Goal: Task Accomplishment & Management: Complete application form

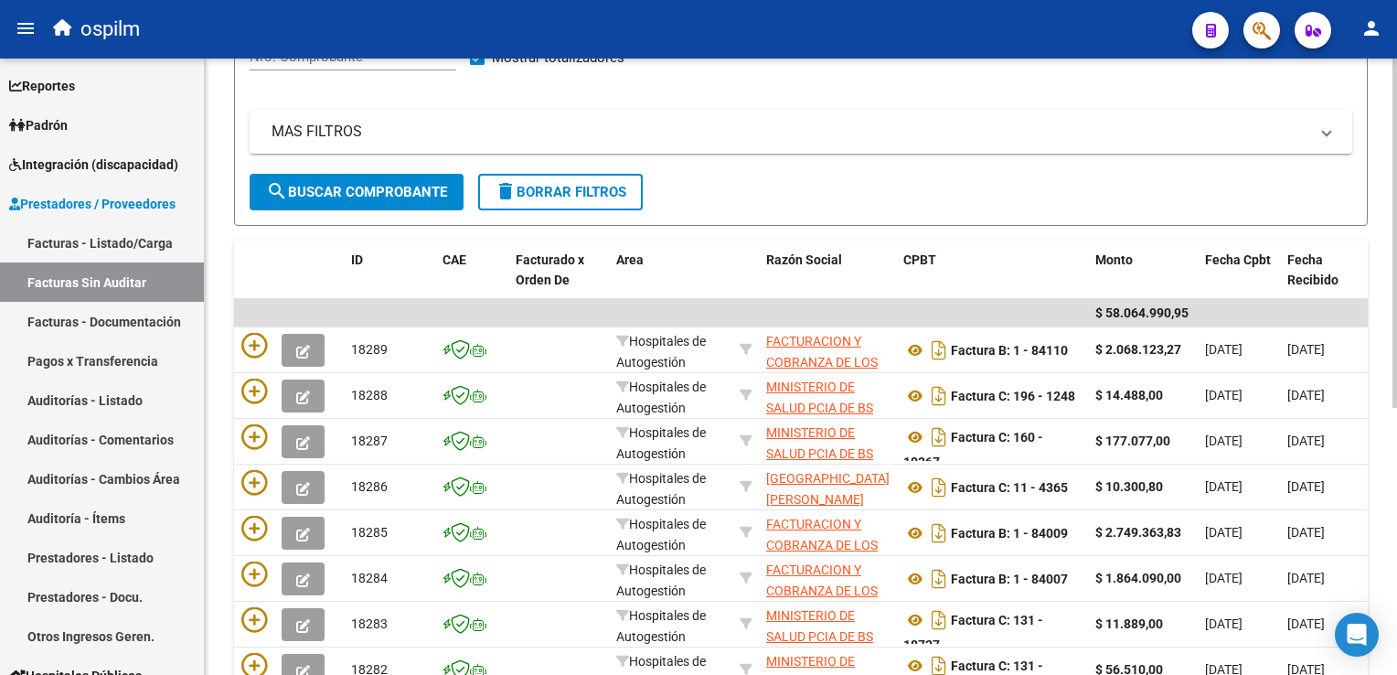
click at [1396, 239] on html "menu ospilm person Firma Express Reportes Ingresos Devengados Análisis Históric…" at bounding box center [698, 337] width 1397 height 675
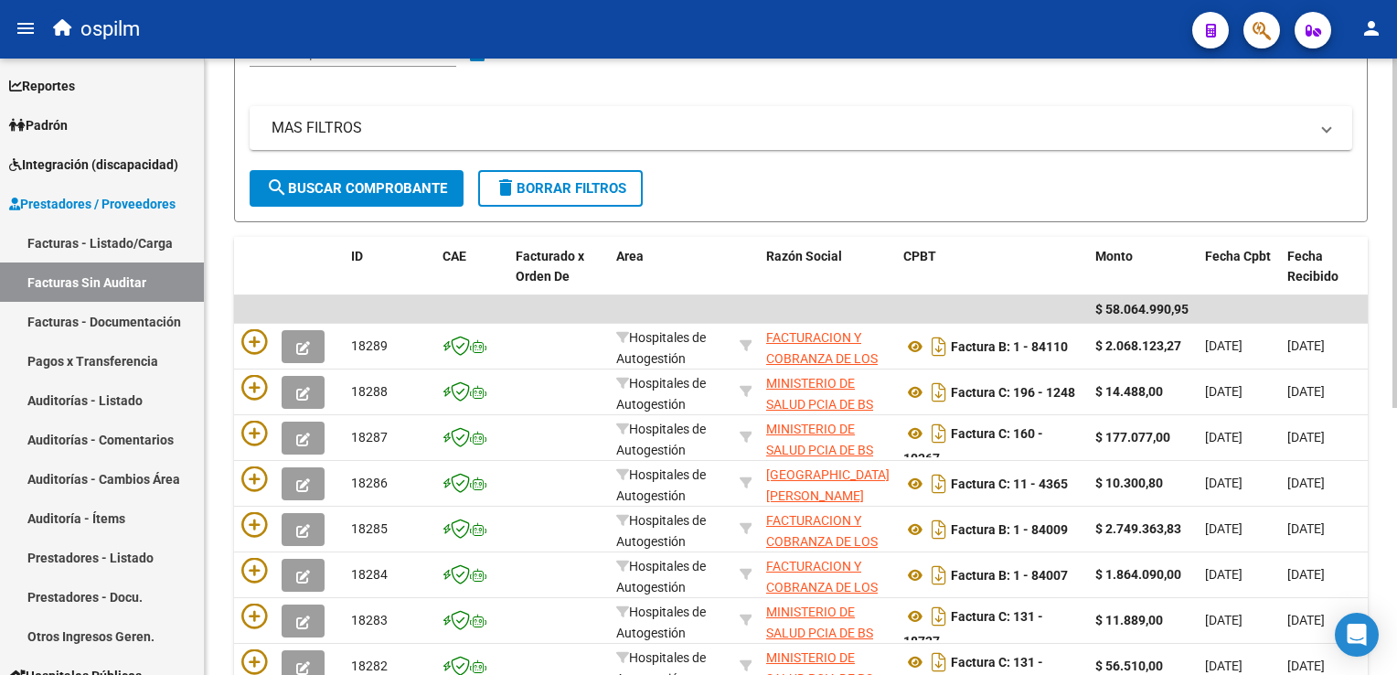
click at [1393, 212] on div at bounding box center [1395, 373] width 5 height 349
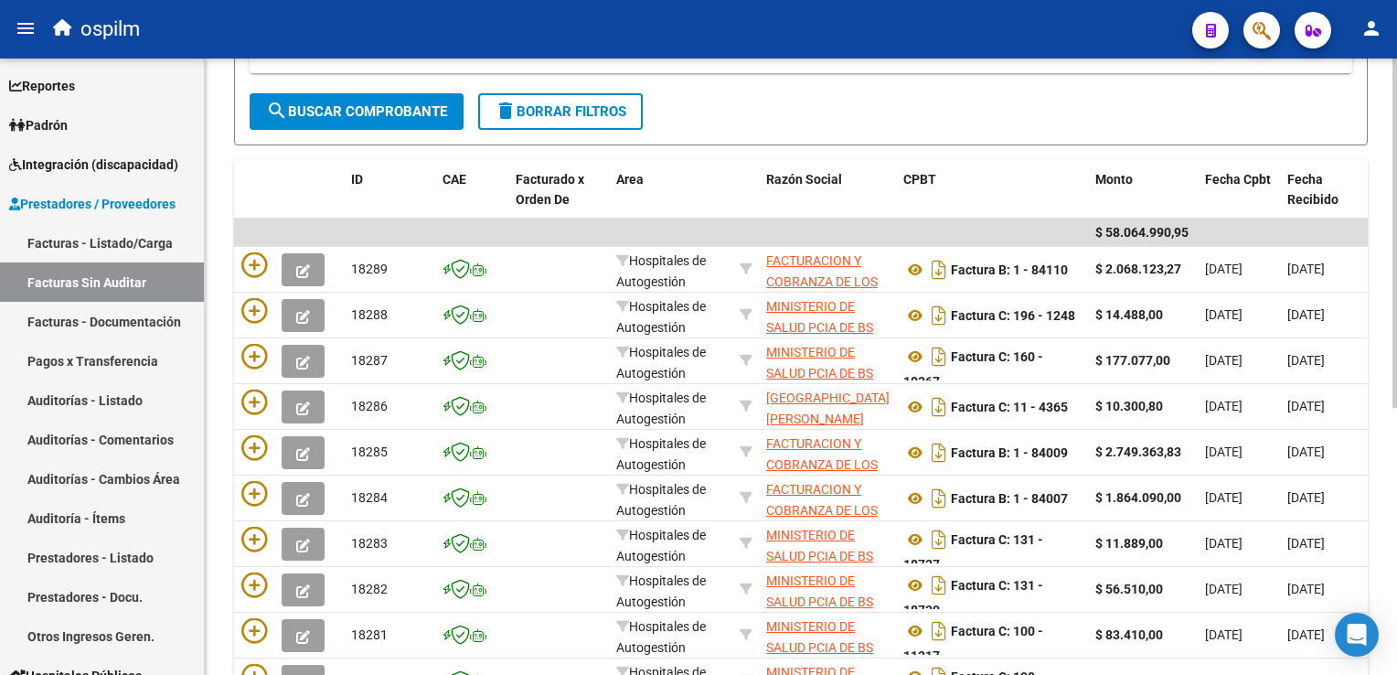
click at [1393, 262] on div at bounding box center [1395, 418] width 5 height 349
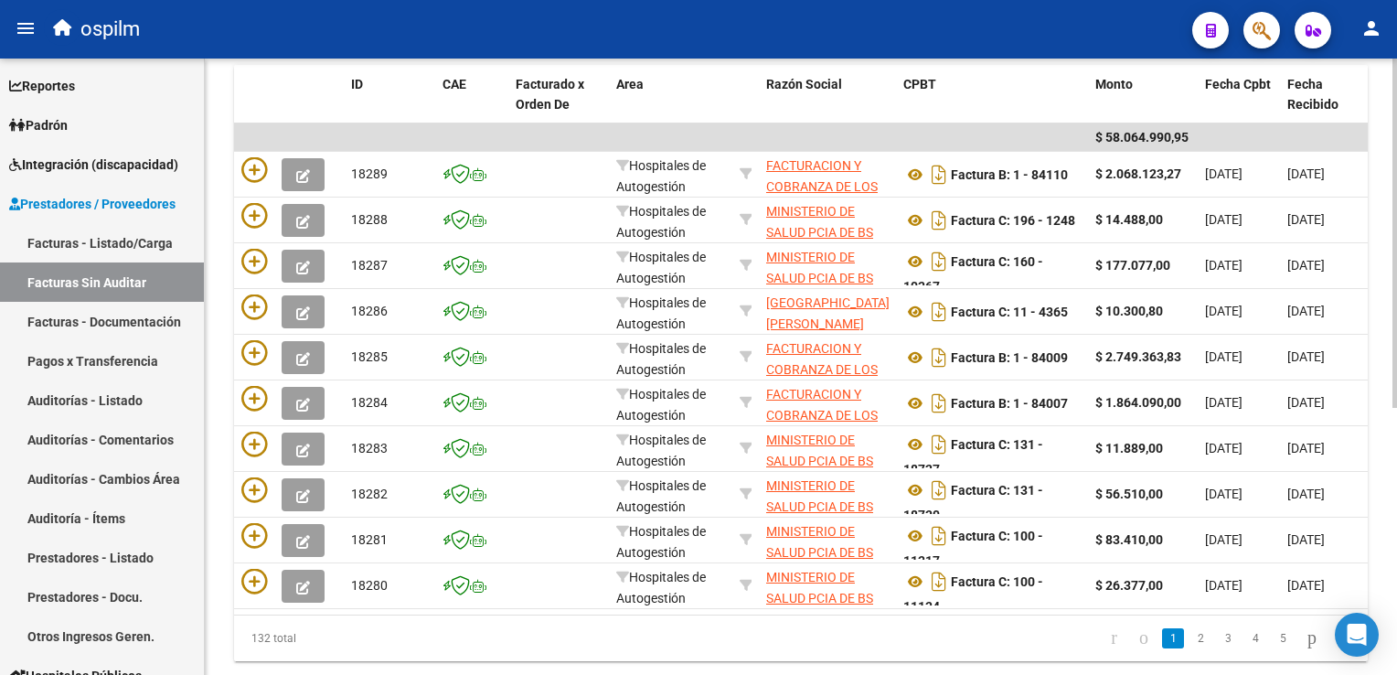
scroll to position [430, 0]
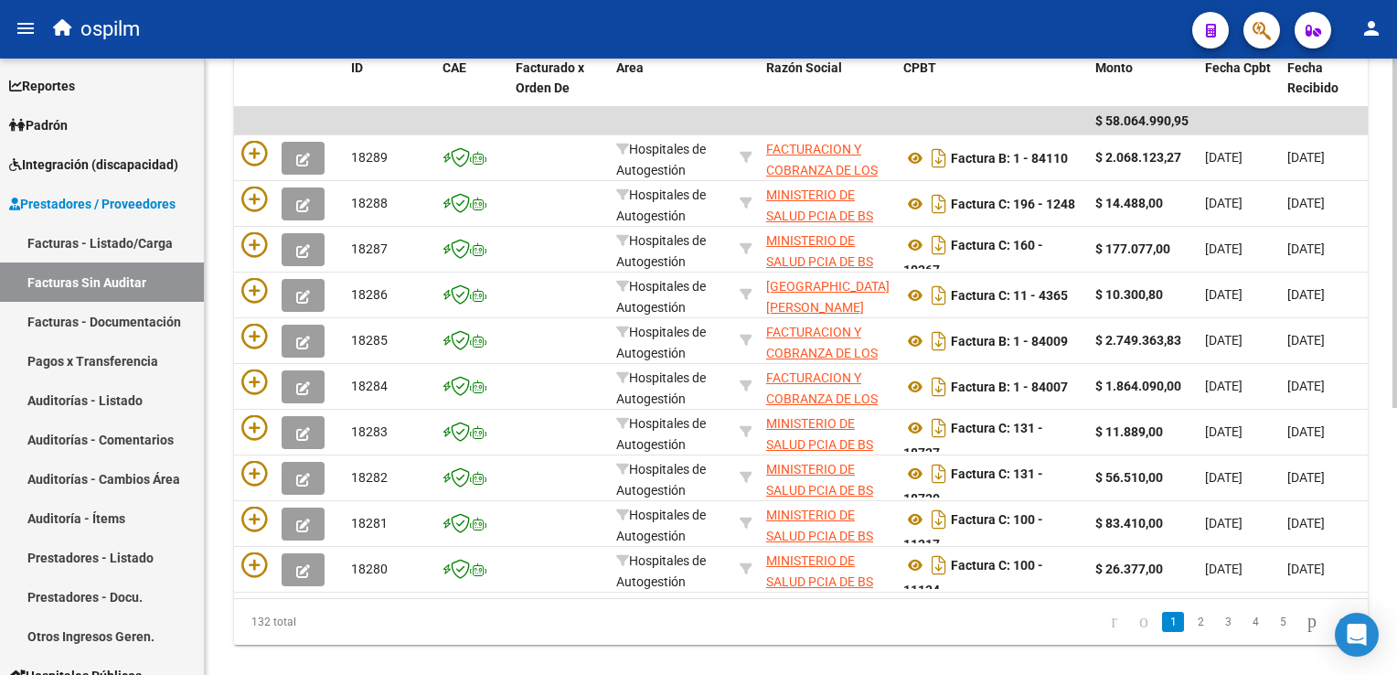
click at [1395, 312] on div at bounding box center [1395, 483] width 5 height 349
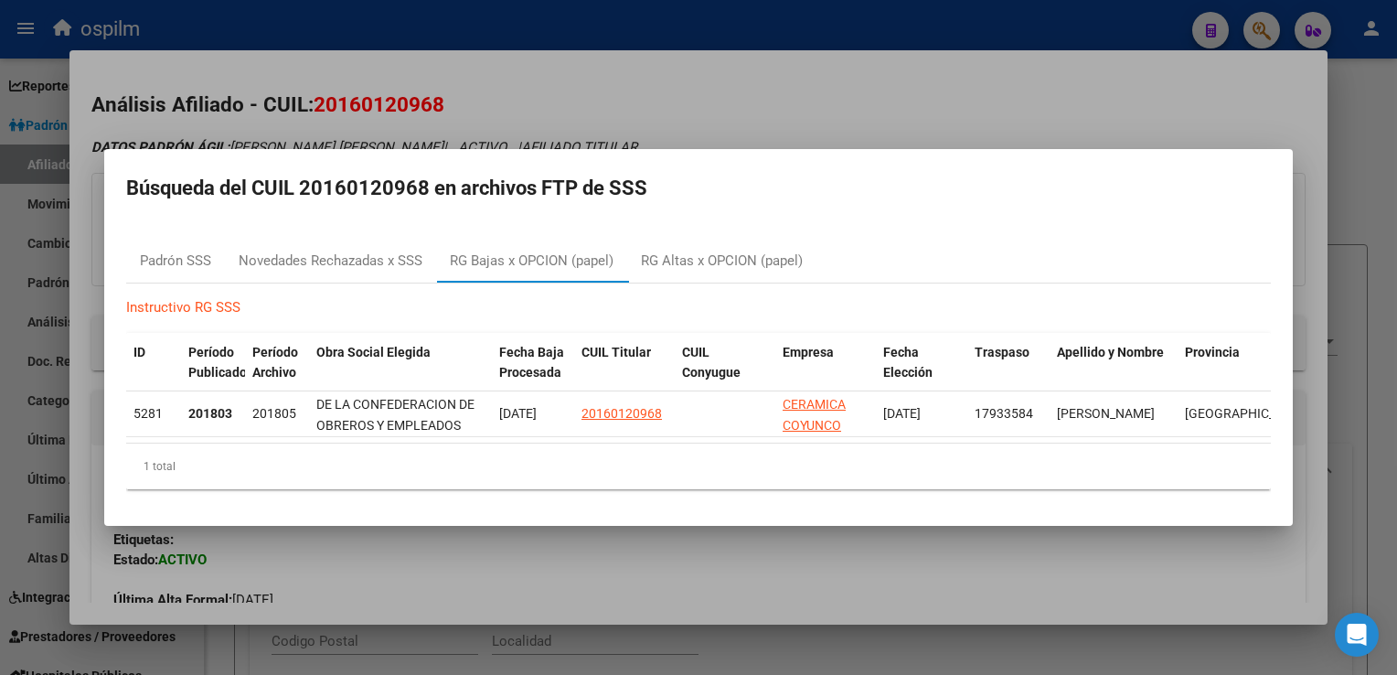
scroll to position [1445, 0]
click at [571, 77] on div at bounding box center [698, 337] width 1397 height 675
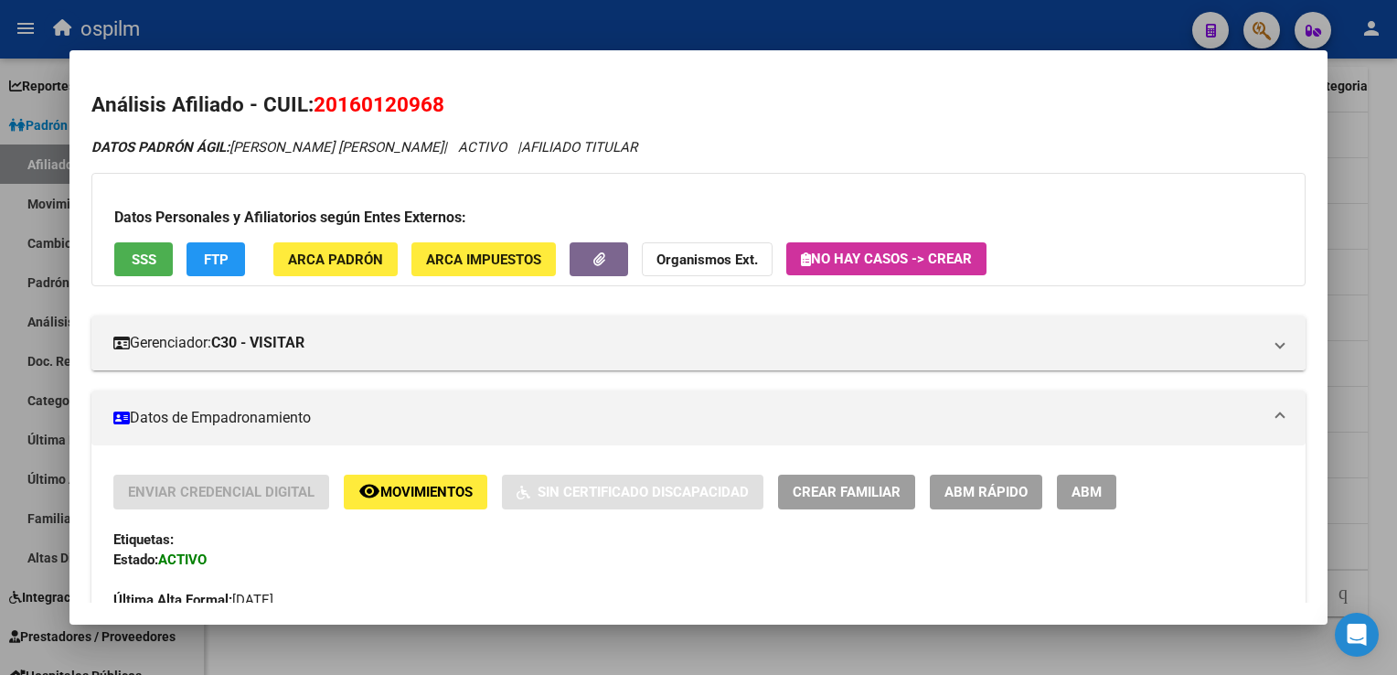
click at [1369, 230] on div at bounding box center [698, 337] width 1397 height 675
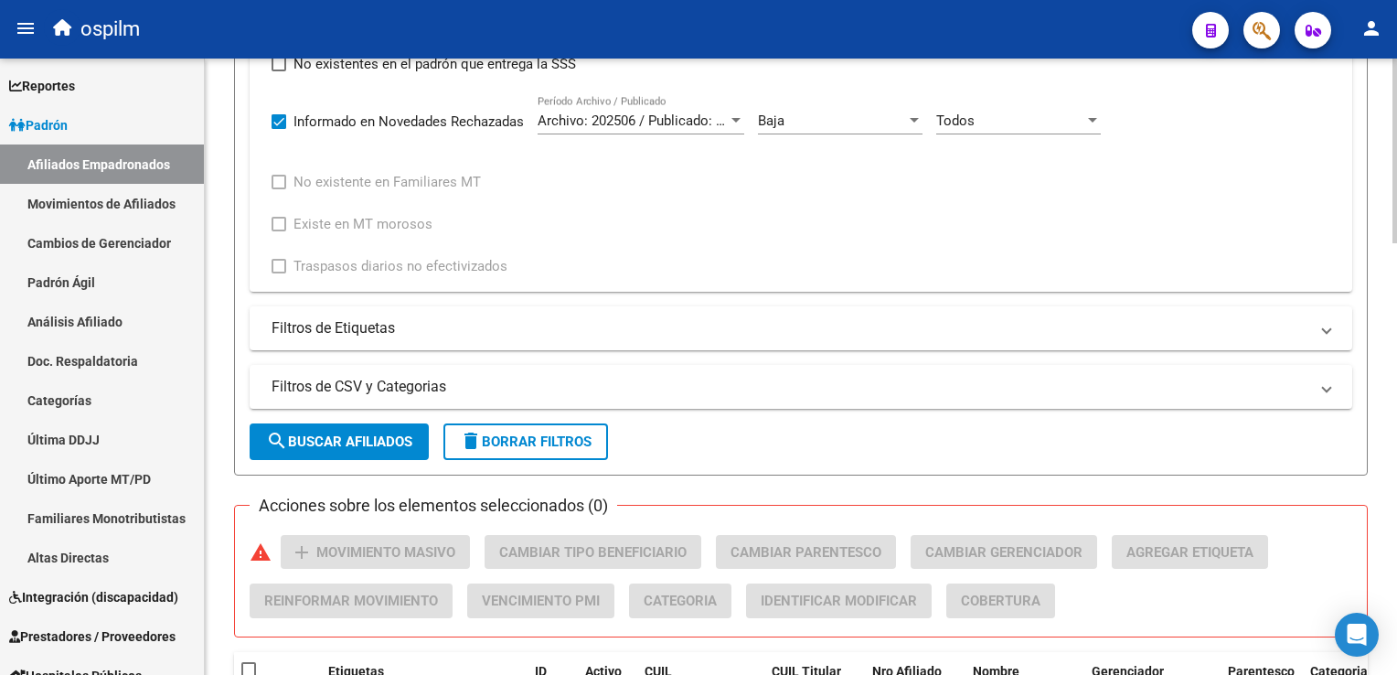
scroll to position [806, 0]
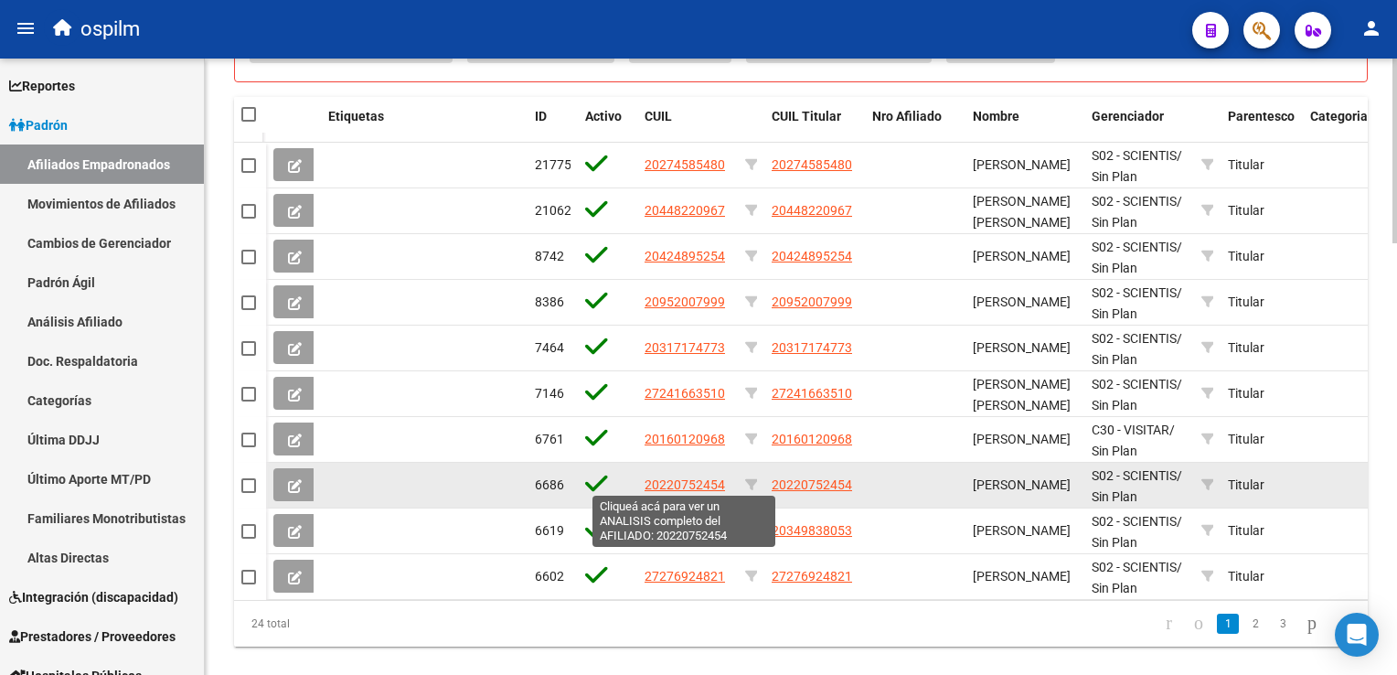
click at [677, 477] on span "20220752454" at bounding box center [685, 484] width 80 height 15
type textarea "20220752454"
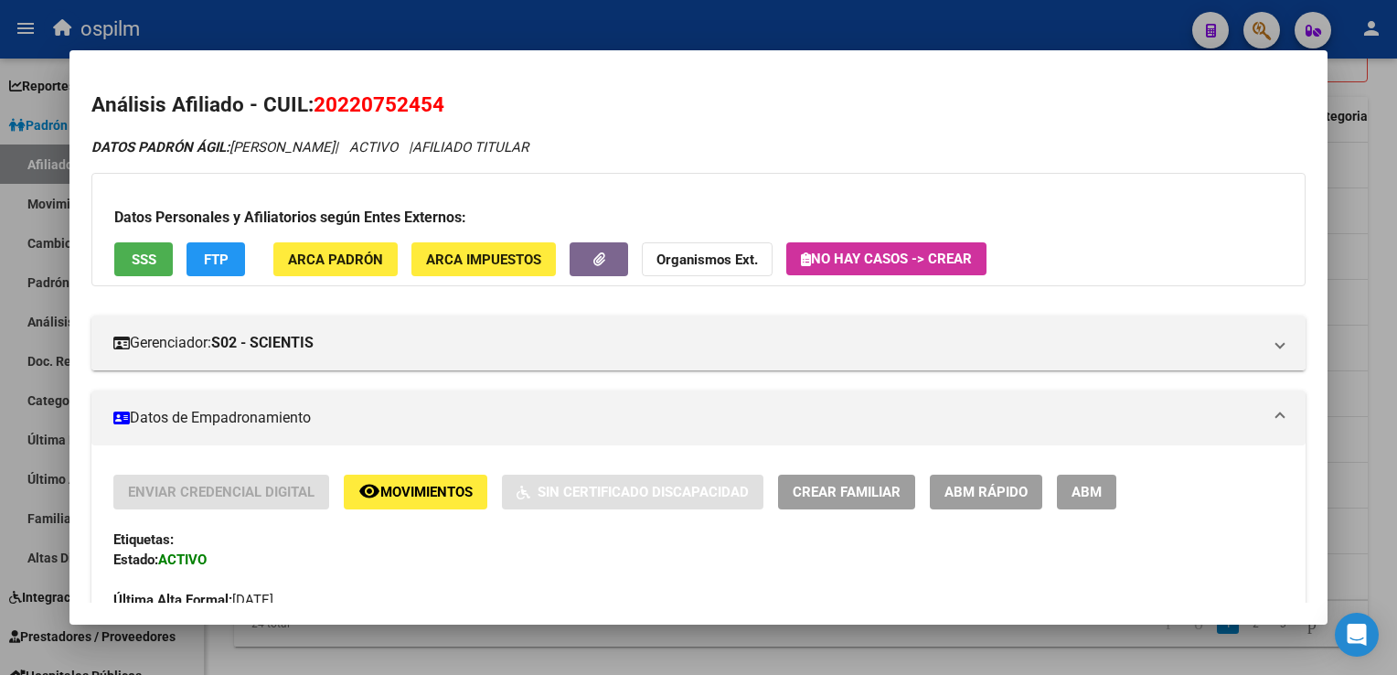
drag, startPoint x: 468, startPoint y: 109, endPoint x: 310, endPoint y: 108, distance: 158.2
click at [310, 108] on h2 "Análisis Afiliado - CUIL: 20220752454" at bounding box center [697, 105] width 1213 height 31
copy h2 "20220752454"
click at [135, 249] on button "SSS" at bounding box center [143, 259] width 59 height 34
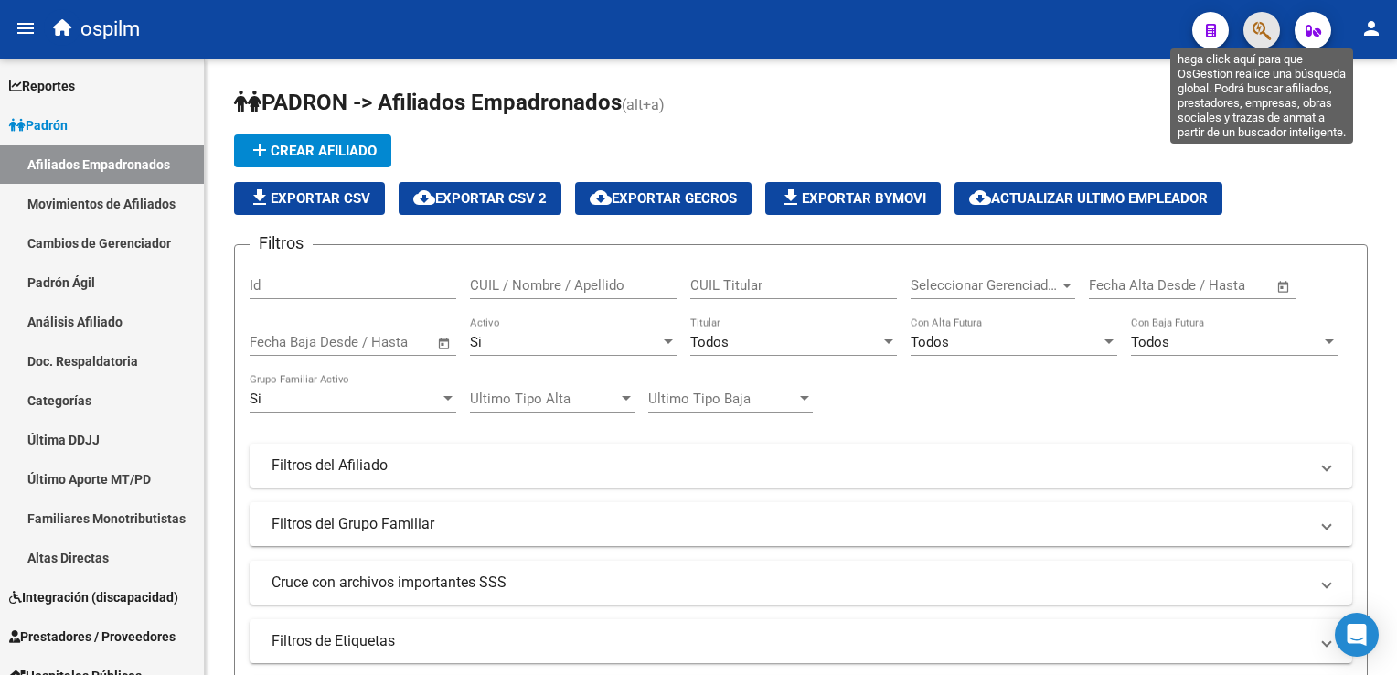
click at [1254, 31] on icon "button" at bounding box center [1262, 30] width 18 height 21
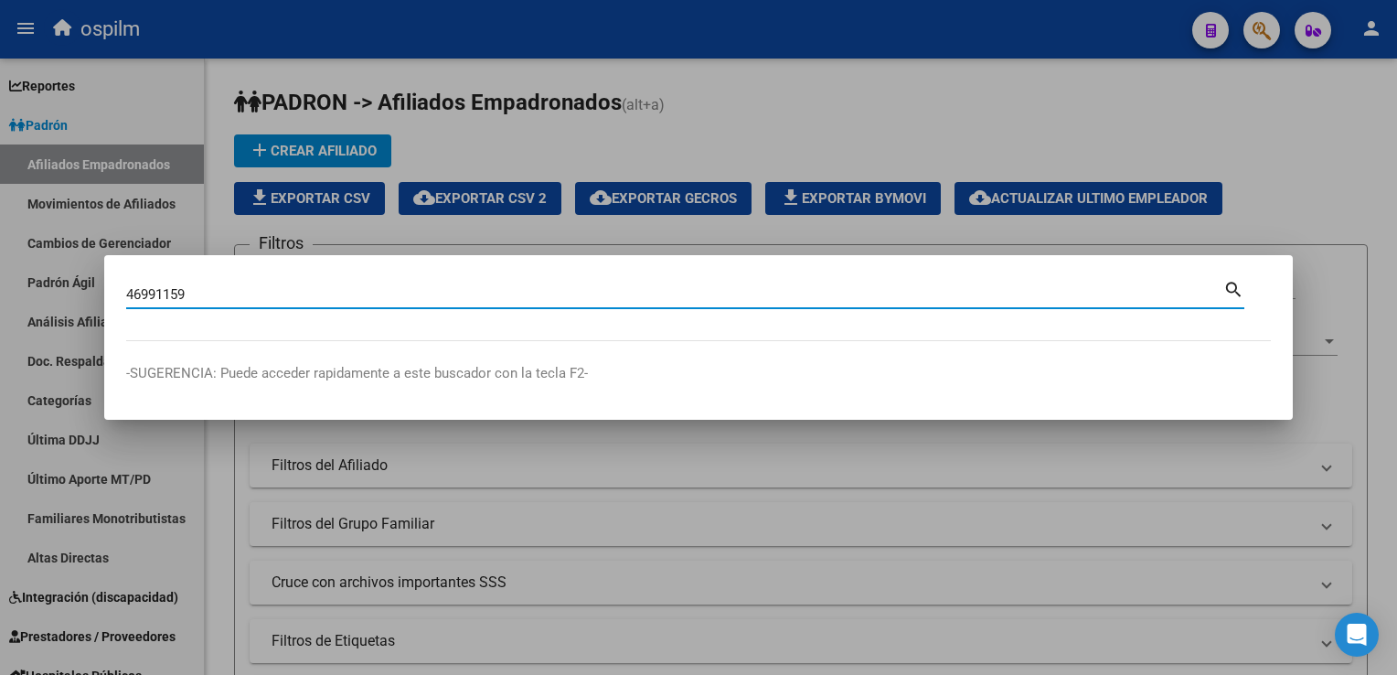
type input "46991159"
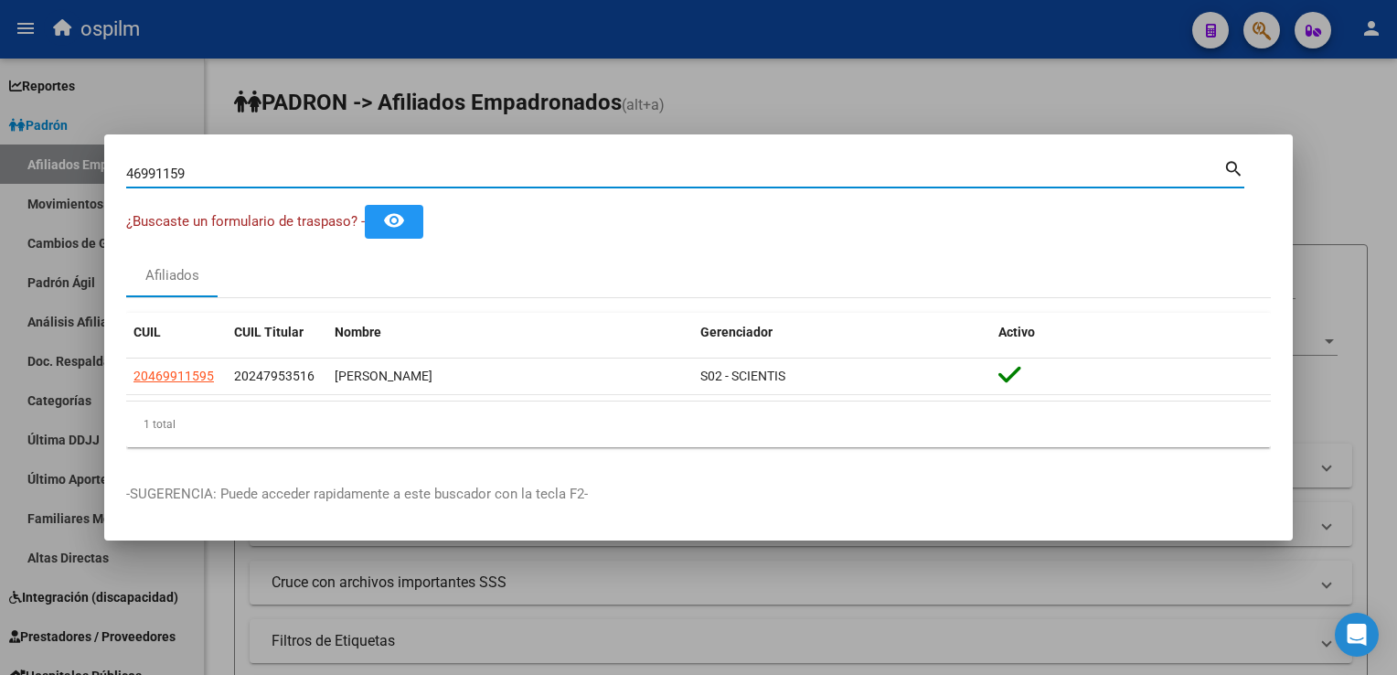
click at [1024, 101] on div at bounding box center [698, 337] width 1397 height 675
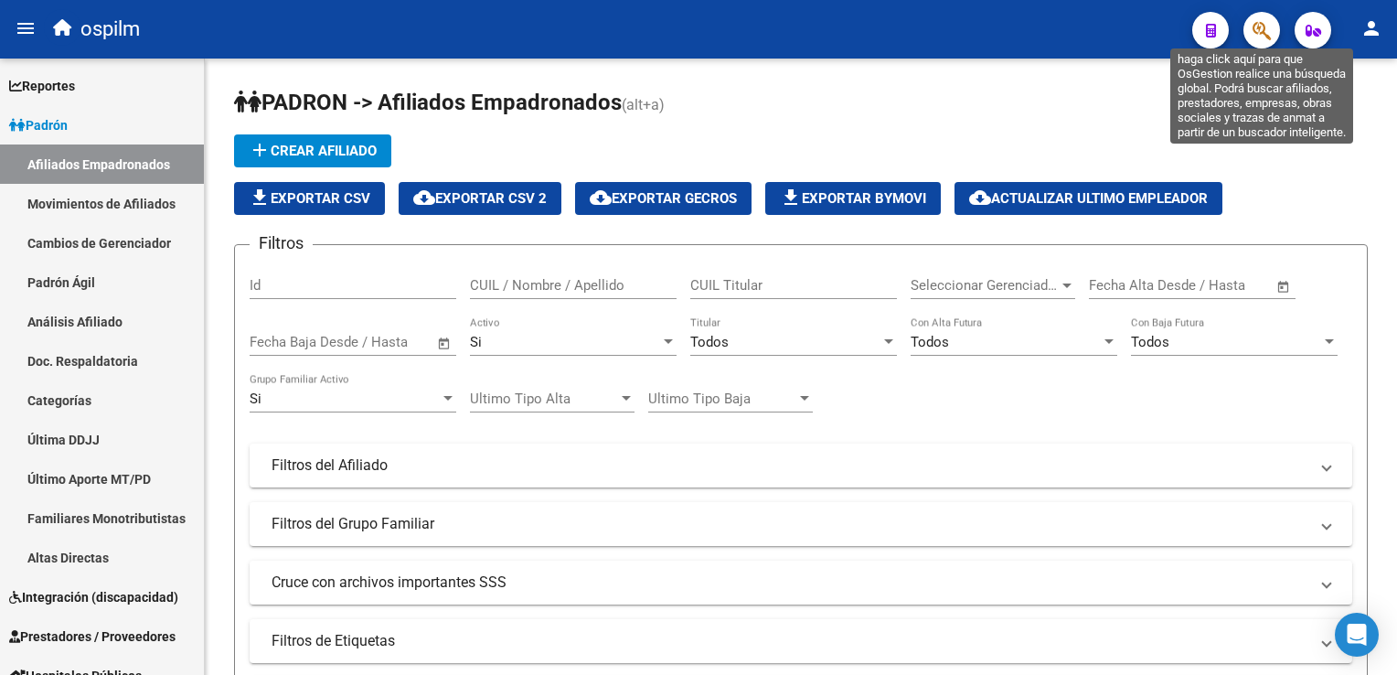
click at [1265, 25] on icon "button" at bounding box center [1262, 30] width 18 height 21
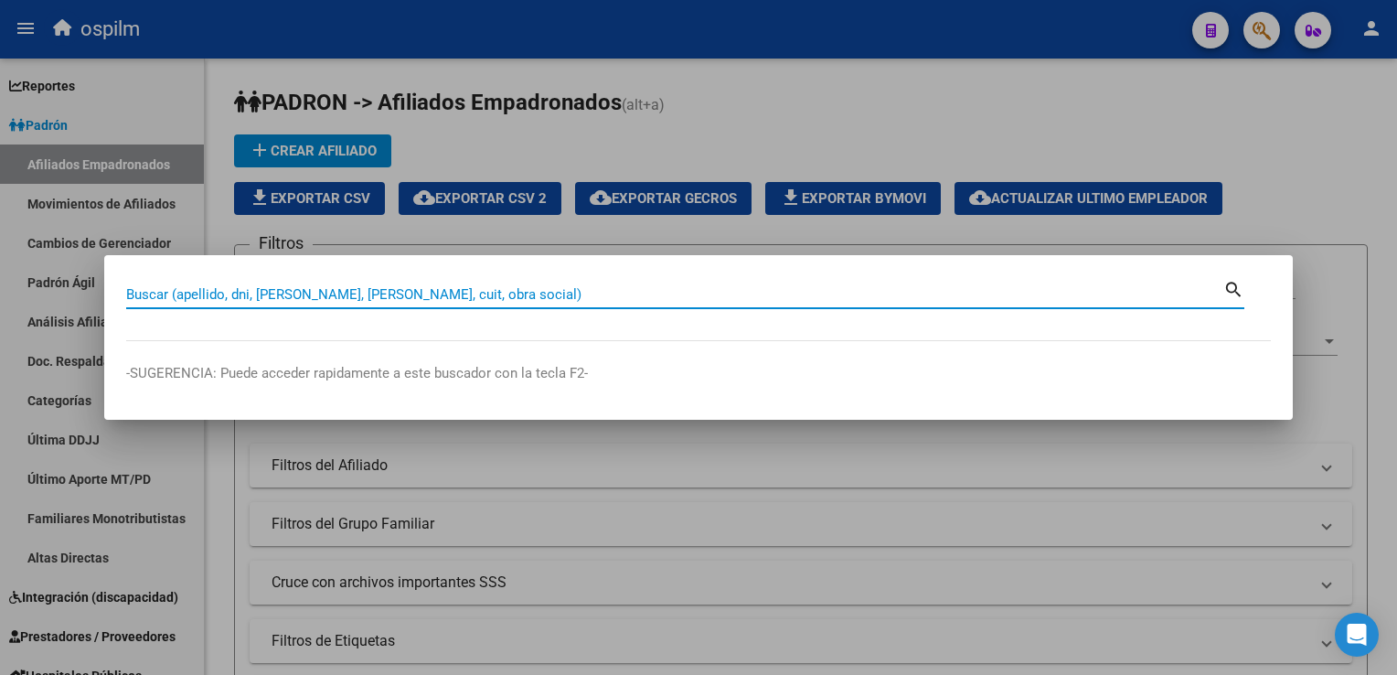
paste input "46991159"
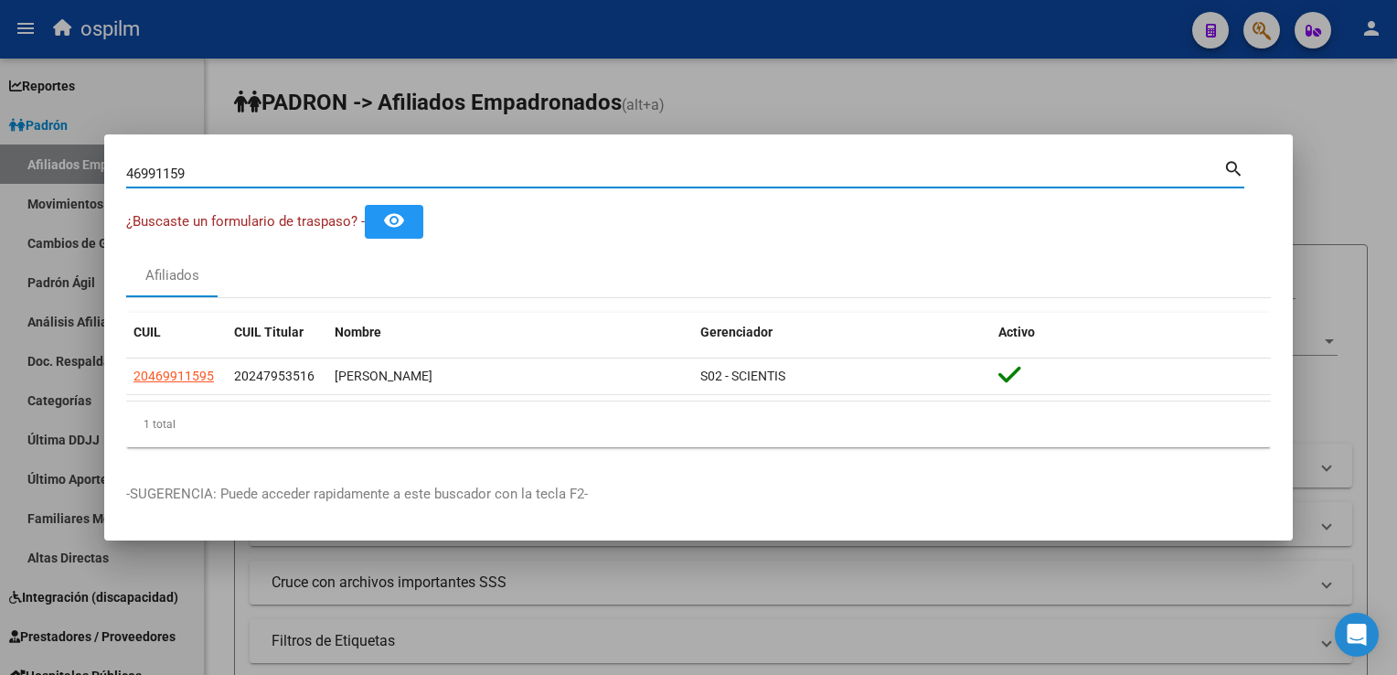
click at [129, 175] on input "46991159" at bounding box center [674, 173] width 1097 height 16
click at [221, 172] on input "2346991159" at bounding box center [674, 173] width 1097 height 16
type input "23469911594"
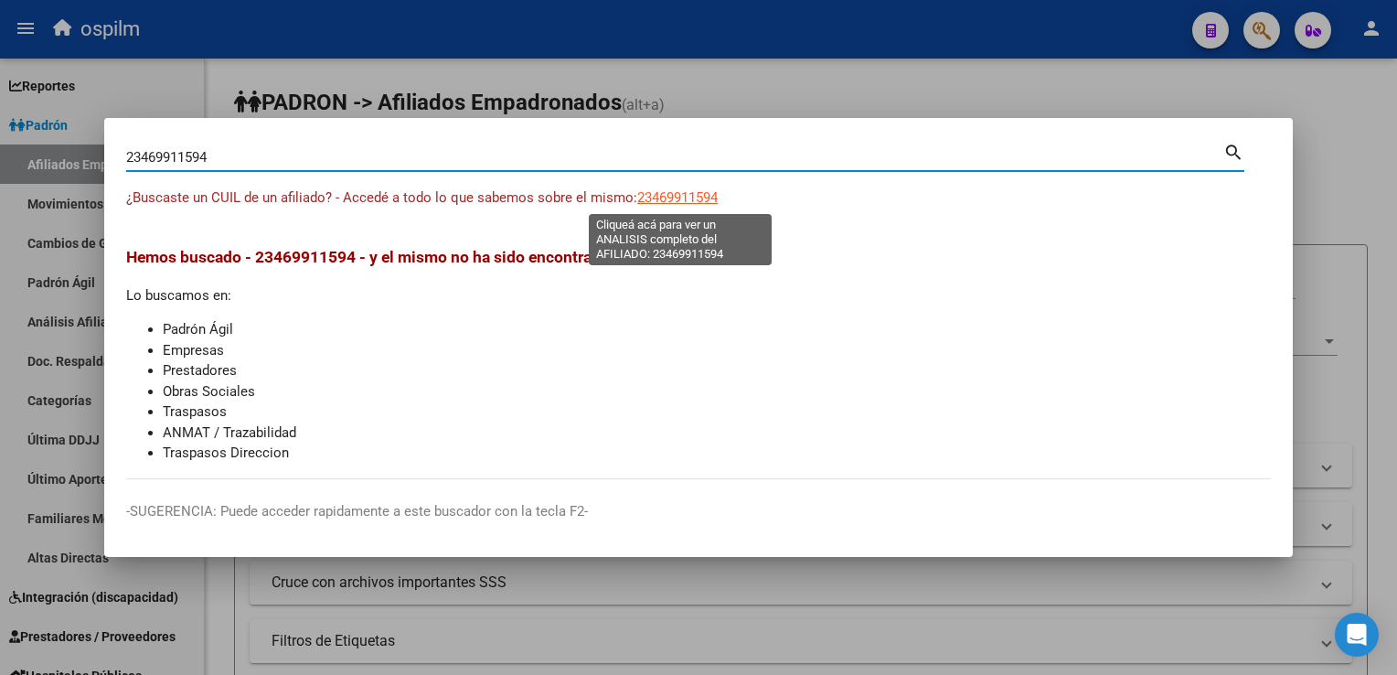
click at [671, 198] on span "23469911594" at bounding box center [677, 197] width 80 height 16
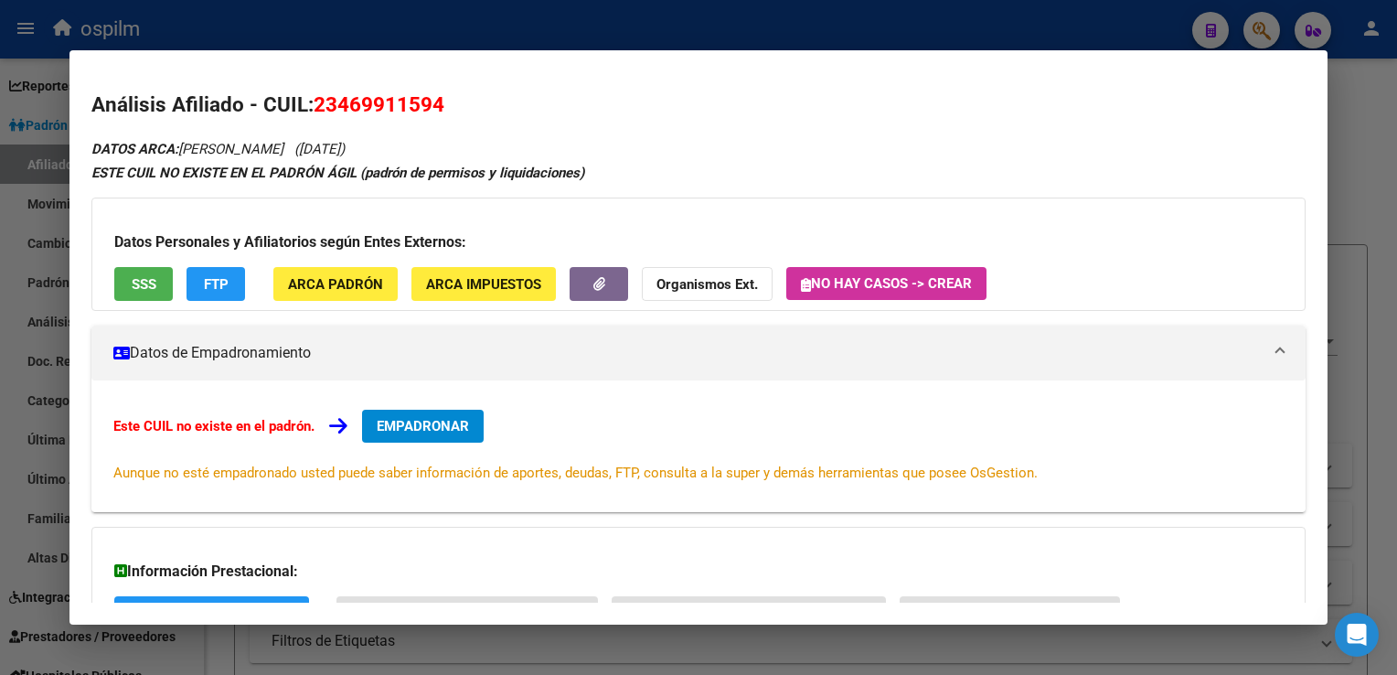
click at [134, 288] on span "SSS" at bounding box center [144, 284] width 25 height 16
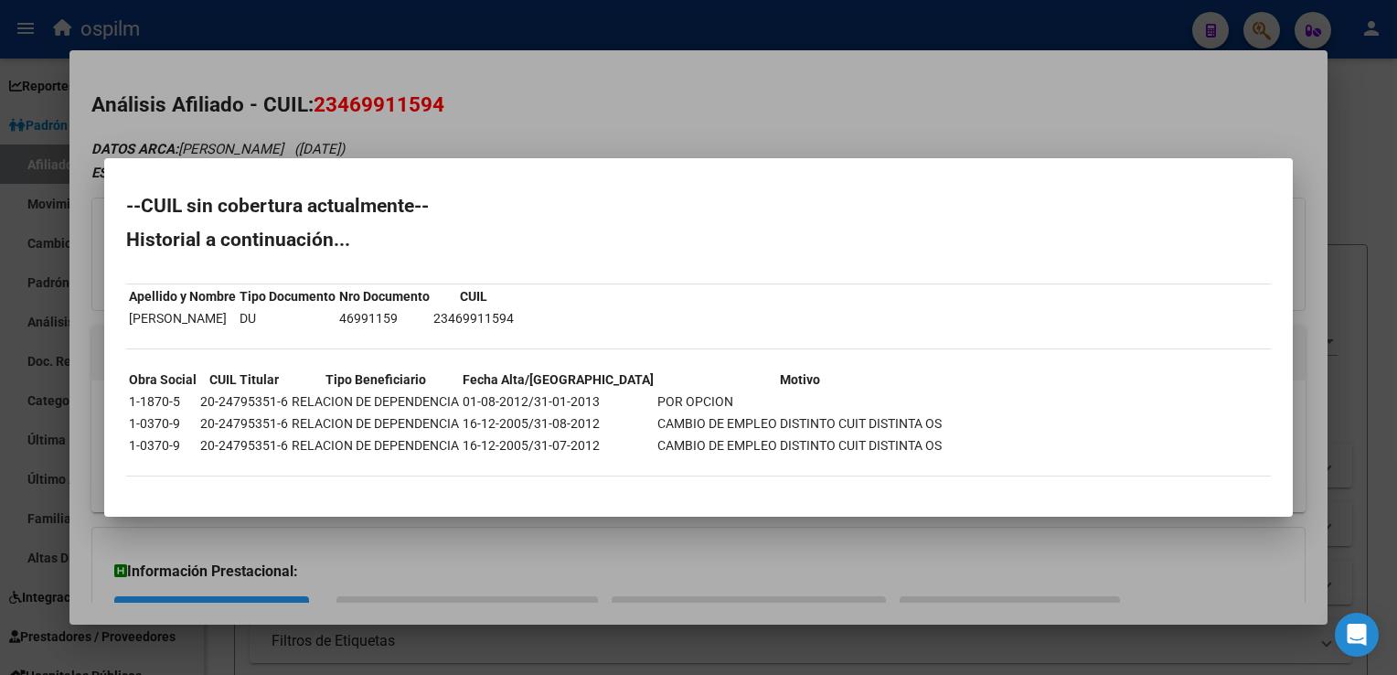
click at [689, 97] on div at bounding box center [698, 337] width 1397 height 675
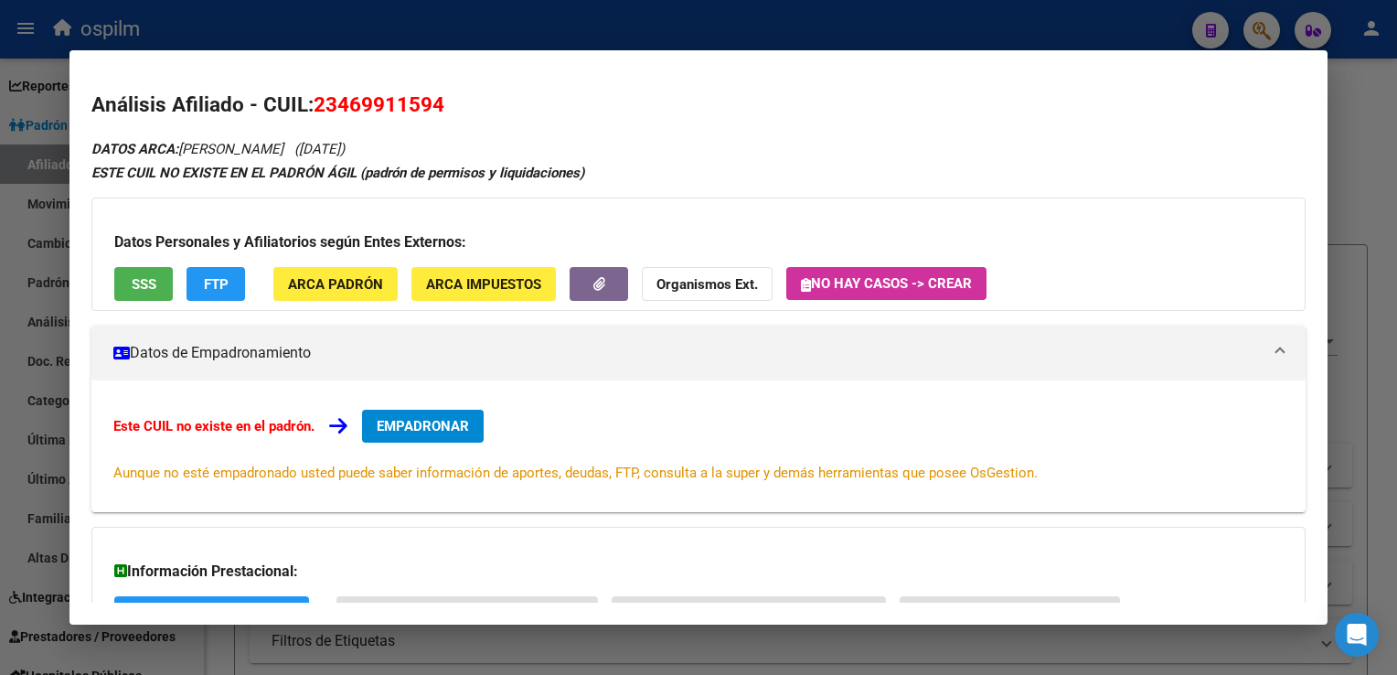
click at [217, 294] on button "FTP" at bounding box center [216, 284] width 59 height 34
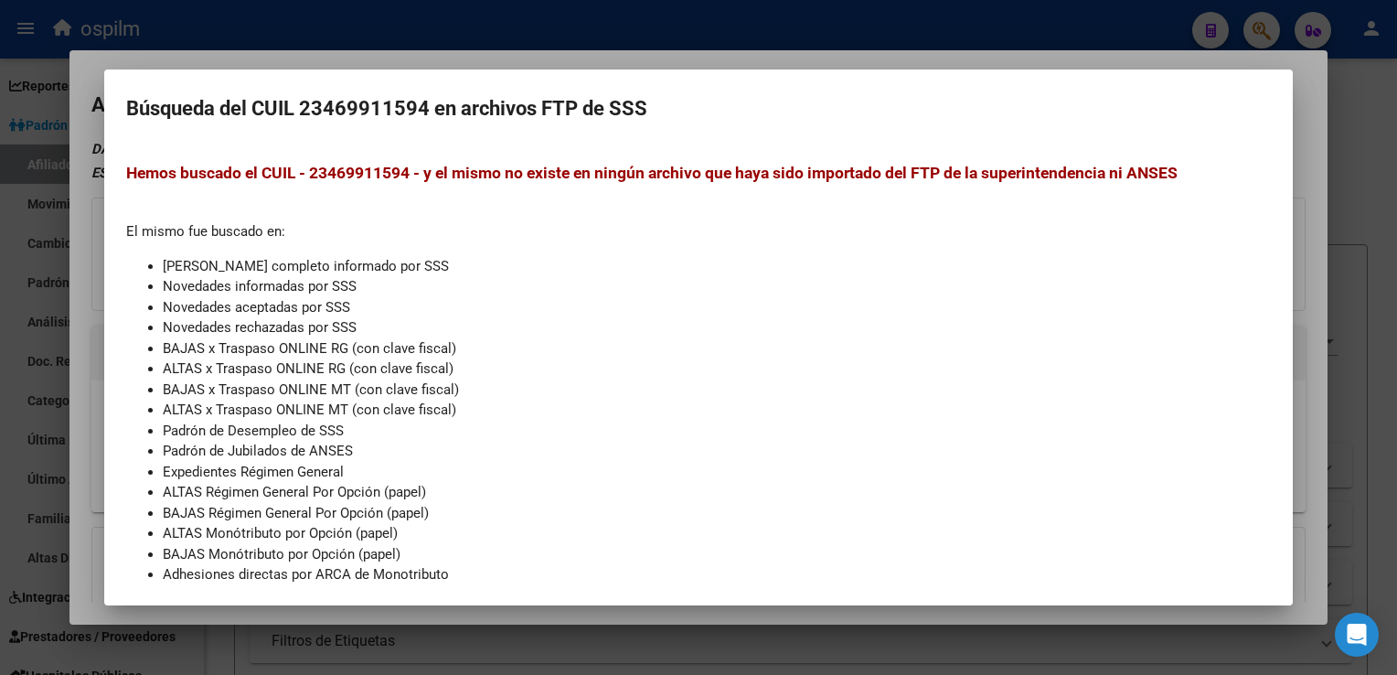
click at [731, 50] on div at bounding box center [698, 337] width 1397 height 675
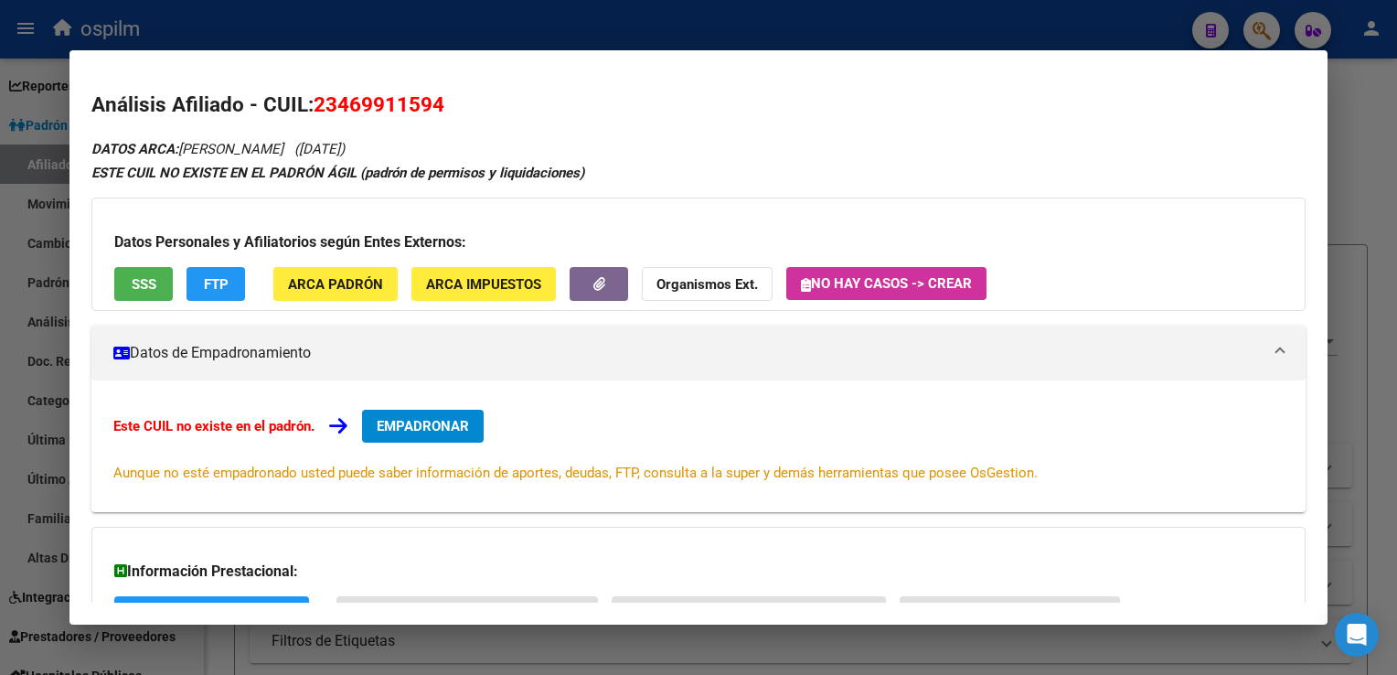
click at [538, 27] on div at bounding box center [698, 337] width 1397 height 675
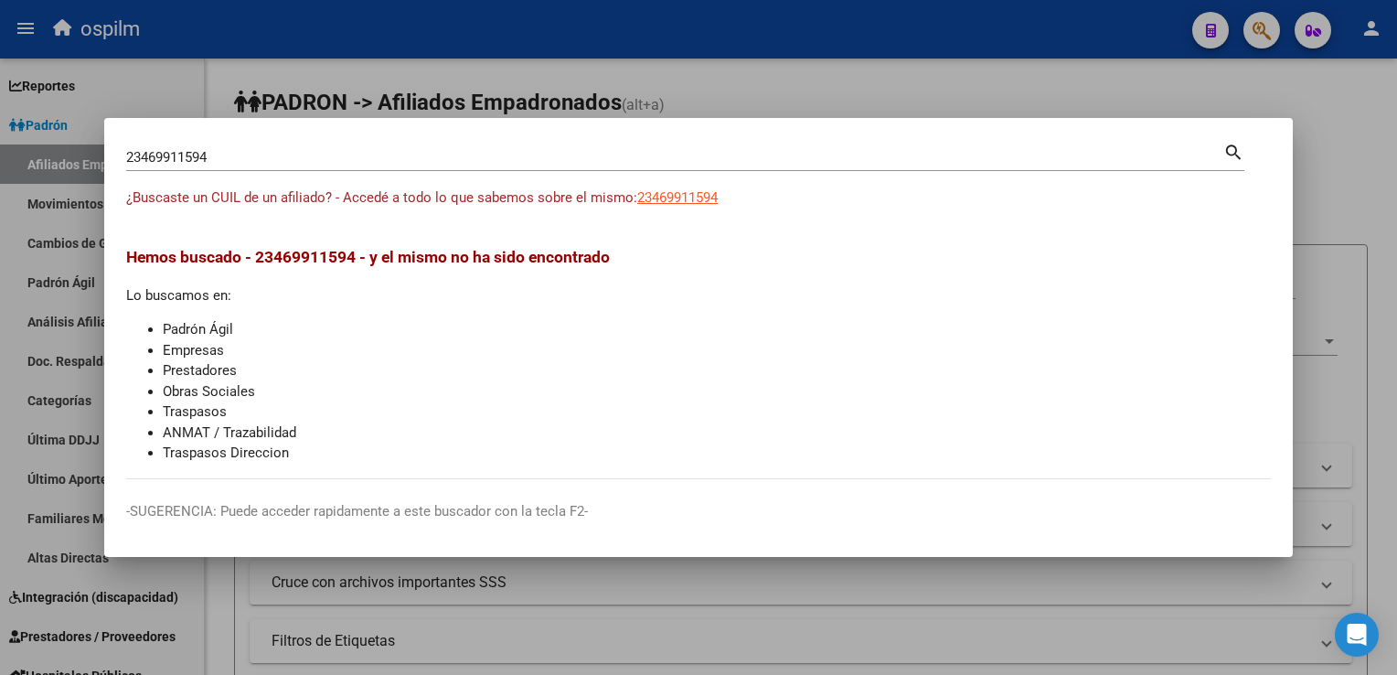
click at [512, 34] on div at bounding box center [698, 337] width 1397 height 675
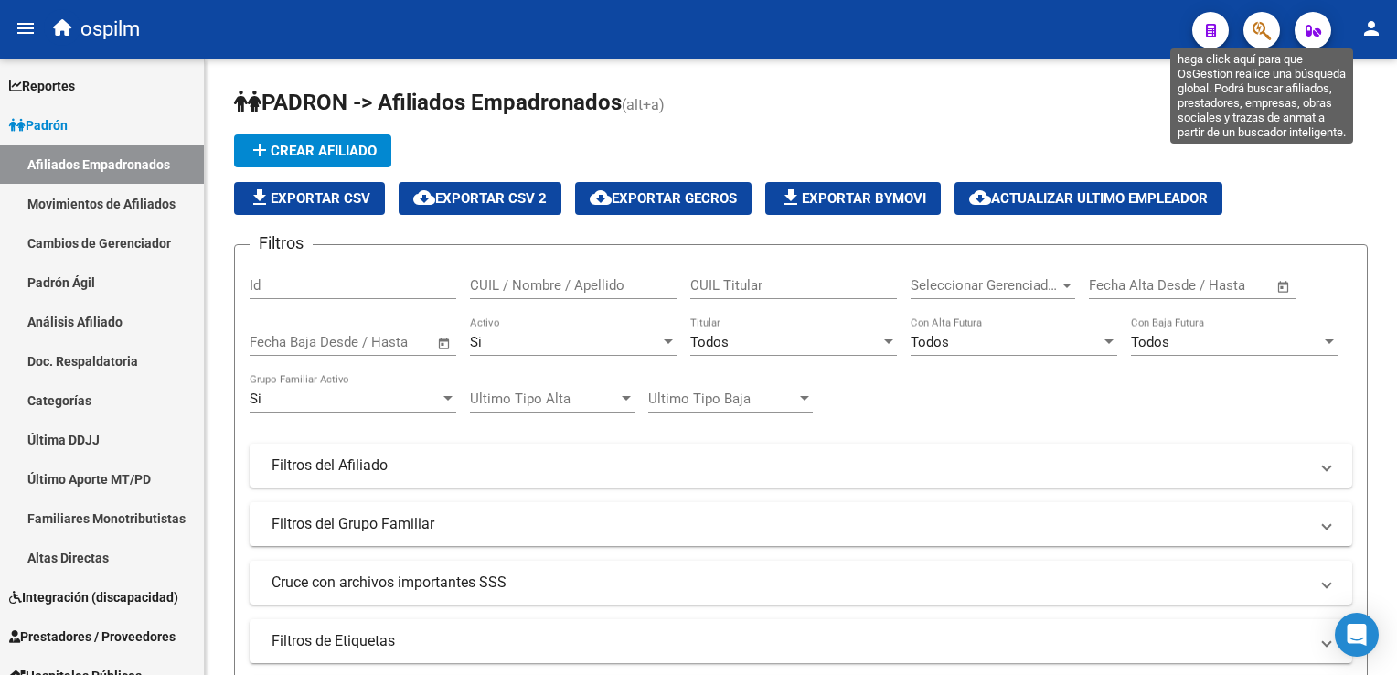
click at [1258, 24] on icon "button" at bounding box center [1262, 30] width 18 height 21
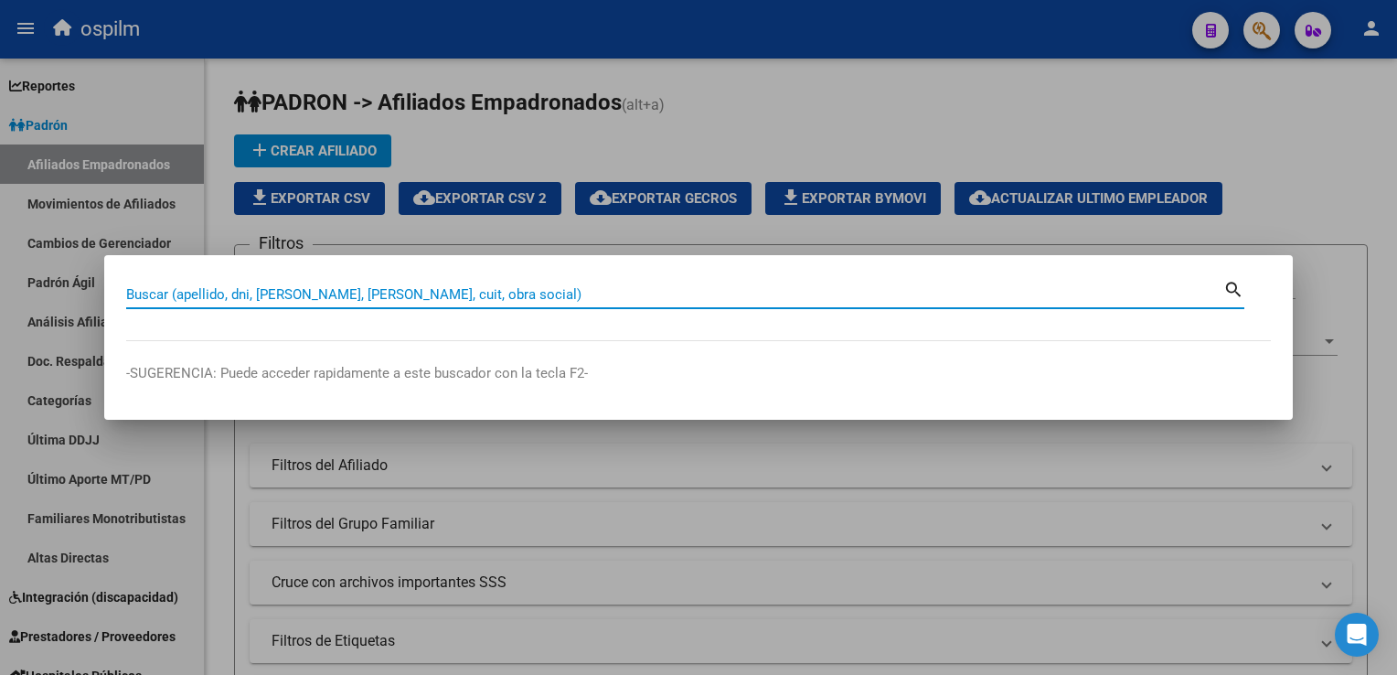
paste input "27281713162"
type input "27281713162"
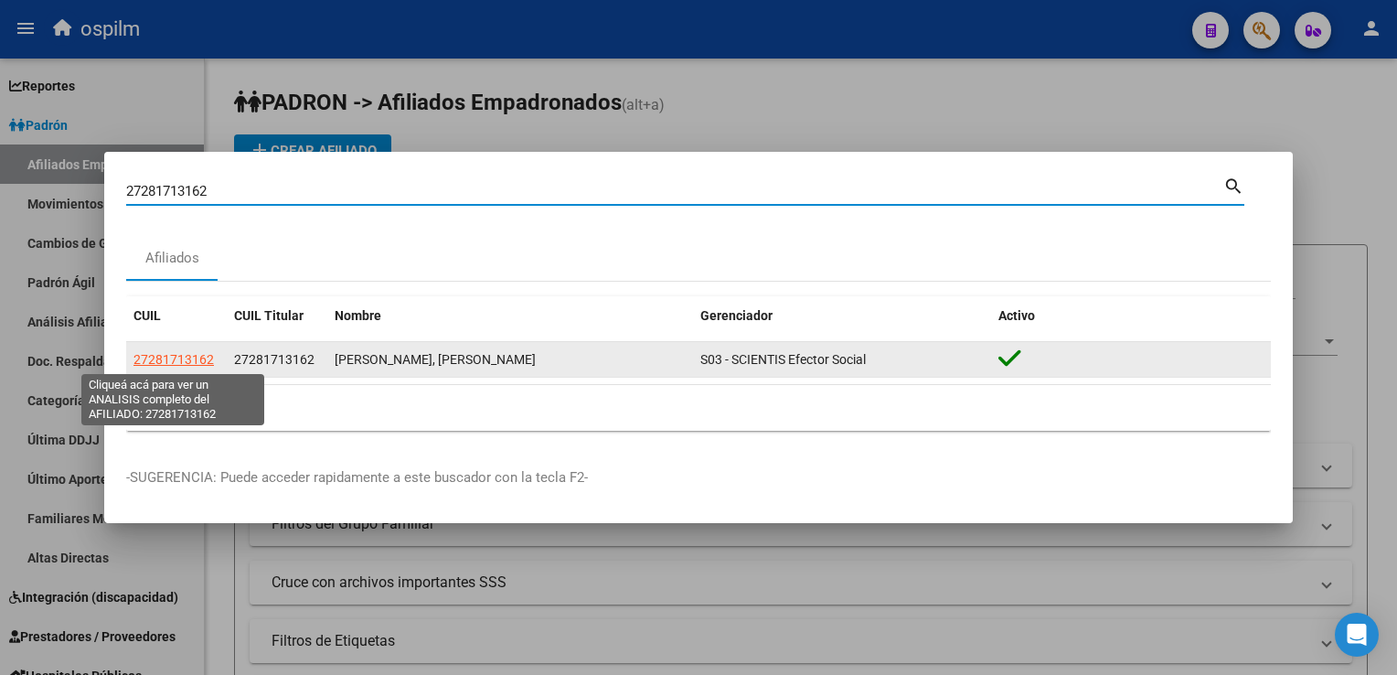
click at [201, 357] on span "27281713162" at bounding box center [173, 359] width 80 height 15
type textarea "27281713162"
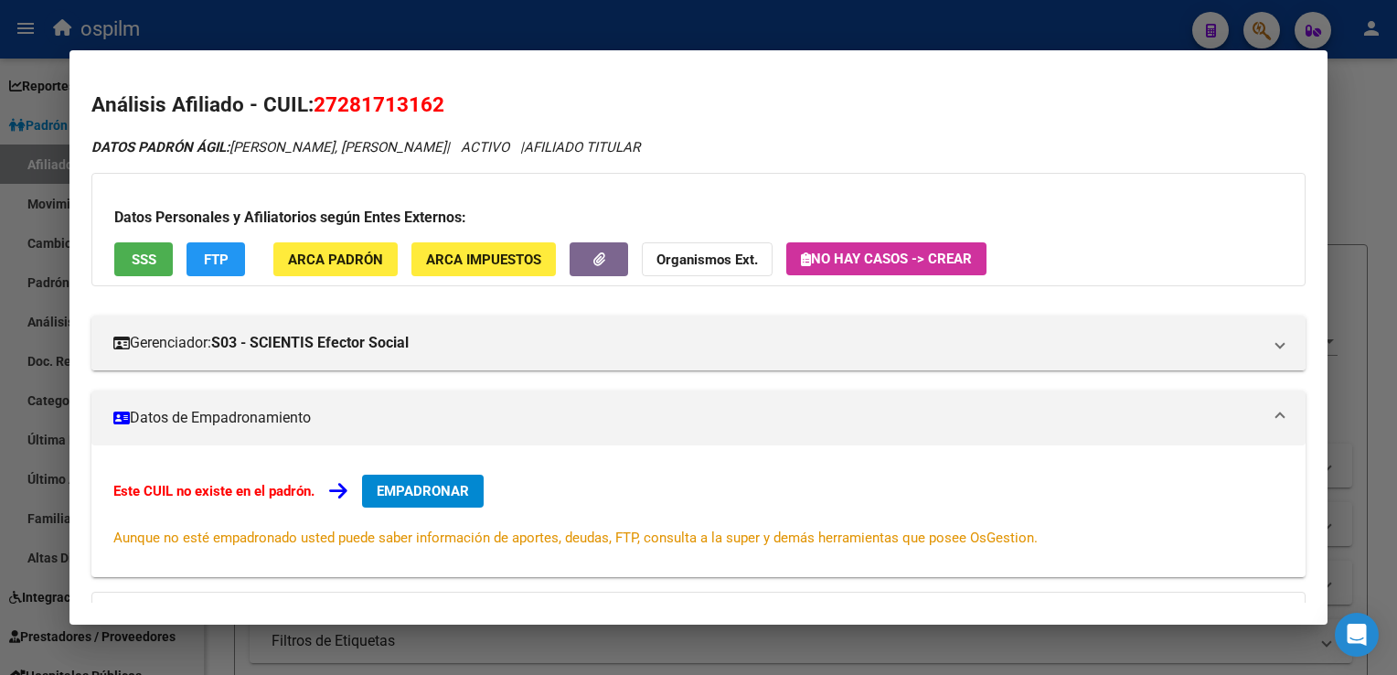
drag, startPoint x: 435, startPoint y: 471, endPoint x: 497, endPoint y: 463, distance: 62.7
click at [435, 470] on div "Este CUIL no existe en el padrón. EMPADRONAR Aunque no esté empadronado usted p…" at bounding box center [697, 511] width 1213 height 132
click at [469, 495] on span "EMPADRONAR" at bounding box center [423, 491] width 92 height 16
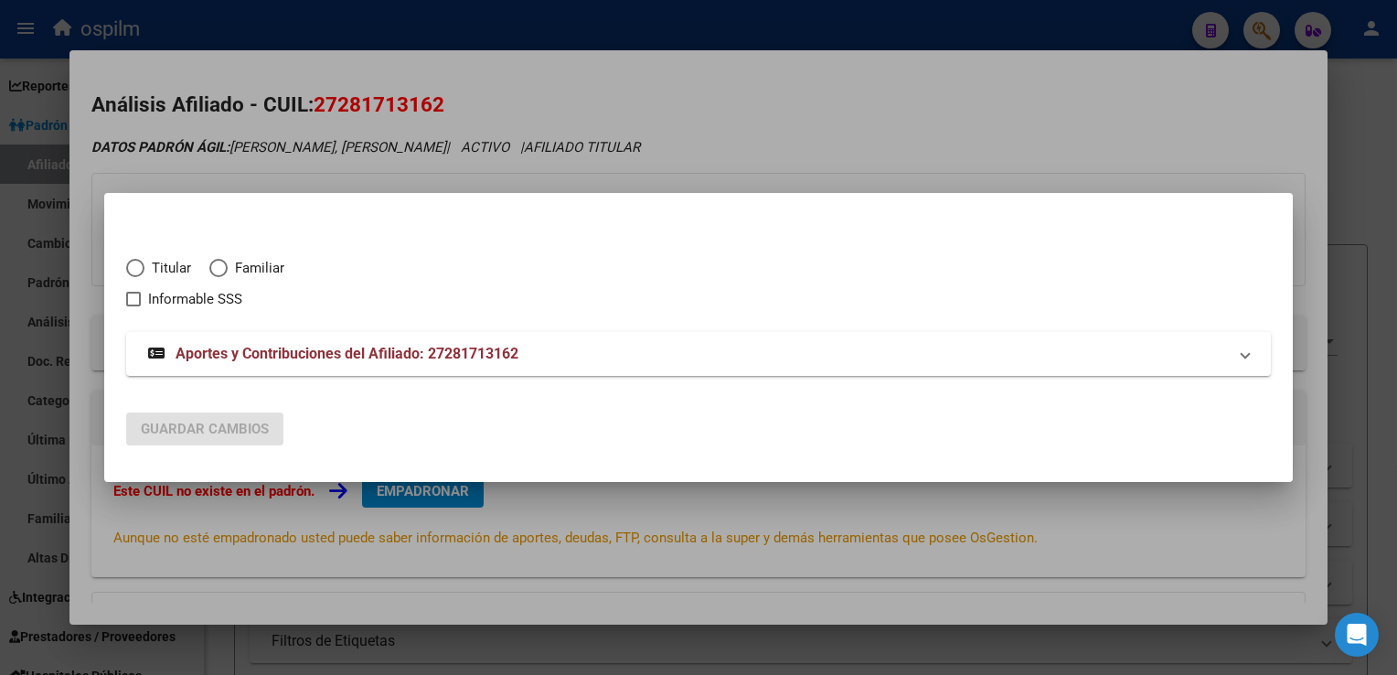
click at [143, 264] on span "Elija una opción" at bounding box center [135, 268] width 18 height 18
click at [143, 264] on input "Titular" at bounding box center [135, 268] width 18 height 18
radio input "true"
checkbox input "true"
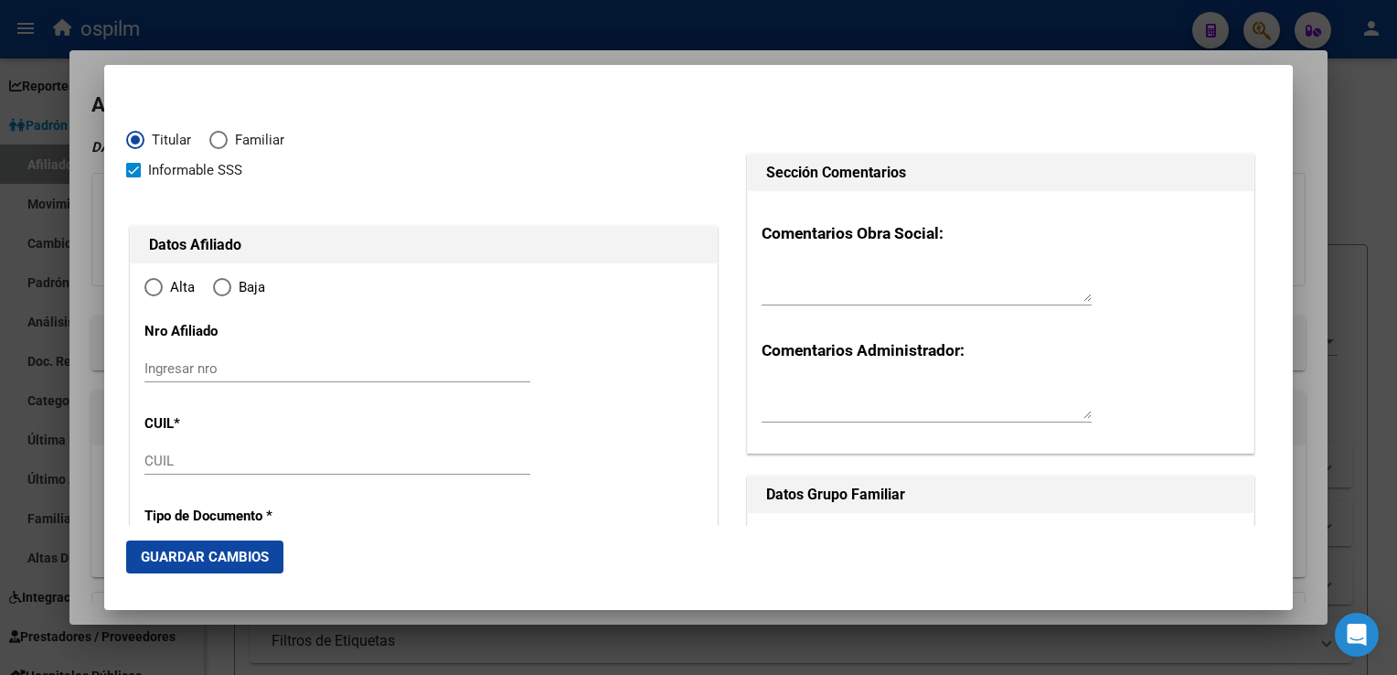
type input "27-28171316-2"
radio input "true"
type input "28171316"
type input "SANTILLAN"
type input "CAROLINA PATRICIA"
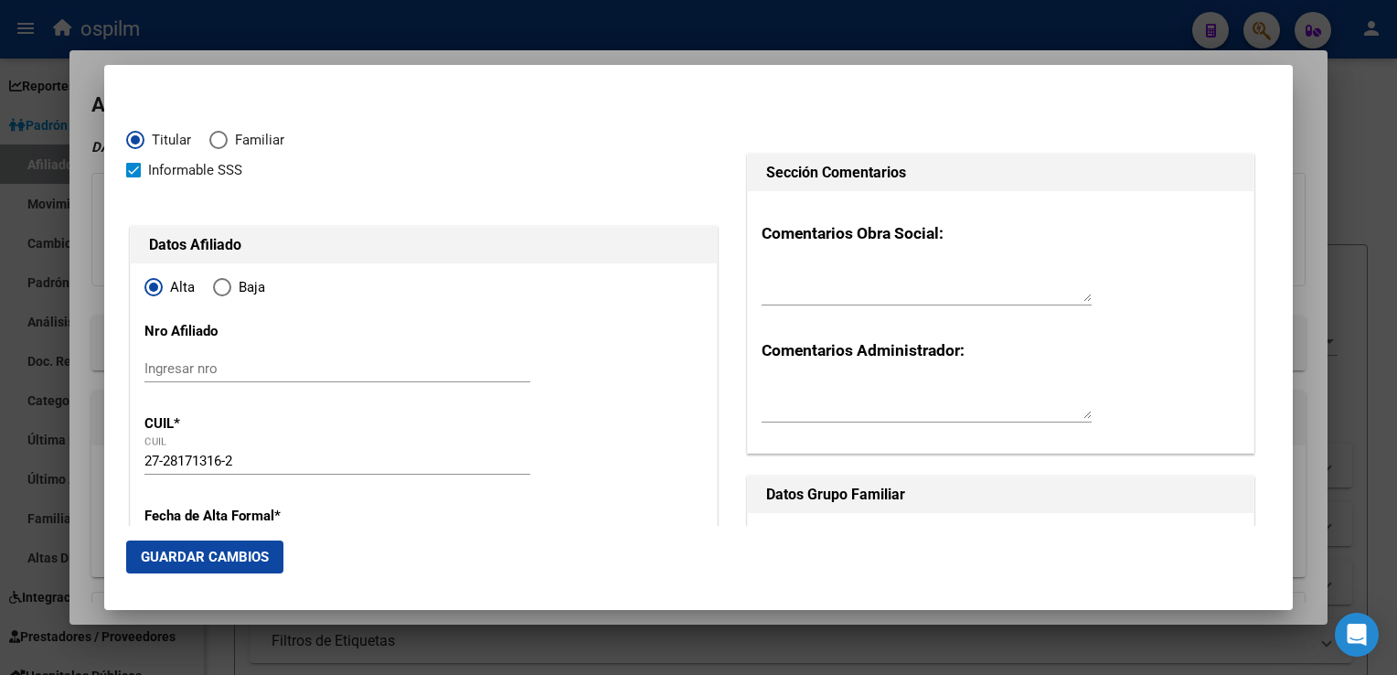
type input "1979-04-11"
type input "BERAZATEGUI"
type input "1884"
type input "SIN DATO"
type input "5955"
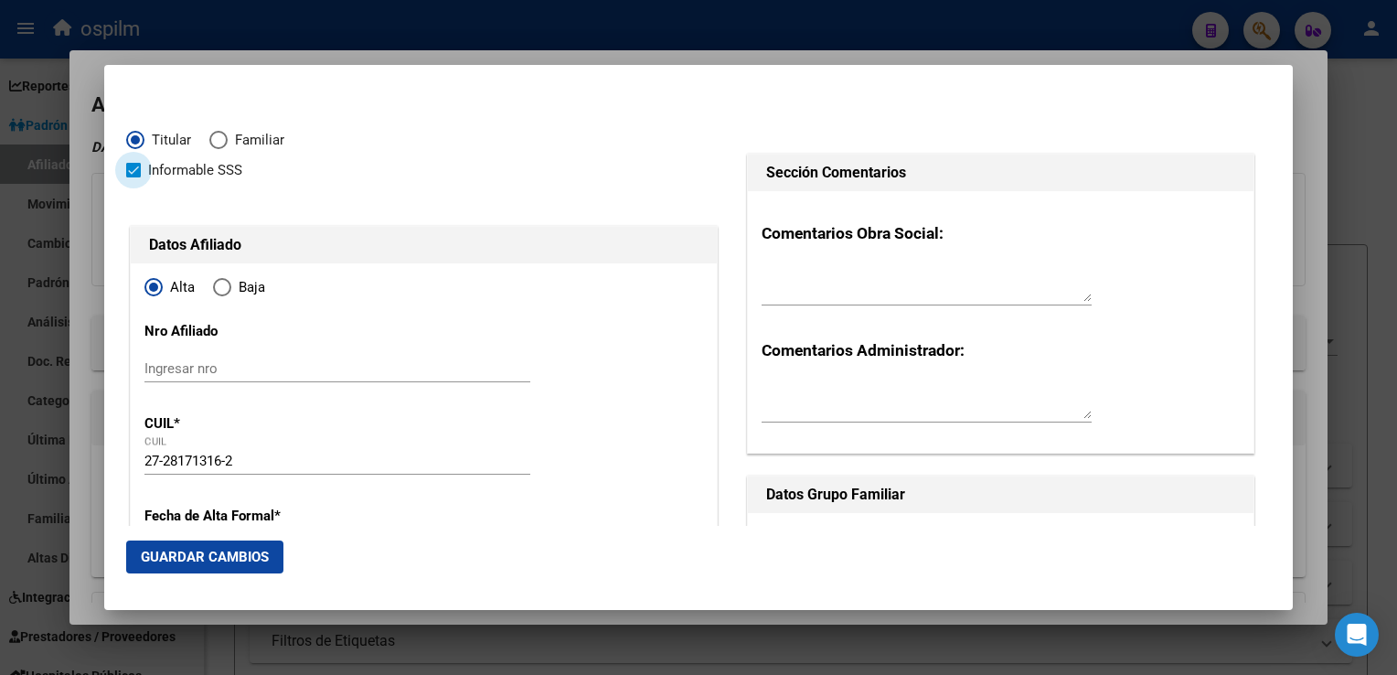
click at [130, 174] on span at bounding box center [133, 170] width 15 height 15
click at [133, 177] on input "Informable SSS" at bounding box center [133, 177] width 1 height 1
checkbox input "false"
click at [217, 290] on span "Elija una opción" at bounding box center [222, 287] width 18 height 18
click at [217, 290] on input "Baja" at bounding box center [222, 287] width 18 height 18
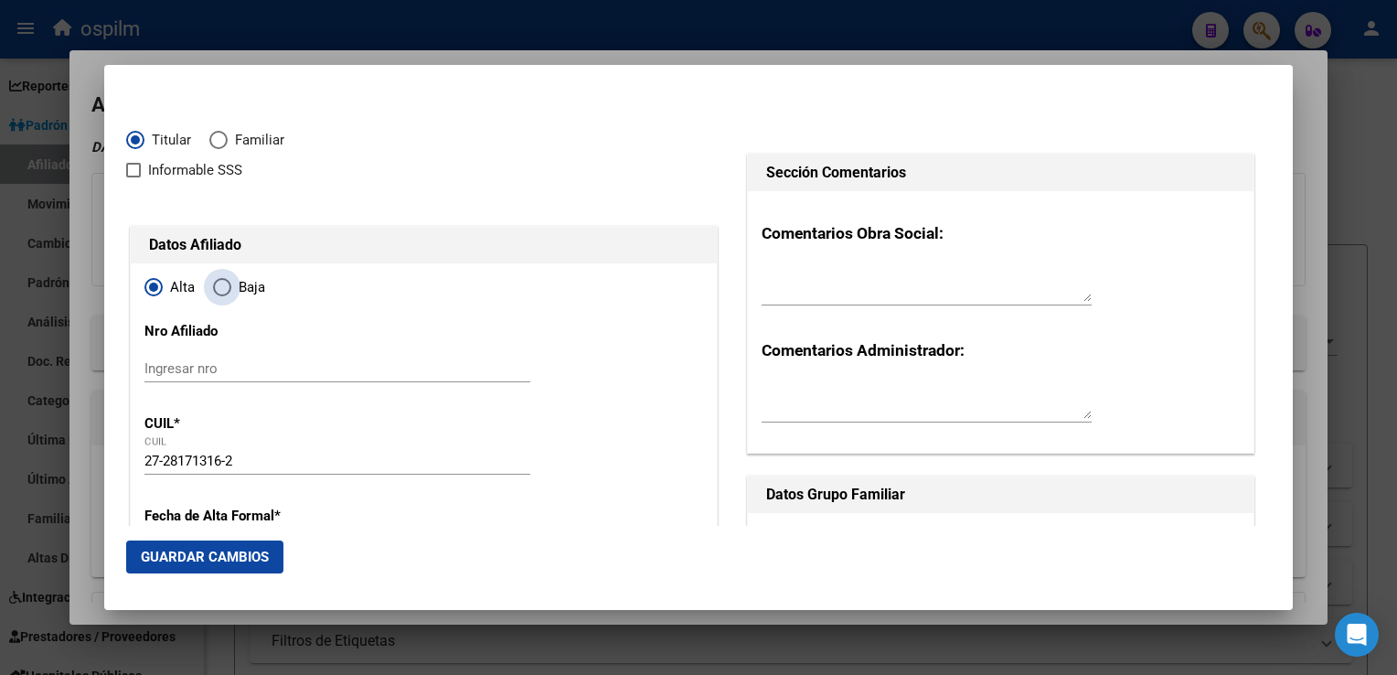
radio input "true"
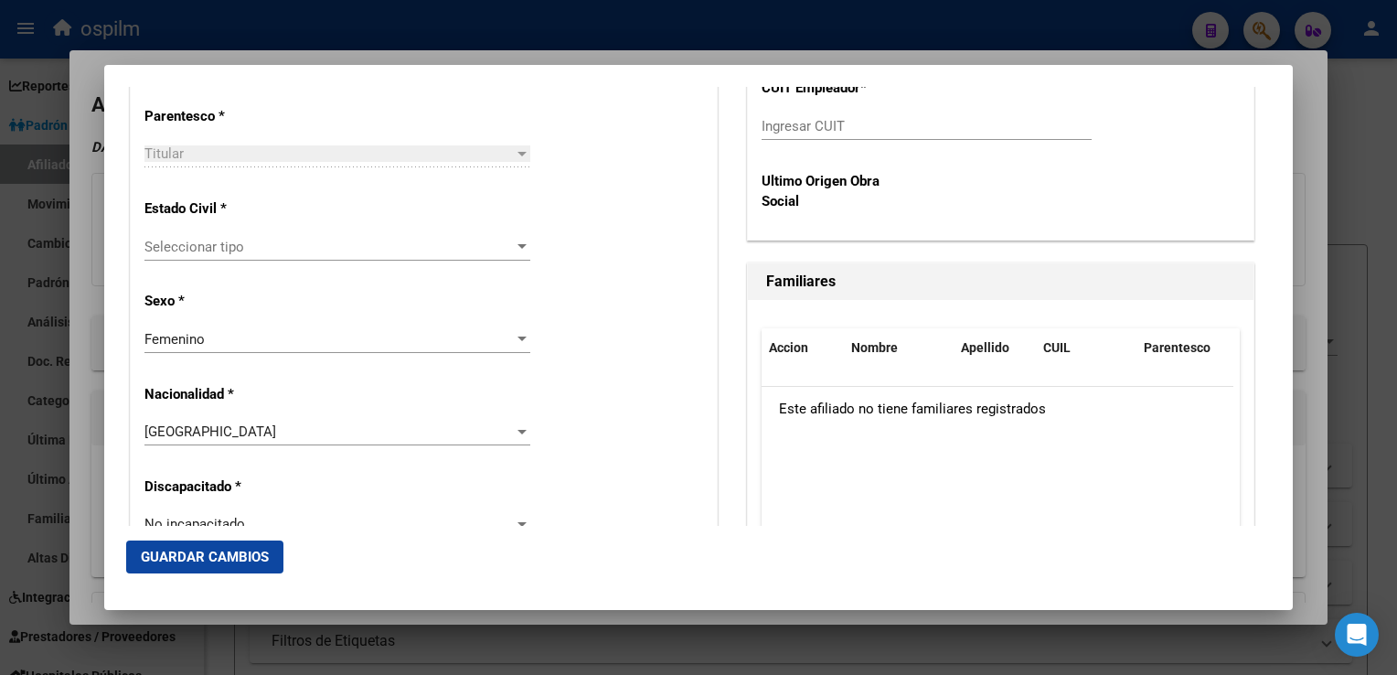
scroll to position [884, 0]
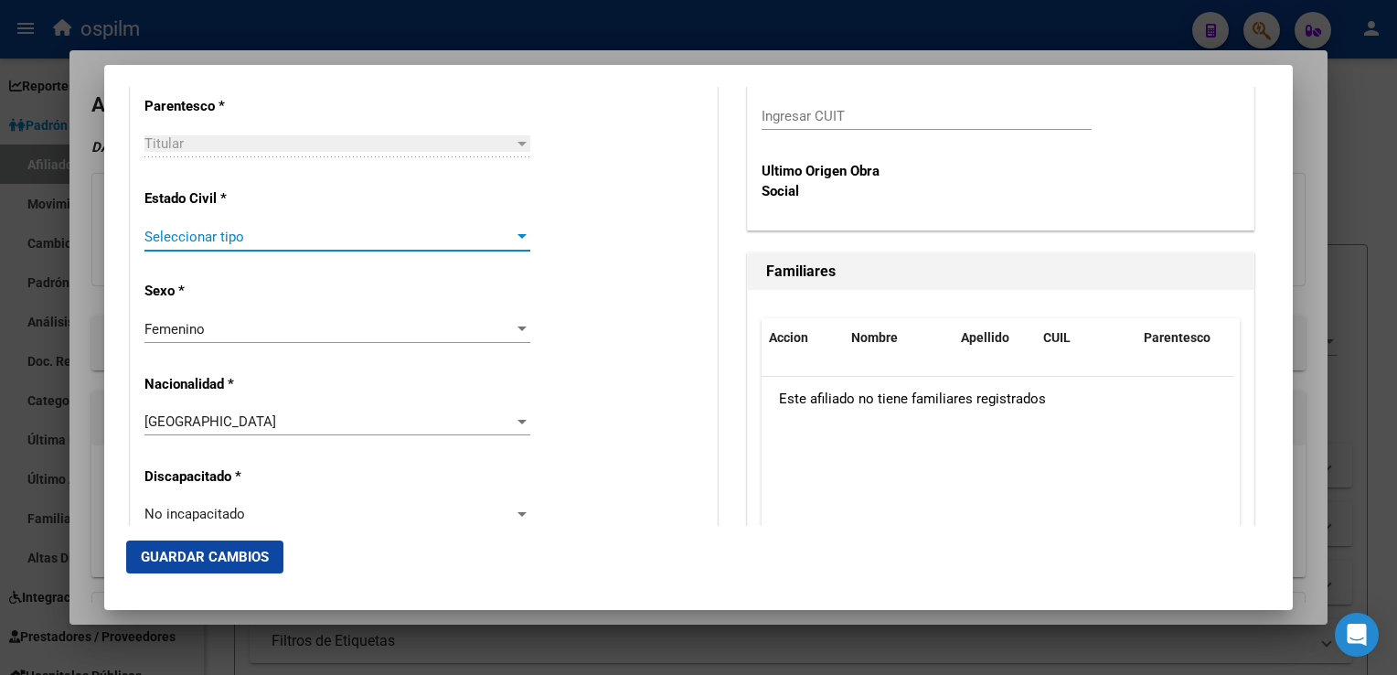
click at [230, 240] on span "Seleccionar tipo" at bounding box center [328, 237] width 369 height 16
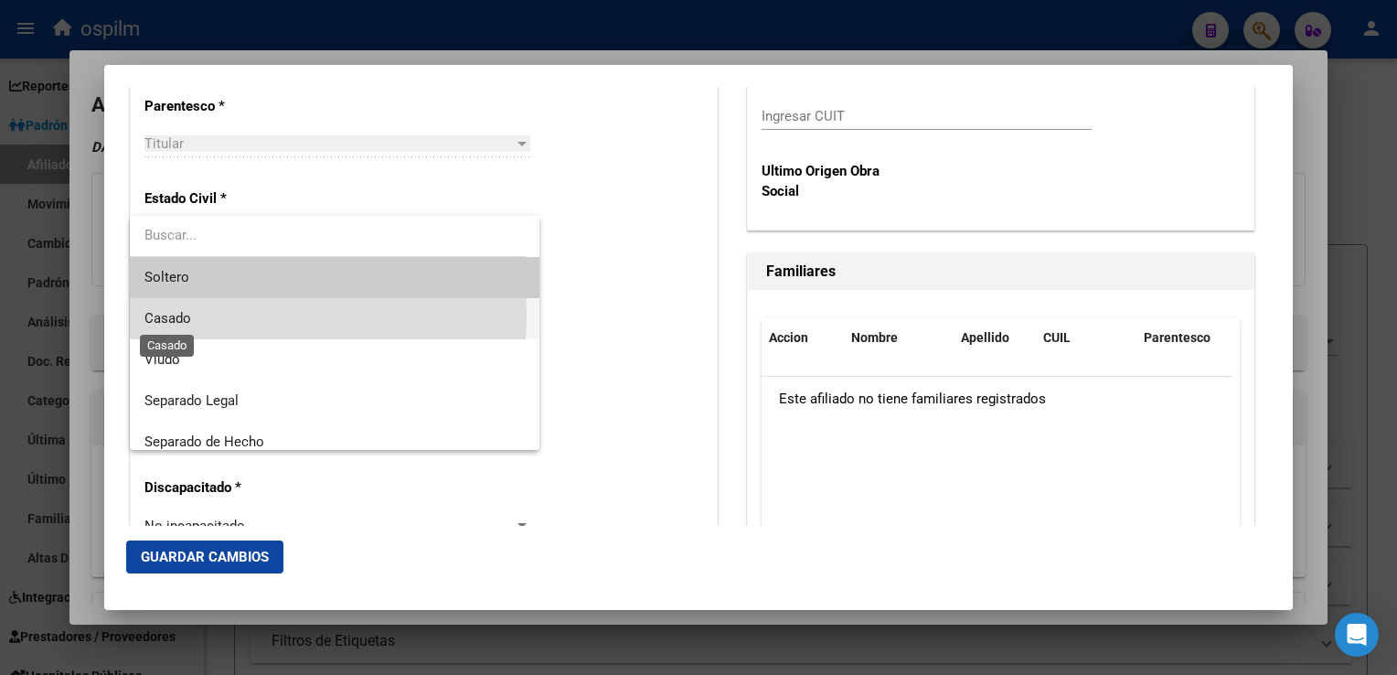
click at [172, 314] on span "Casado" at bounding box center [167, 318] width 47 height 16
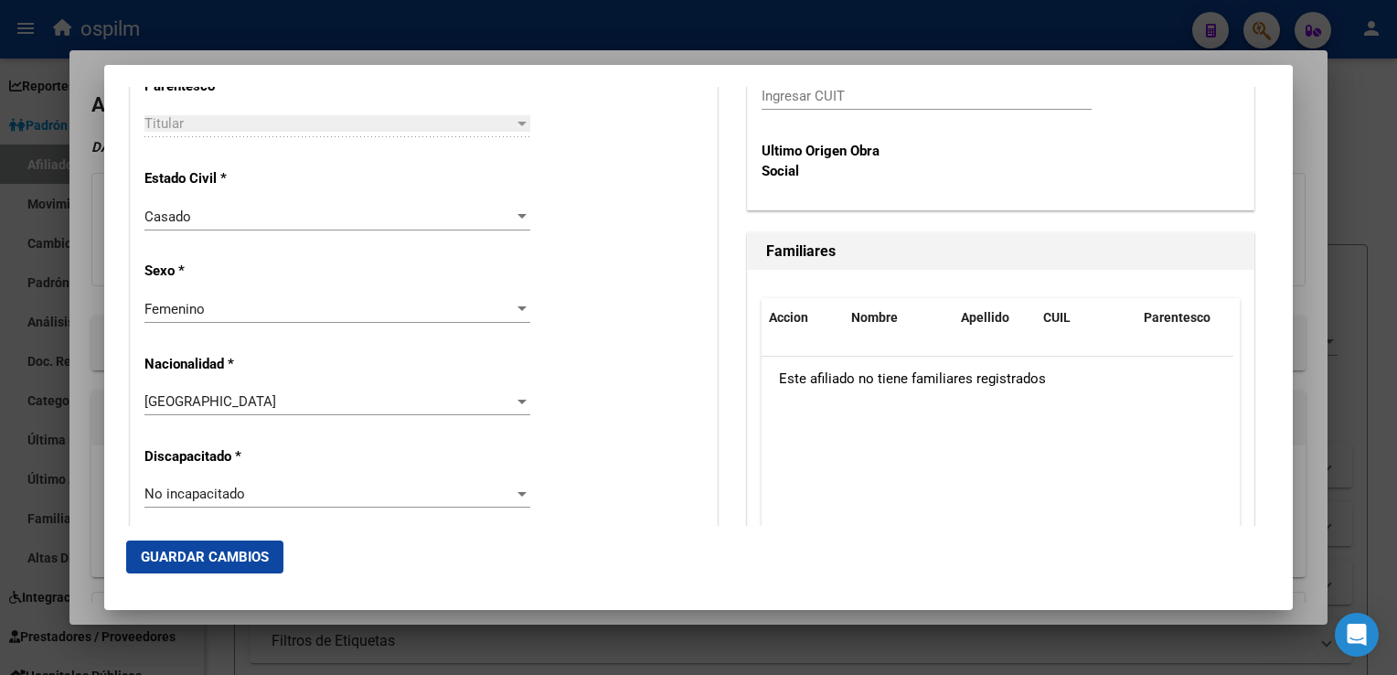
scroll to position [2245, 0]
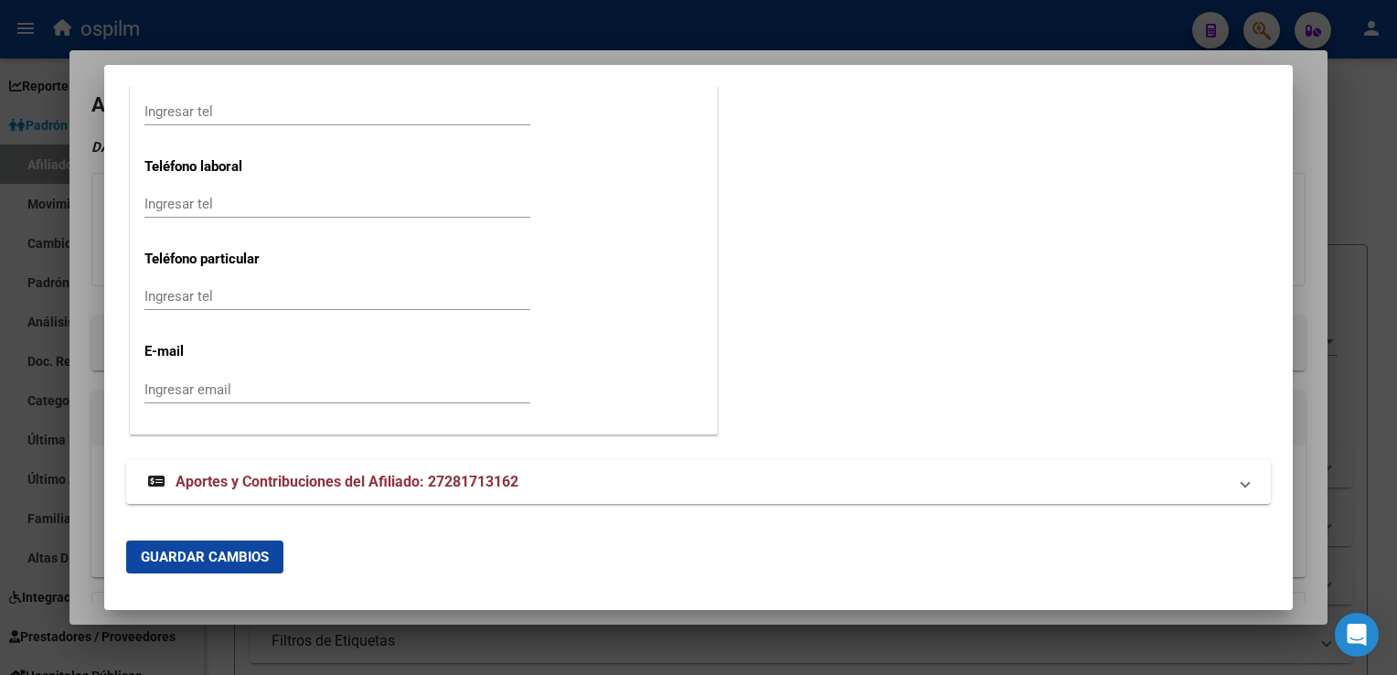
click at [198, 546] on button "Guardar Cambios" at bounding box center [204, 556] width 157 height 33
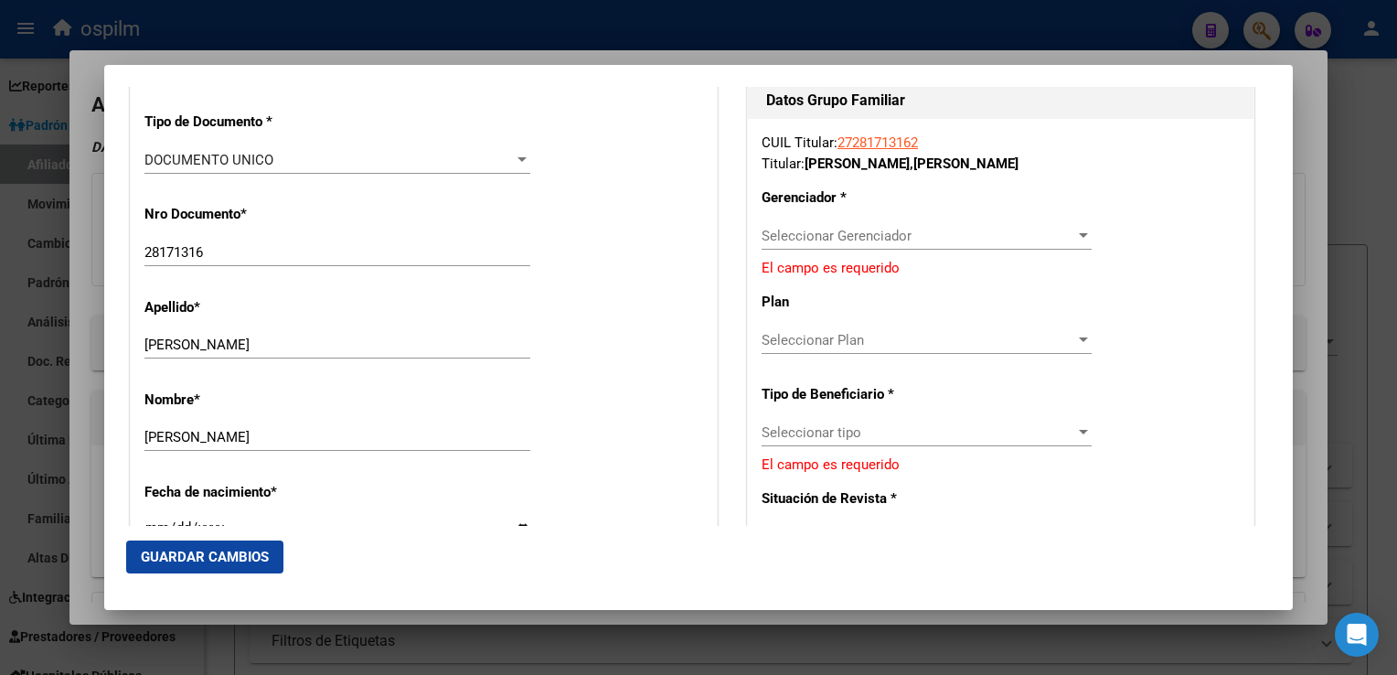
scroll to position [428, 0]
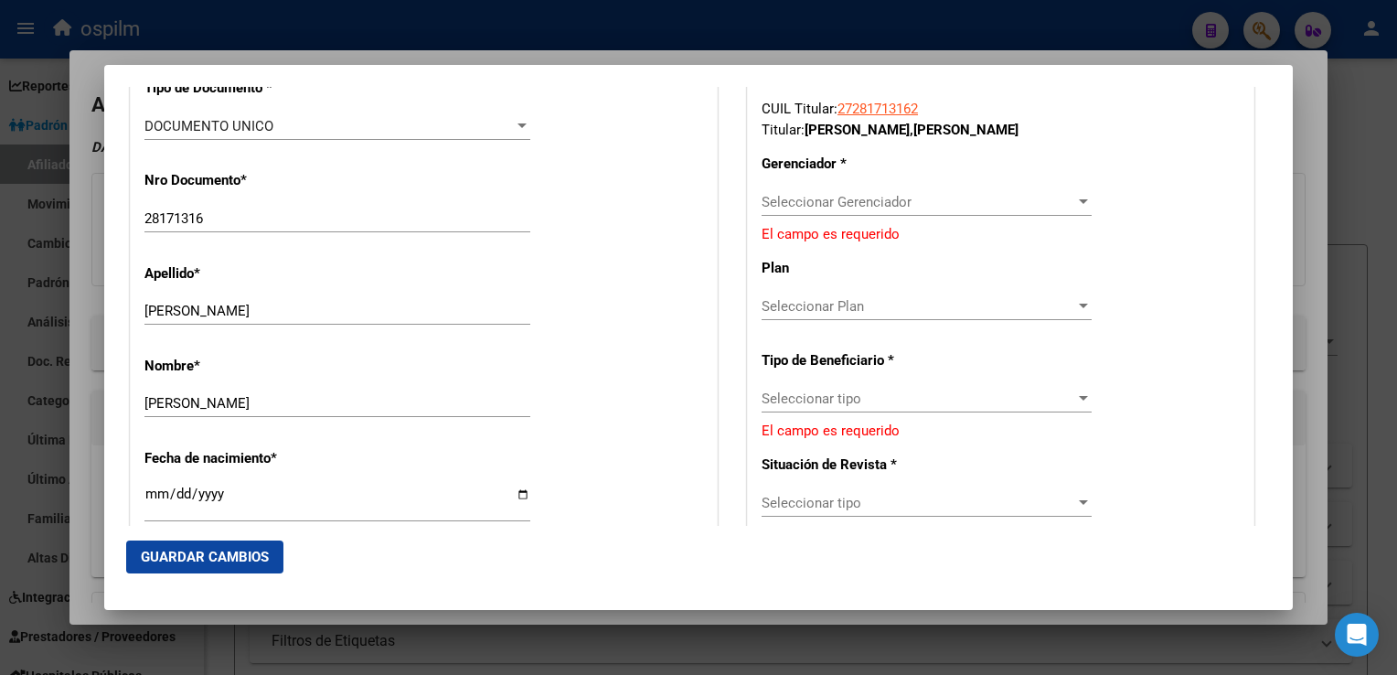
click at [835, 204] on span "Seleccionar Gerenciador" at bounding box center [919, 202] width 314 height 16
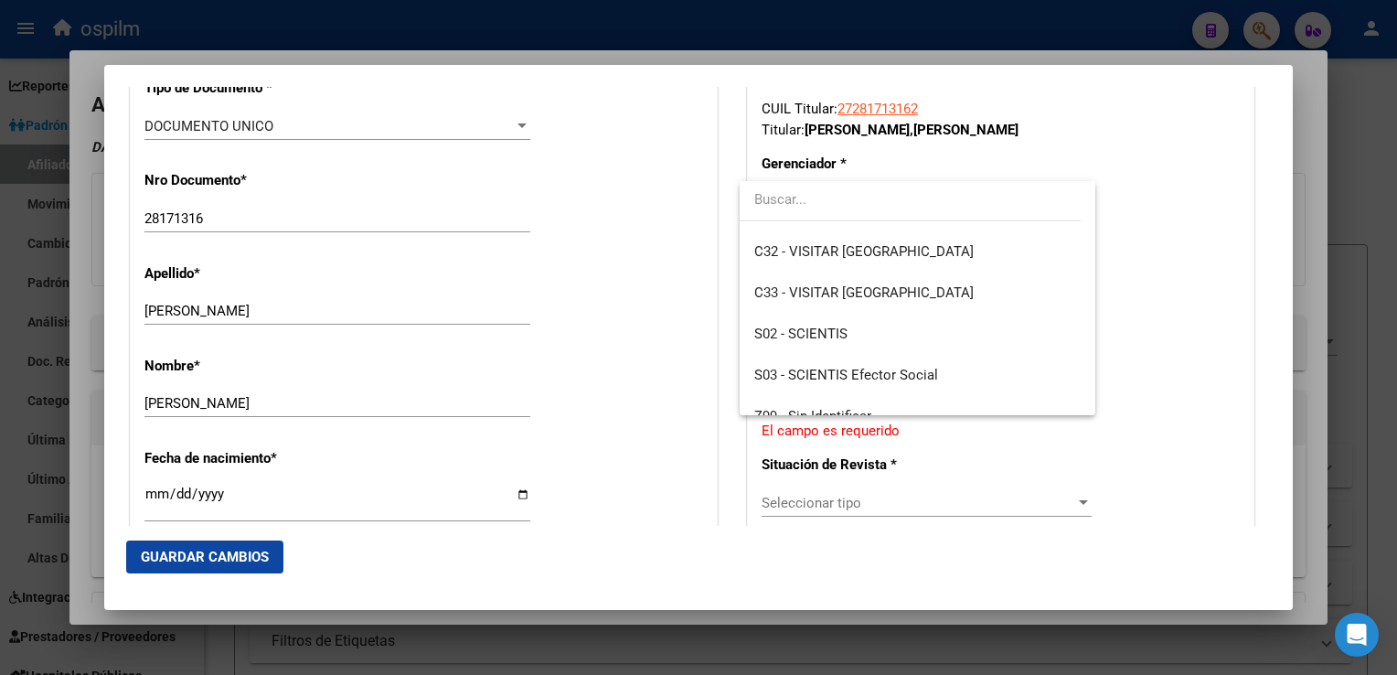
scroll to position [259, 0]
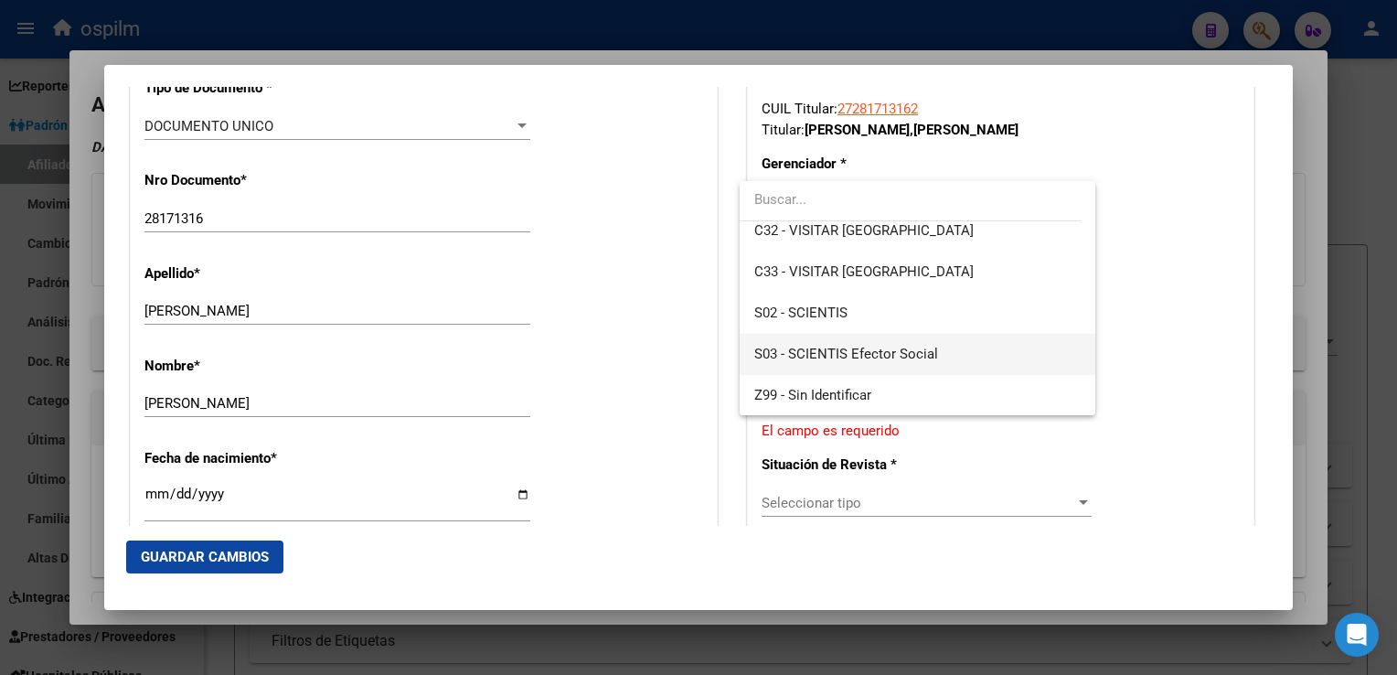
click at [942, 359] on span "S03 - SCIENTIS Efector Social" at bounding box center [917, 354] width 326 height 41
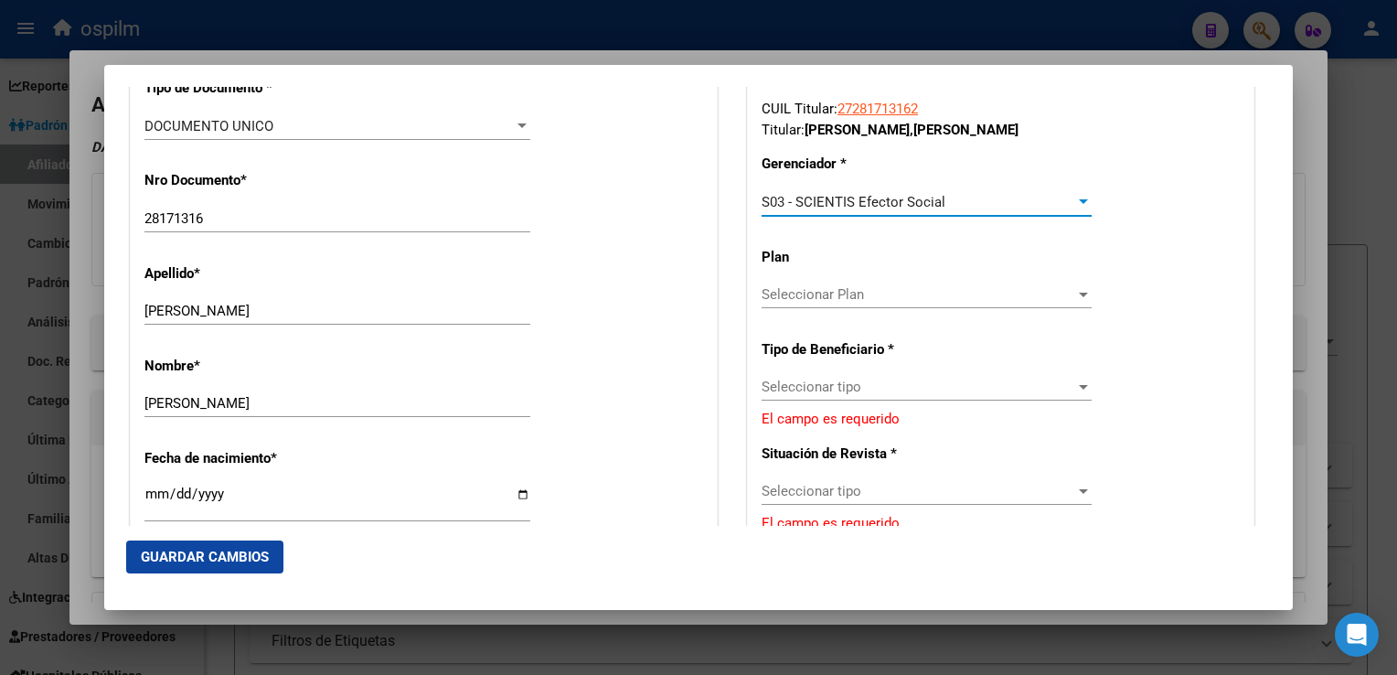
click at [822, 389] on span "Seleccionar tipo" at bounding box center [919, 387] width 314 height 16
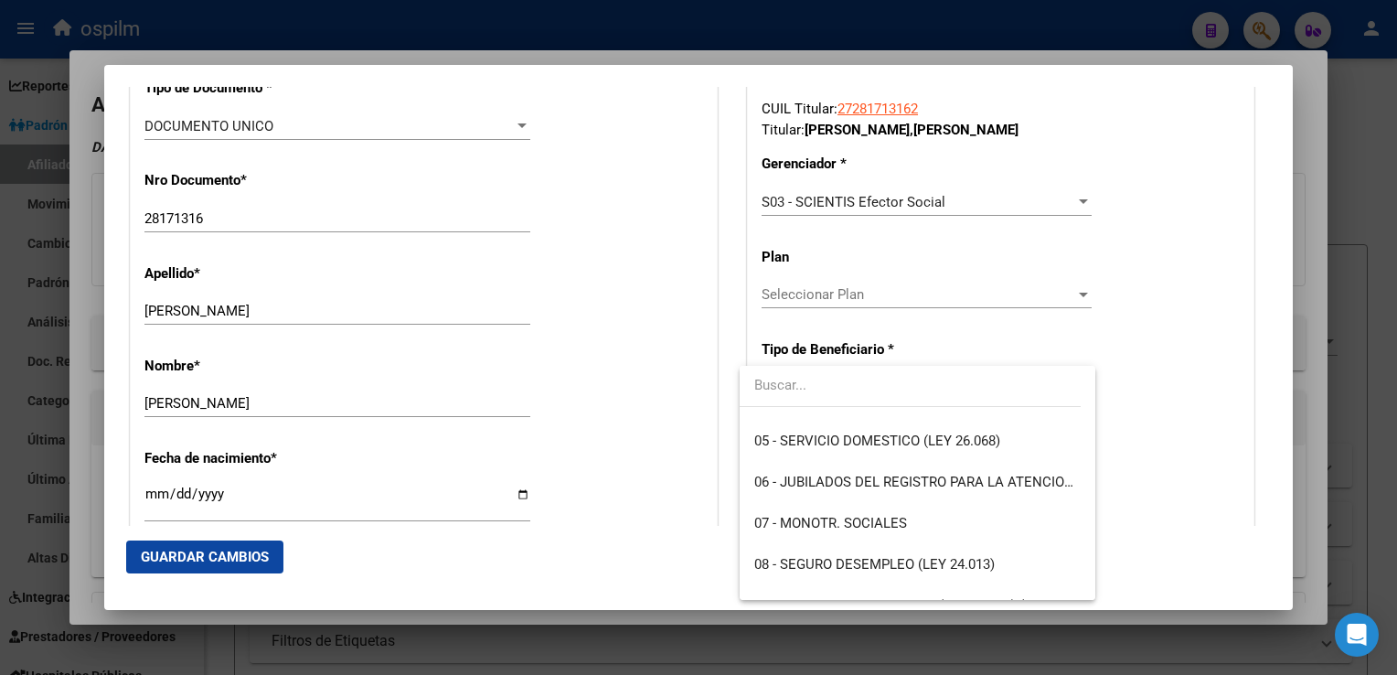
scroll to position [230, 0]
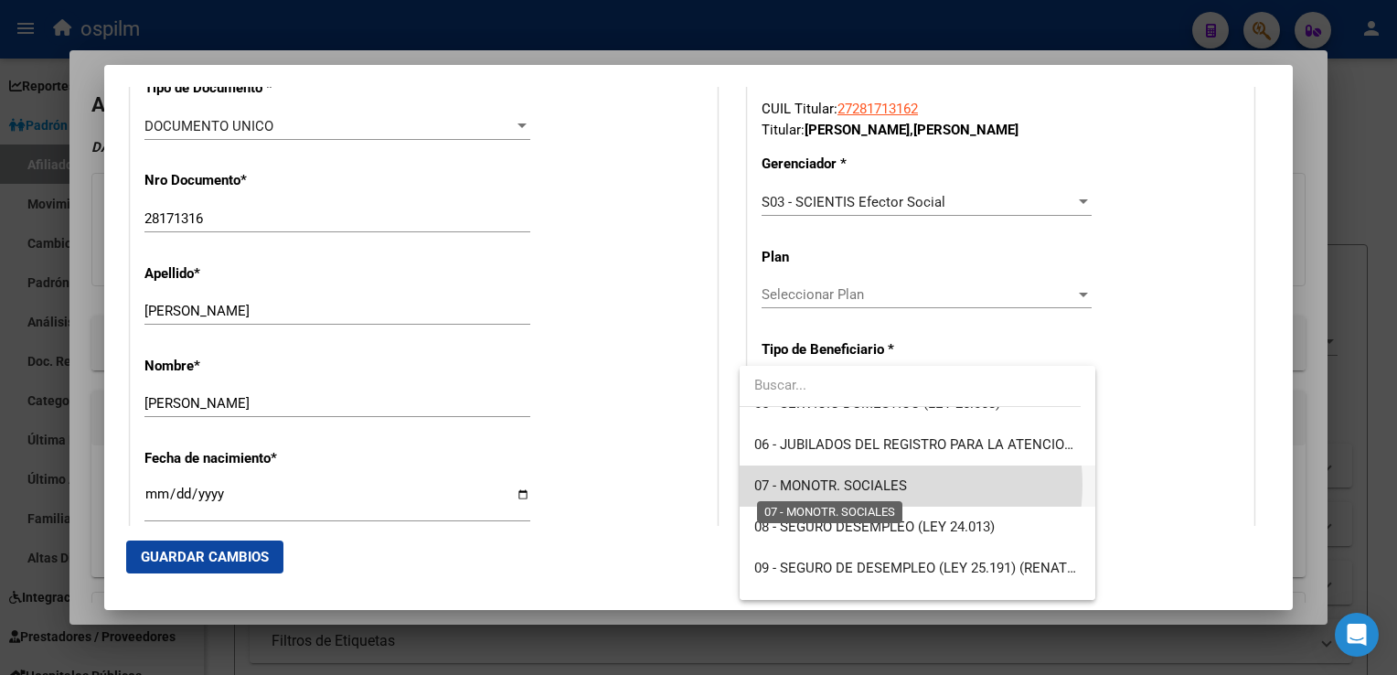
click at [881, 485] on span "07 - MONOTR. SOCIALES" at bounding box center [830, 485] width 153 height 16
type input "27-28171316-2"
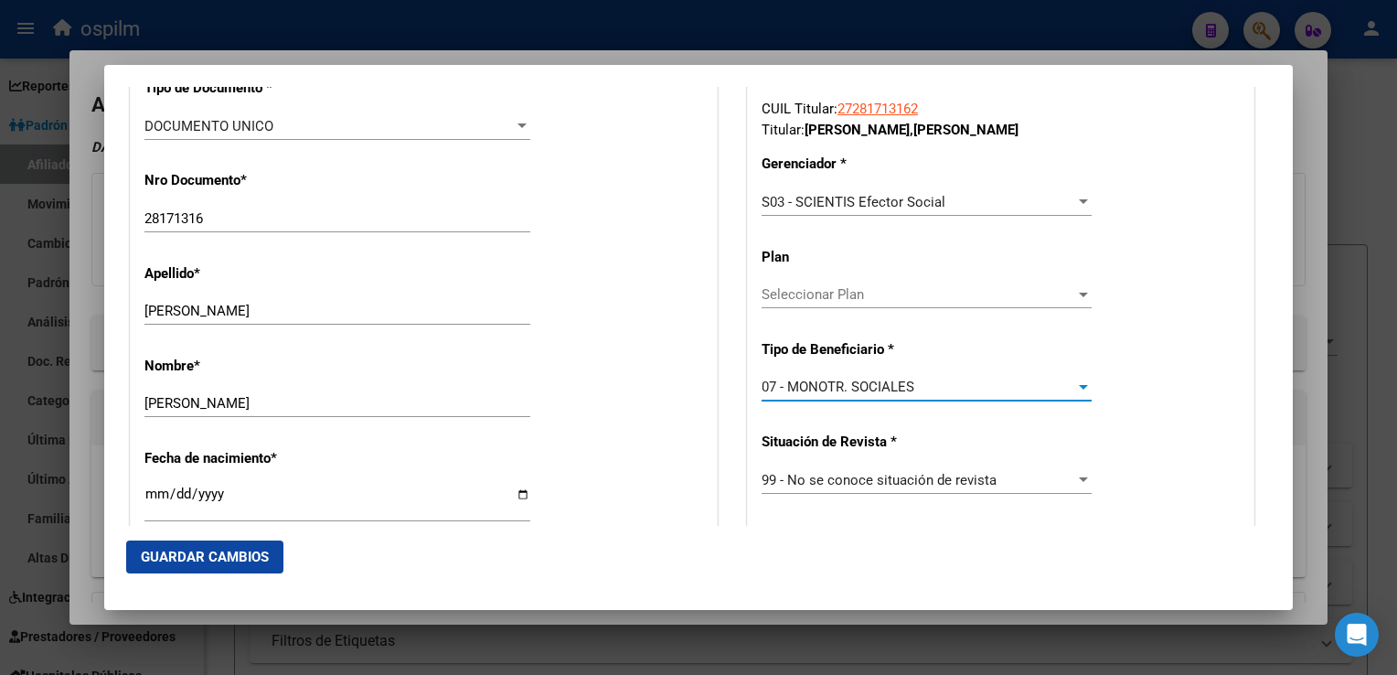
click at [185, 557] on span "Guardar Cambios" at bounding box center [205, 557] width 128 height 16
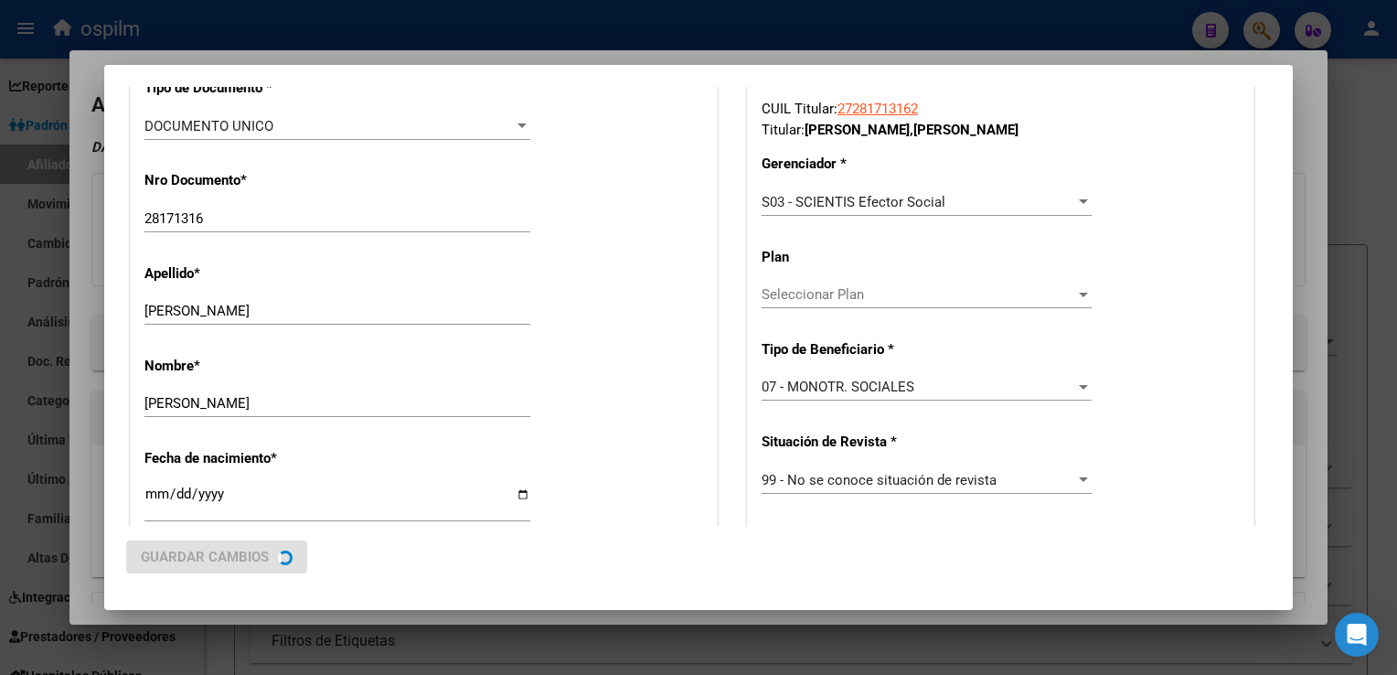
scroll to position [0, 0]
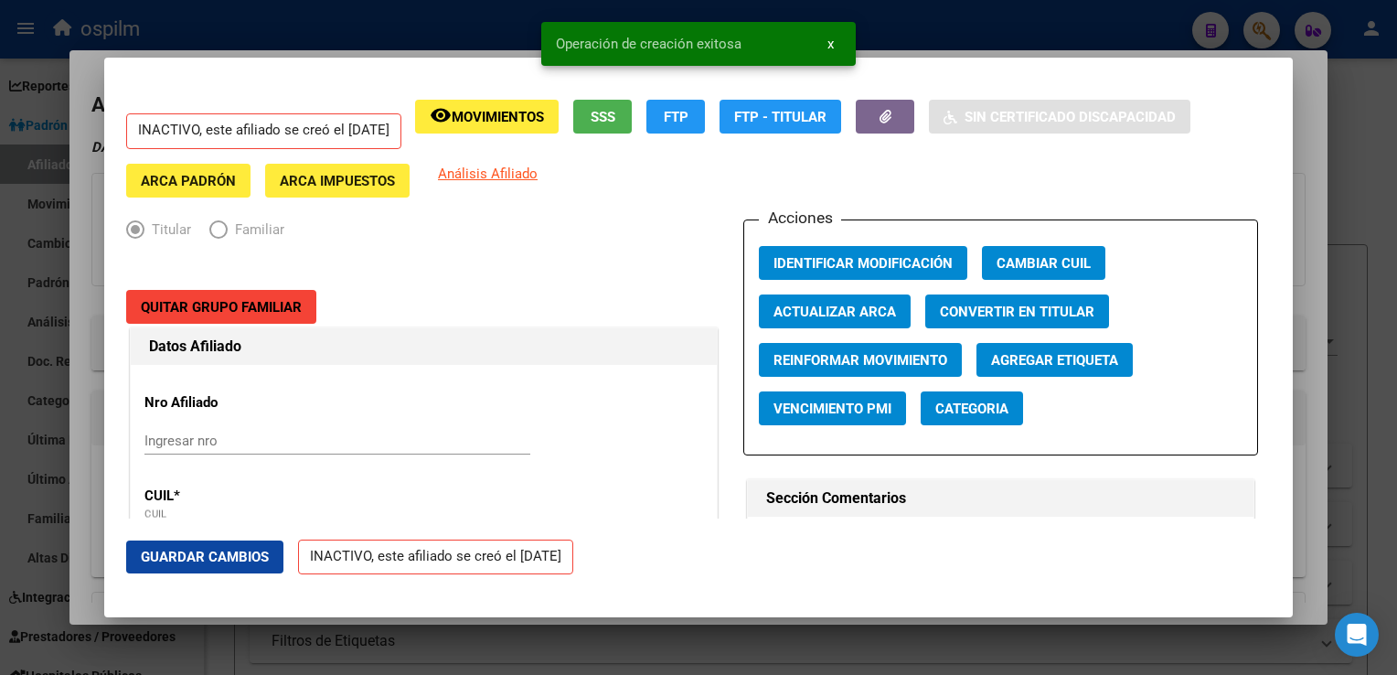
click at [1293, 139] on div at bounding box center [698, 337] width 1397 height 675
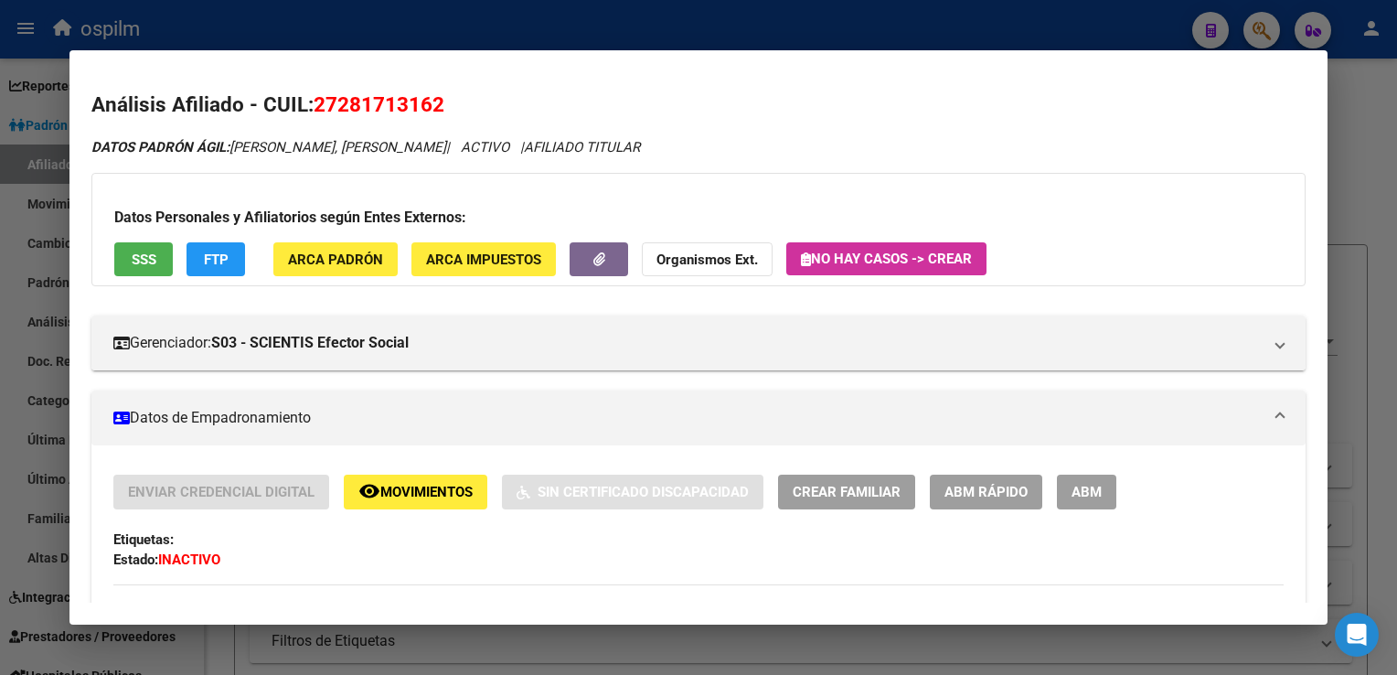
click at [1365, 156] on div at bounding box center [698, 337] width 1397 height 675
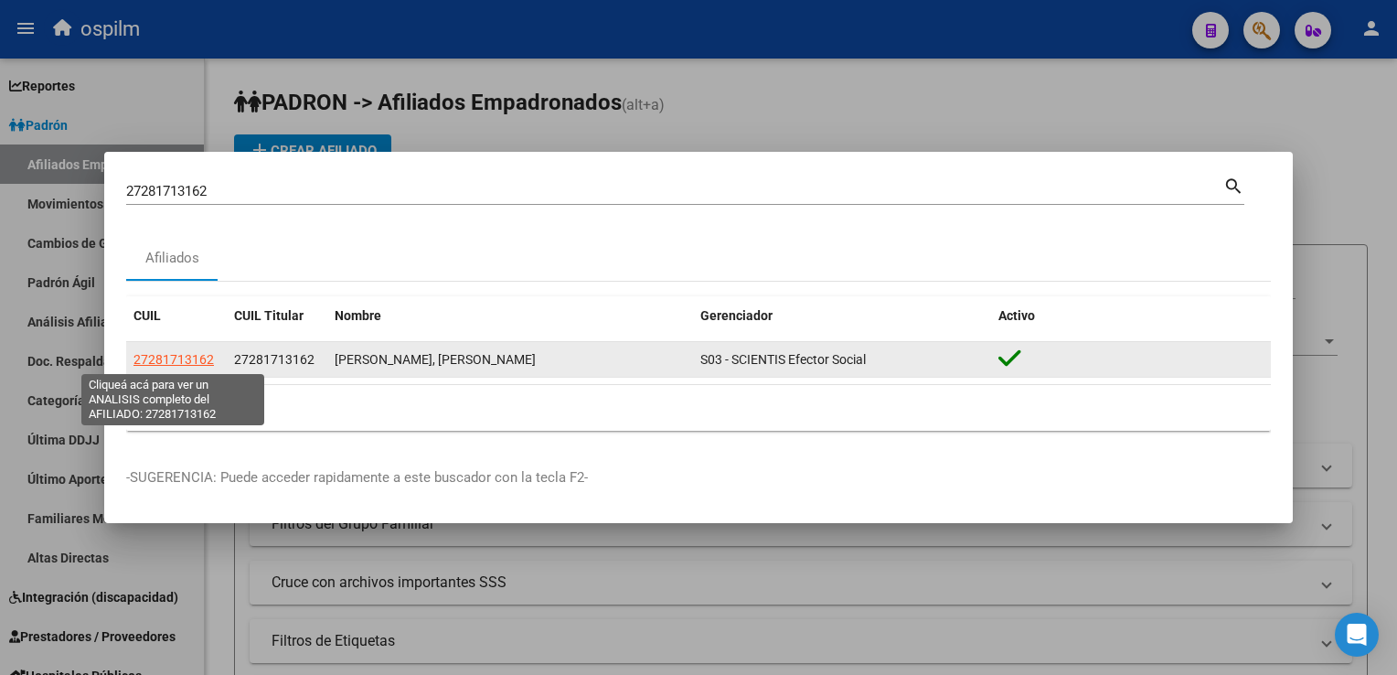
click at [161, 360] on span "27281713162" at bounding box center [173, 359] width 80 height 15
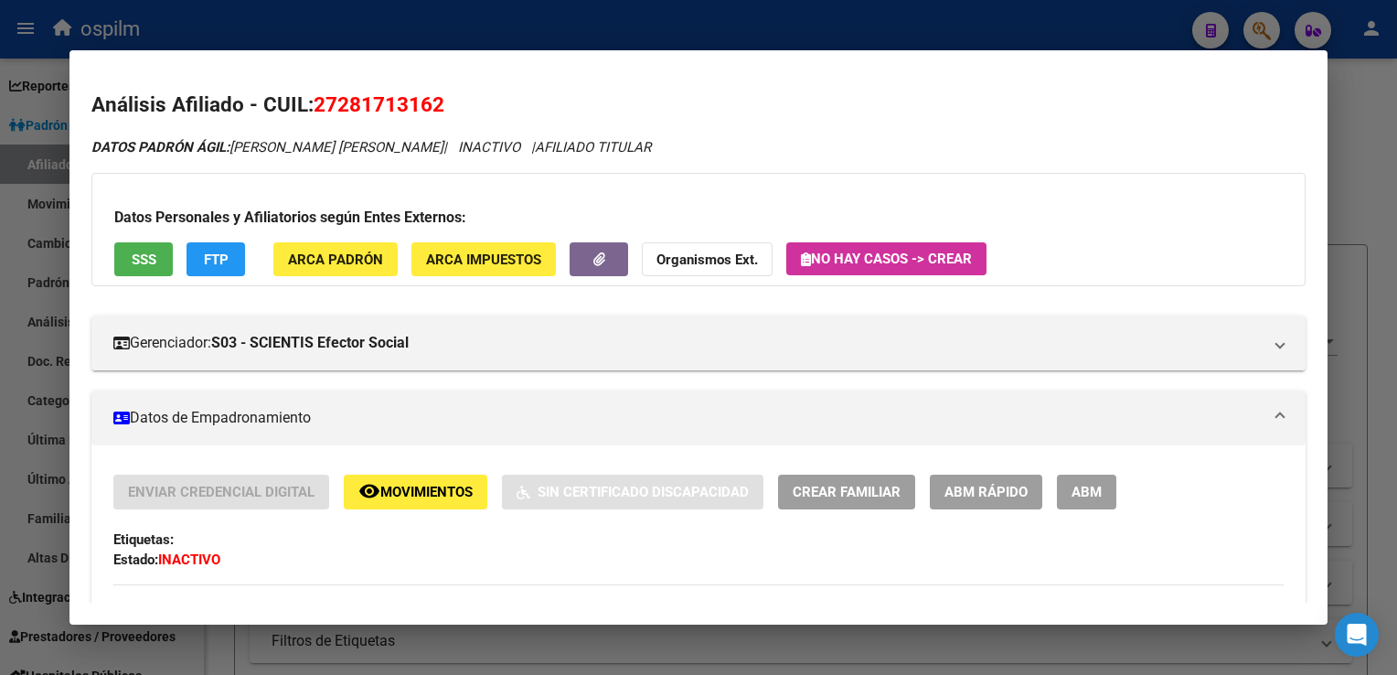
click at [1359, 142] on div at bounding box center [698, 337] width 1397 height 675
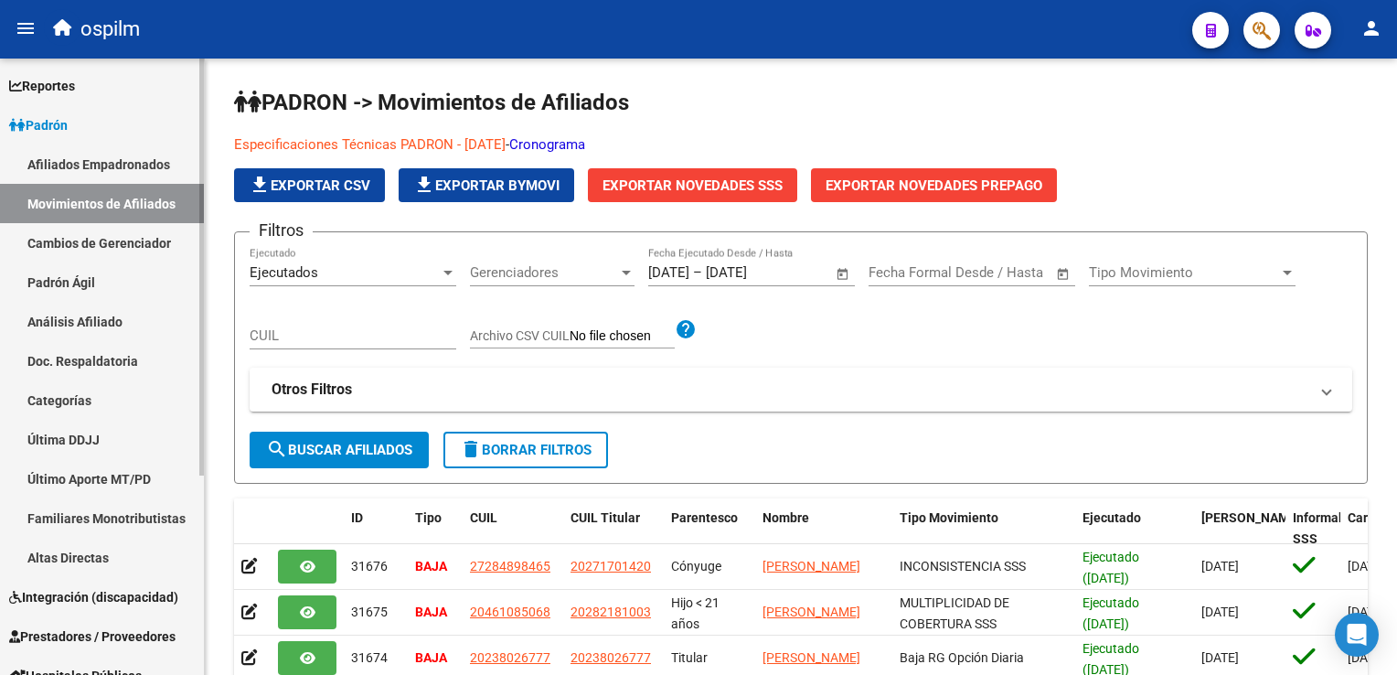
click at [59, 88] on span "Reportes" at bounding box center [42, 86] width 66 height 20
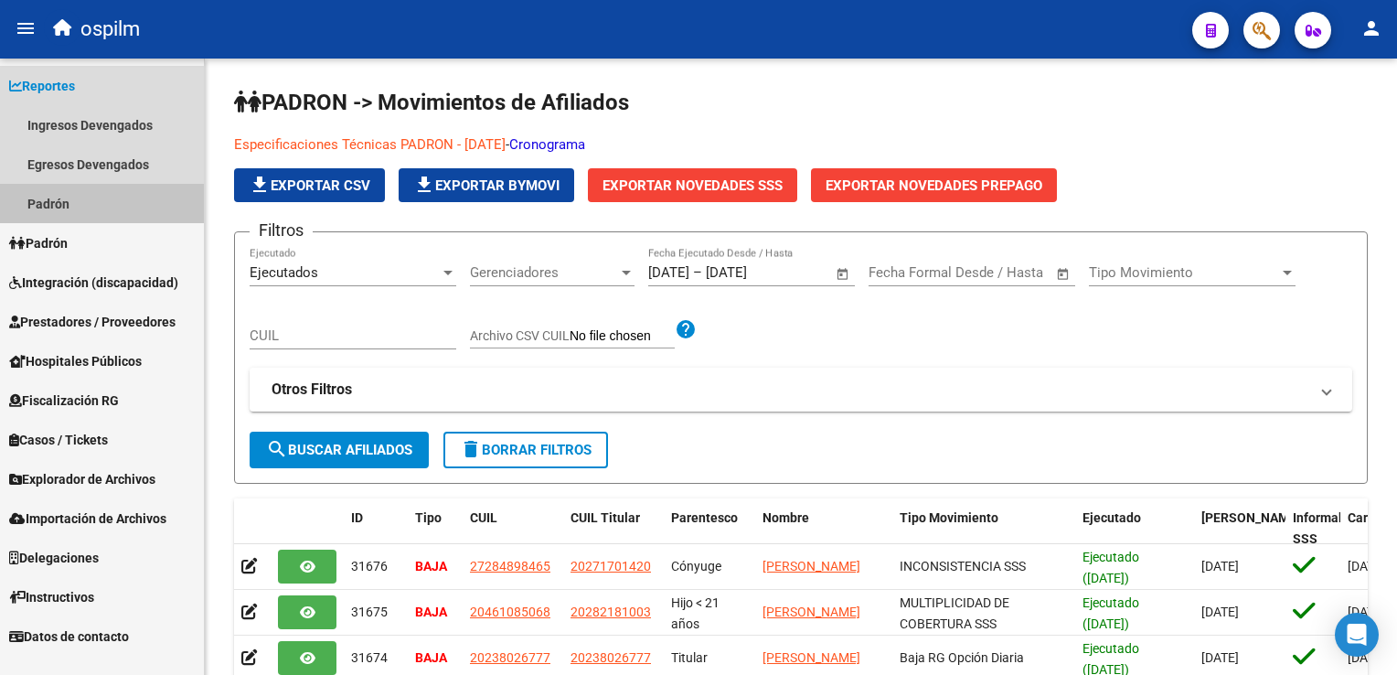
click at [63, 203] on link "Padrón" at bounding box center [102, 203] width 204 height 39
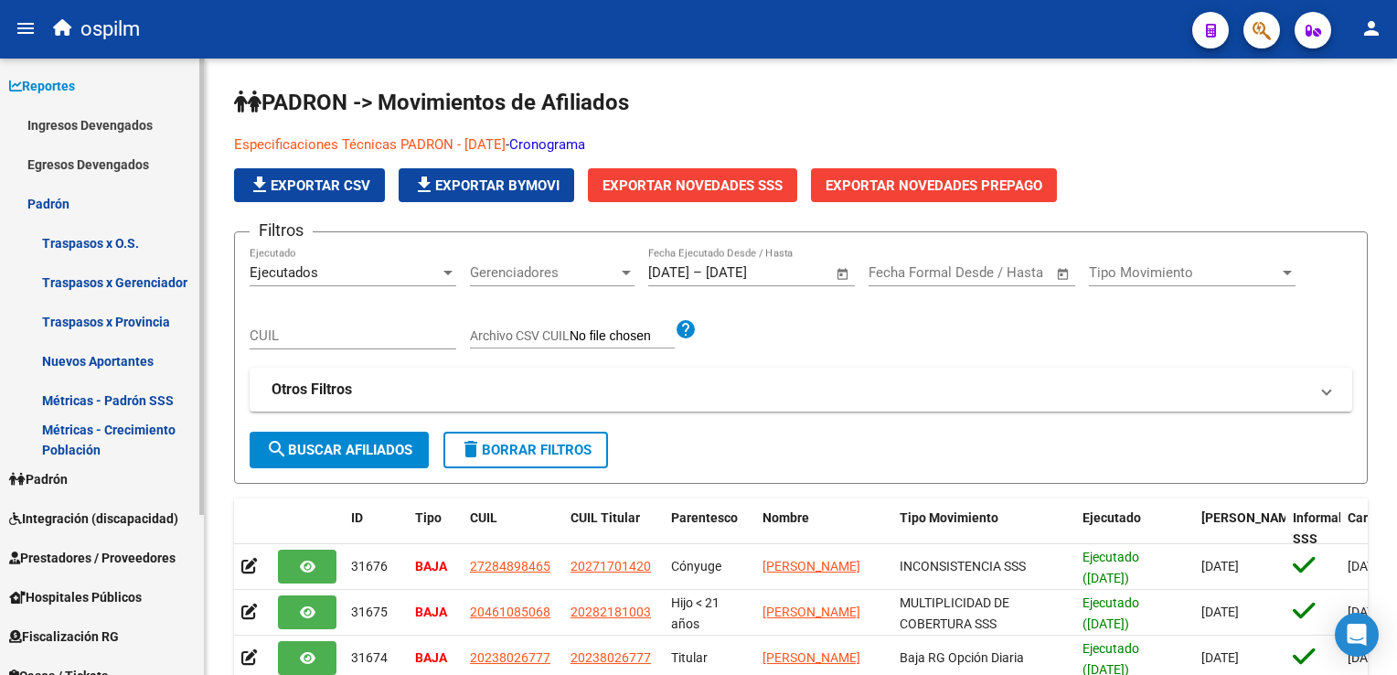
click at [112, 243] on link "Traspasos x O.S." at bounding box center [102, 242] width 204 height 39
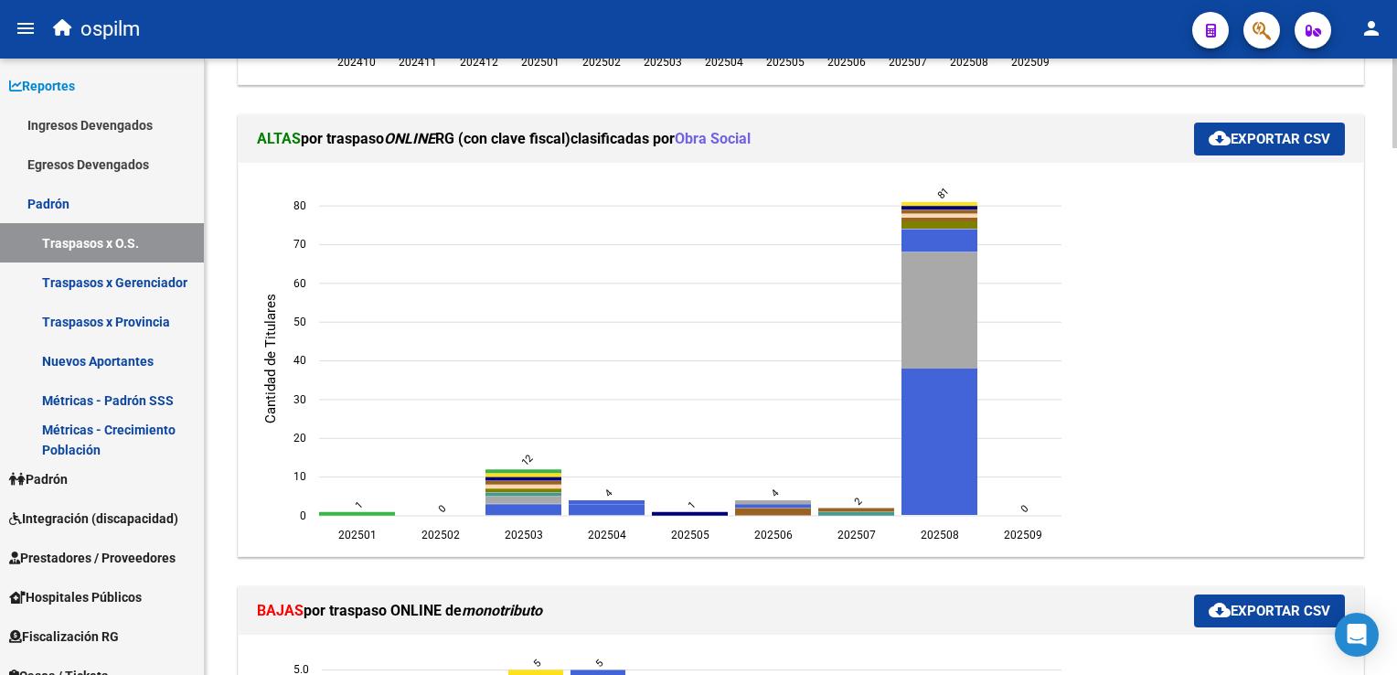
scroll to position [966, 0]
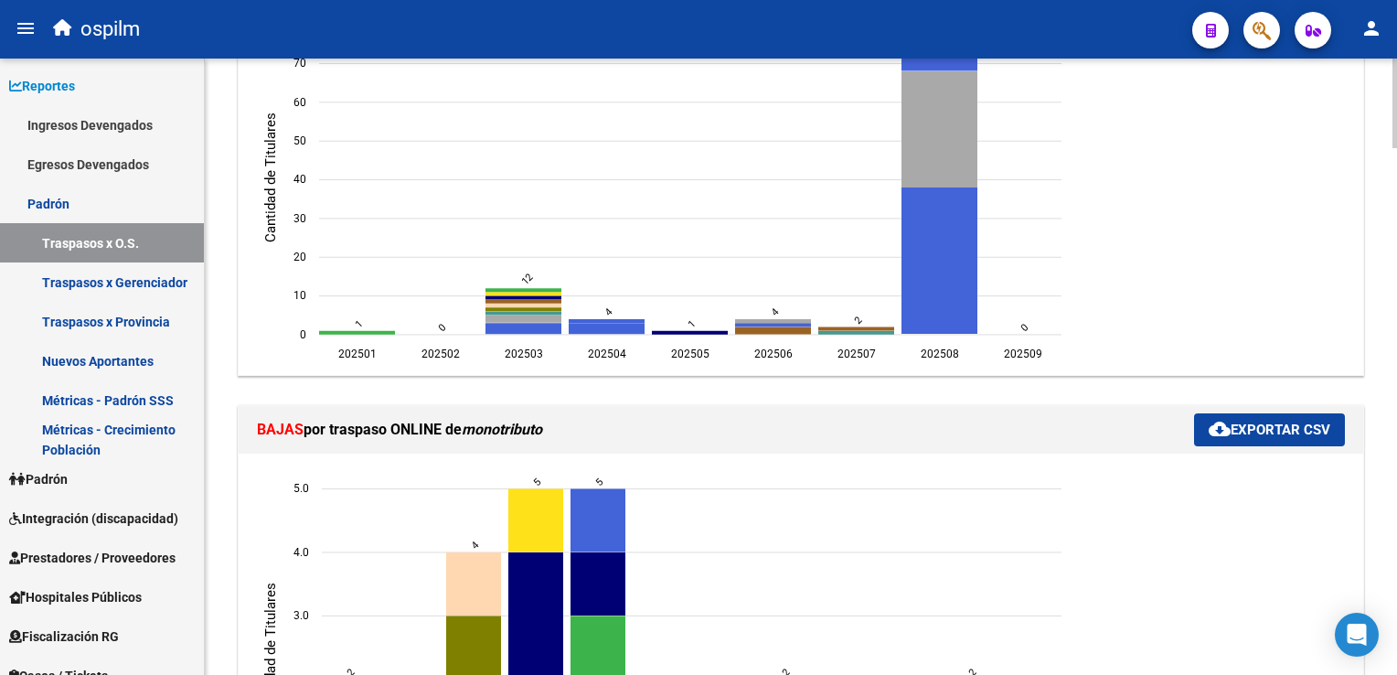
click at [1396, 255] on html "menu ospilm person Firma Express Reportes Ingresos Devengados Análisis Históric…" at bounding box center [698, 337] width 1397 height 675
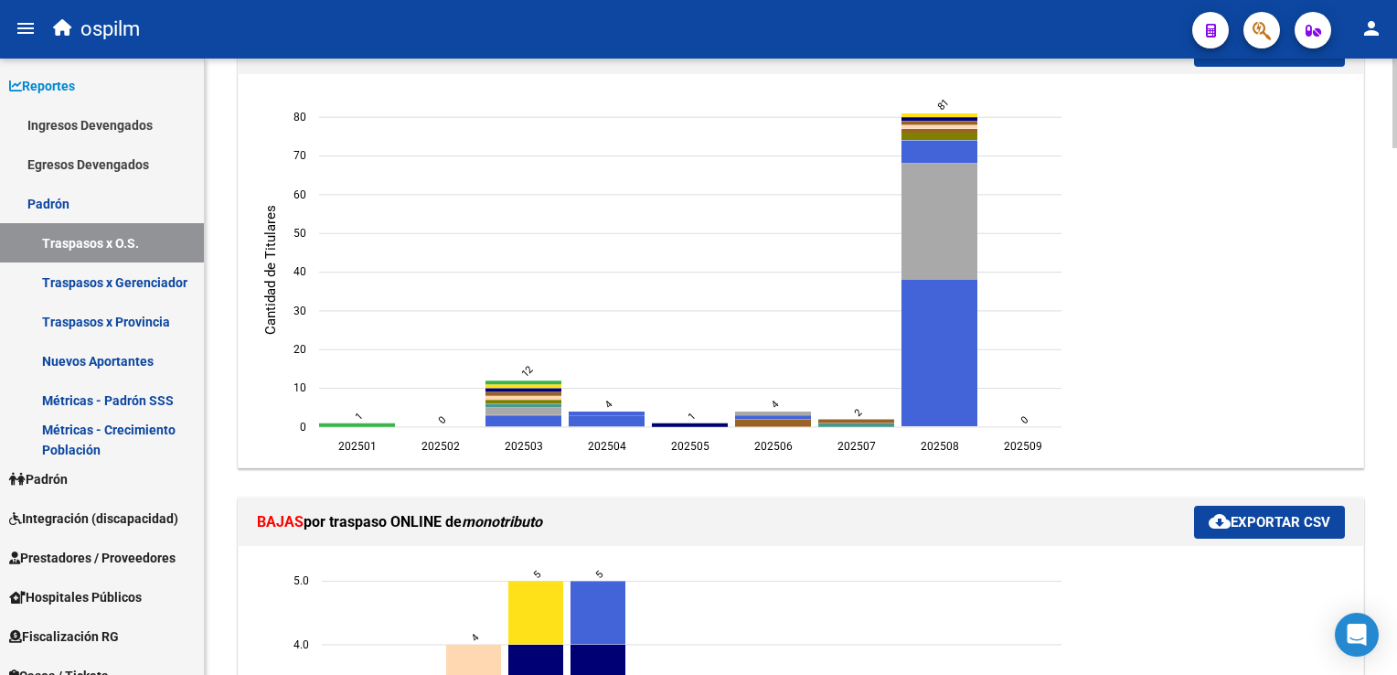
scroll to position [823, 0]
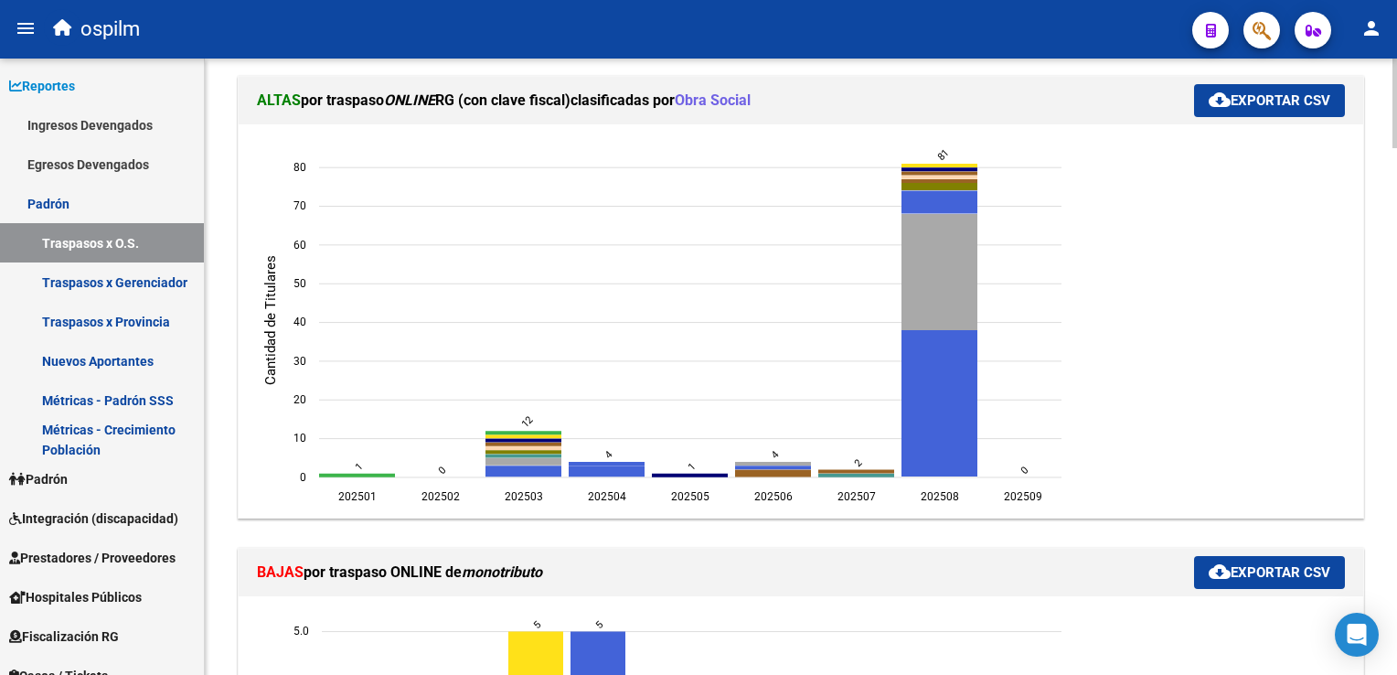
click at [1396, 202] on html "menu ospilm person Firma Express Reportes Ingresos Devengados Análisis Históric…" at bounding box center [698, 337] width 1397 height 675
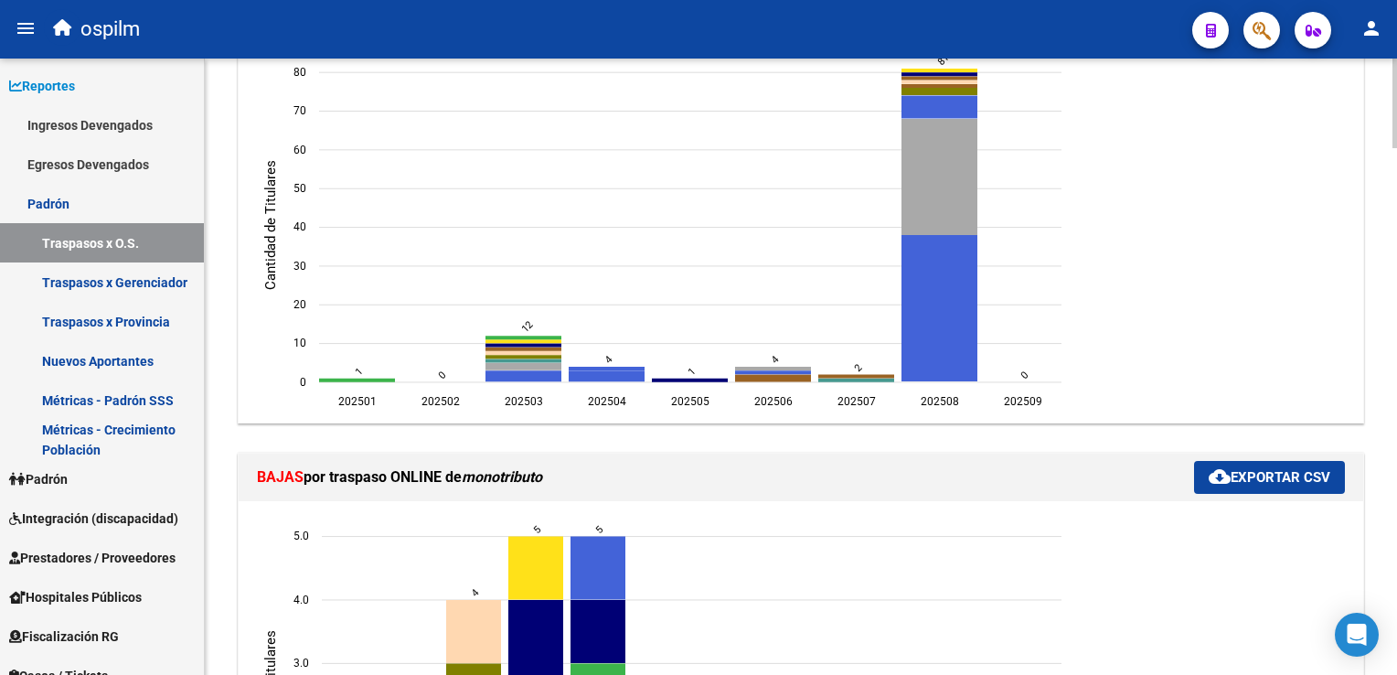
click at [1396, 214] on div at bounding box center [1395, 237] width 5 height 90
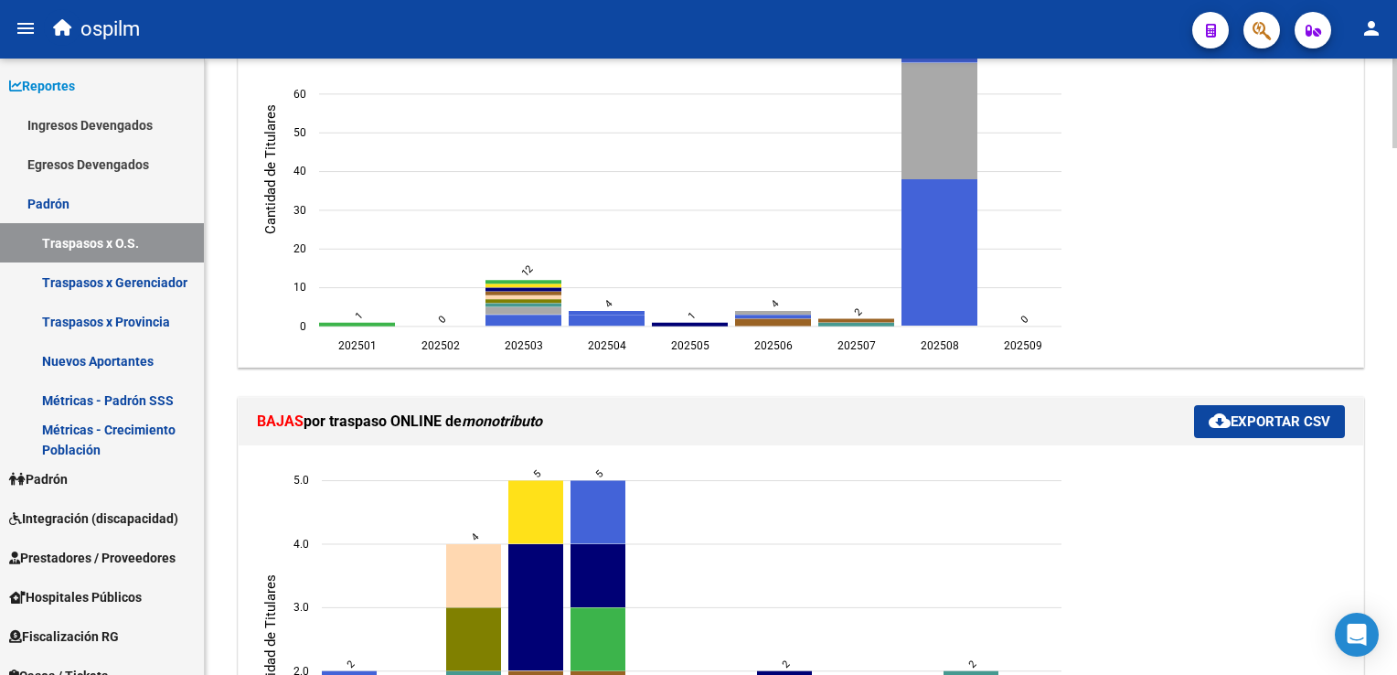
click at [1396, 224] on div at bounding box center [1395, 245] width 5 height 90
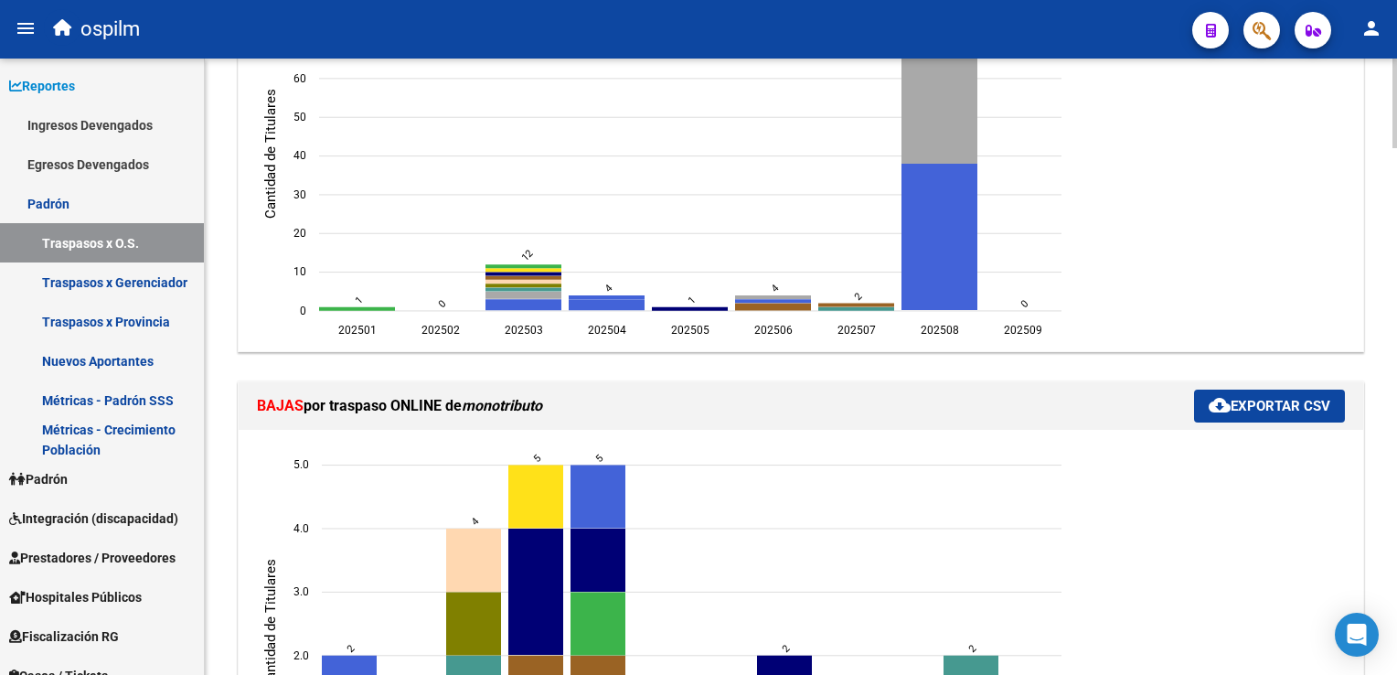
click at [1396, 249] on html "menu ospilm person Firma Express Reportes Ingresos Devengados Análisis Históric…" at bounding box center [698, 337] width 1397 height 675
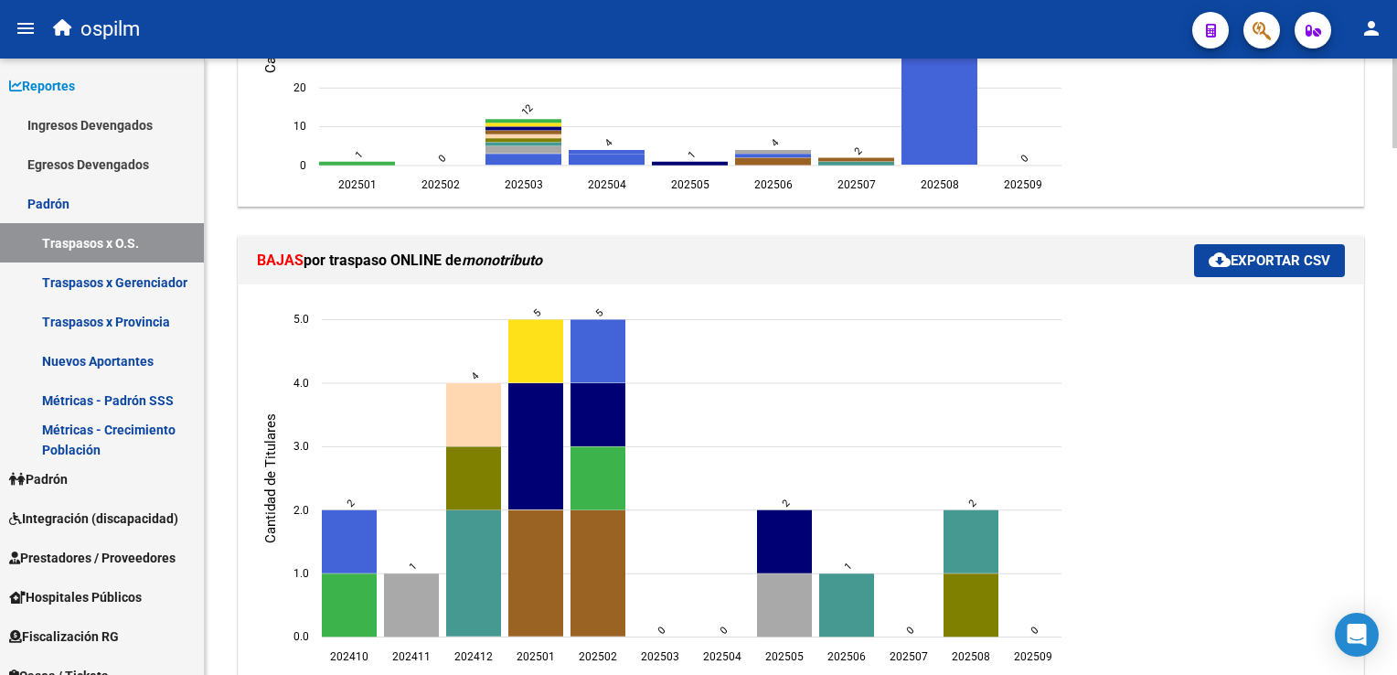
click at [1396, 277] on html "menu ospilm person Firma Express Reportes Ingresos Devengados Análisis Históric…" at bounding box center [698, 337] width 1397 height 675
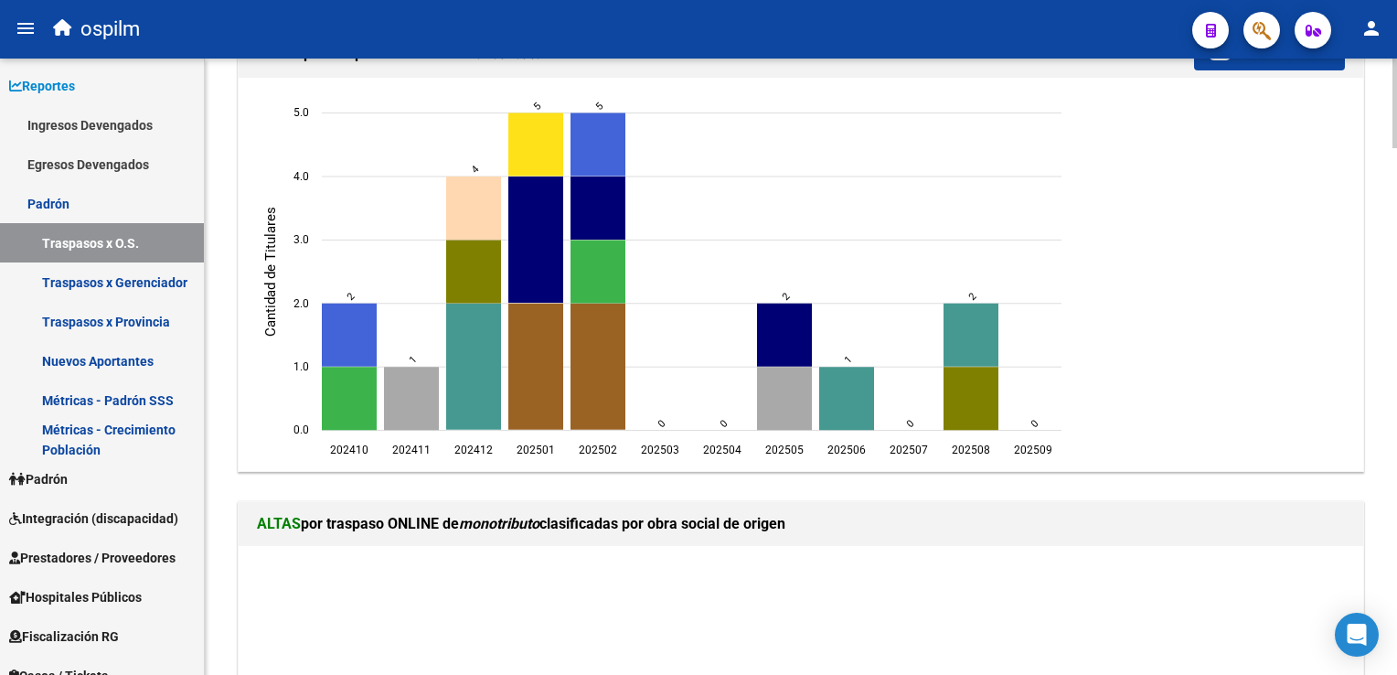
click at [1396, 318] on html "menu ospilm person Firma Express Reportes Ingresos Devengados Análisis Históric…" at bounding box center [698, 337] width 1397 height 675
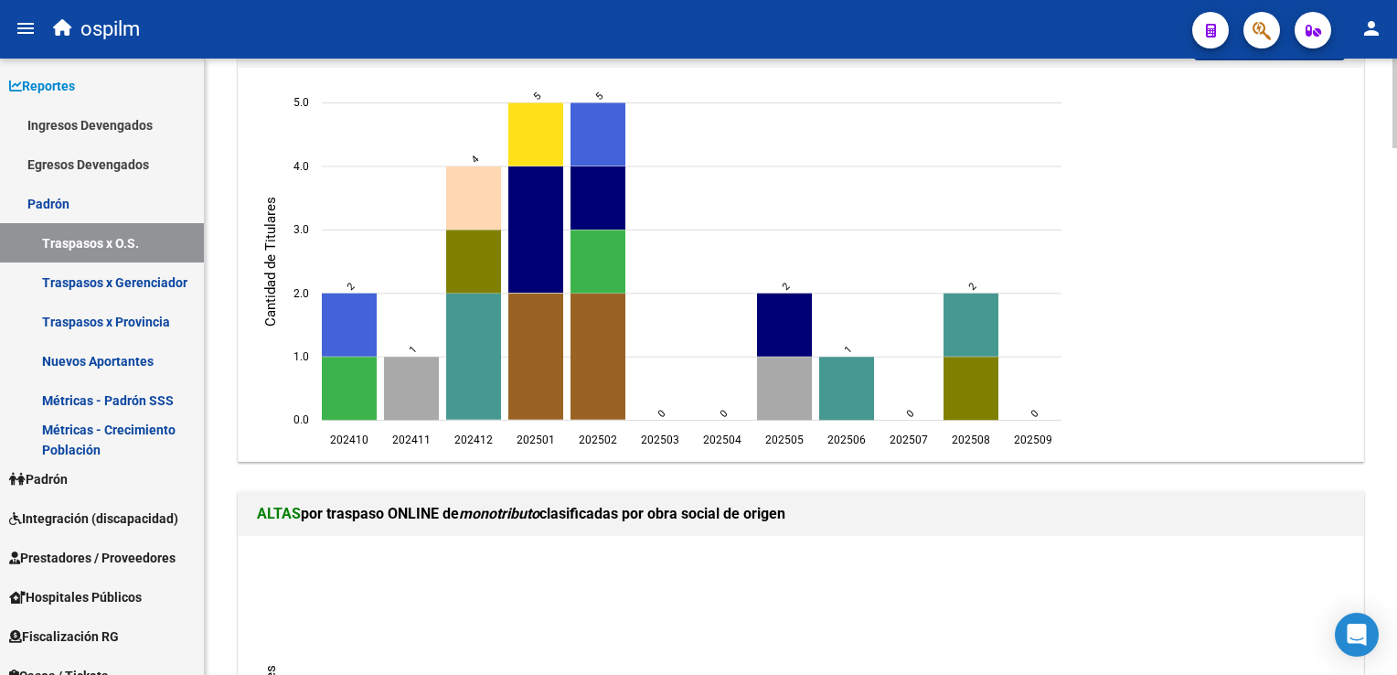
click at [1396, 318] on html "menu ospilm person Firma Express Reportes Ingresos Devengados Análisis Históric…" at bounding box center [698, 337] width 1397 height 675
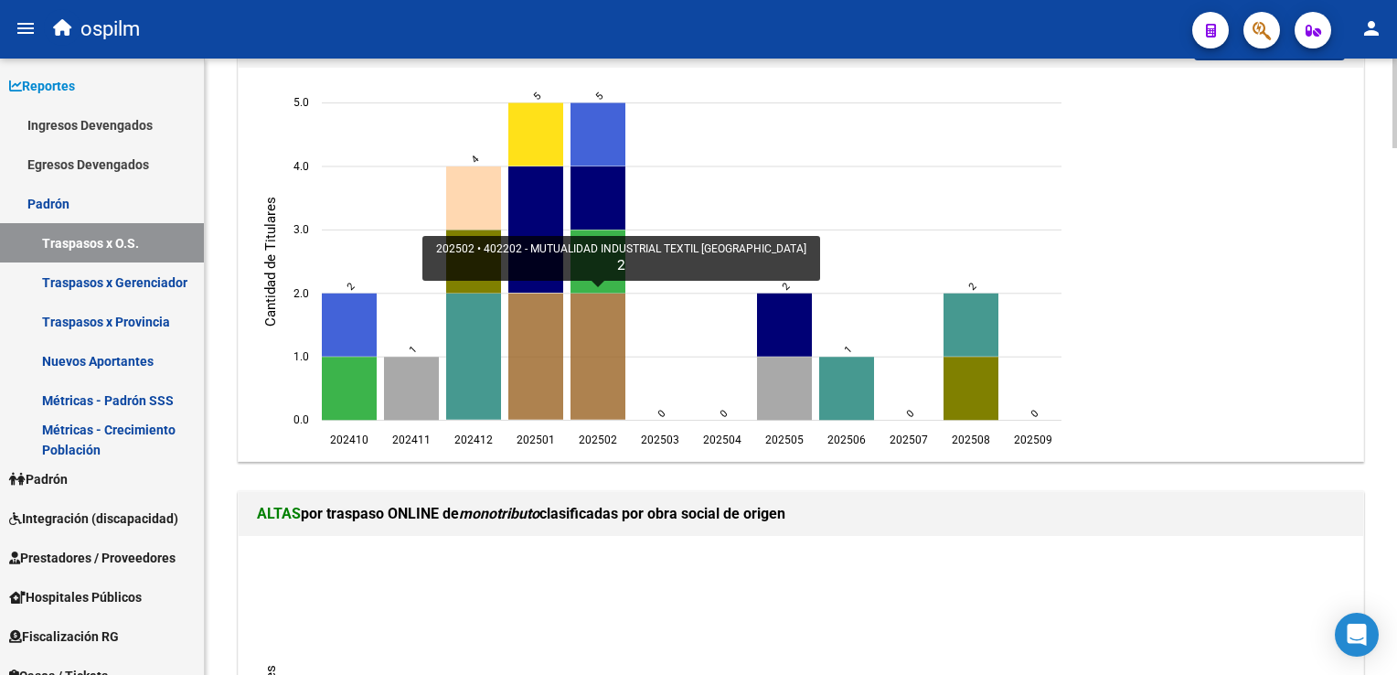
scroll to position [497, 0]
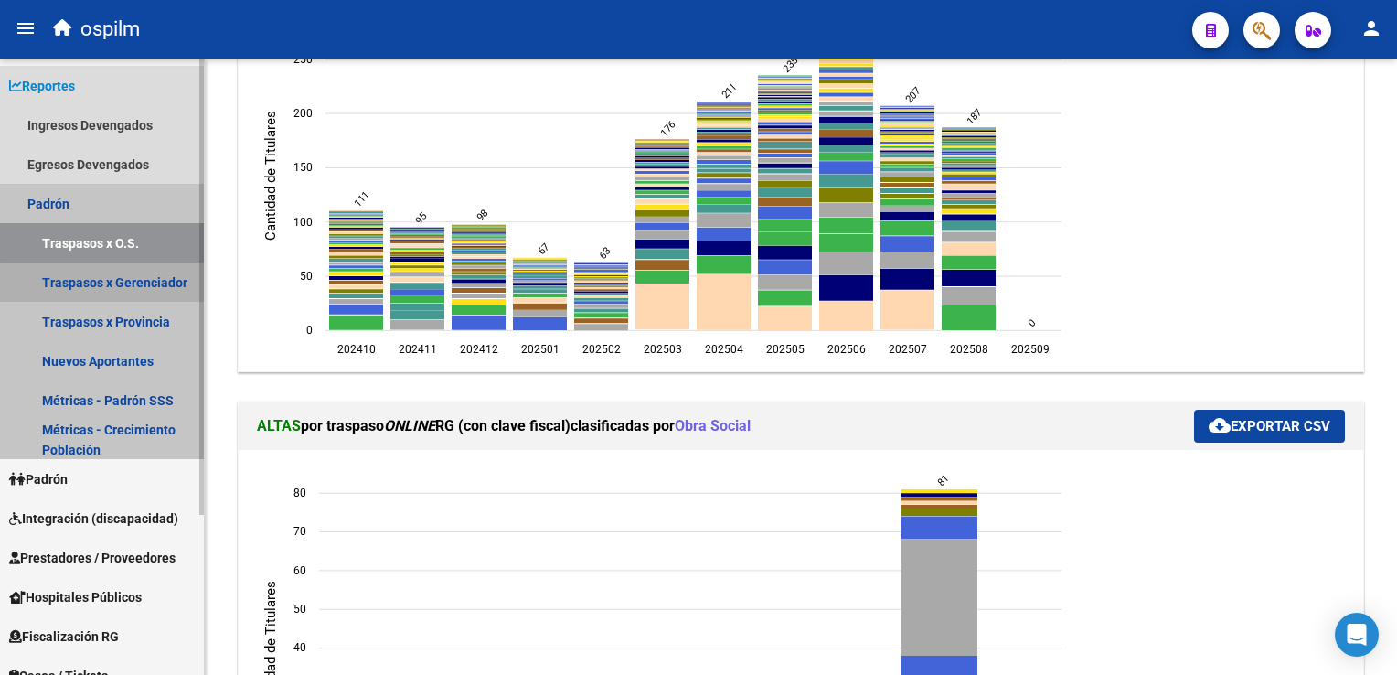
click at [120, 284] on link "Traspasos x Gerenciador" at bounding box center [102, 281] width 204 height 39
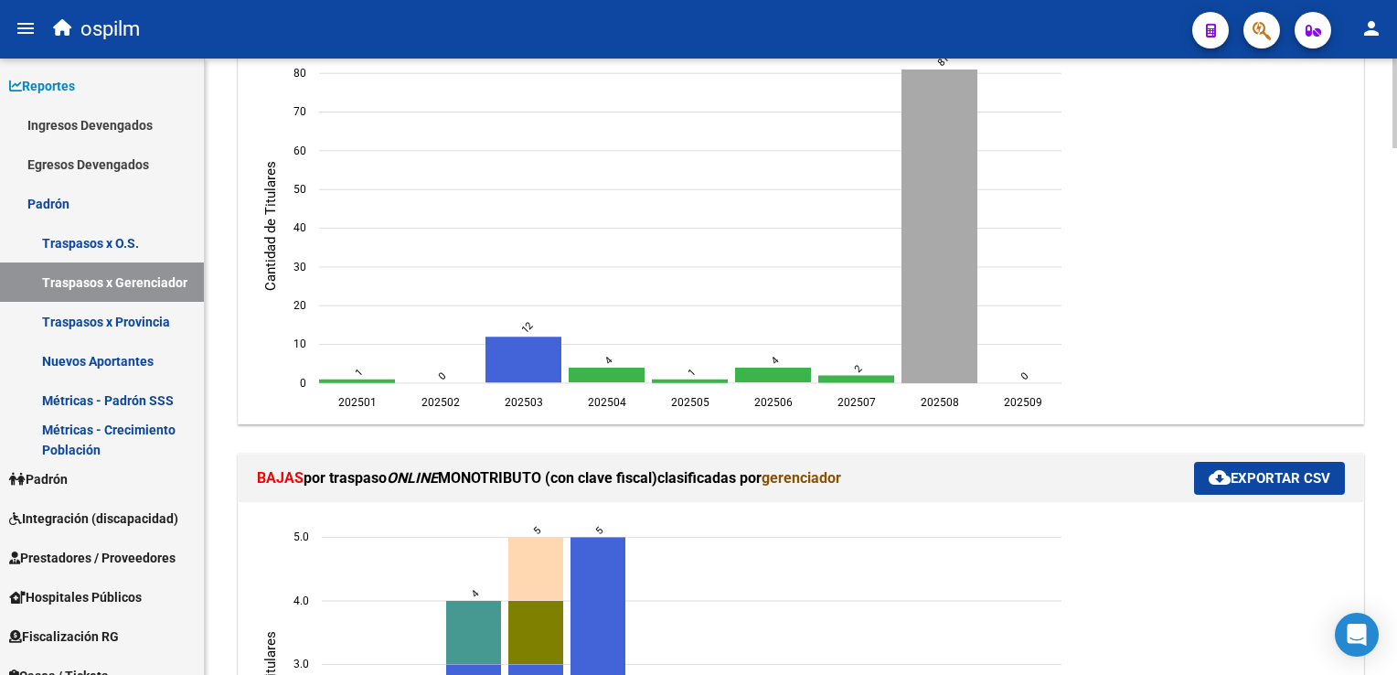
scroll to position [966, 0]
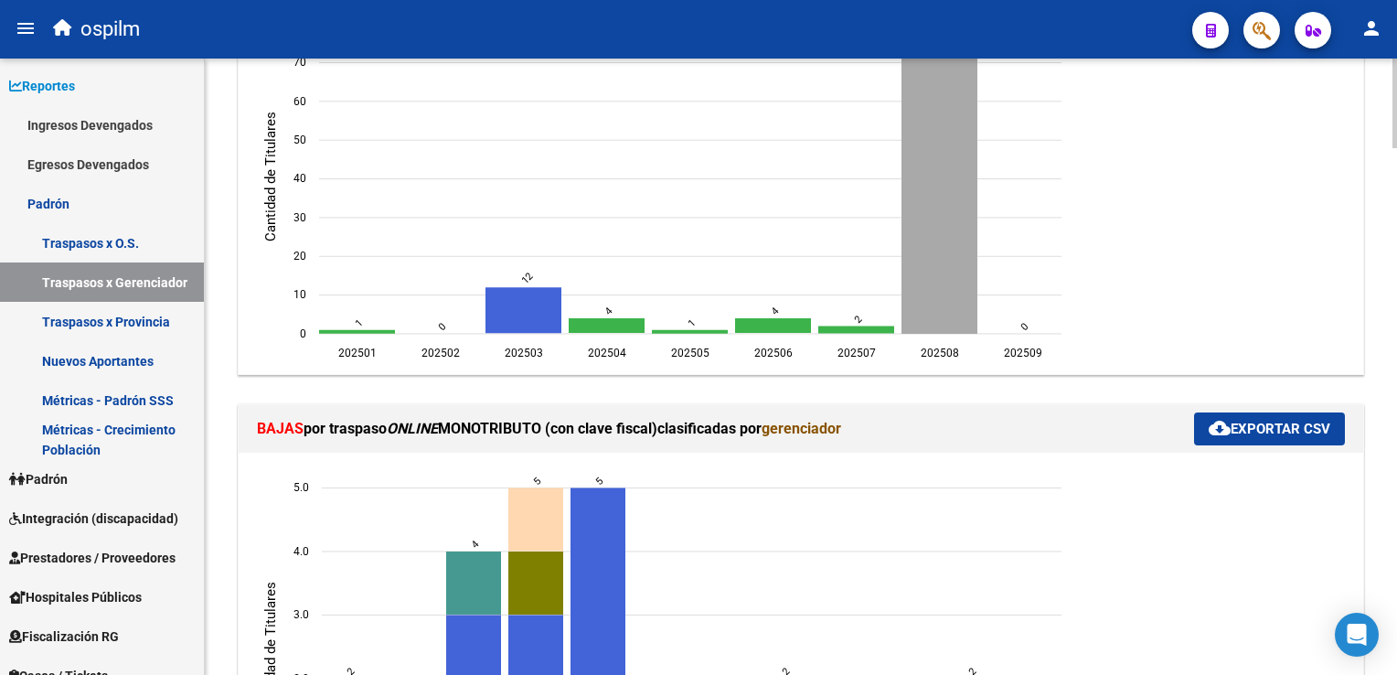
click at [1396, 208] on html "menu ospilm person Firma Express Reportes Ingresos Devengados Análisis Históric…" at bounding box center [698, 337] width 1397 height 675
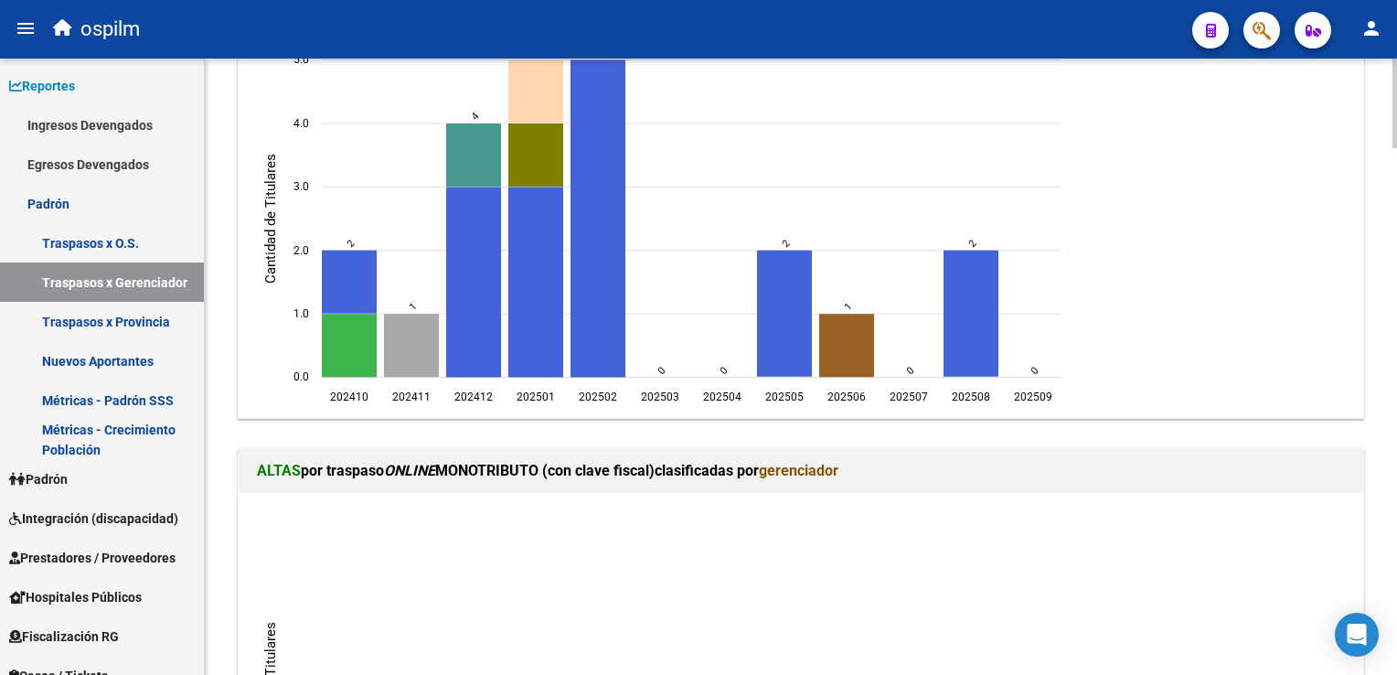
scroll to position [1425, 0]
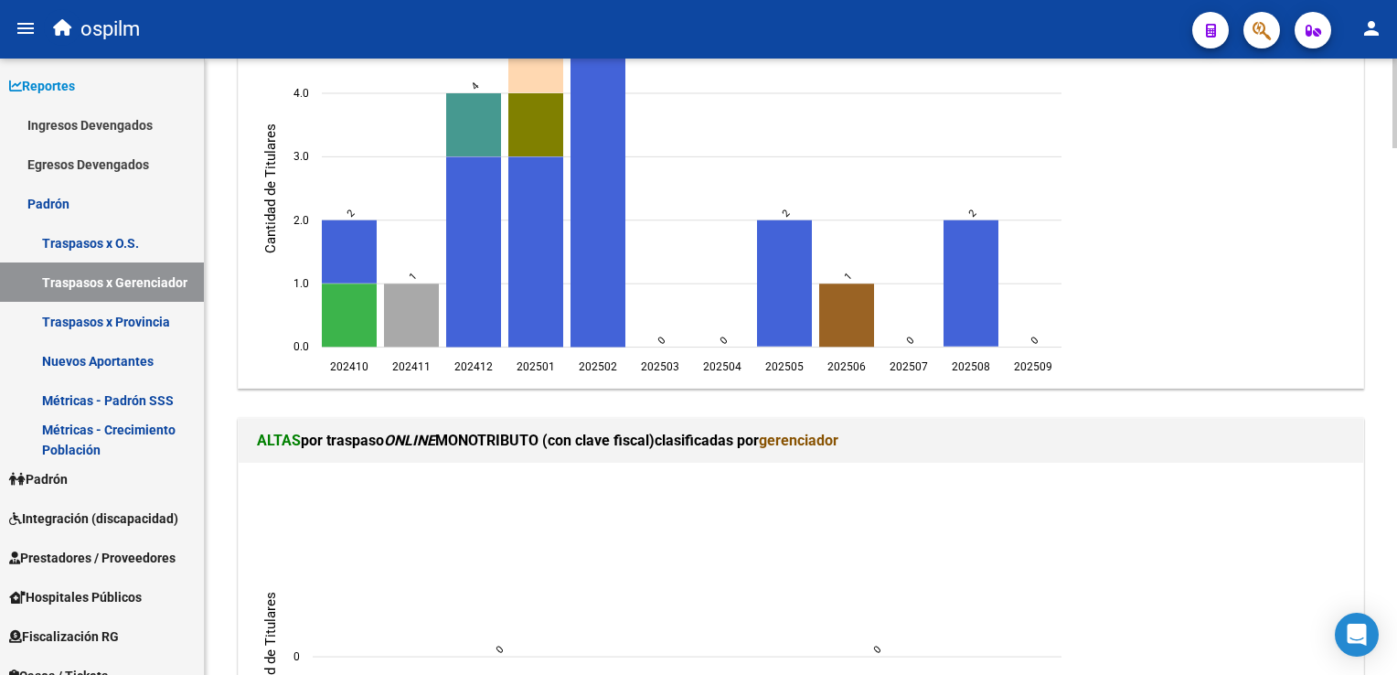
click at [1396, 272] on html "menu ospilm person Firma Express Reportes Ingresos Devengados Análisis Históric…" at bounding box center [698, 337] width 1397 height 675
click at [91, 240] on link "Traspasos x O.S." at bounding box center [102, 242] width 204 height 39
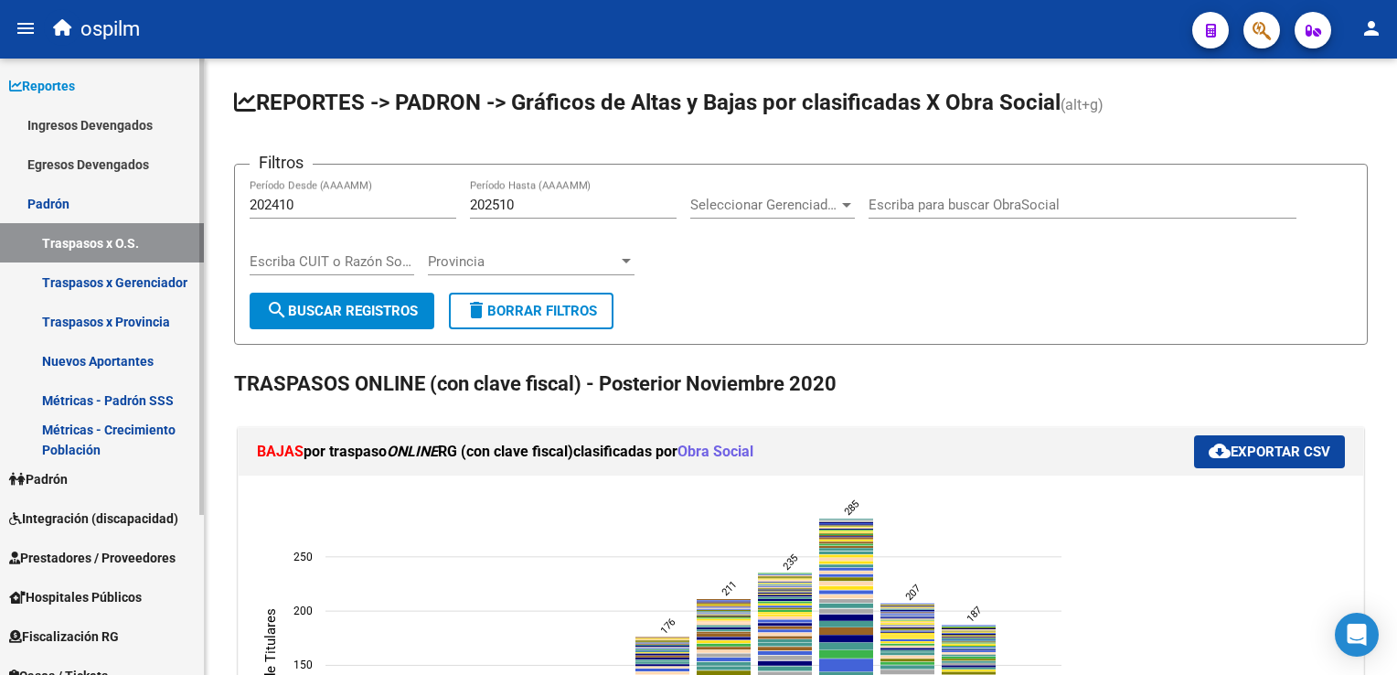
click at [9, 81] on icon at bounding box center [15, 86] width 13 height 13
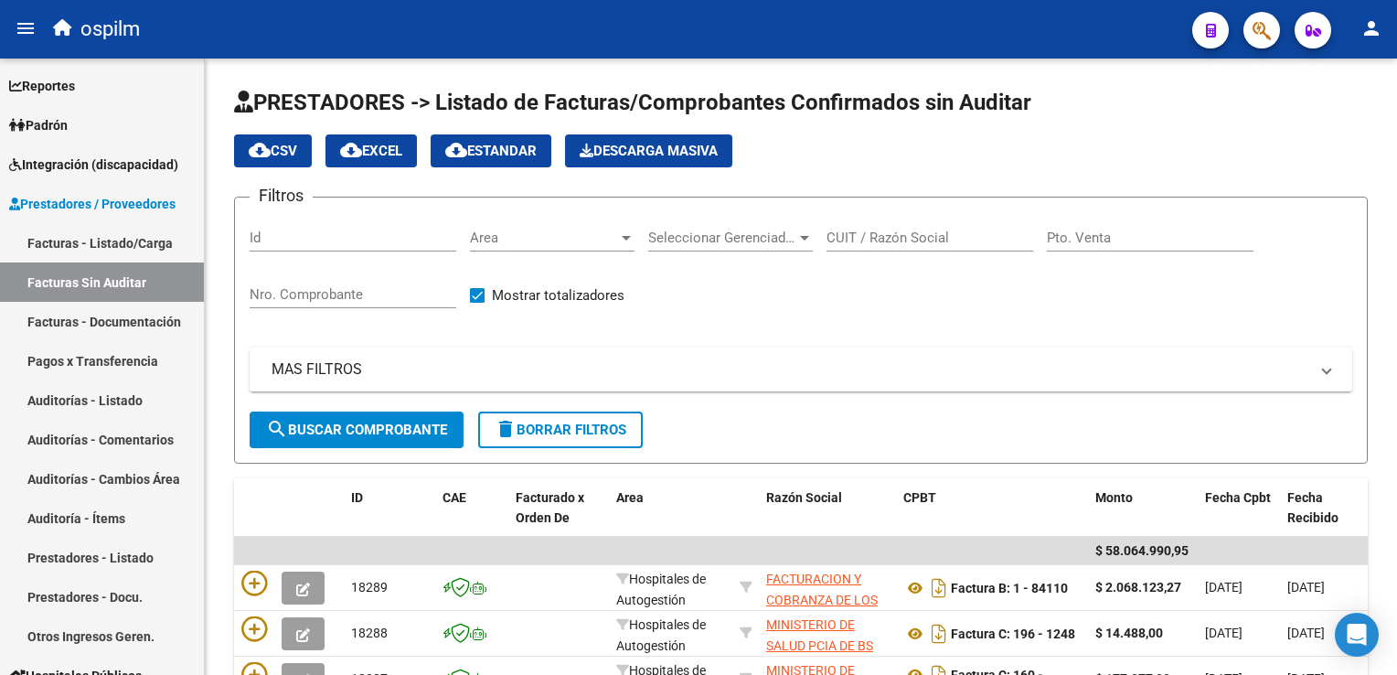
scroll to position [430, 0]
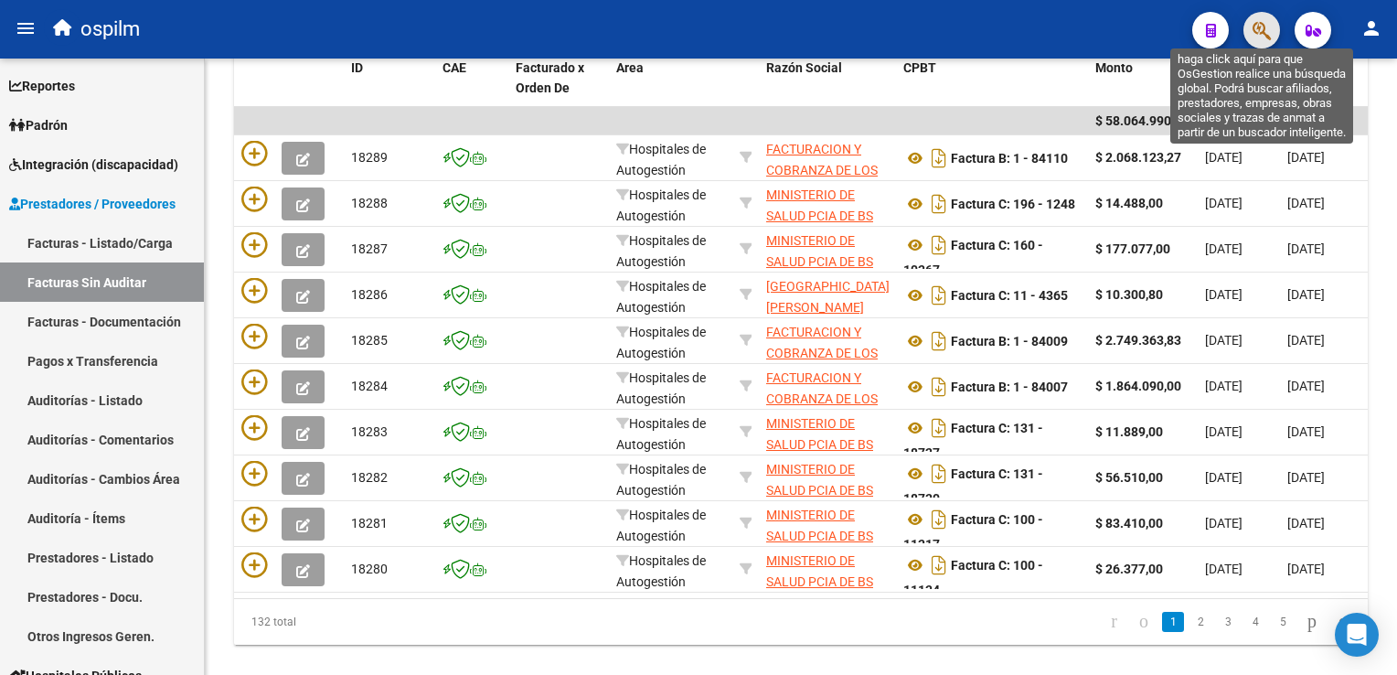
click at [1256, 27] on icon "button" at bounding box center [1262, 30] width 18 height 21
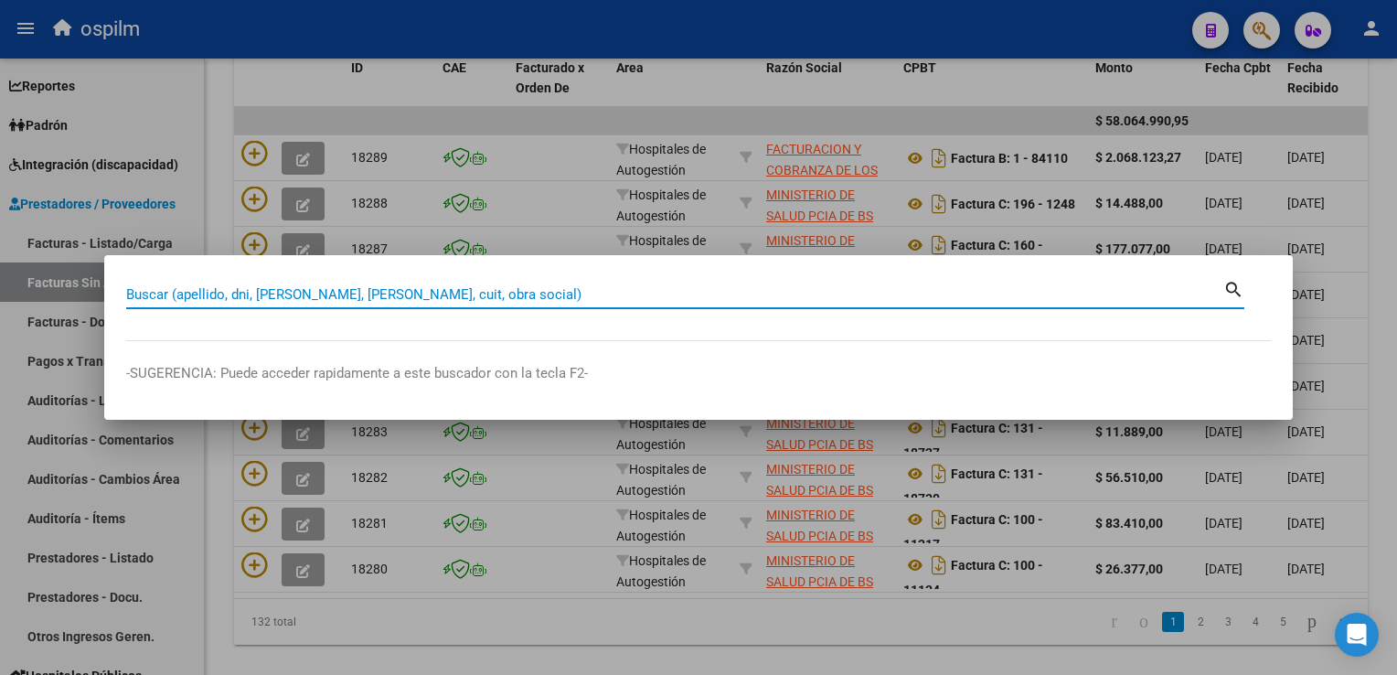
paste input "20412574274"
type input "20412574274"
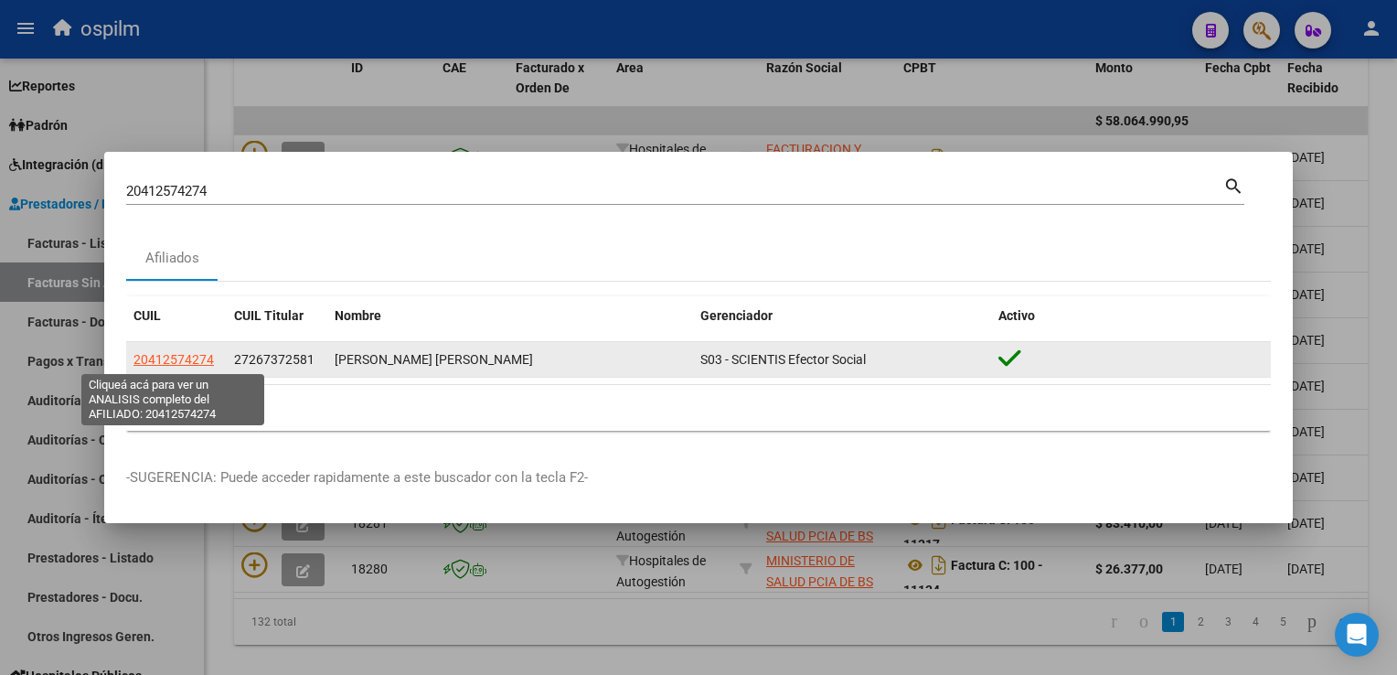
click at [156, 356] on span "20412574274" at bounding box center [173, 359] width 80 height 15
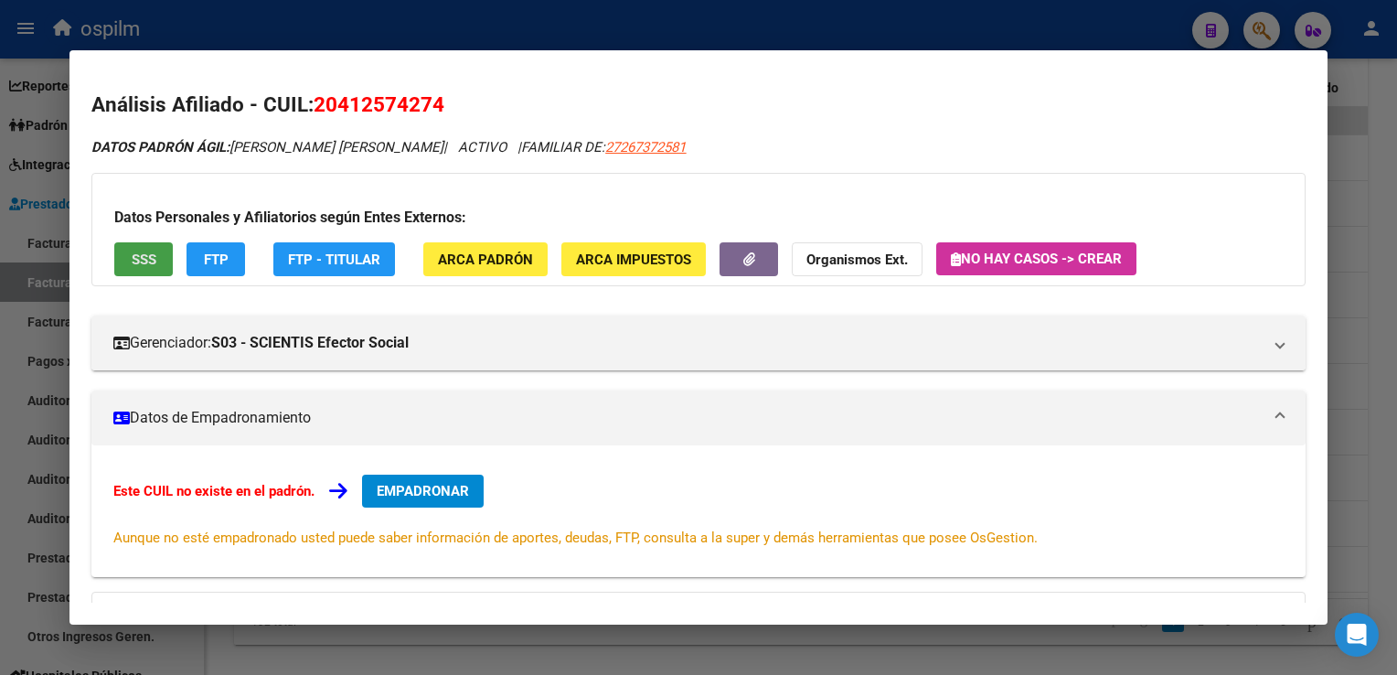
click at [133, 262] on span "SSS" at bounding box center [144, 259] width 25 height 16
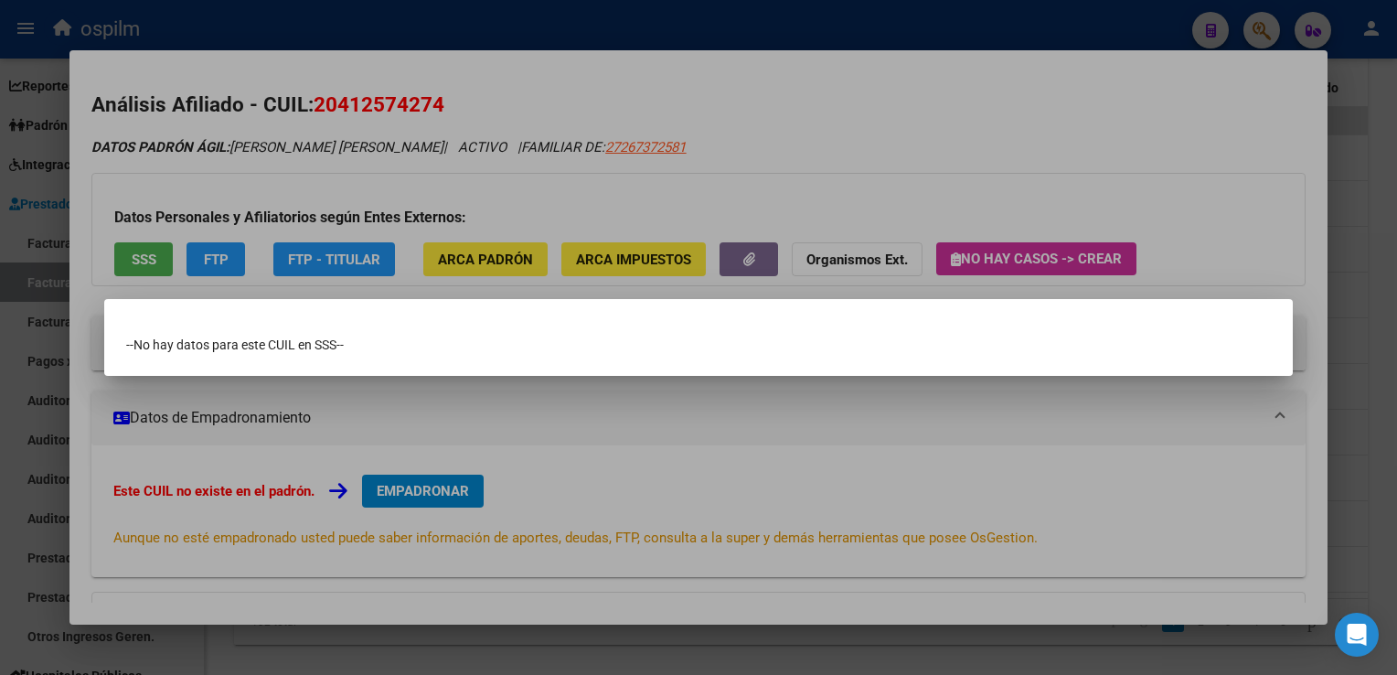
click at [658, 130] on div at bounding box center [698, 337] width 1397 height 675
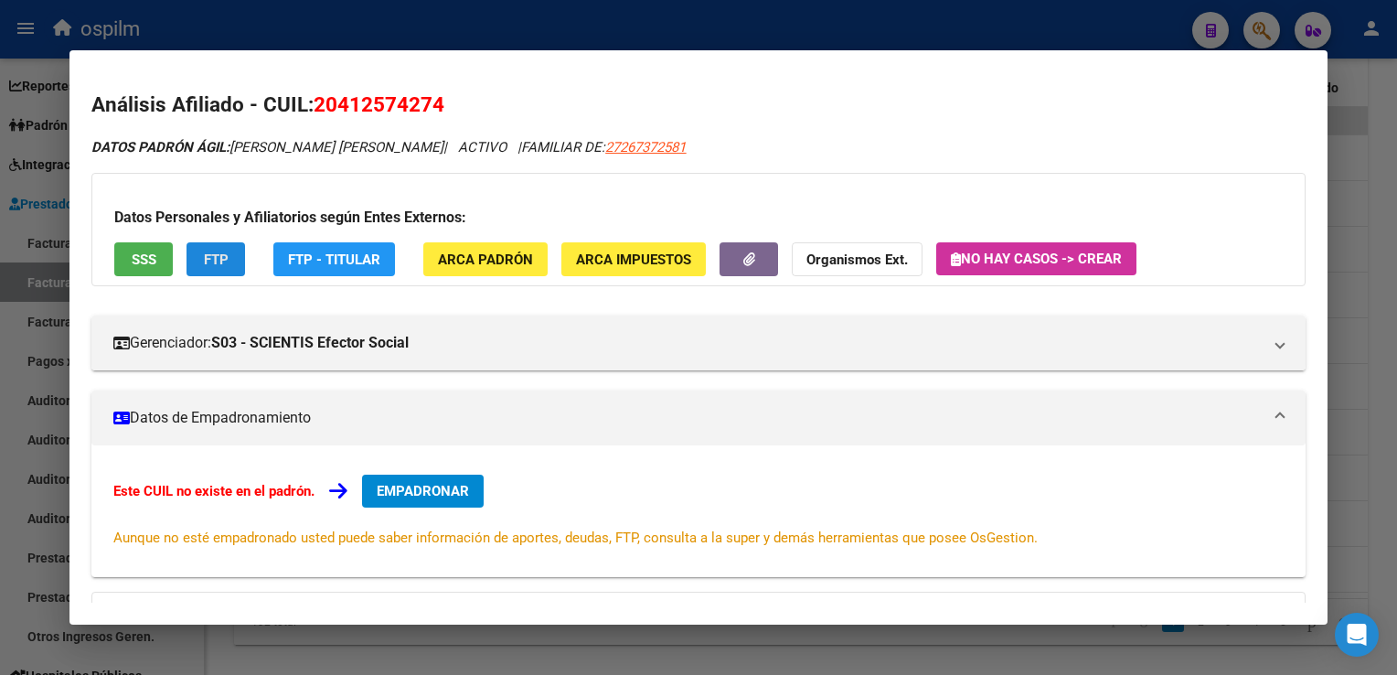
click at [198, 258] on button "FTP" at bounding box center [216, 259] width 59 height 34
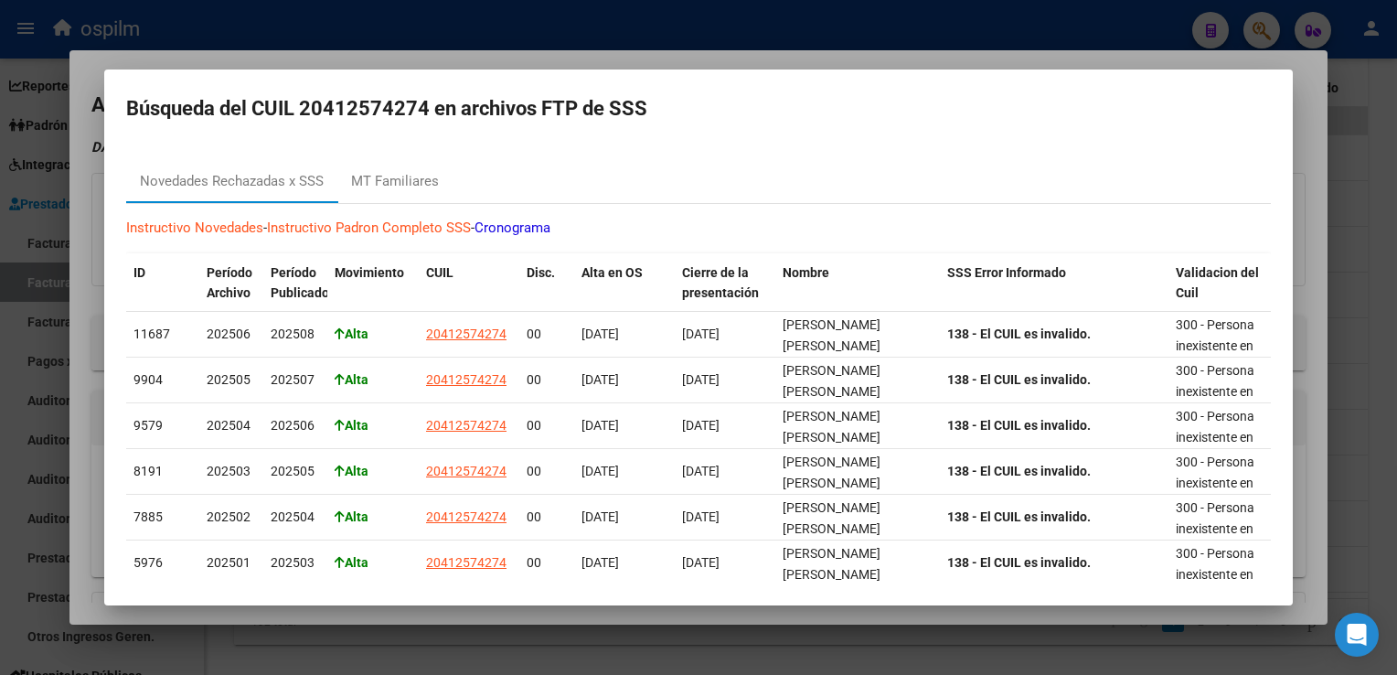
click at [568, 57] on div at bounding box center [698, 337] width 1397 height 675
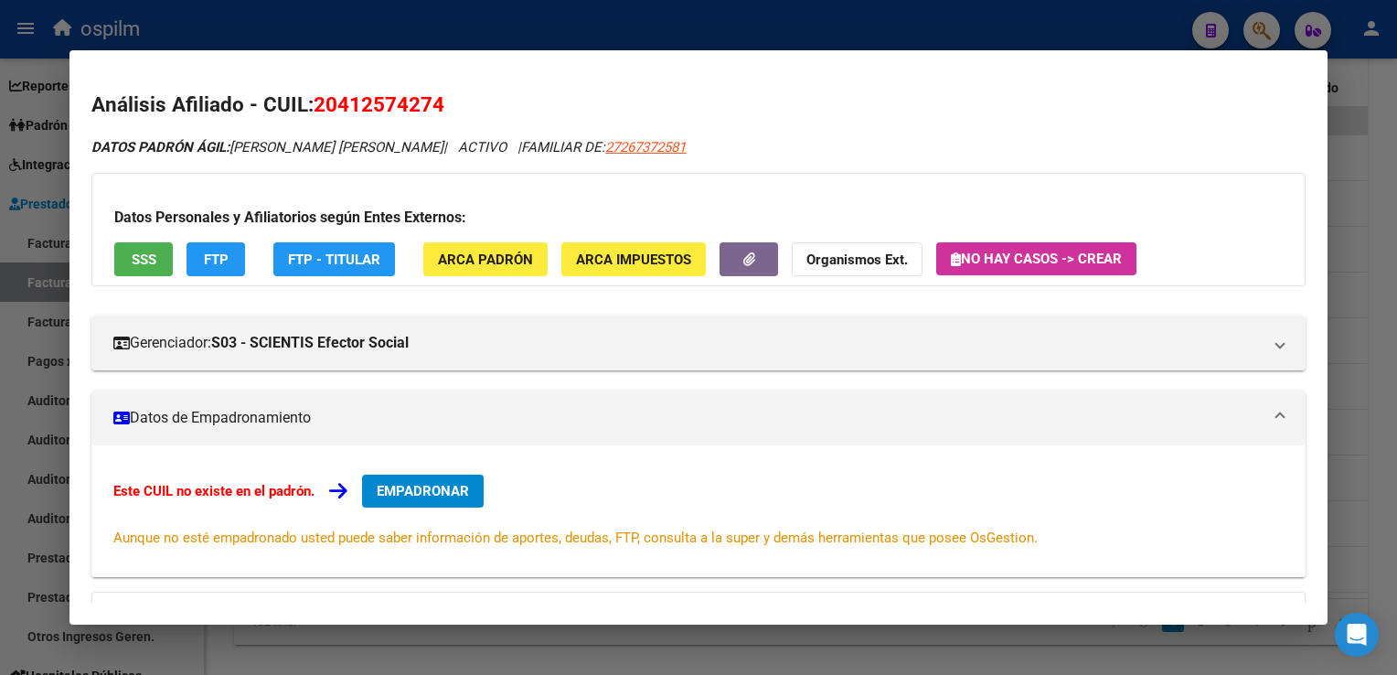
click at [481, 262] on button "ARCA Padrón" at bounding box center [485, 259] width 124 height 34
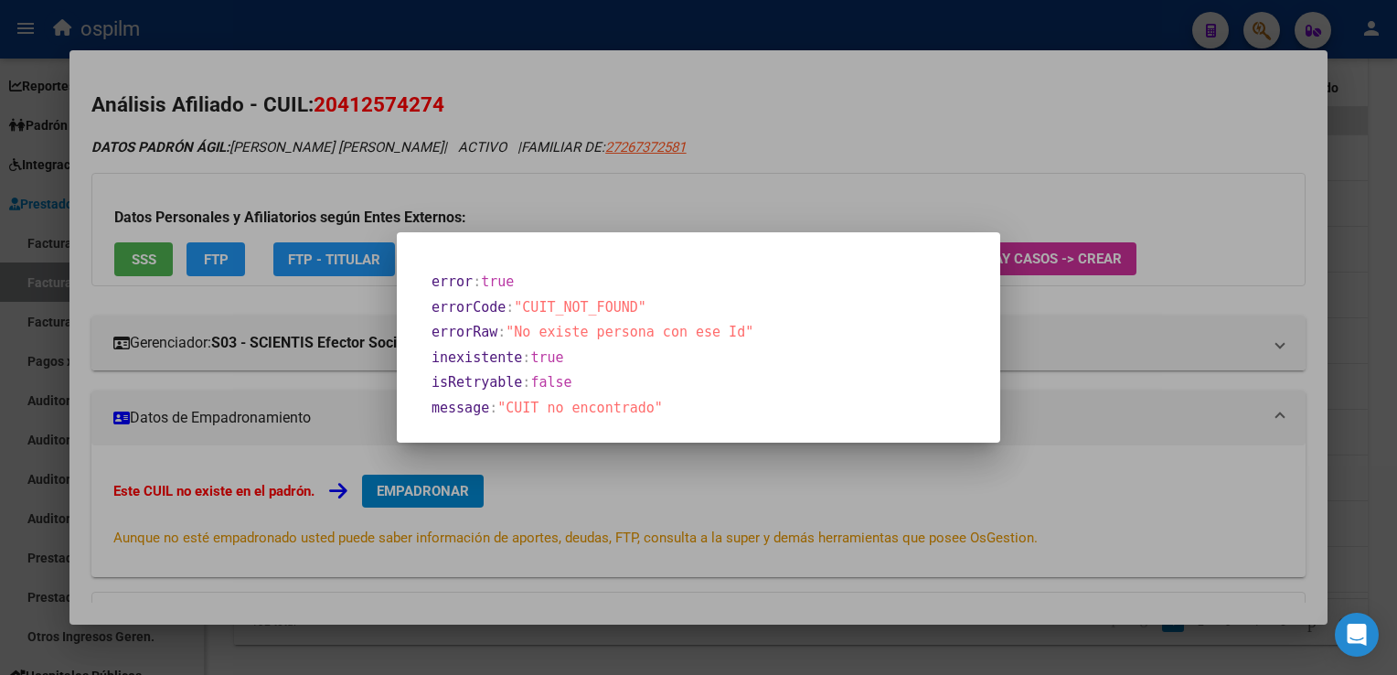
click at [746, 110] on div at bounding box center [698, 337] width 1397 height 675
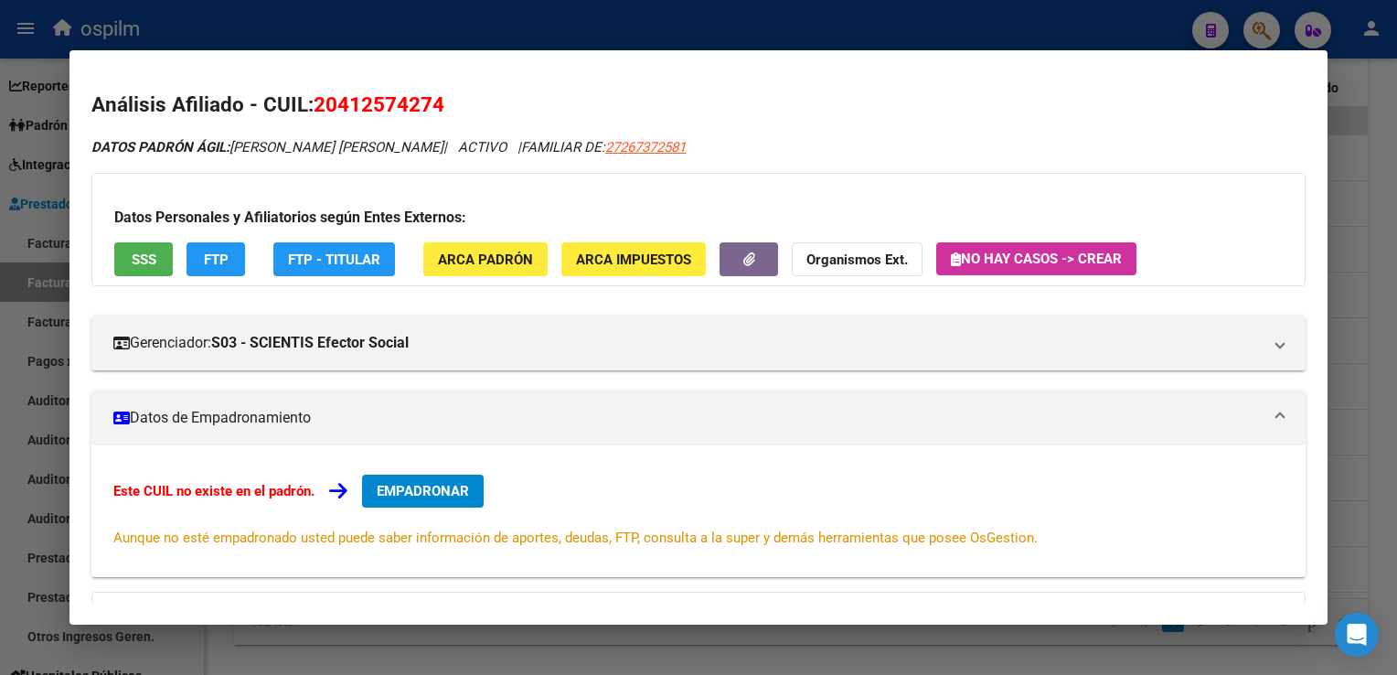
click at [1373, 309] on div at bounding box center [698, 337] width 1397 height 675
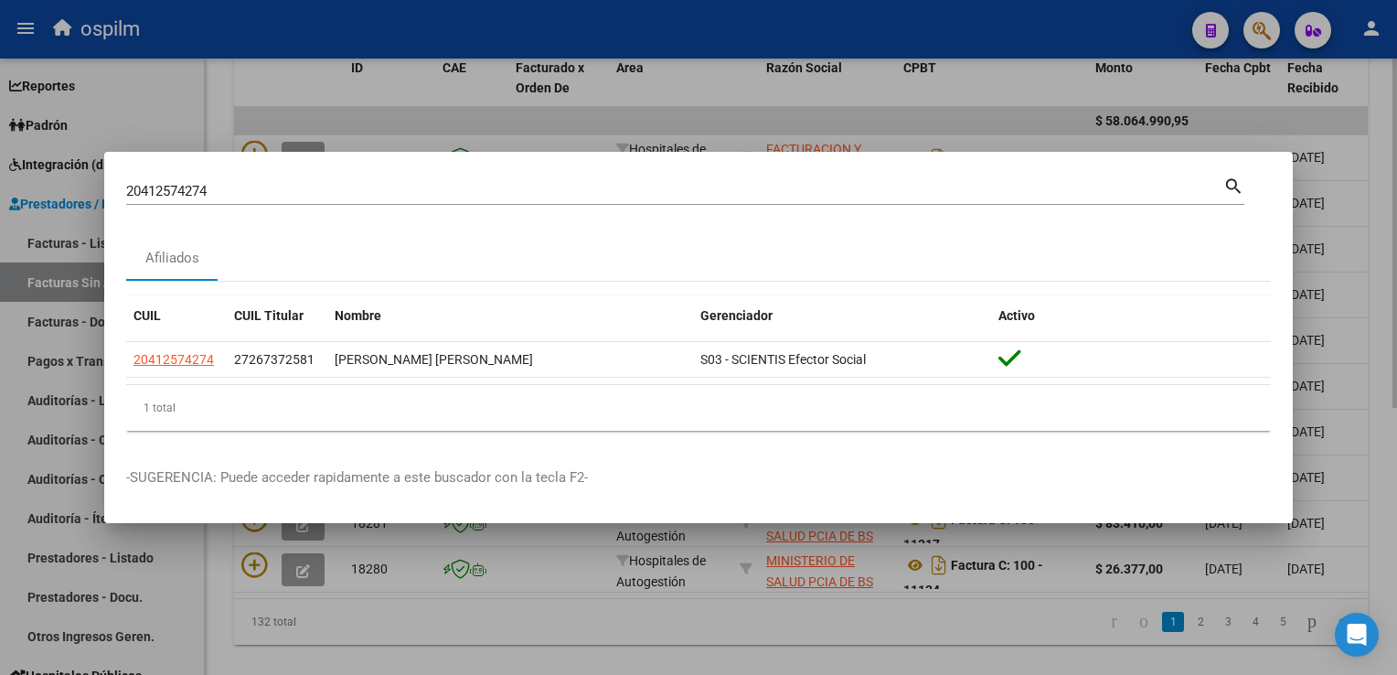
click at [1383, 347] on div at bounding box center [698, 337] width 1397 height 675
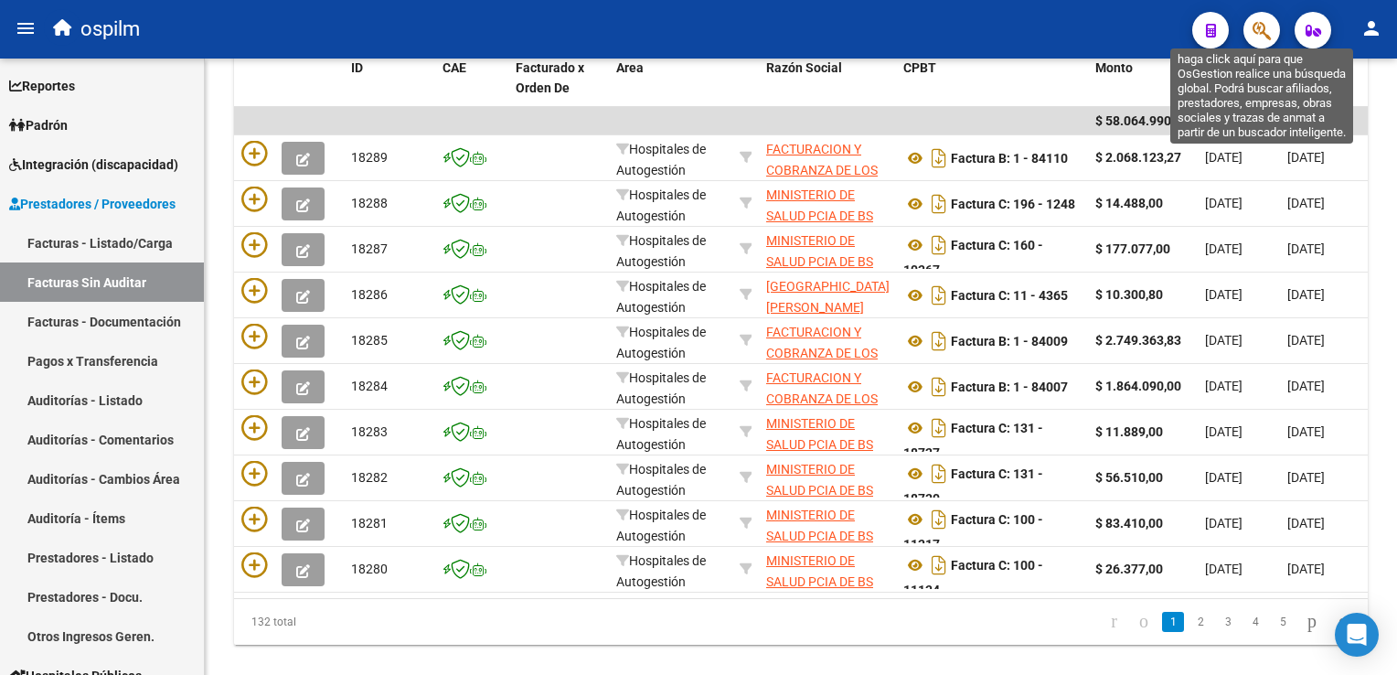
click at [1262, 31] on icon "button" at bounding box center [1262, 30] width 18 height 21
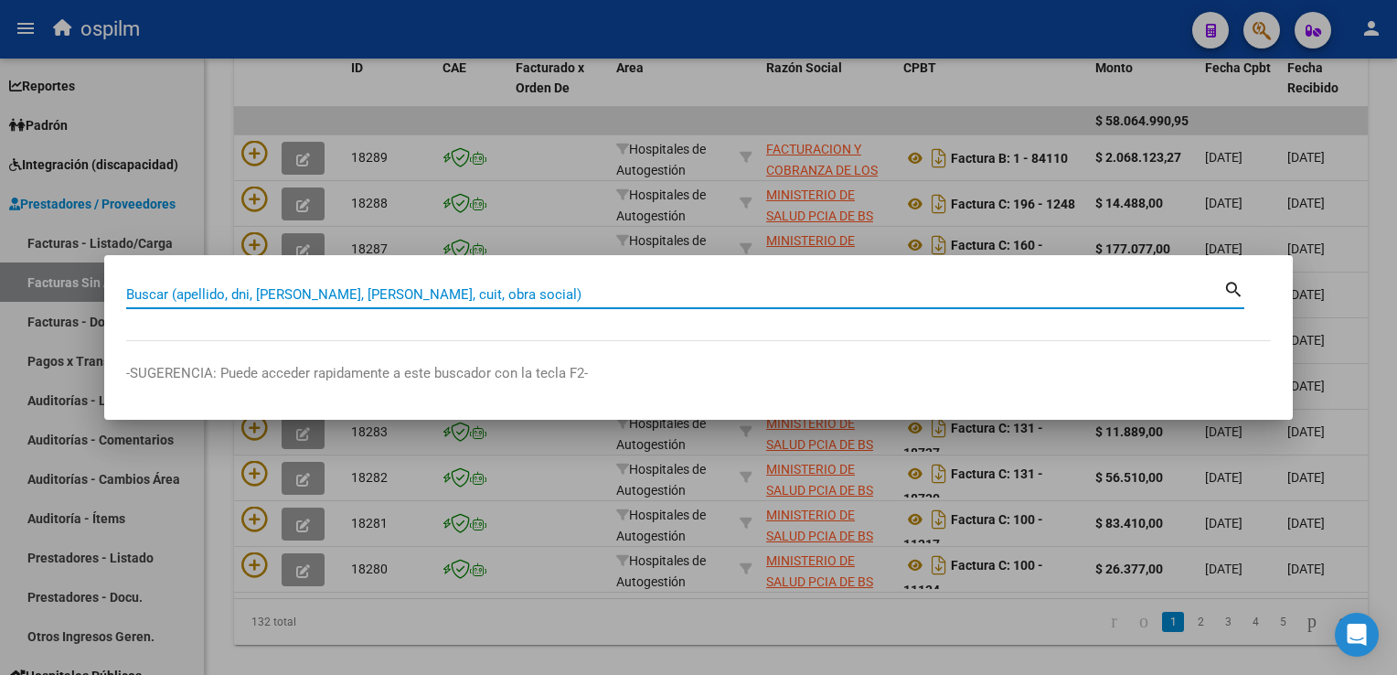
paste input "27284959448"
type input "27284959448"
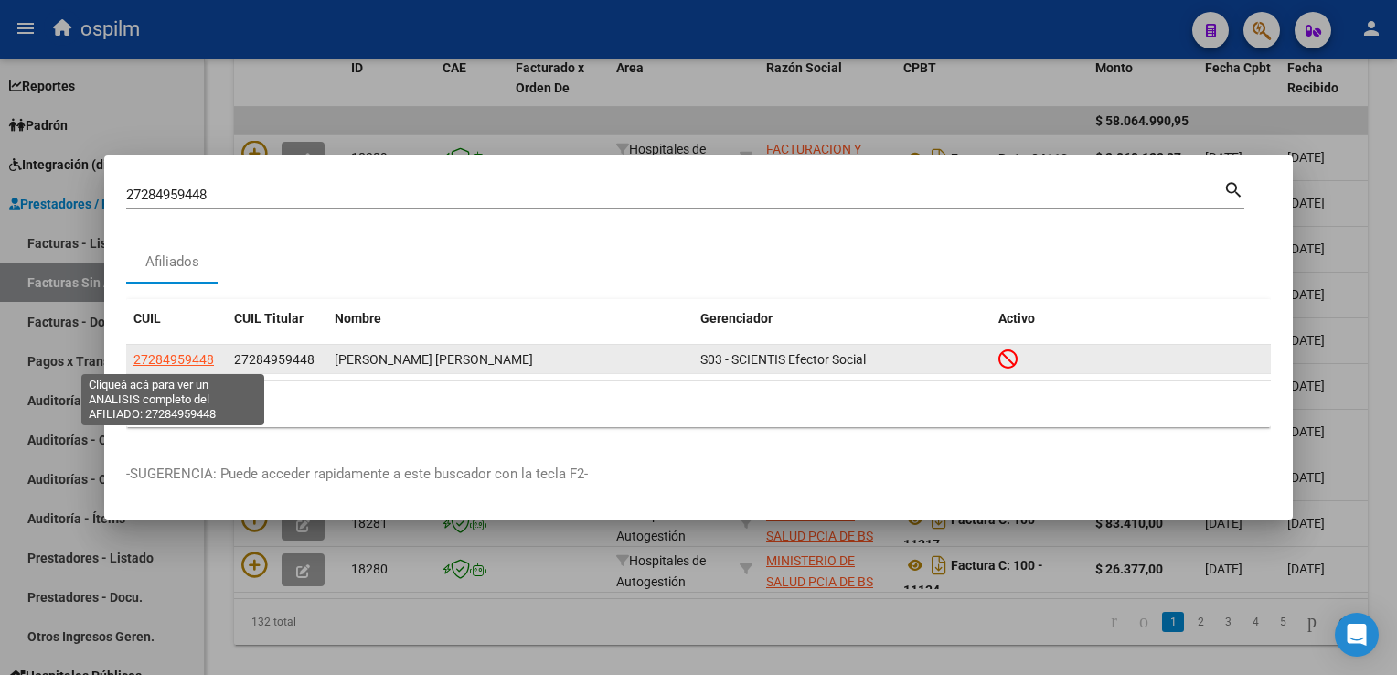
click at [184, 357] on span "27284959448" at bounding box center [173, 359] width 80 height 15
type textarea "27284959448"
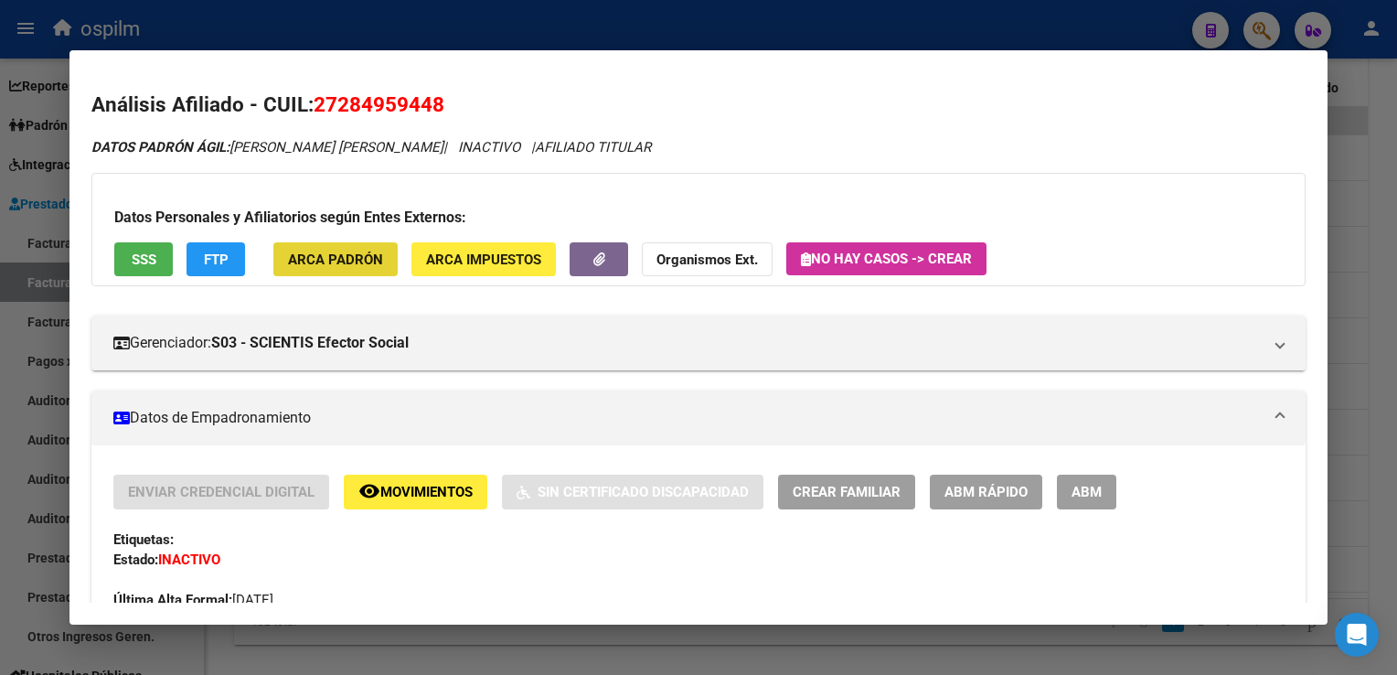
click at [373, 262] on span "ARCA Padrón" at bounding box center [335, 259] width 95 height 16
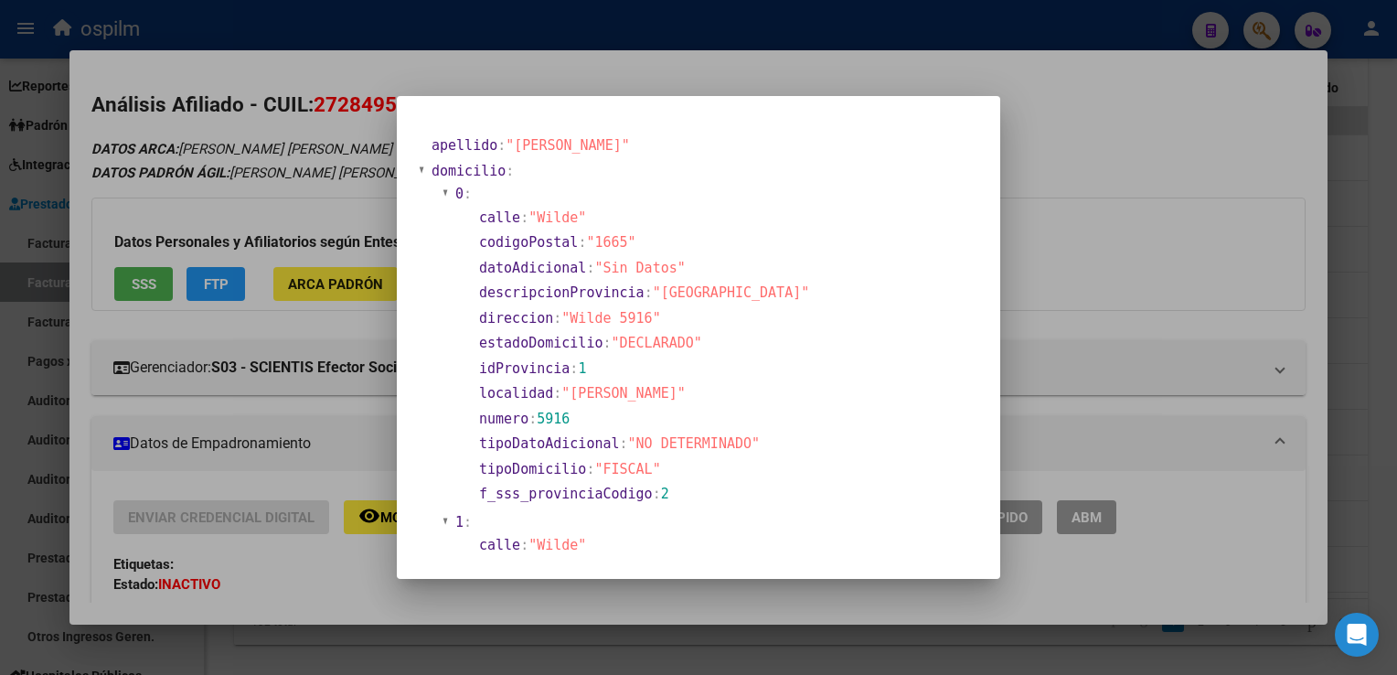
click at [1168, 91] on div at bounding box center [698, 337] width 1397 height 675
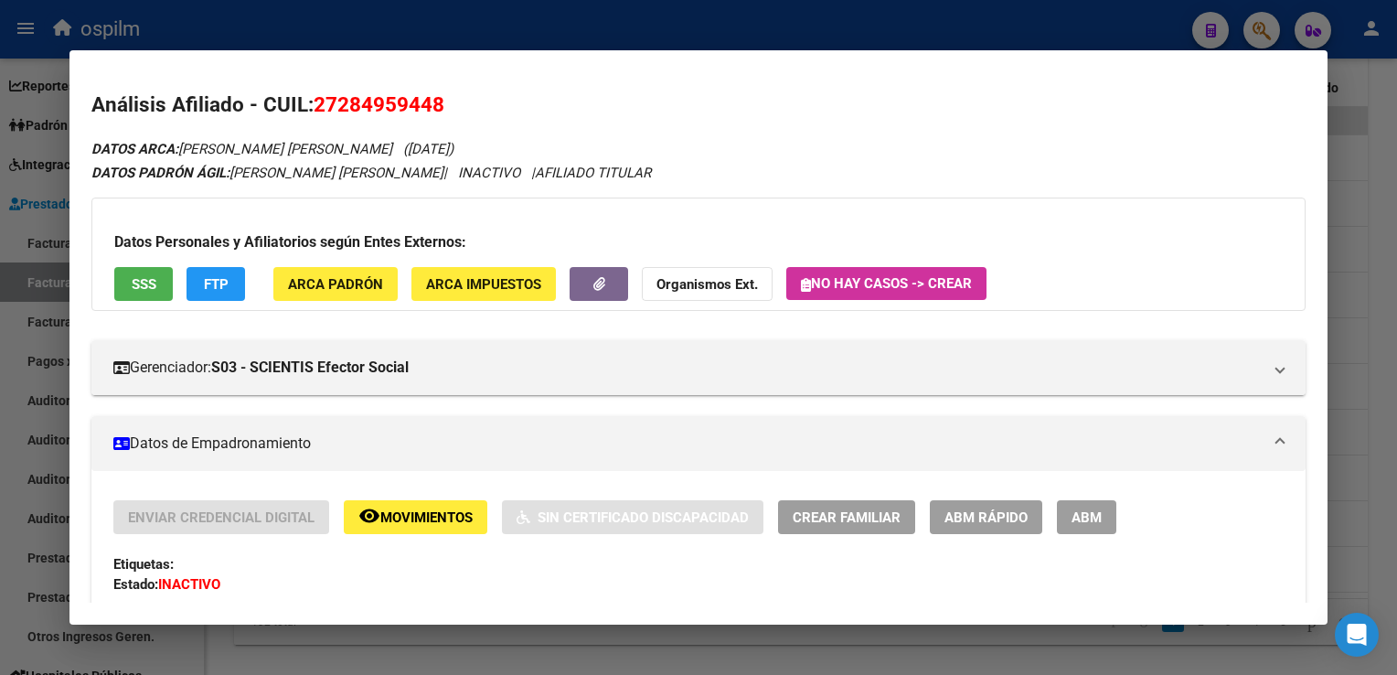
drag, startPoint x: 447, startPoint y: 108, endPoint x: 318, endPoint y: 110, distance: 128.9
click at [318, 110] on h2 "Análisis Afiliado - CUIL: 27284959448" at bounding box center [697, 105] width 1213 height 31
copy span "27284959448"
click at [1372, 146] on div at bounding box center [698, 337] width 1397 height 675
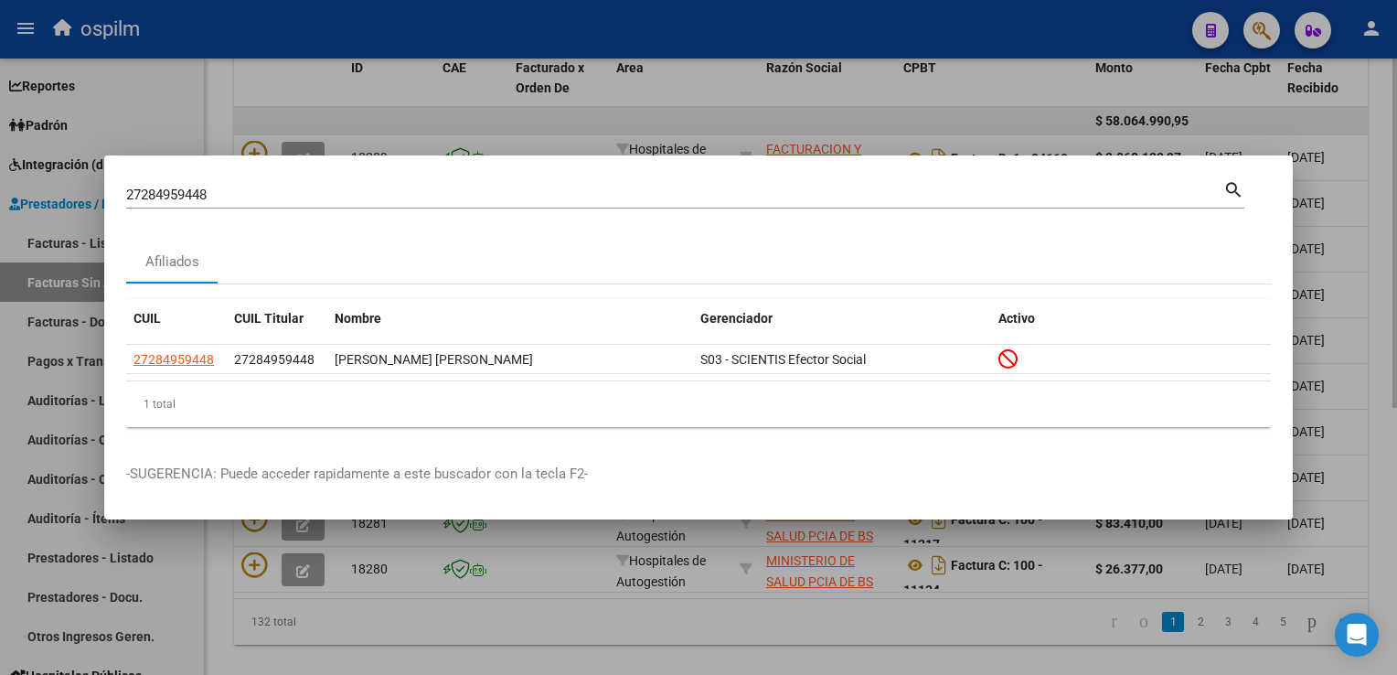
drag, startPoint x: 260, startPoint y: 92, endPoint x: 252, endPoint y: 108, distance: 17.2
click at [260, 91] on div at bounding box center [698, 337] width 1397 height 675
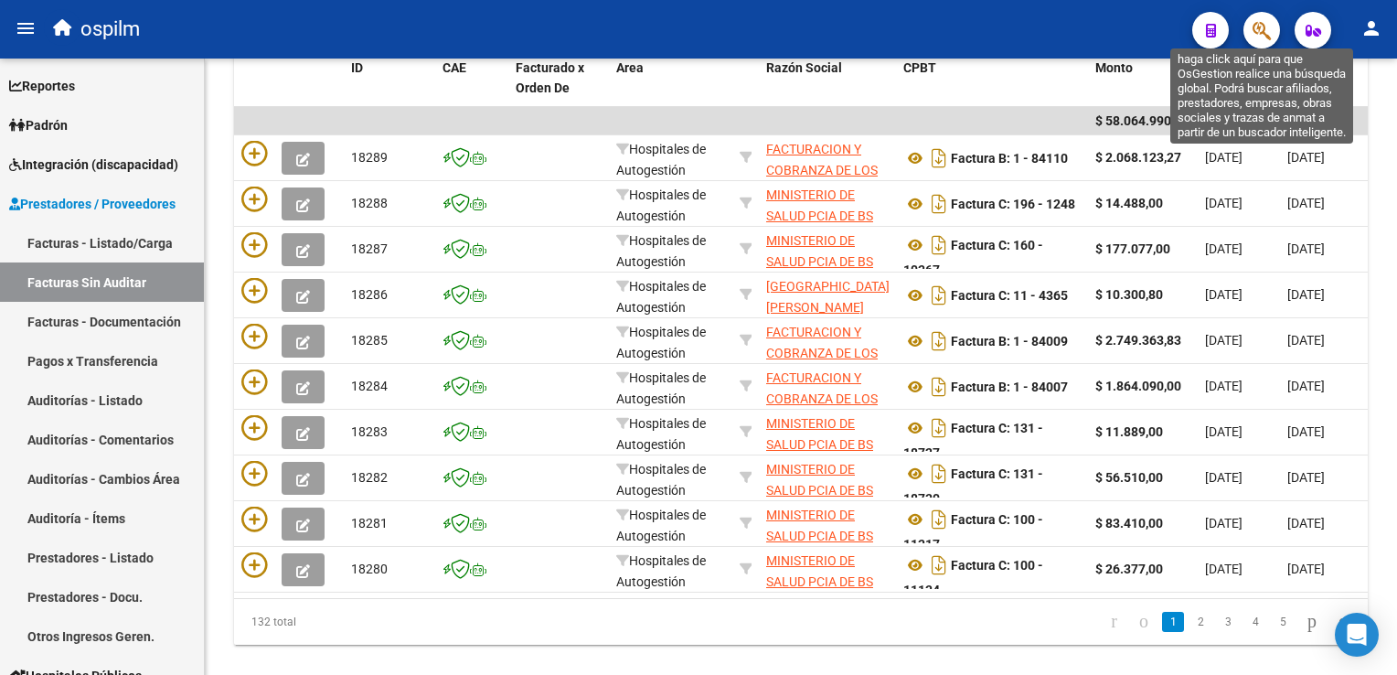
click at [1265, 27] on icon "button" at bounding box center [1262, 30] width 18 height 21
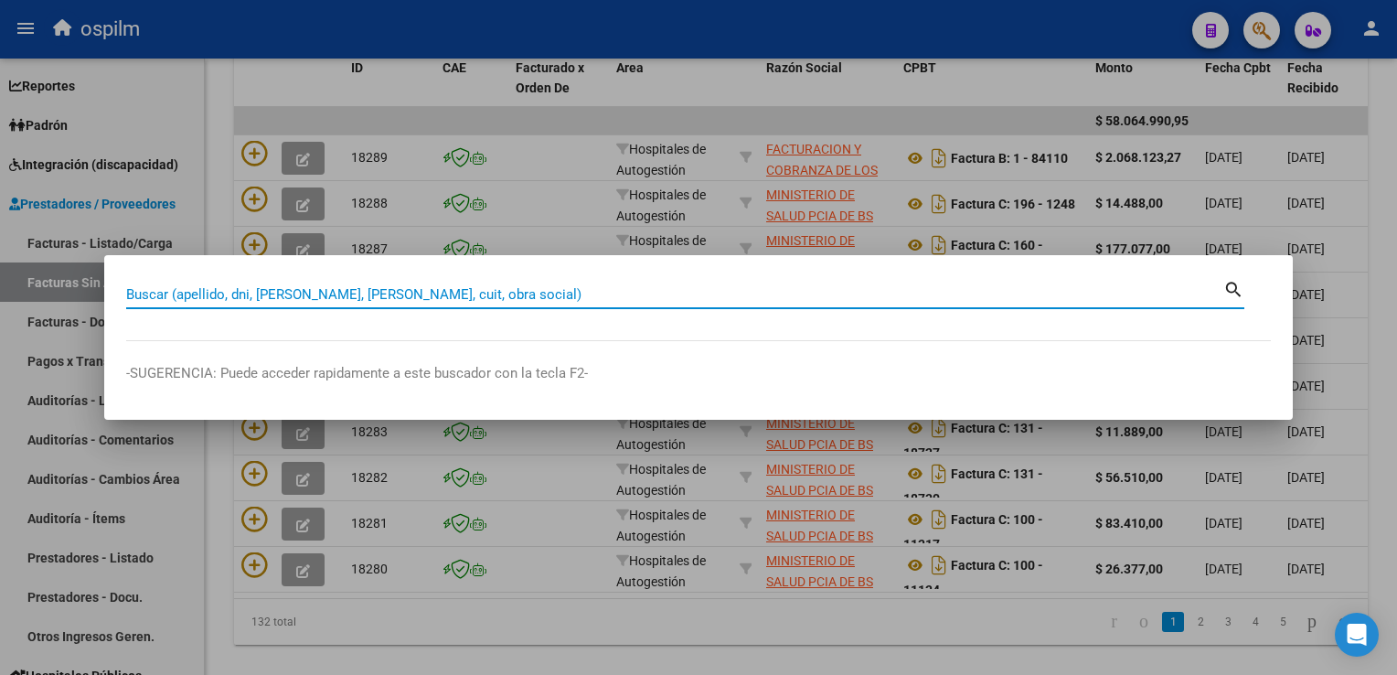
paste input "20505084846"
type input "20505084846"
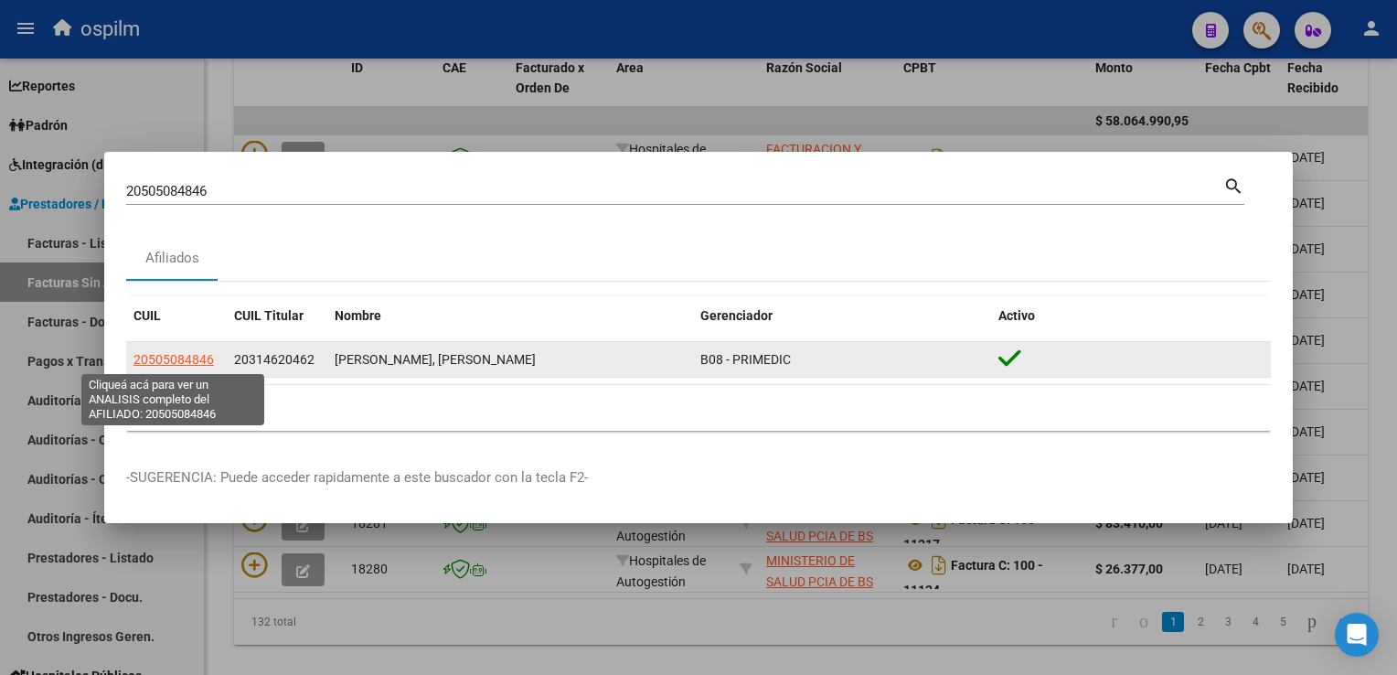
click at [166, 361] on span "20505084846" at bounding box center [173, 359] width 80 height 15
type textarea "20505084846"
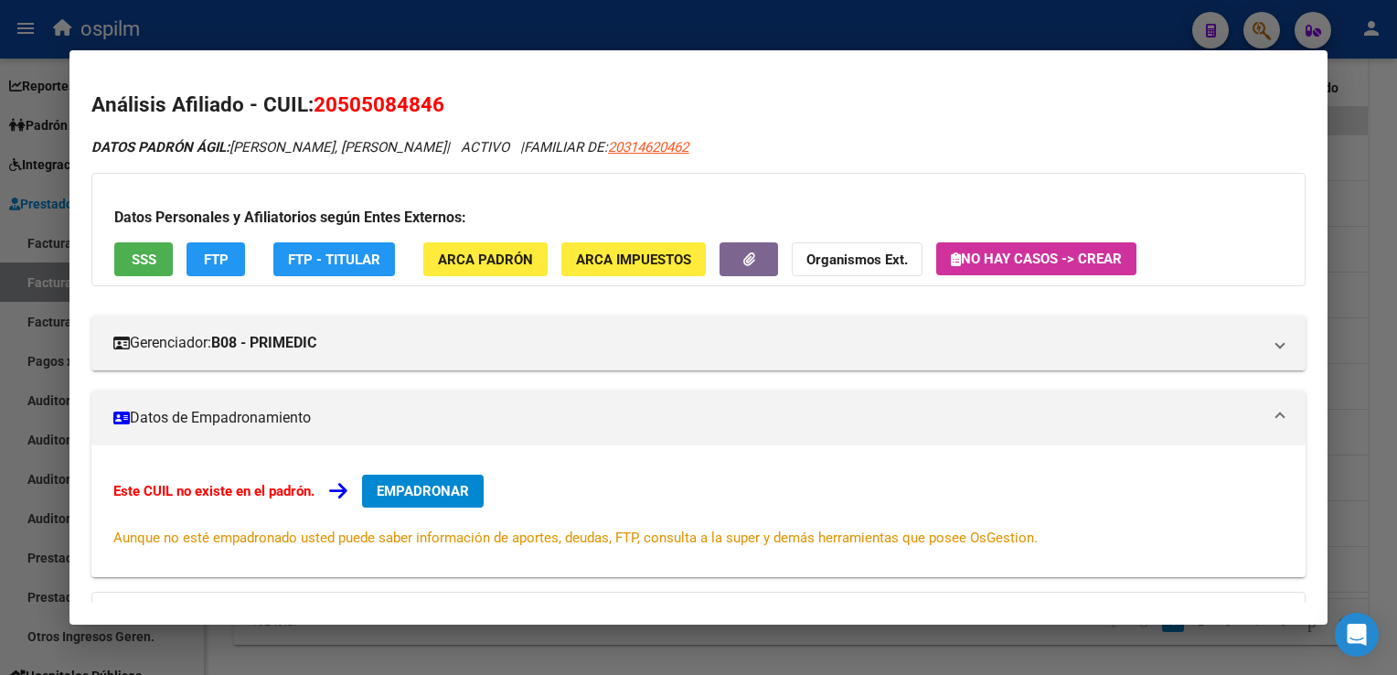
click at [142, 265] on span "SSS" at bounding box center [144, 259] width 25 height 16
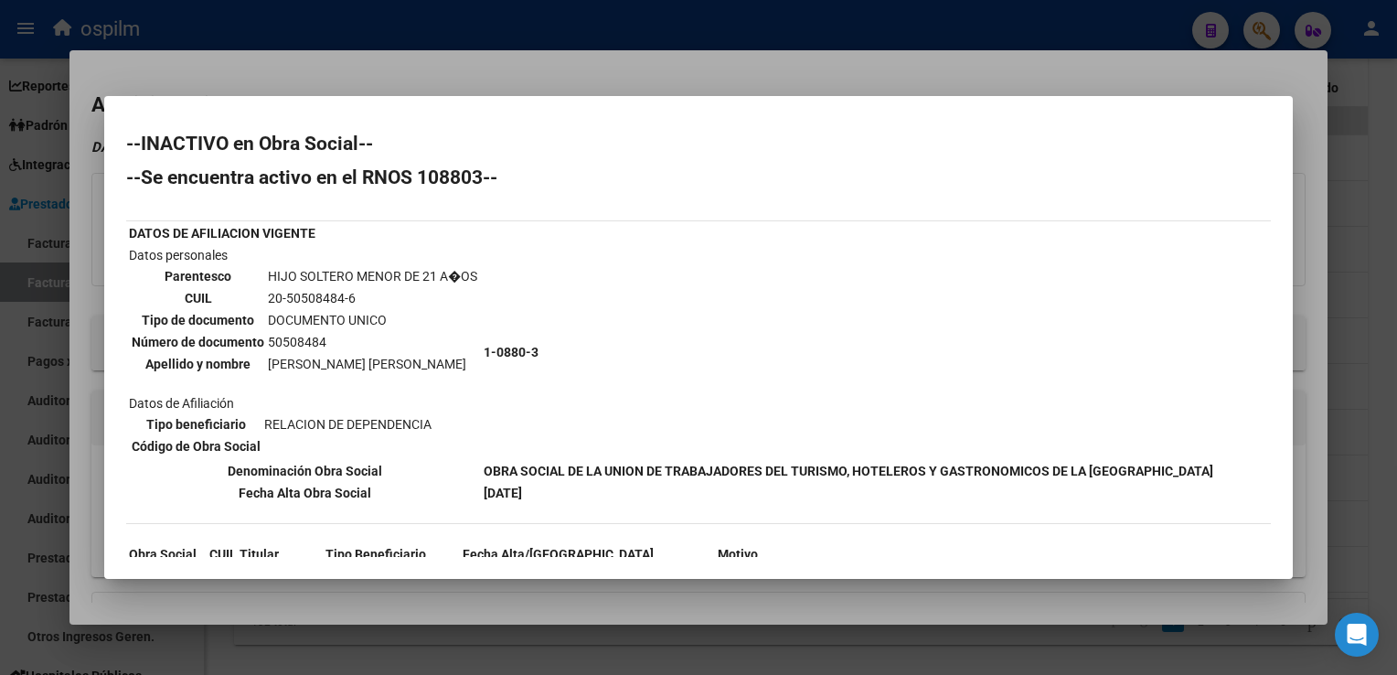
click at [597, 53] on div at bounding box center [698, 337] width 1397 height 675
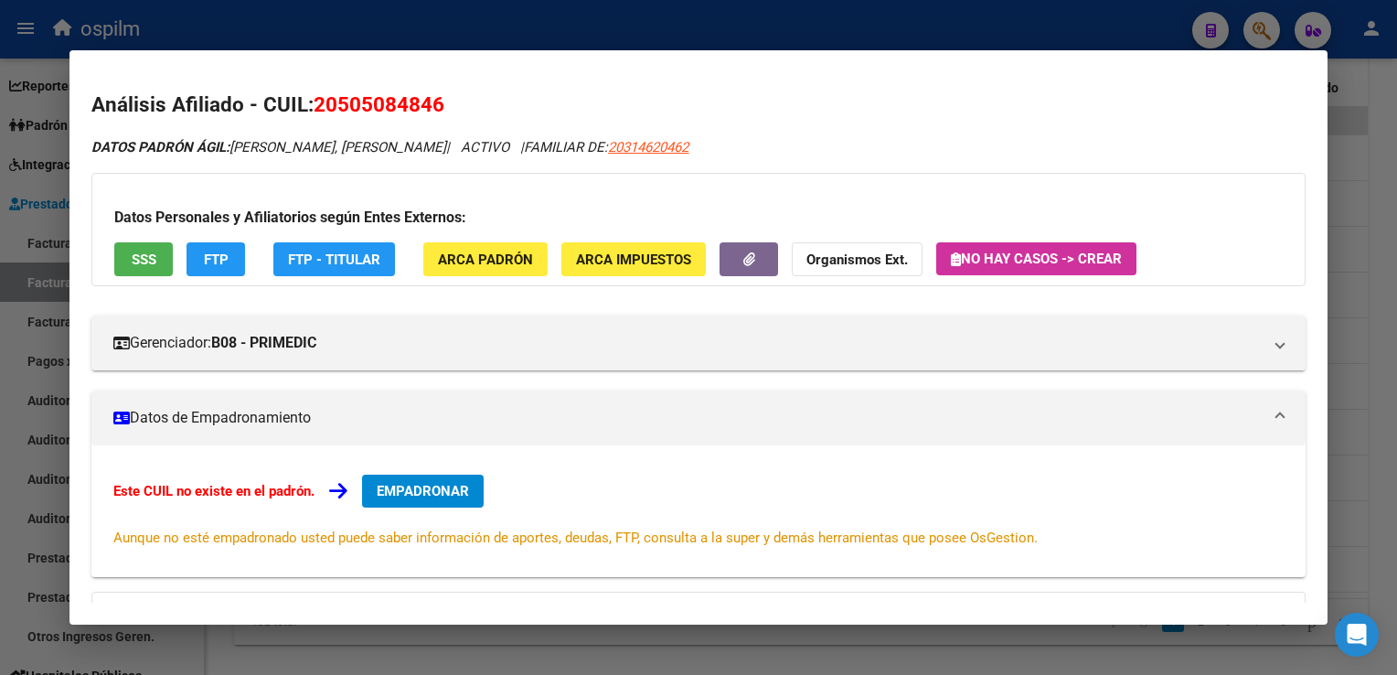
click at [466, 262] on span "ARCA Padrón" at bounding box center [485, 259] width 95 height 16
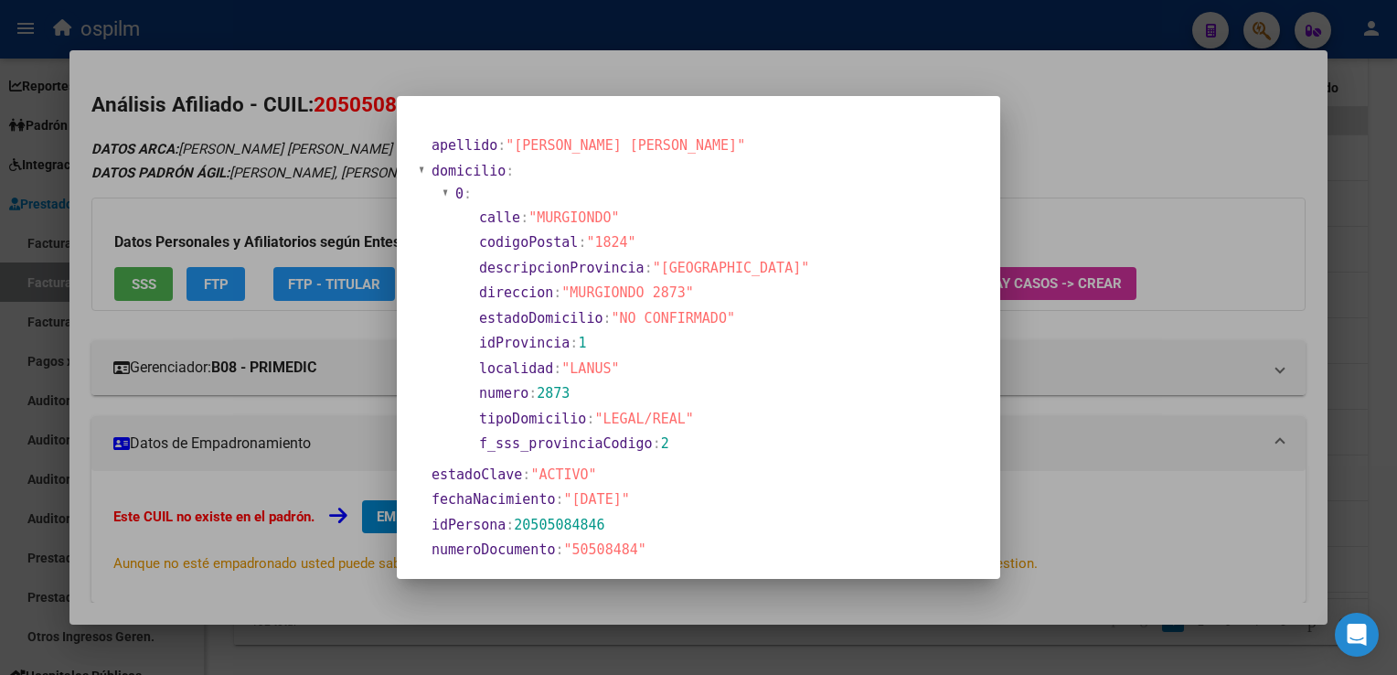
drag, startPoint x: 1067, startPoint y: 123, endPoint x: 1042, endPoint y: 104, distance: 31.3
click at [1062, 119] on div at bounding box center [698, 337] width 1397 height 675
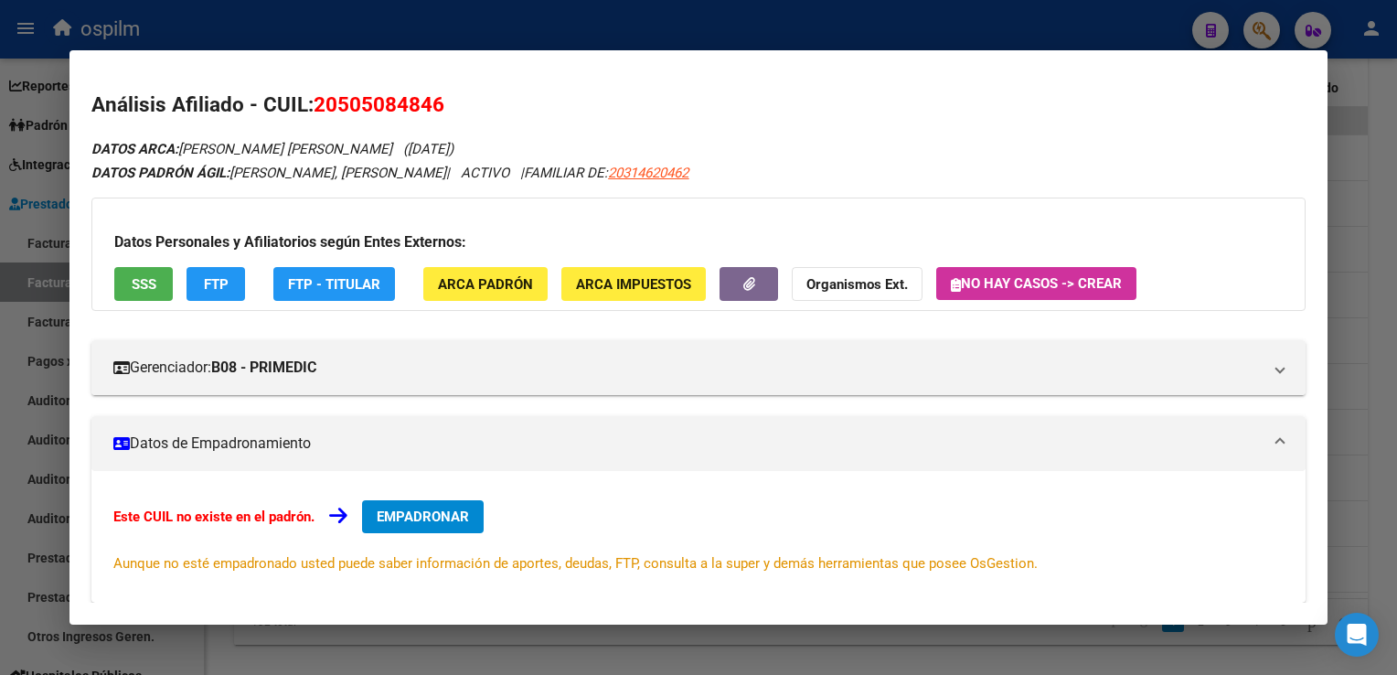
drag, startPoint x: 451, startPoint y: 107, endPoint x: 322, endPoint y: 107, distance: 128.9
click at [322, 107] on h2 "Análisis Afiliado - CUIL: 20505084846" at bounding box center [697, 105] width 1213 height 31
click at [319, 103] on span "20505084846" at bounding box center [379, 104] width 131 height 24
drag, startPoint x: 319, startPoint y: 103, endPoint x: 411, endPoint y: 109, distance: 92.5
click at [411, 109] on span "20505084846" at bounding box center [379, 104] width 131 height 24
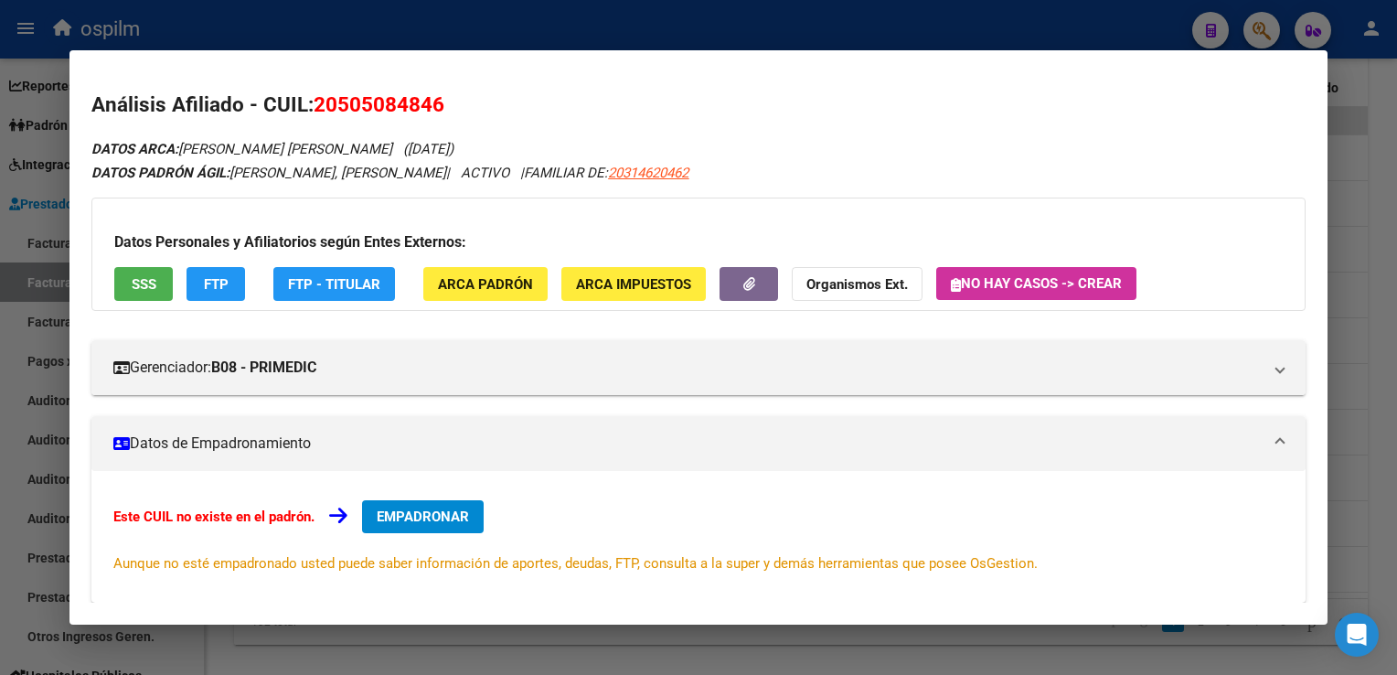
copy span "20505084846"
click at [432, 12] on div at bounding box center [698, 337] width 1397 height 675
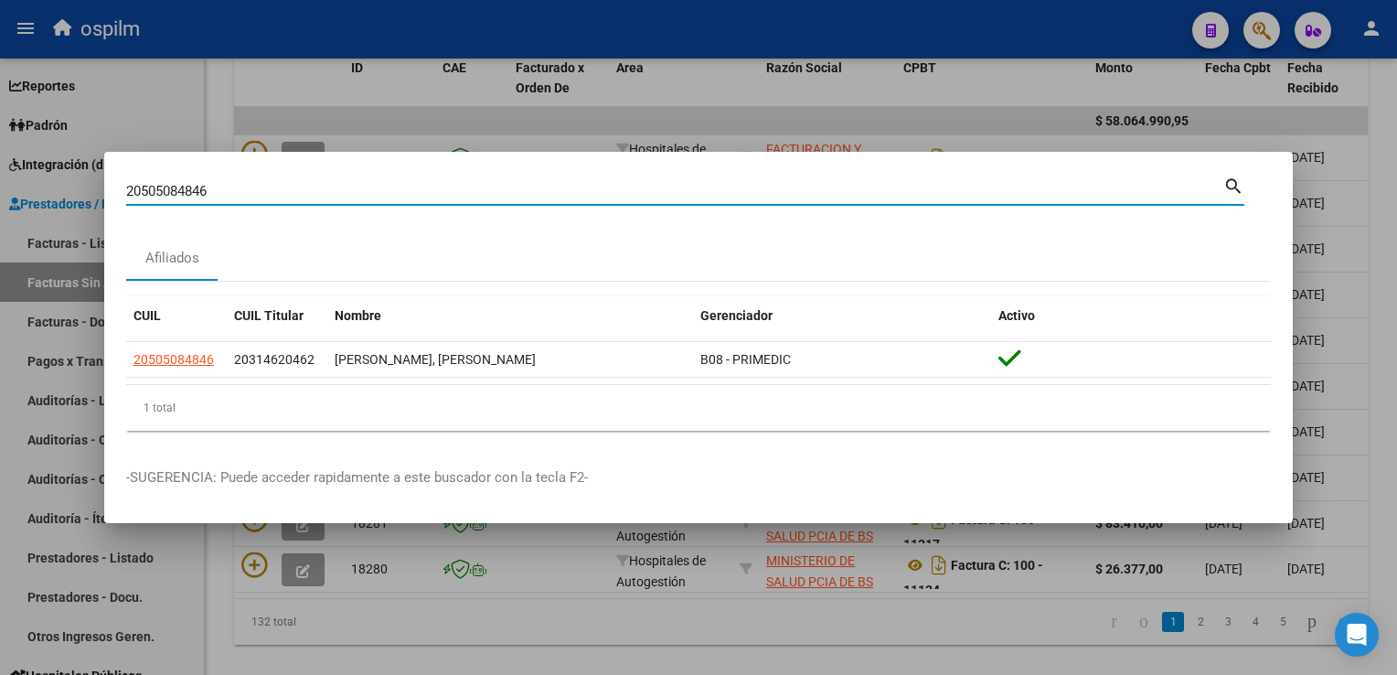
drag, startPoint x: -4, startPoint y: 201, endPoint x: 7, endPoint y: 201, distance: 11.0
click at [0, 201] on div "20505084846 Buscar (apellido, dni, cuil, nro traspaso, cuit, obra social) searc…" at bounding box center [698, 337] width 1397 height 675
paste input "469911595"
type input "20469911595"
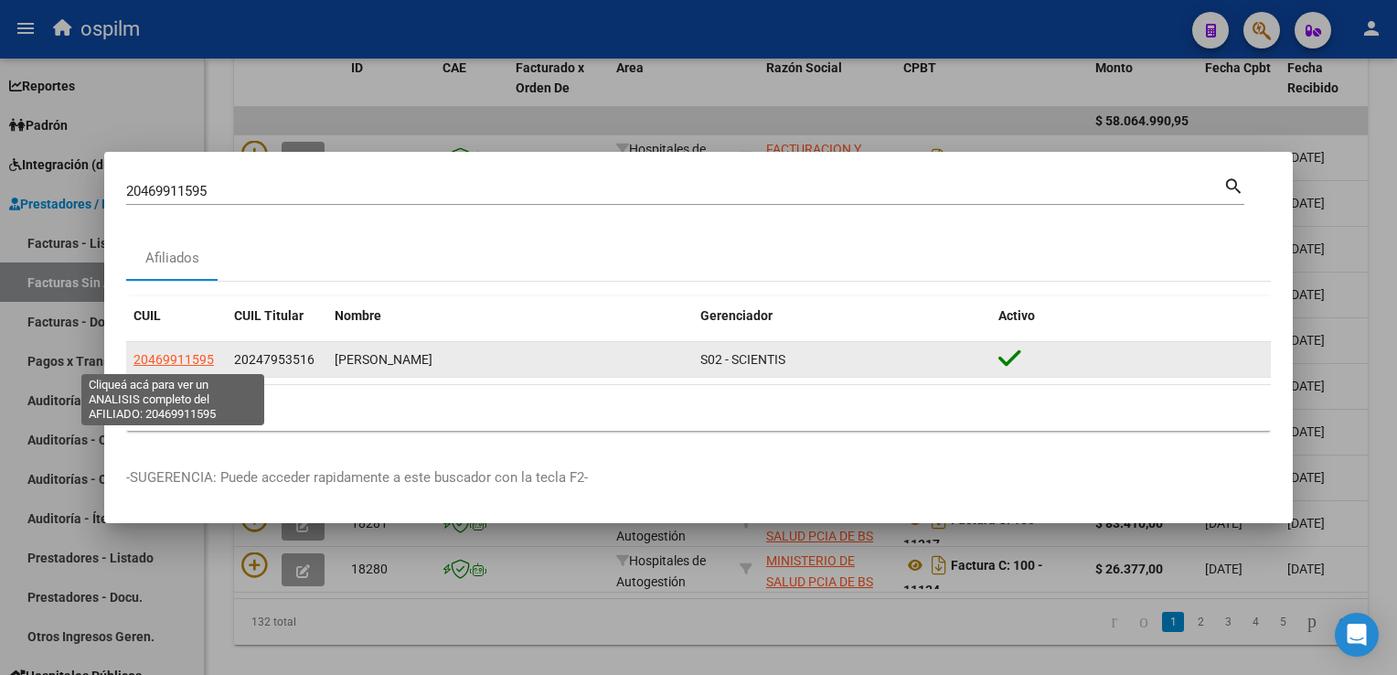
click at [183, 364] on span "20469911595" at bounding box center [173, 359] width 80 height 15
type textarea "20469911595"
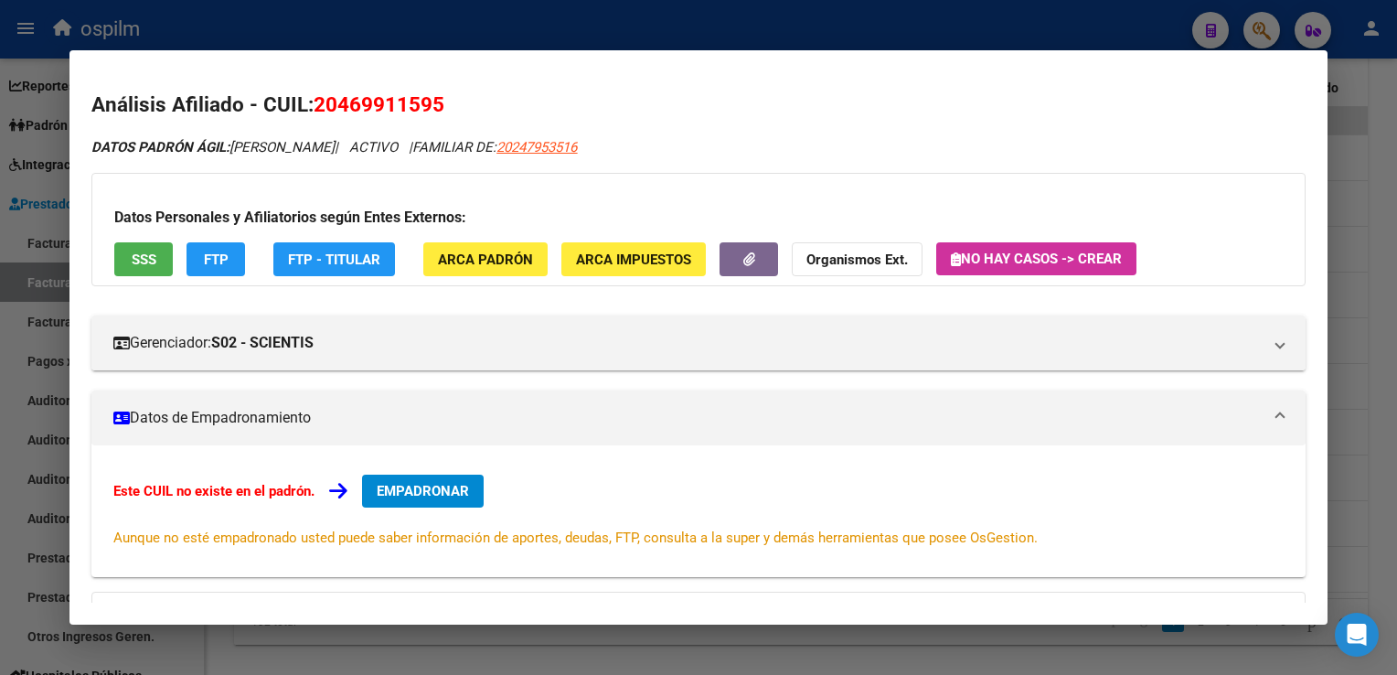
click at [132, 269] on button "SSS" at bounding box center [143, 259] width 59 height 34
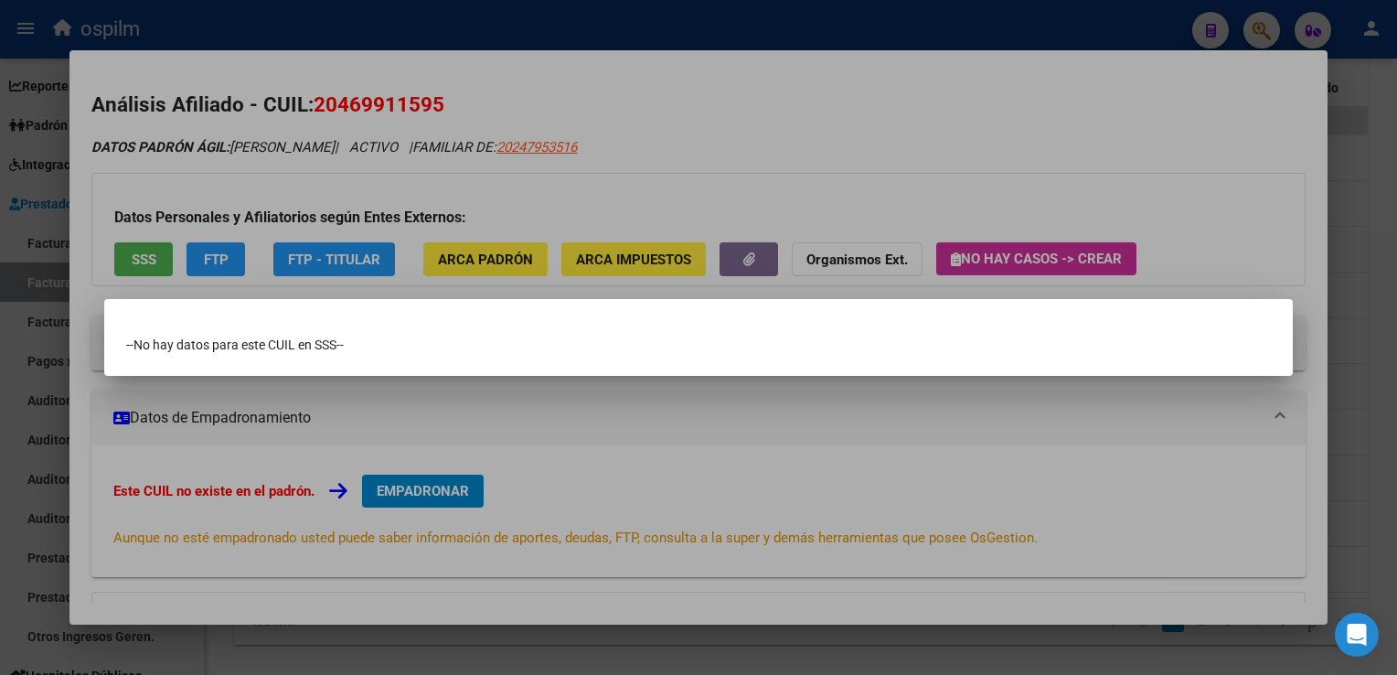
click at [640, 140] on div at bounding box center [698, 337] width 1397 height 675
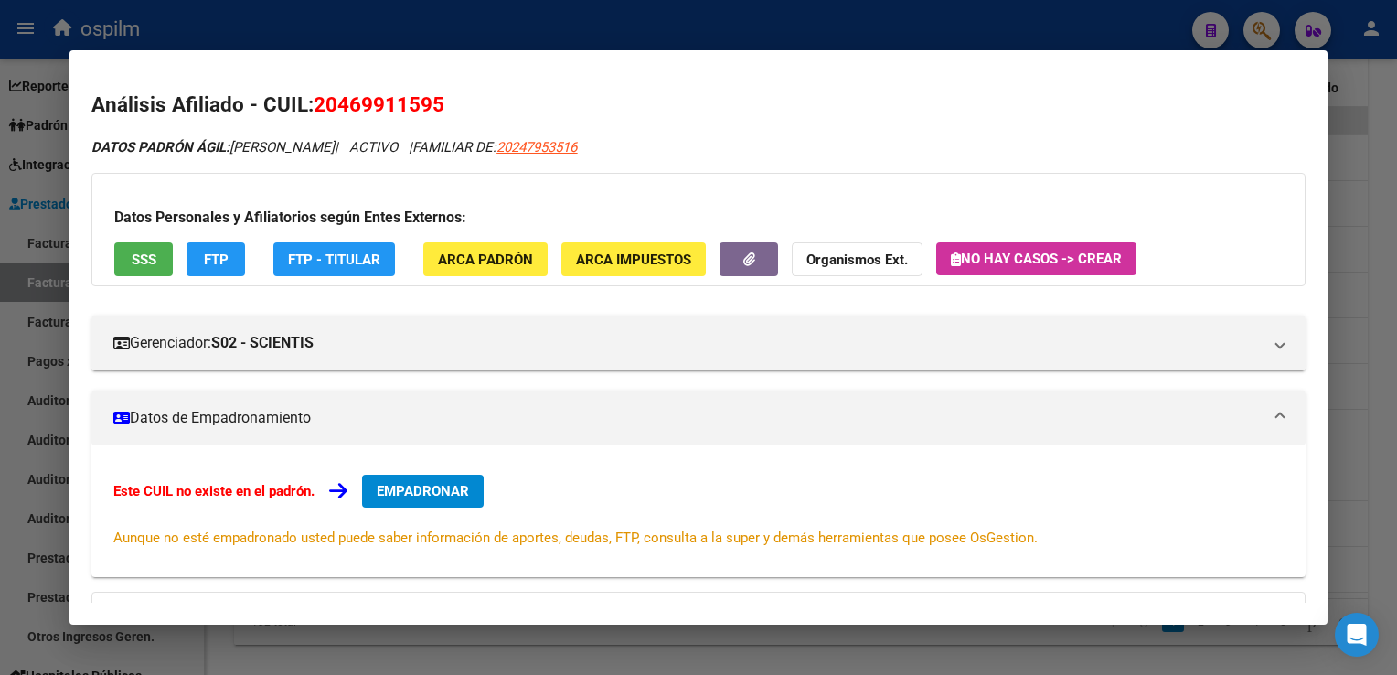
click at [475, 256] on span "ARCA Padrón" at bounding box center [485, 259] width 95 height 16
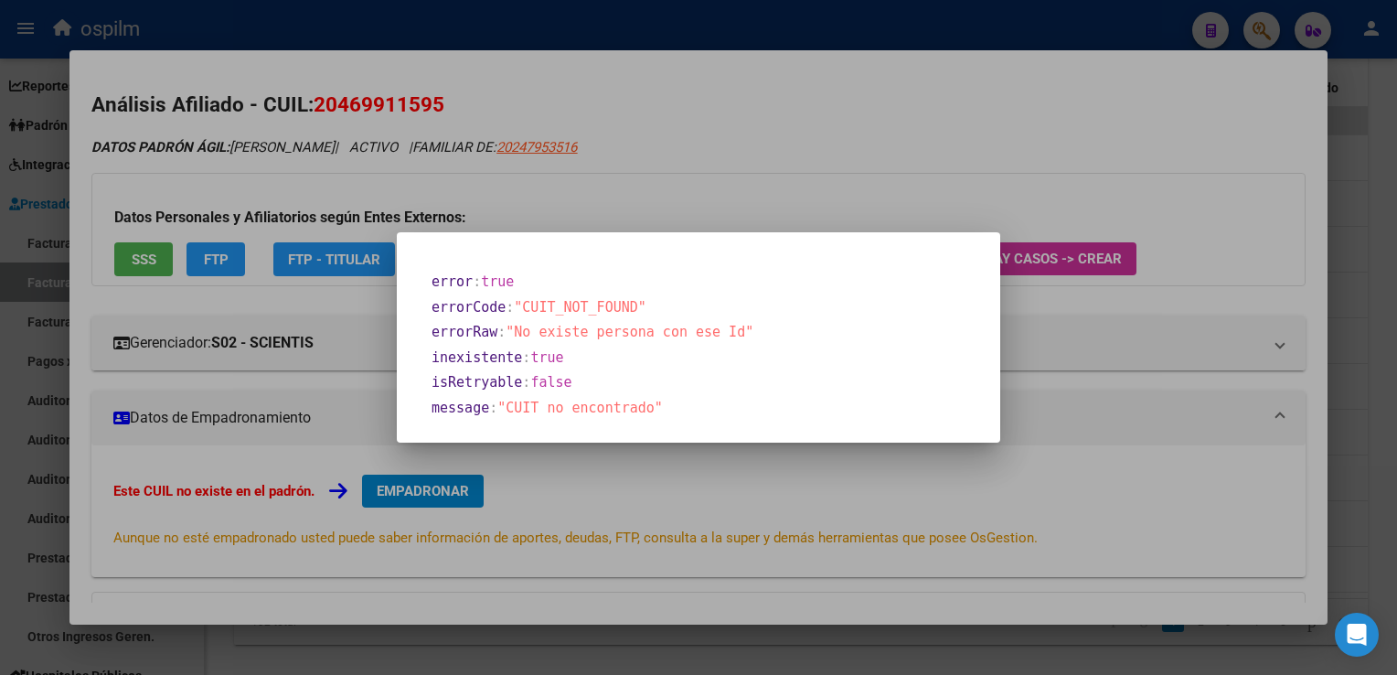
click at [746, 122] on div at bounding box center [698, 337] width 1397 height 675
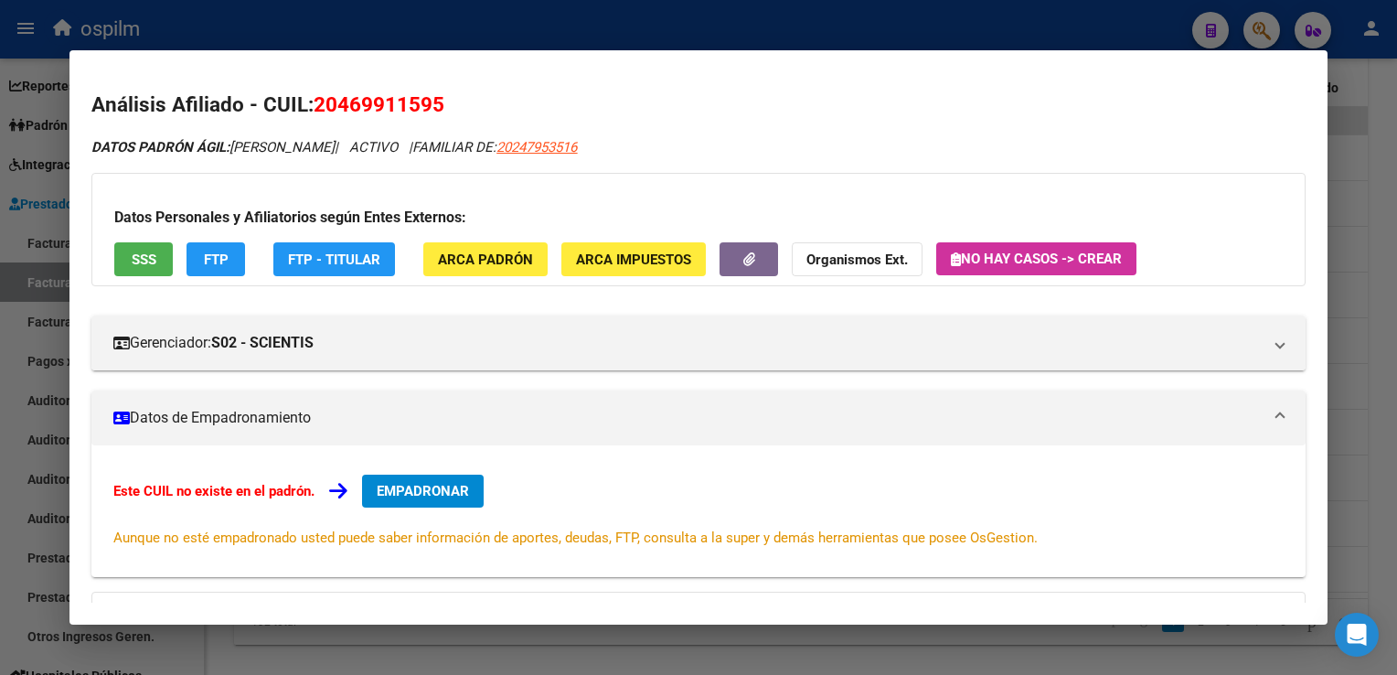
click at [198, 259] on button "FTP" at bounding box center [216, 259] width 59 height 34
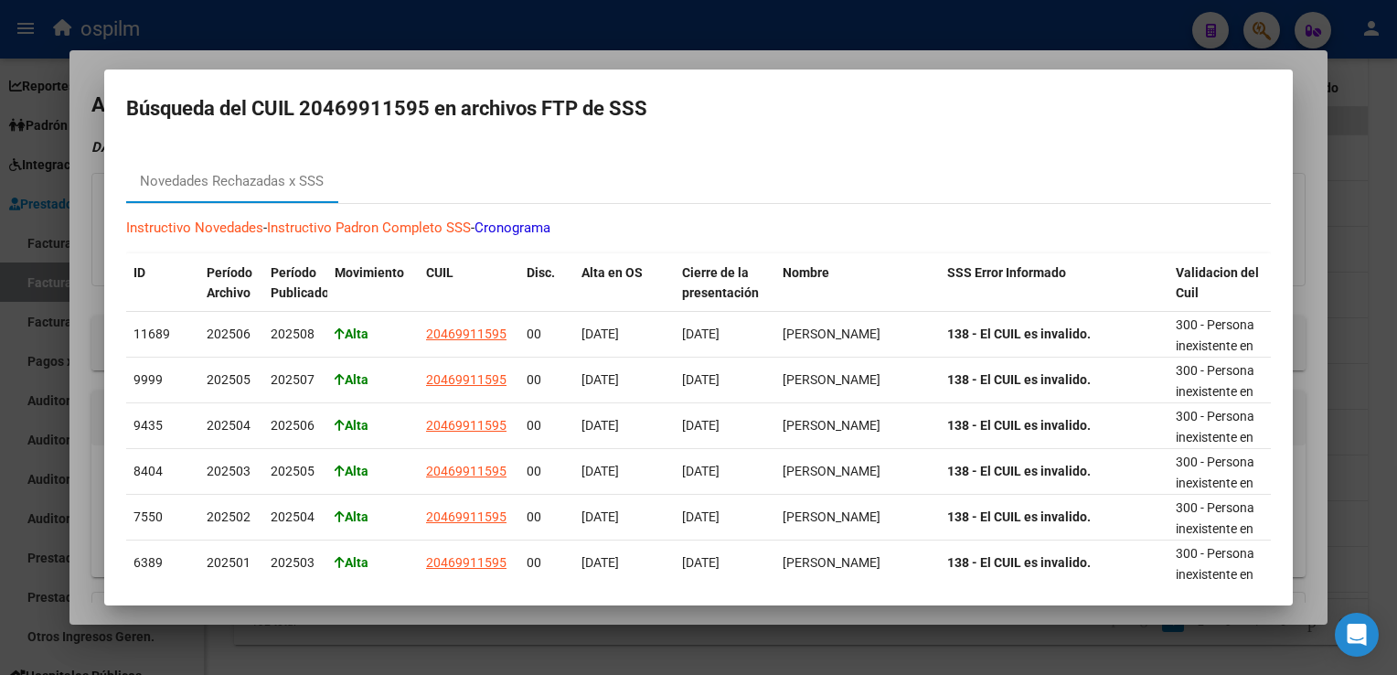
click at [680, 59] on div at bounding box center [698, 337] width 1397 height 675
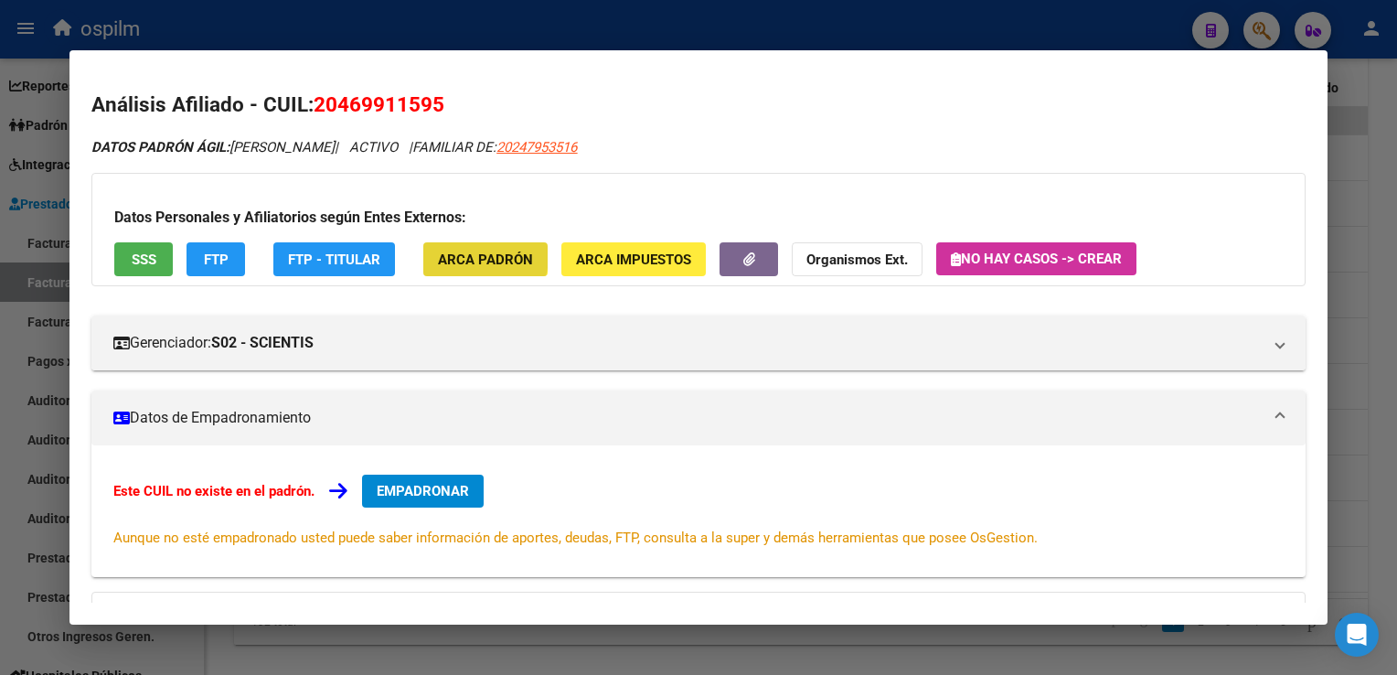
click at [477, 257] on span "ARCA Padrón" at bounding box center [485, 259] width 95 height 16
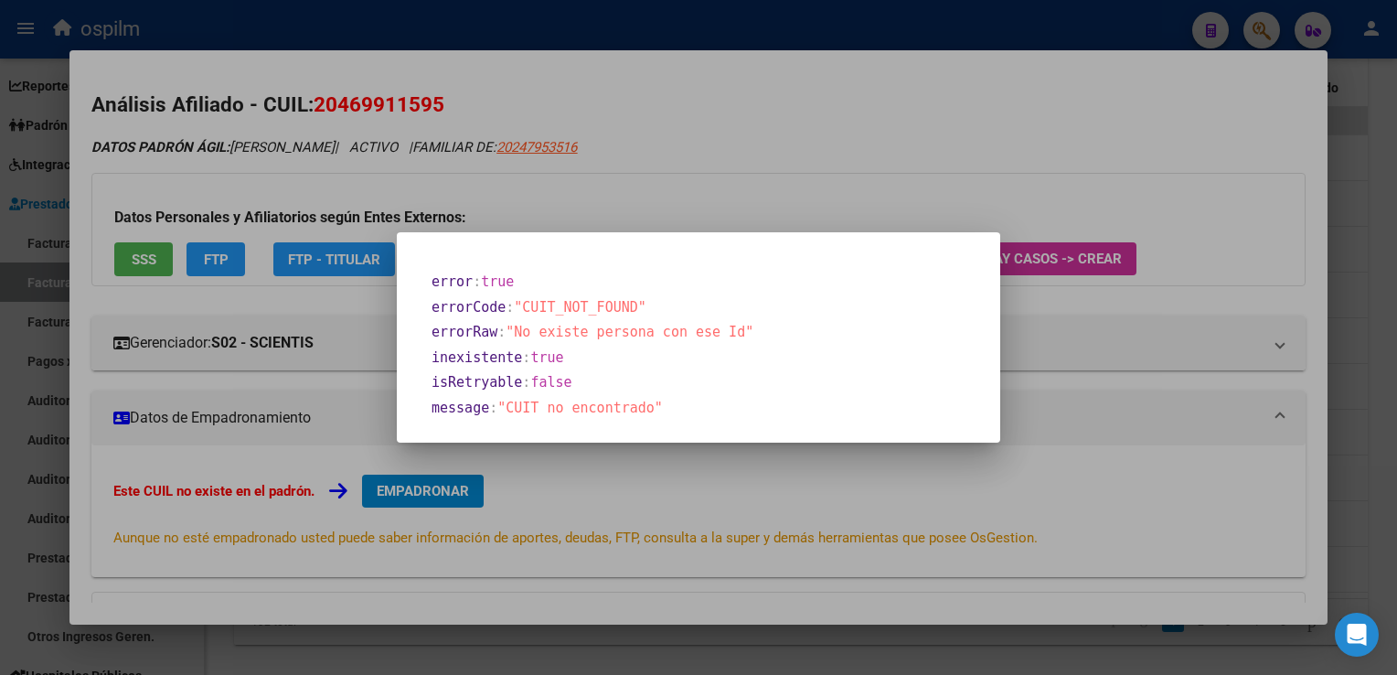
click at [785, 112] on div at bounding box center [698, 337] width 1397 height 675
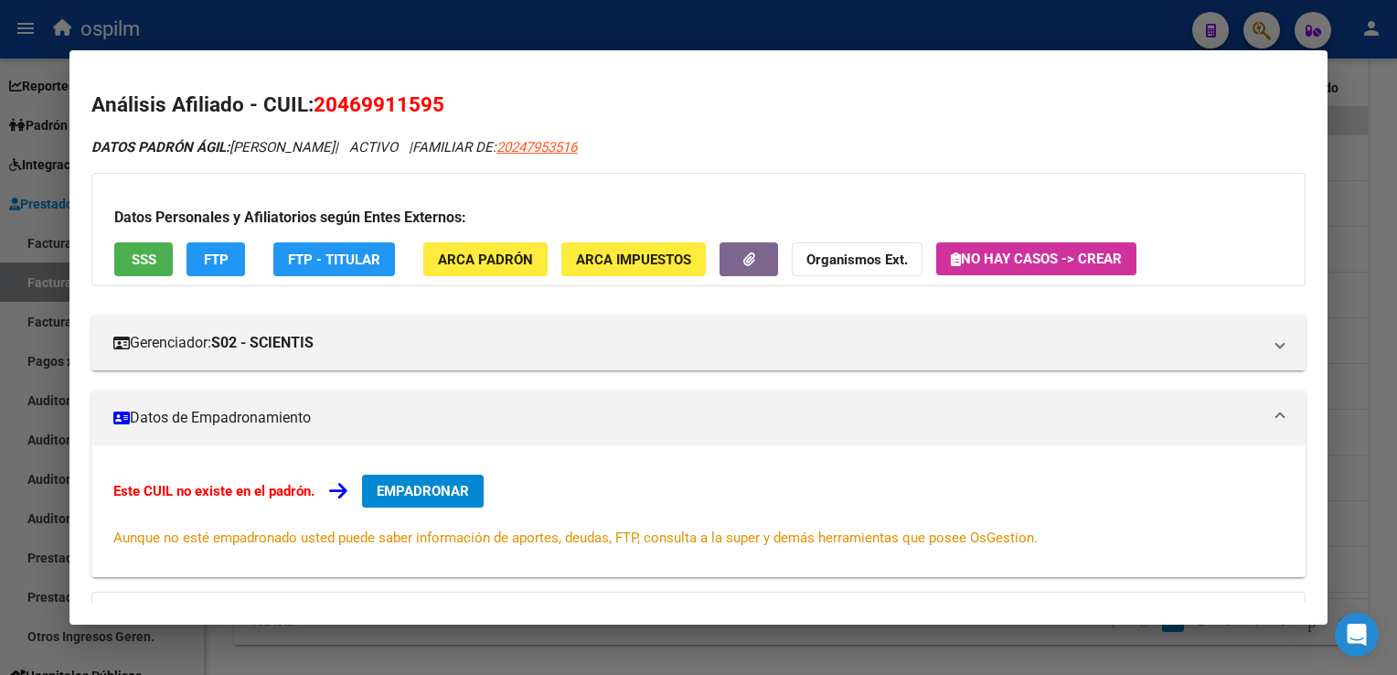
drag, startPoint x: 340, startPoint y: 107, endPoint x: 431, endPoint y: 104, distance: 90.6
click at [431, 104] on span "20469911595" at bounding box center [379, 104] width 131 height 24
copy span "46991159"
drag, startPoint x: 373, startPoint y: 107, endPoint x: 358, endPoint y: 94, distance: 19.4
copy span "46991159"
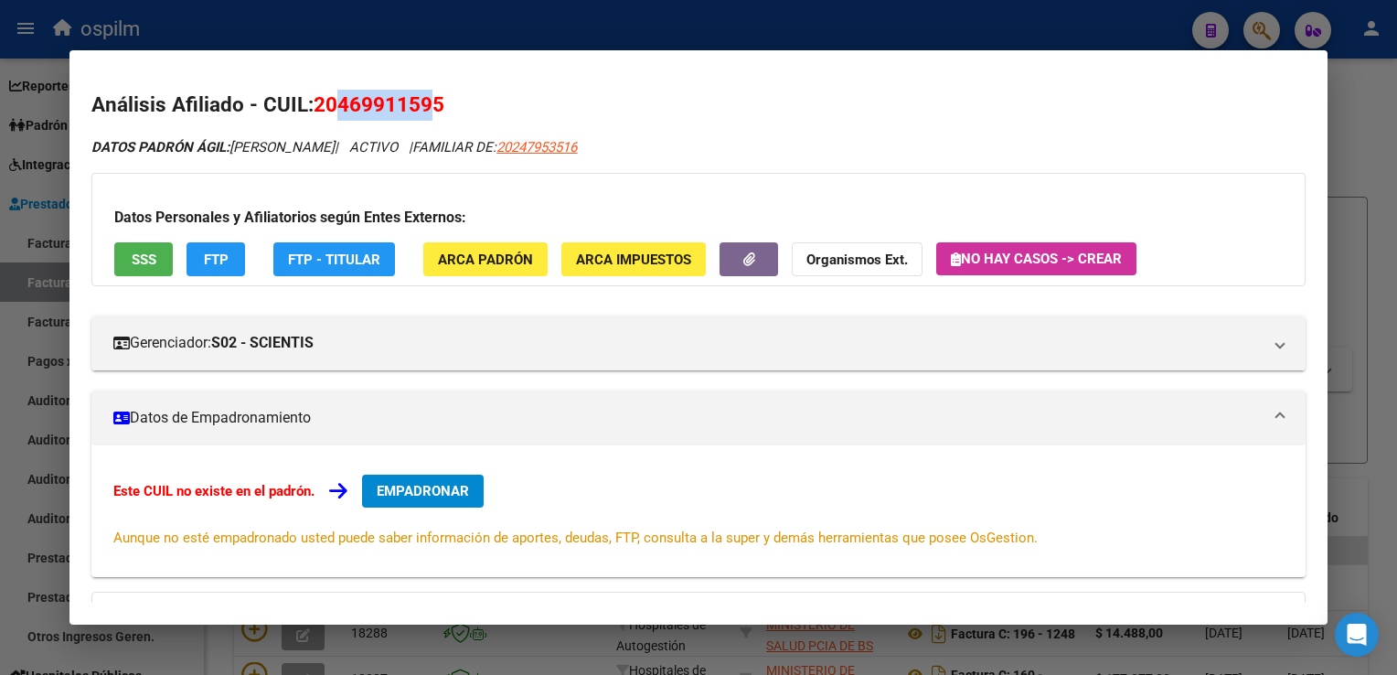
scroll to position [430, 0]
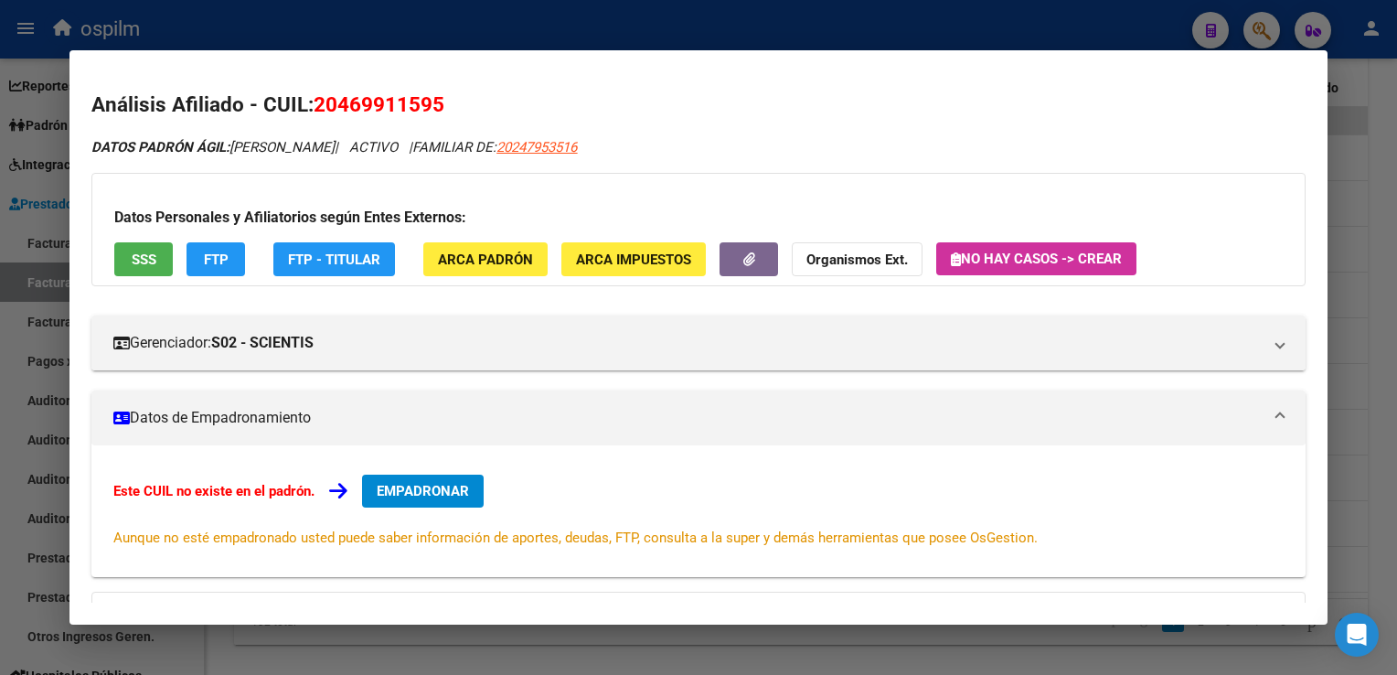
click at [458, 27] on div at bounding box center [698, 337] width 1397 height 675
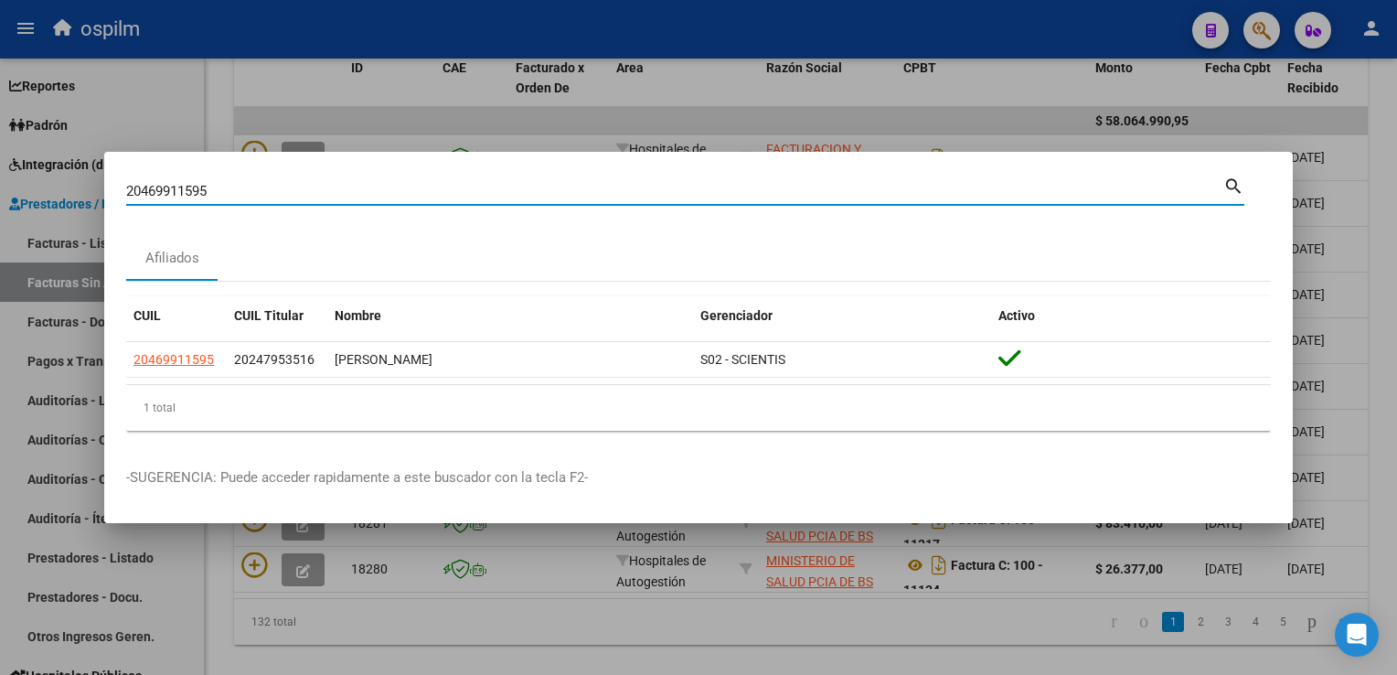
drag, startPoint x: 249, startPoint y: 188, endPoint x: 48, endPoint y: 203, distance: 201.7
click at [40, 203] on div "20469911595 Buscar (apellido, dni, cuil, nro traspaso, cuit, obra social) searc…" at bounding box center [698, 337] width 1397 height 675
paste input "76982236"
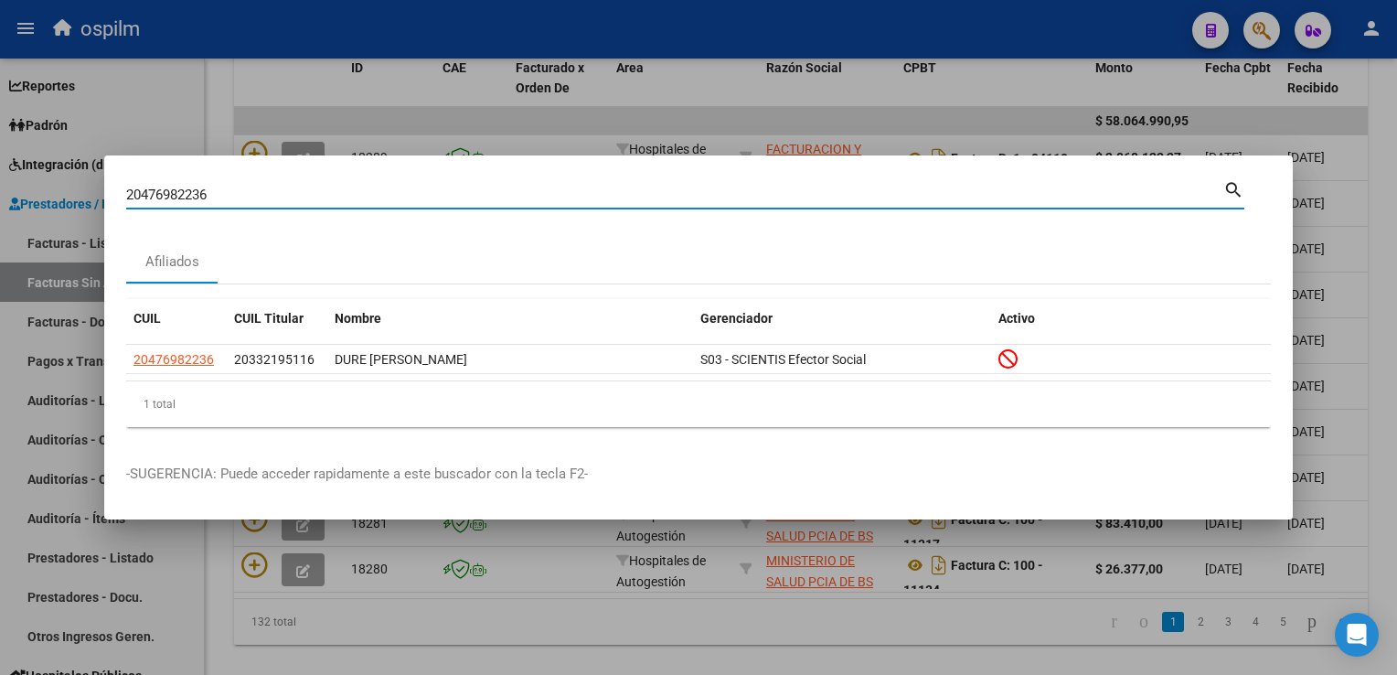
drag, startPoint x: 222, startPoint y: 194, endPoint x: 129, endPoint y: 187, distance: 93.5
click at [80, 194] on div "20476982236 Buscar (apellido, dni, cuil, nro traspaso, cuit, obra social) searc…" at bounding box center [698, 337] width 1397 height 675
paste input "7403797931"
drag, startPoint x: 251, startPoint y: 192, endPoint x: 179, endPoint y: 195, distance: 72.3
click at [142, 201] on input "27403797931" at bounding box center [674, 195] width 1097 height 16
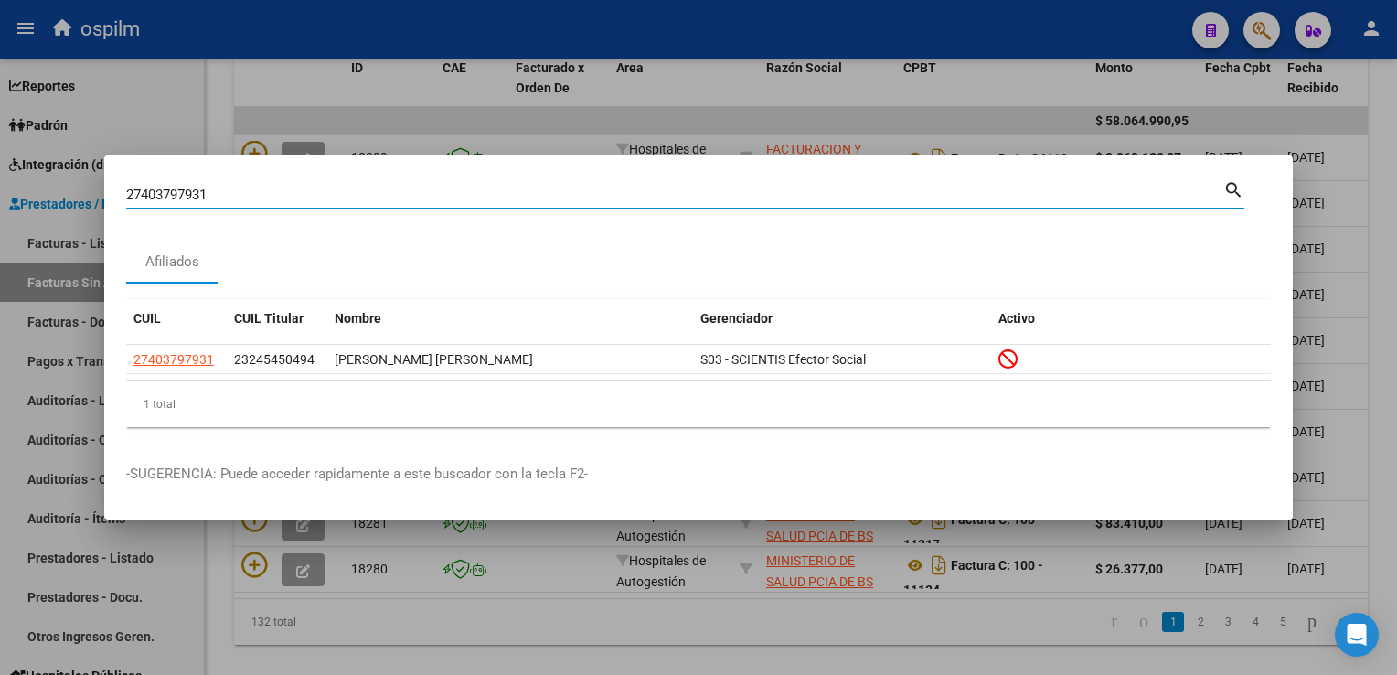
click at [248, 188] on input "27403797931" at bounding box center [674, 195] width 1097 height 16
drag, startPoint x: 250, startPoint y: 196, endPoint x: 117, endPoint y: 196, distance: 132.6
click at [91, 204] on div "27403797931 Buscar (apellido, dni, cuil, nro traspaso, cuit, obra social) searc…" at bounding box center [698, 337] width 1397 height 675
paste input "91104029"
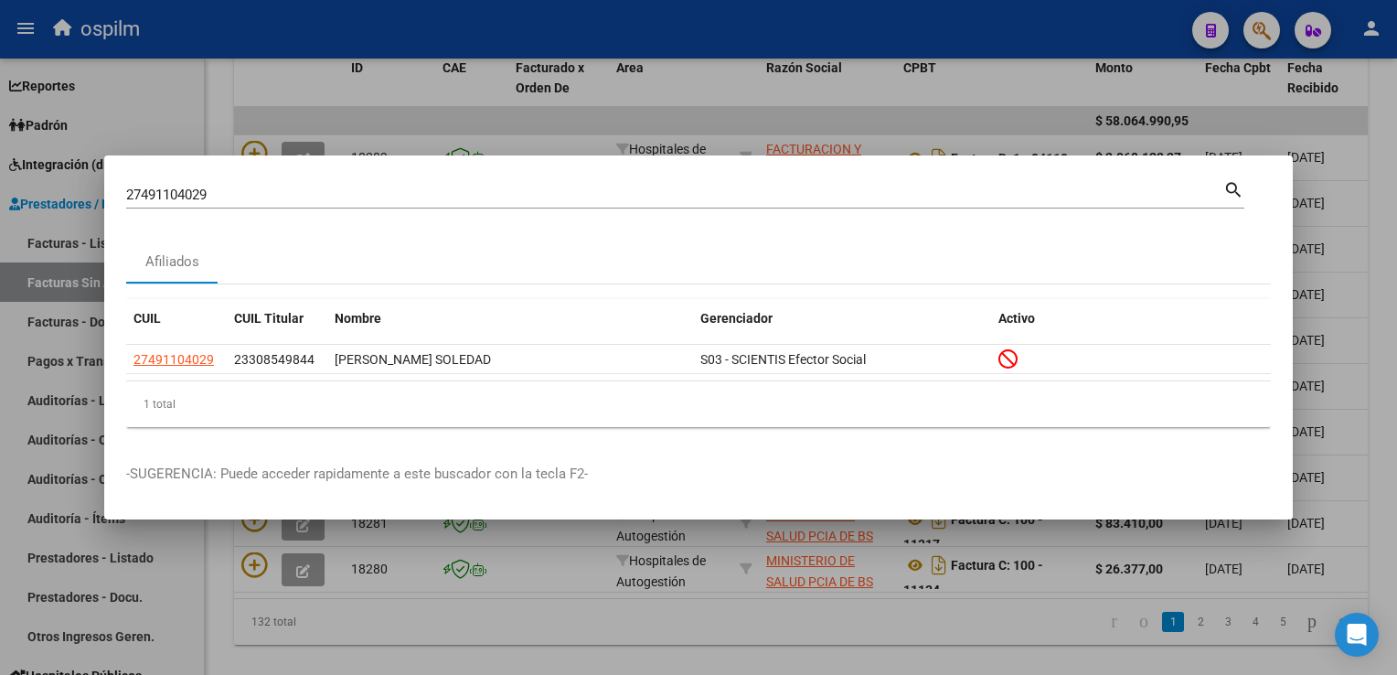
drag, startPoint x: 278, startPoint y: 181, endPoint x: 91, endPoint y: 198, distance: 187.3
click at [16, 200] on div "27491104029 Buscar (apellido, dni, cuil, nro traspaso, cuit, obra social) searc…" at bounding box center [698, 337] width 1397 height 675
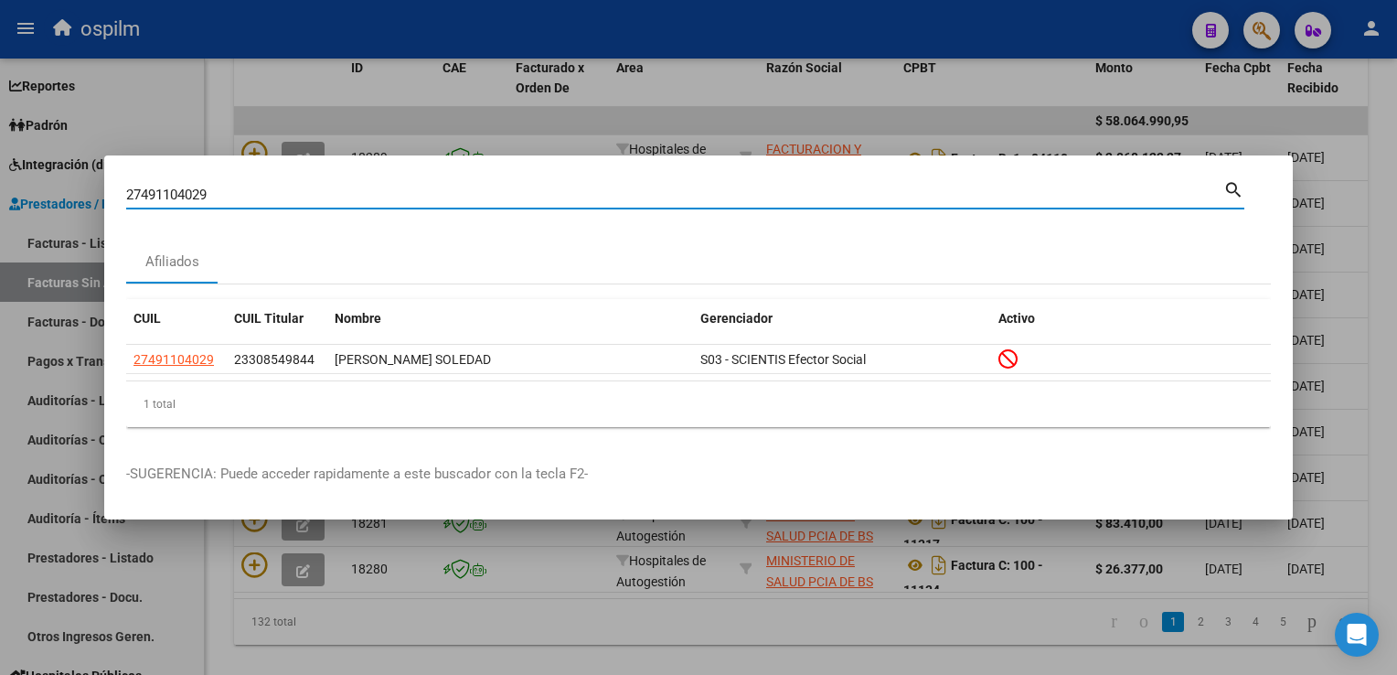
drag, startPoint x: 217, startPoint y: 197, endPoint x: 171, endPoint y: 191, distance: 46.0
click at [99, 198] on div "27491104029 Buscar (apellido, dni, cuil, nro traspaso, cuit, obra social) searc…" at bounding box center [698, 337] width 1397 height 675
paste input "521617956"
type input "27521617956"
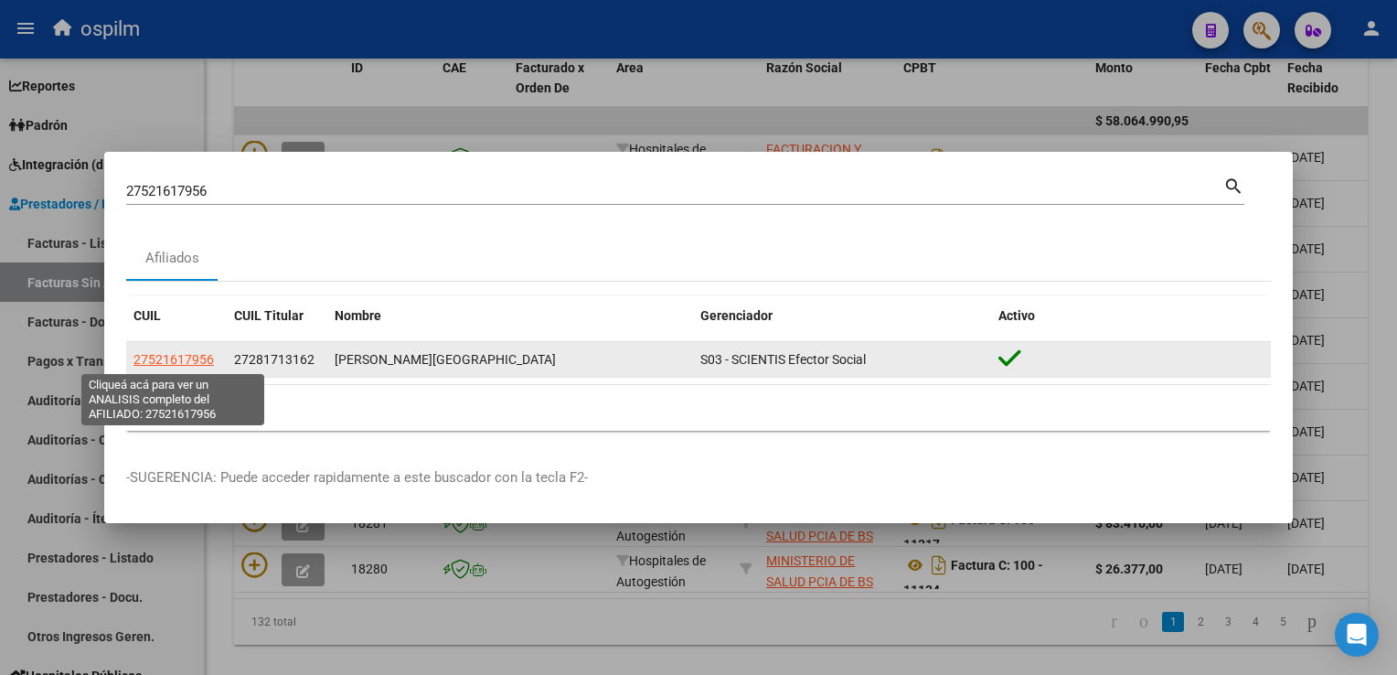
click at [160, 359] on span "27521617956" at bounding box center [173, 359] width 80 height 15
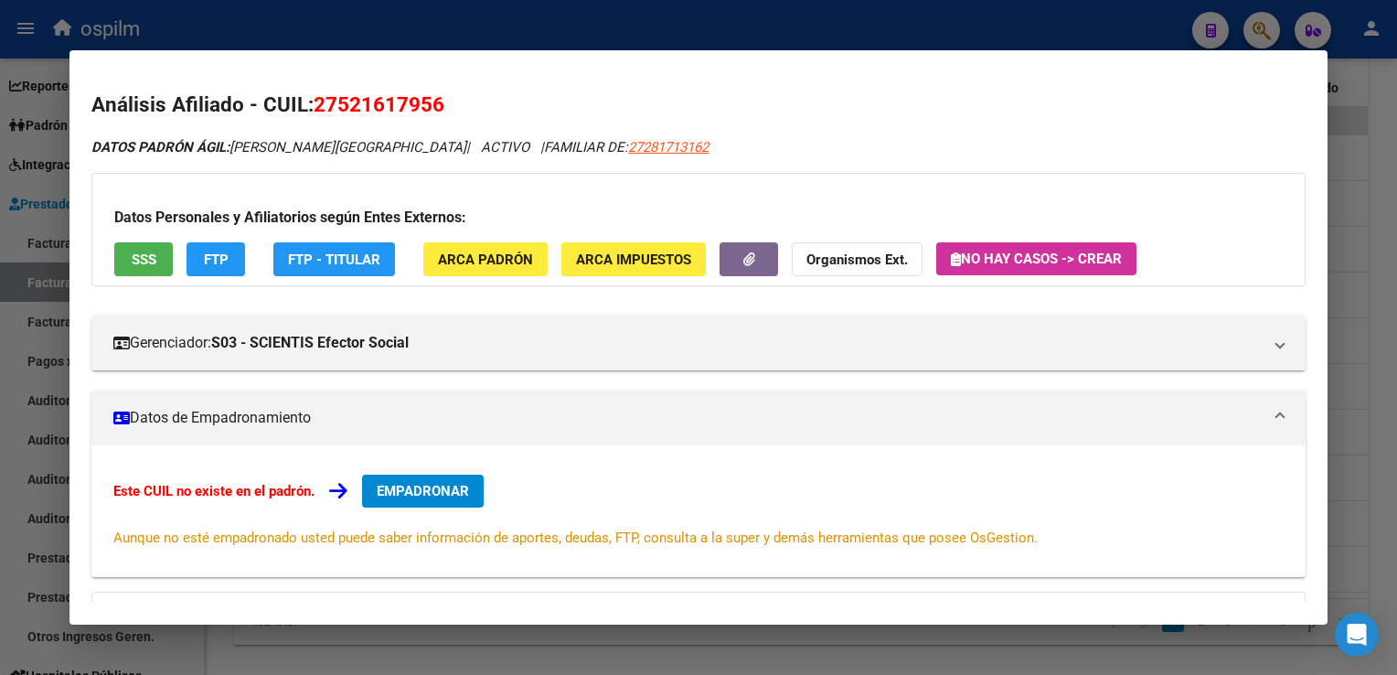
click at [143, 254] on span "SSS" at bounding box center [144, 259] width 25 height 16
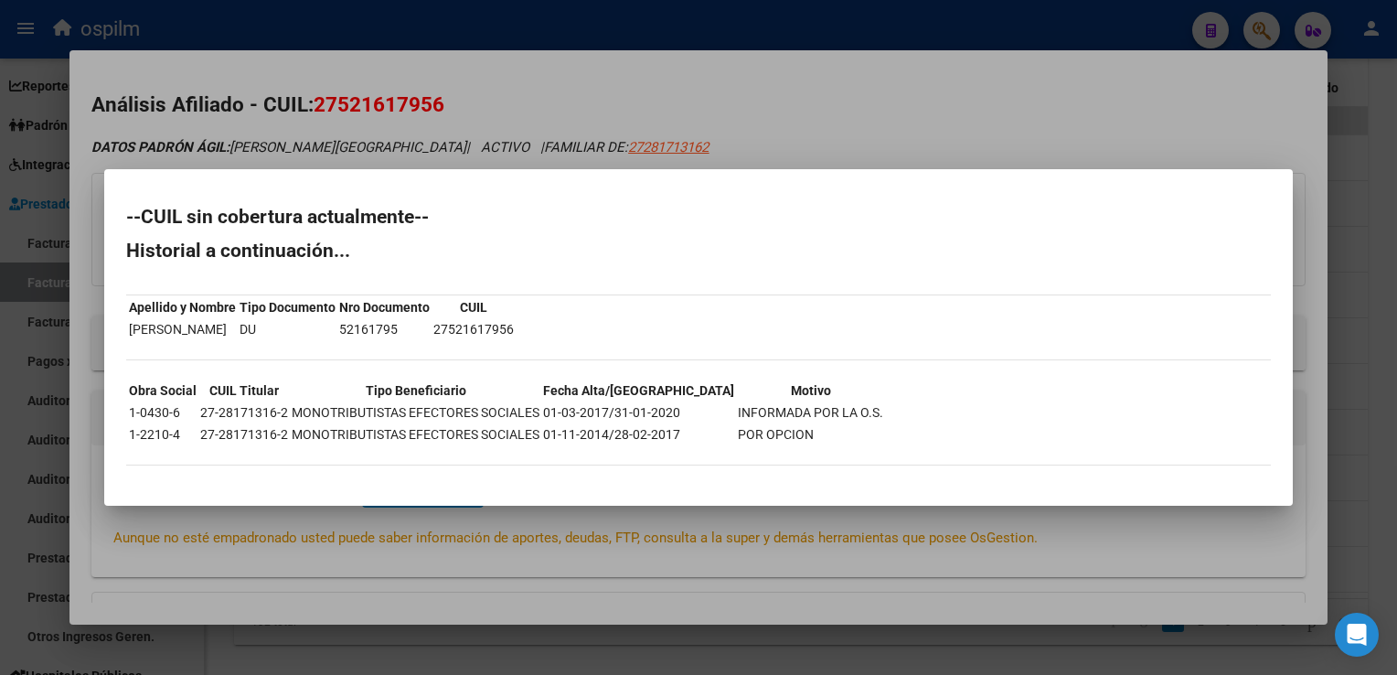
click at [598, 87] on div at bounding box center [698, 337] width 1397 height 675
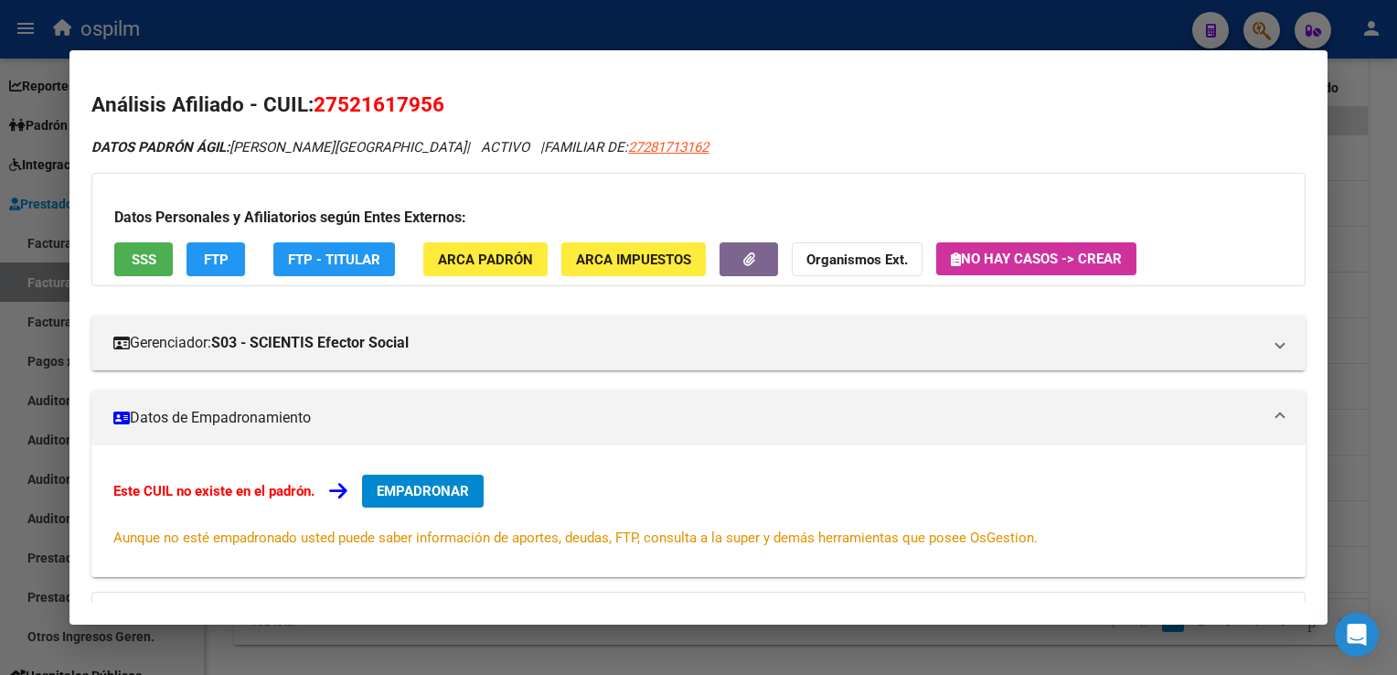
click at [219, 247] on button "FTP" at bounding box center [216, 259] width 59 height 34
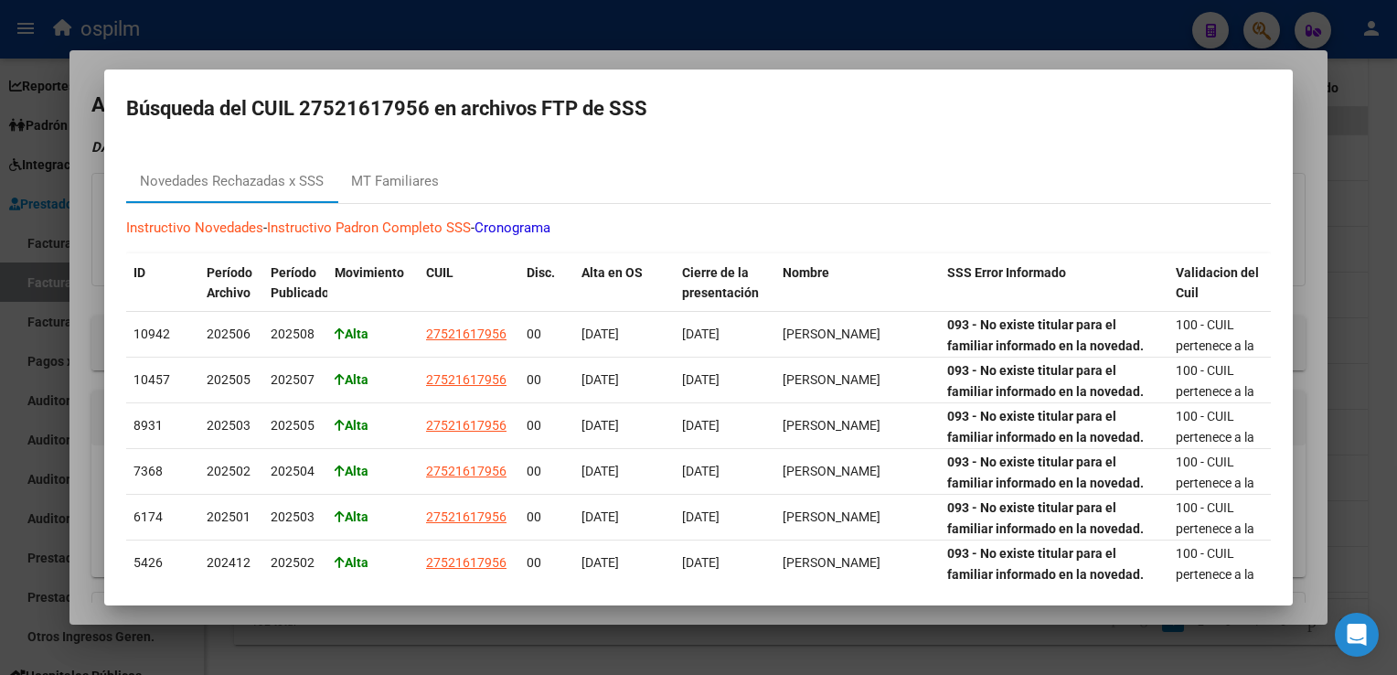
click at [525, 55] on div at bounding box center [698, 337] width 1397 height 675
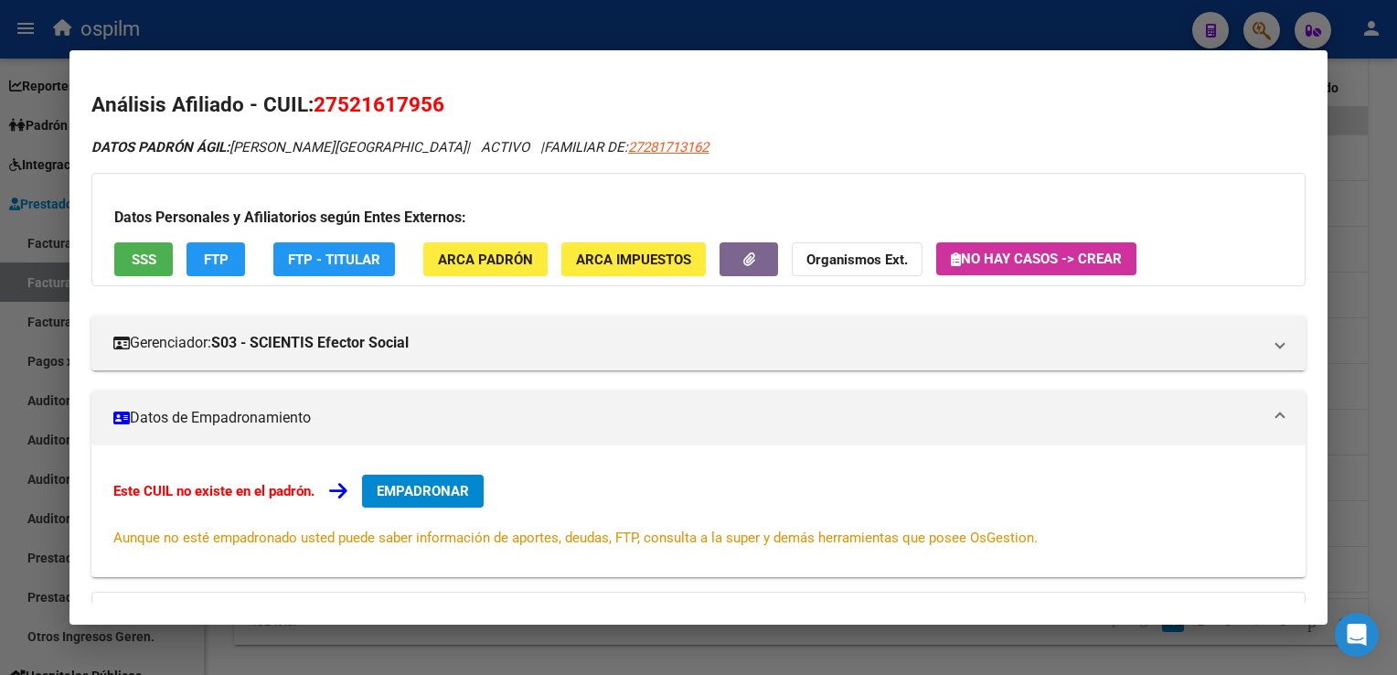
scroll to position [258, 0]
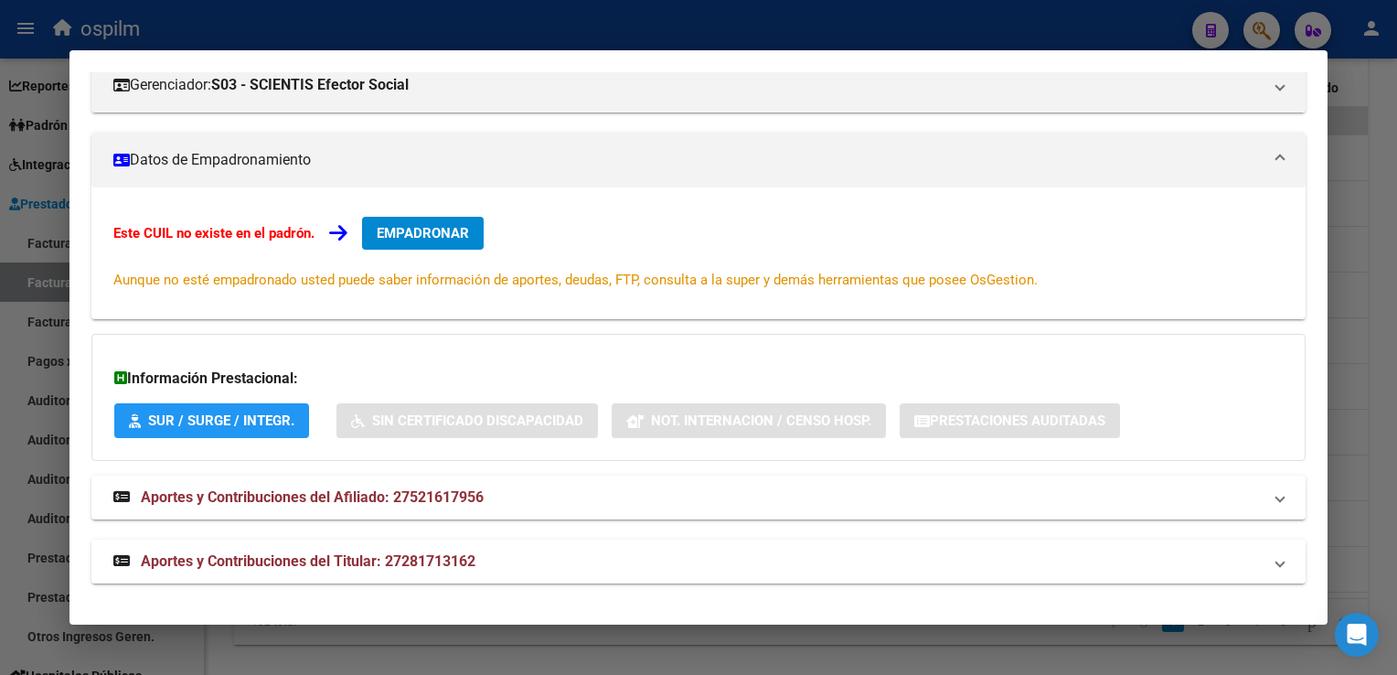
click at [289, 556] on span "Aportes y Contribuciones del Titular: 27281713162" at bounding box center [308, 560] width 335 height 17
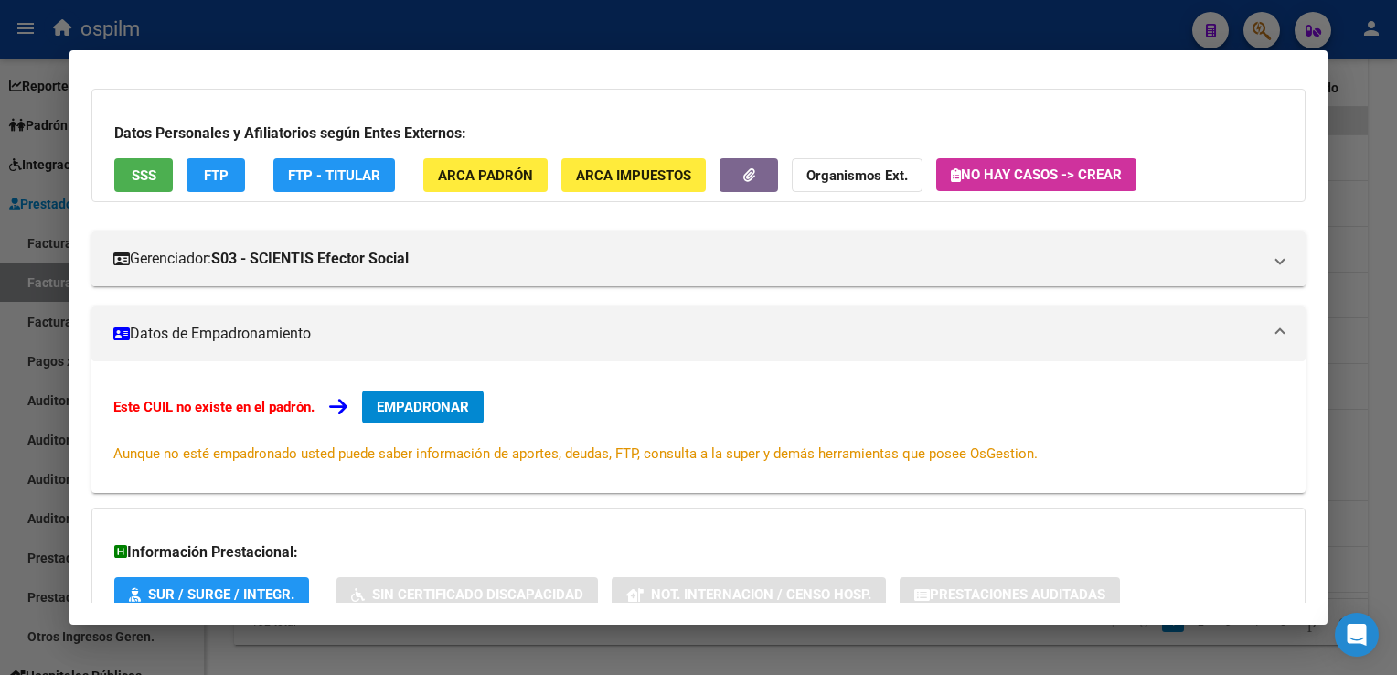
scroll to position [0, 0]
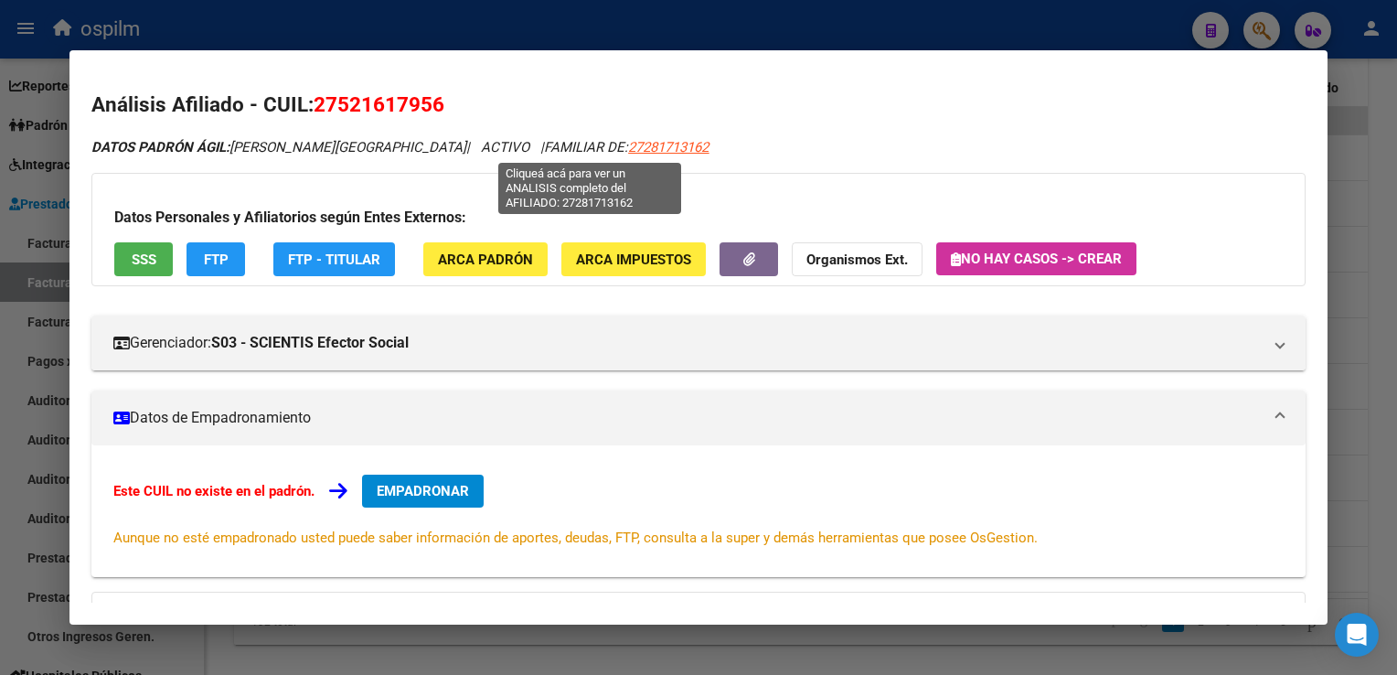
click at [628, 155] on span "27281713162" at bounding box center [668, 147] width 80 height 16
copy span "n"
type textarea "27281713162"
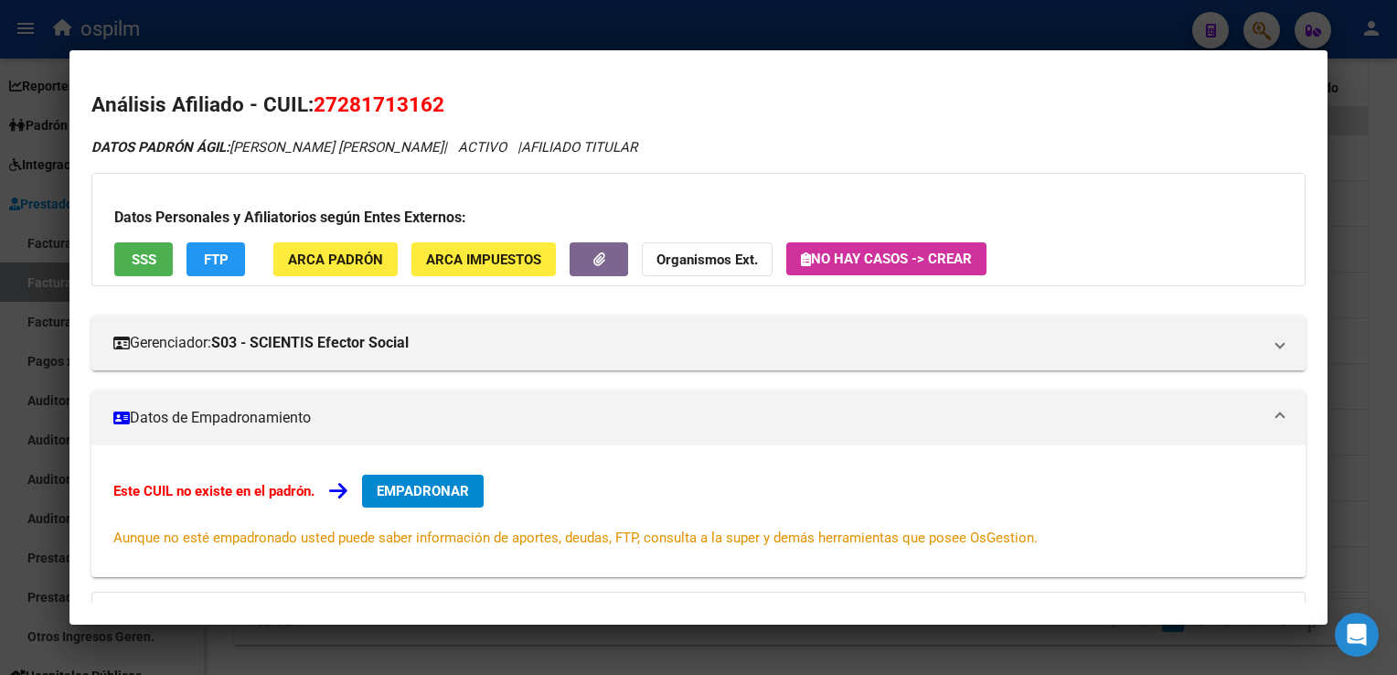
drag, startPoint x: 448, startPoint y: 111, endPoint x: 317, endPoint y: 115, distance: 130.8
click at [317, 115] on h2 "Análisis Afiliado - CUIL: 27281713162" at bounding box center [697, 105] width 1213 height 31
copy span "27281713162"
click at [219, 247] on button "FTP" at bounding box center [216, 259] width 59 height 34
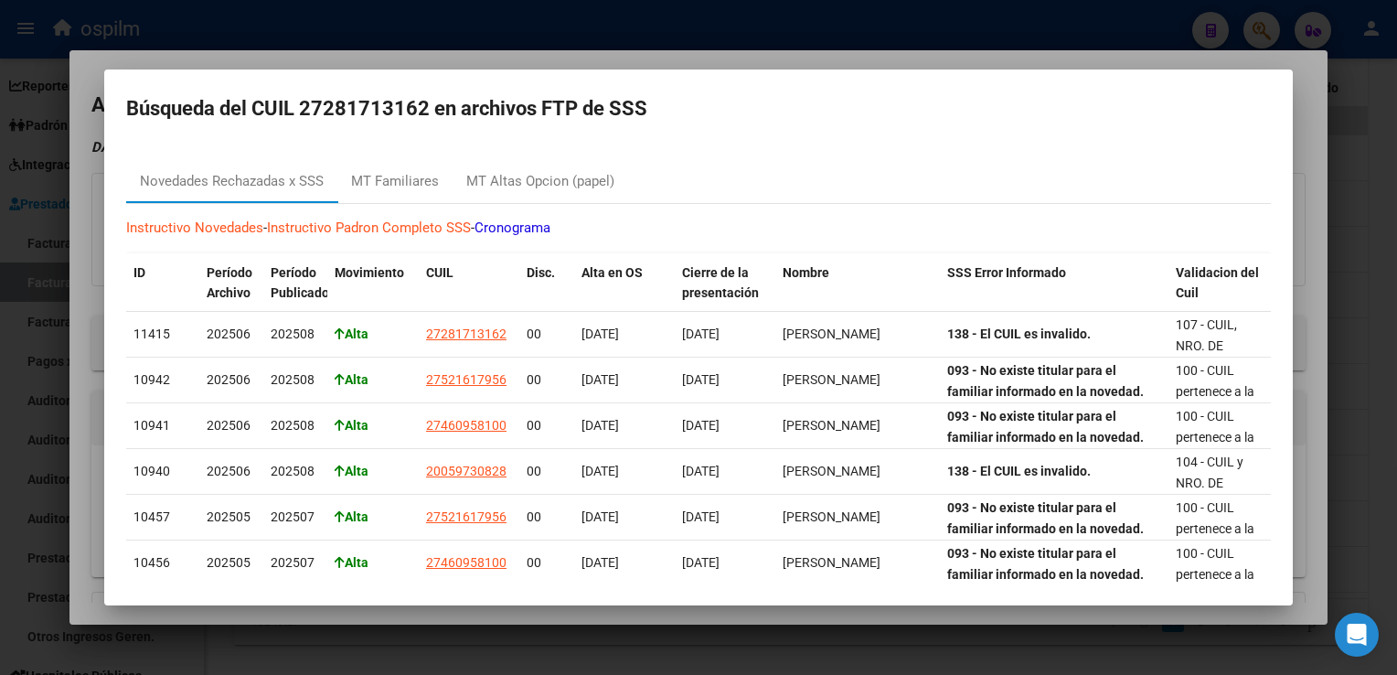
click at [550, 53] on div at bounding box center [698, 337] width 1397 height 675
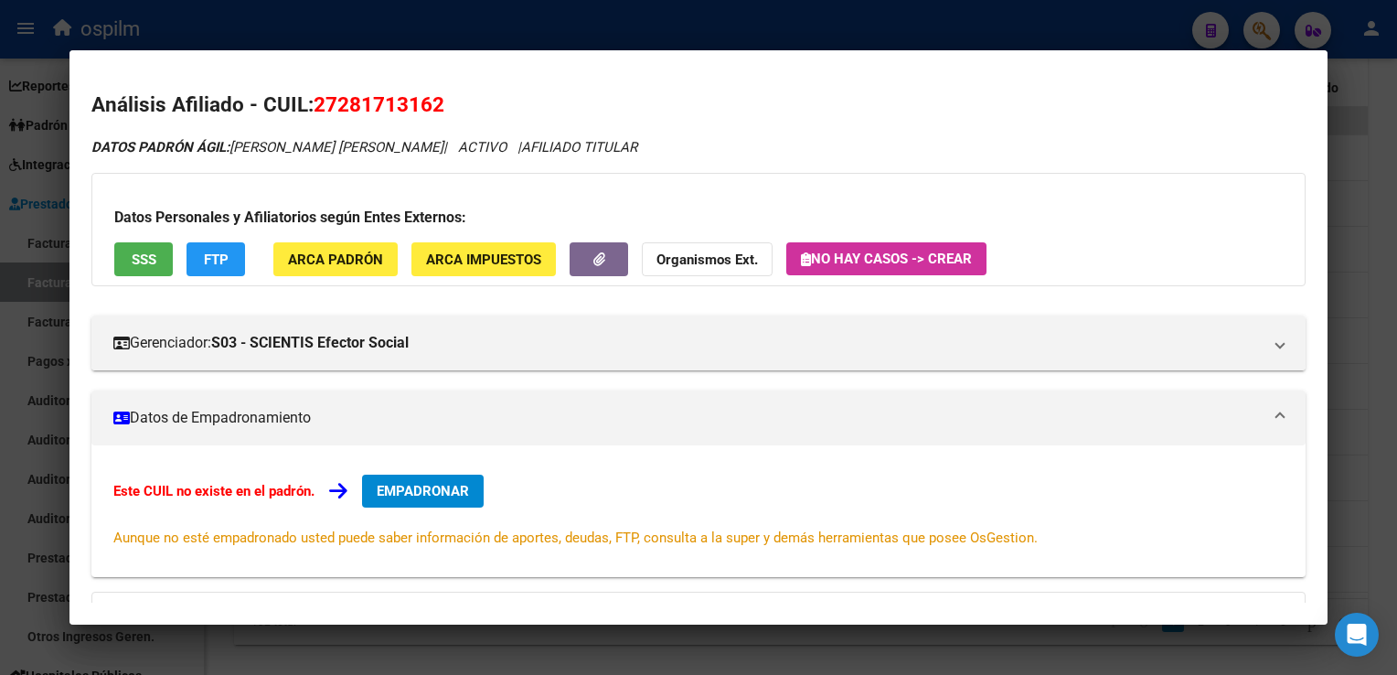
click at [1360, 166] on div at bounding box center [698, 337] width 1397 height 675
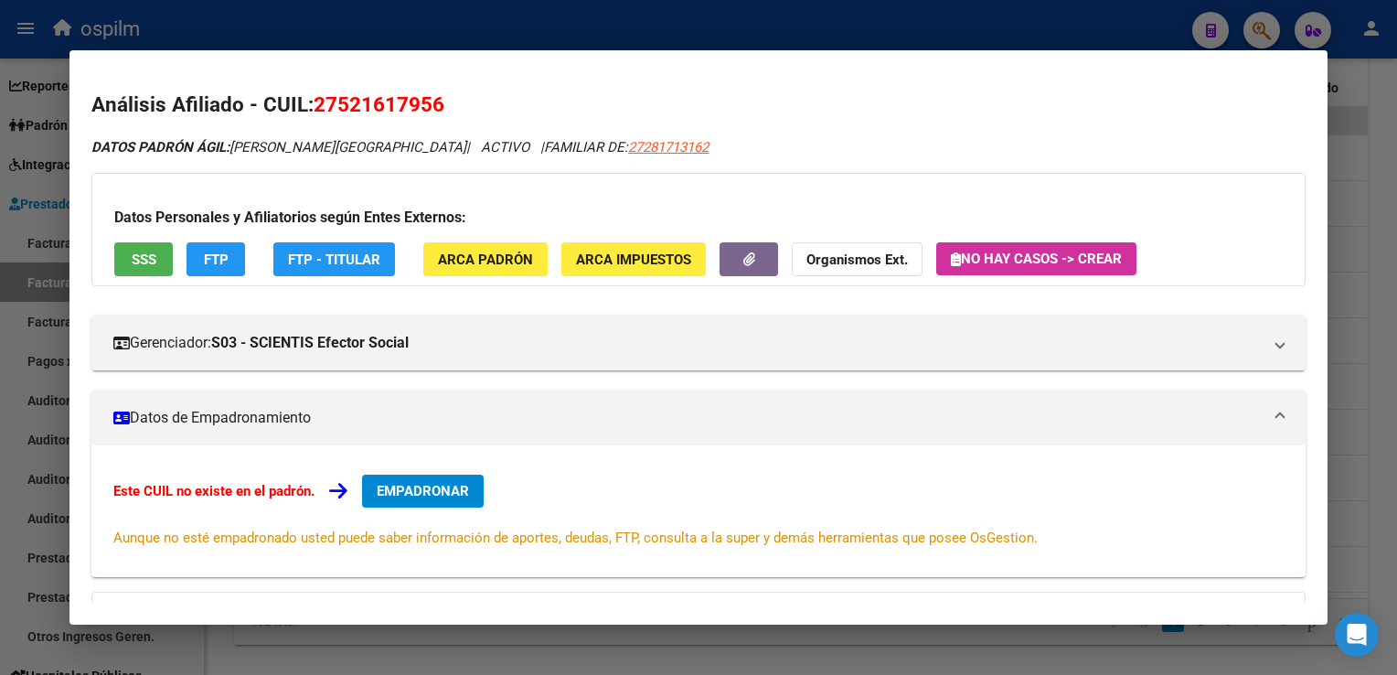
drag, startPoint x: 642, startPoint y: 151, endPoint x: 555, endPoint y: 158, distance: 87.2
click at [550, 155] on div "DATOS PADRÓN ÁGIL: [PERSON_NAME] | ACTIVO | FAMILIAR DE: 27281713162" at bounding box center [697, 147] width 1213 height 21
copy span "27281713162"
click at [435, 491] on span "EMPADRONAR" at bounding box center [423, 491] width 92 height 16
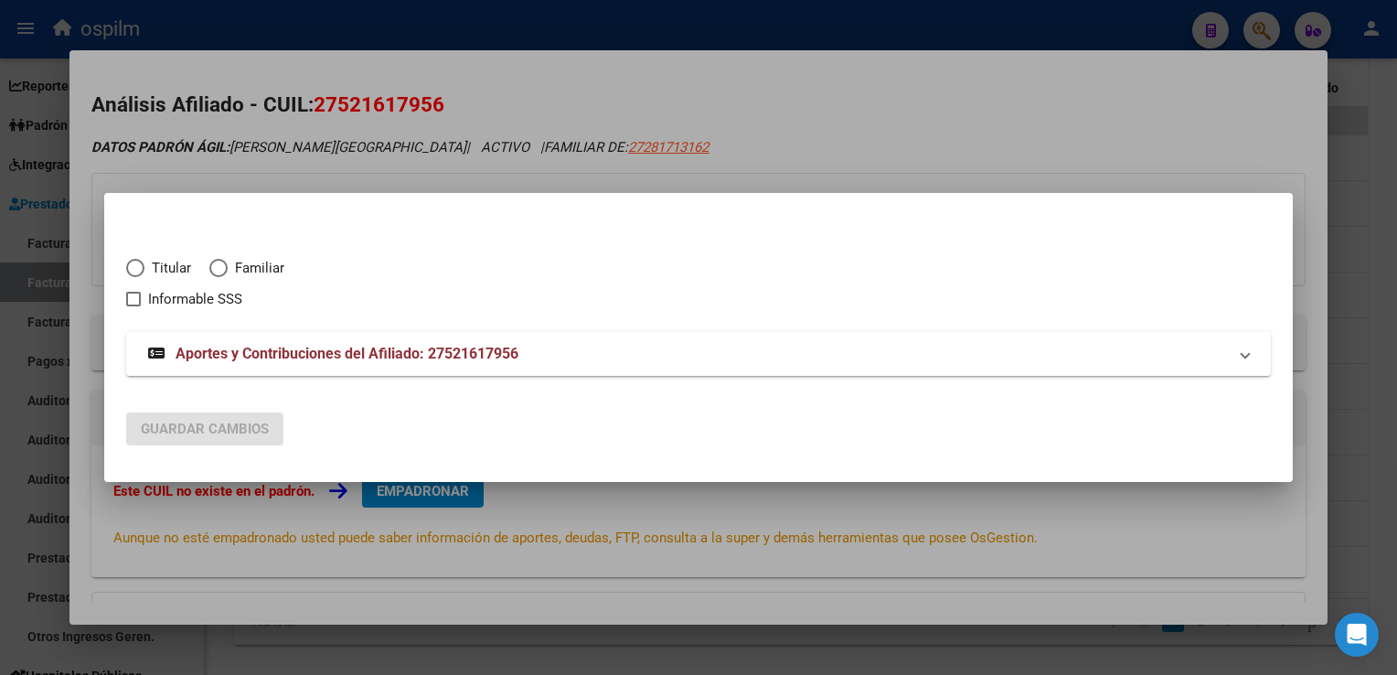
click at [223, 264] on span "Elija una opción" at bounding box center [218, 268] width 18 height 18
click at [223, 264] on input "Familiar" at bounding box center [218, 268] width 18 height 18
radio input "true"
checkbox input "true"
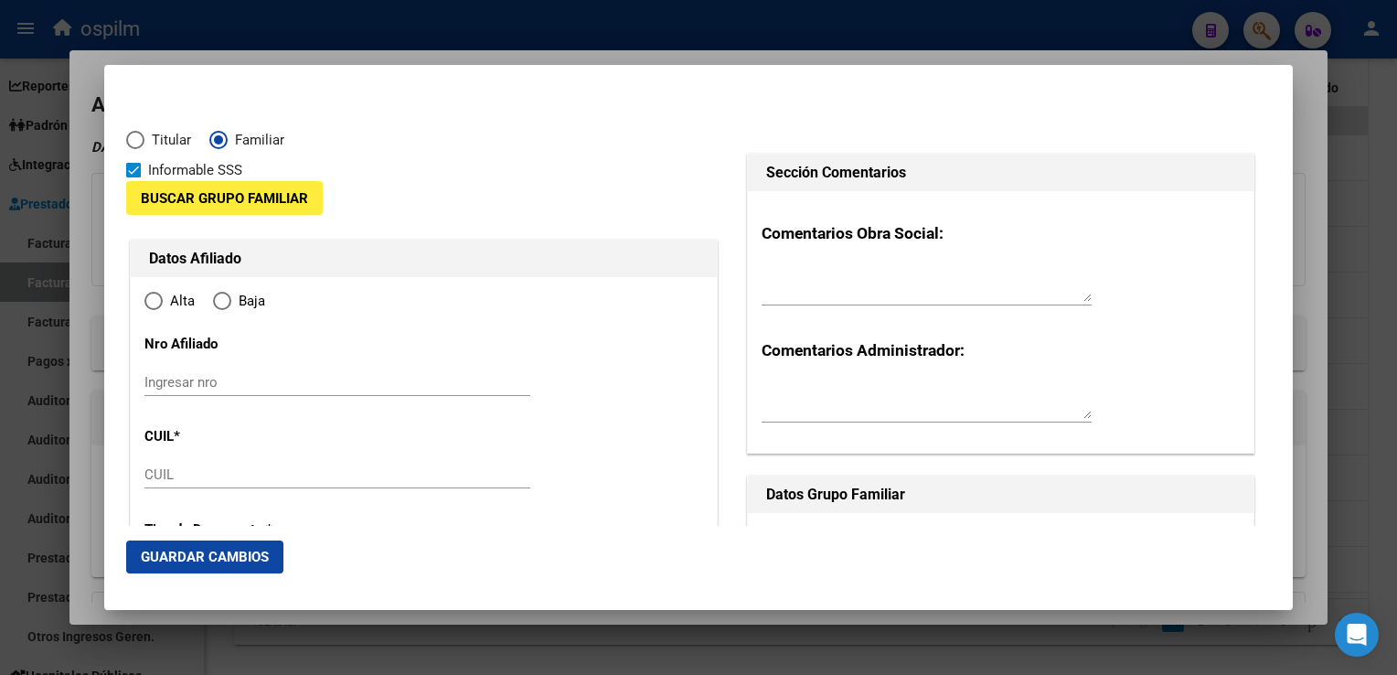
type input "27-52161795-6"
radio input "true"
type input "52161795"
type input "[PERSON_NAME] [PERSON_NAME]"
type input "[DATE]"
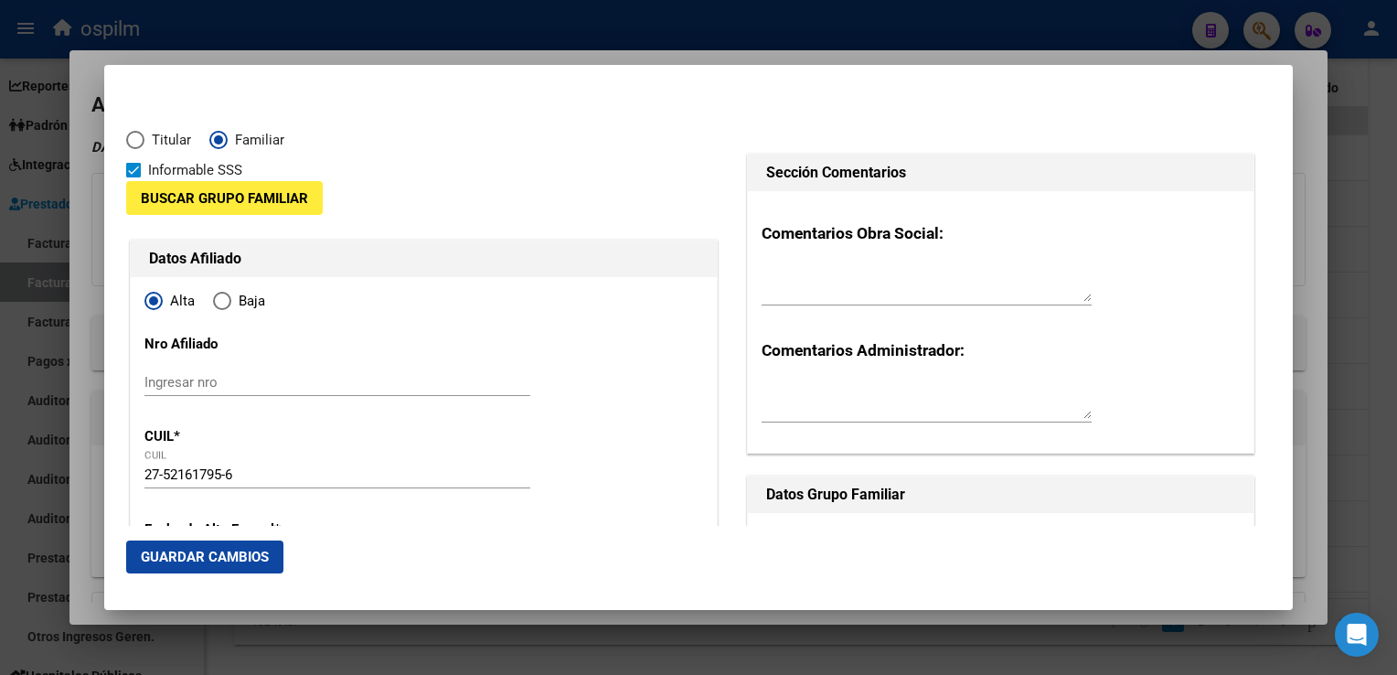
type input "[PERSON_NAME]"
type input "1885"
type input "127"
type input "5957"
click at [240, 191] on span "Buscar Grupo Familiar" at bounding box center [224, 198] width 167 height 16
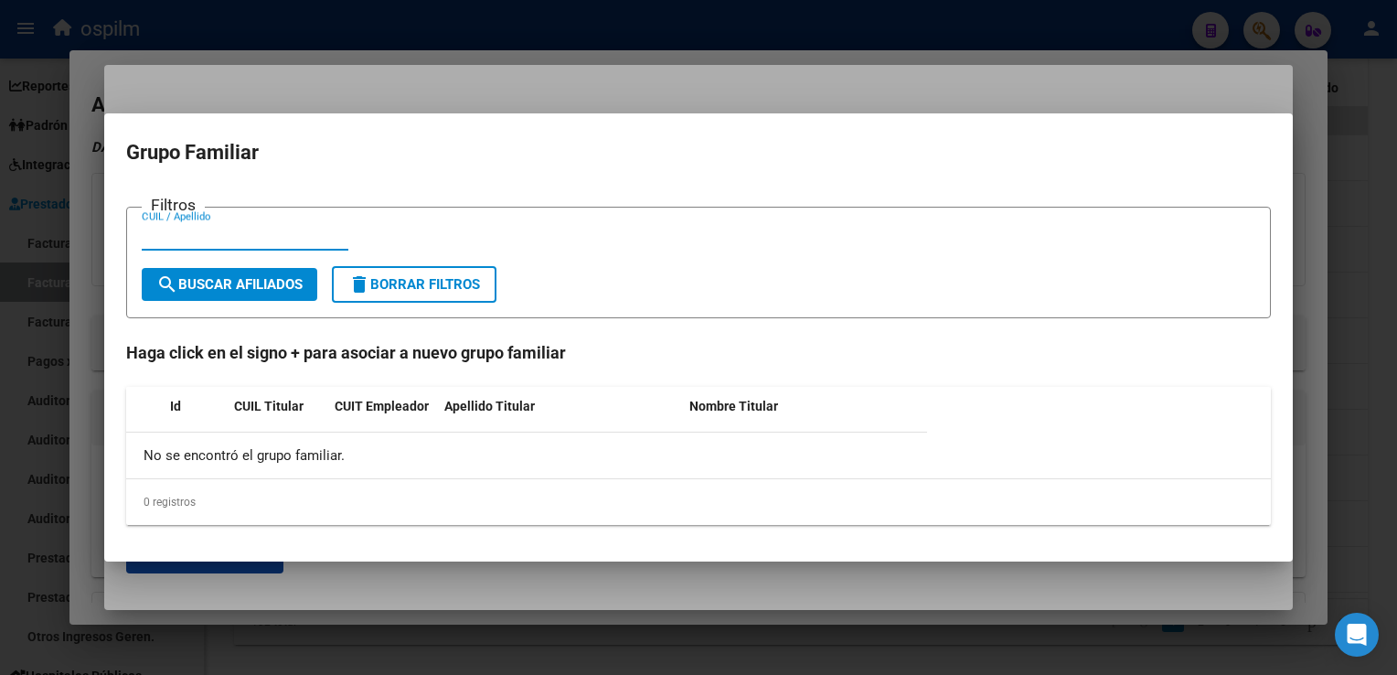
paste input "27281713162"
type input "27281713162"
click at [214, 269] on button "search Buscar Afiliados" at bounding box center [230, 284] width 176 height 33
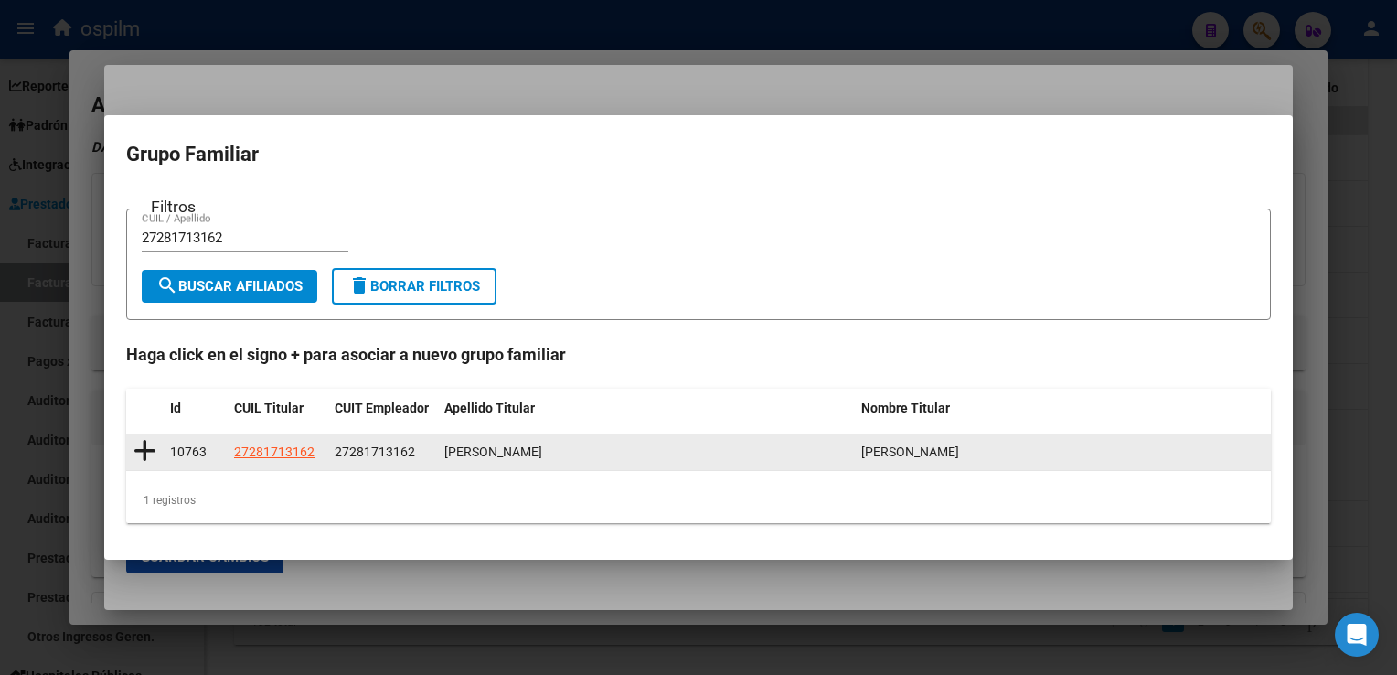
click at [146, 448] on icon at bounding box center [144, 451] width 23 height 26
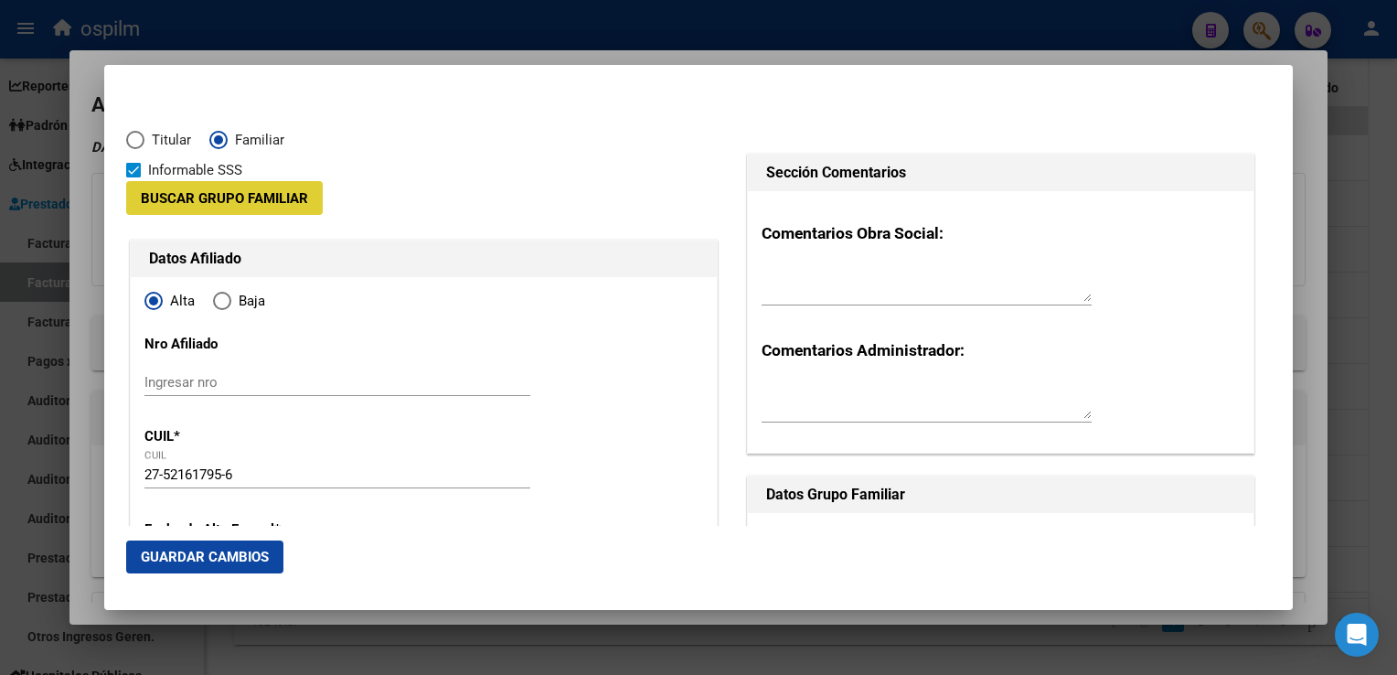
type input "27-28171316-2"
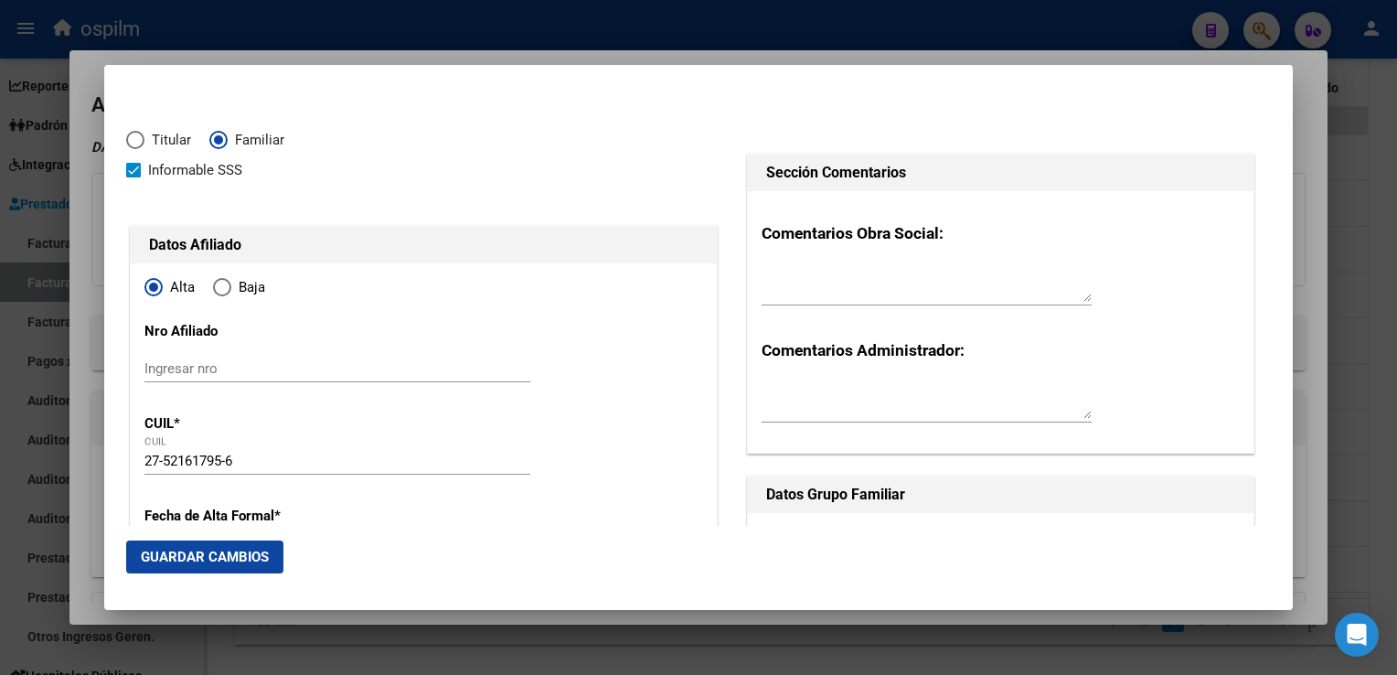
click at [223, 279] on span "Elija una opción" at bounding box center [222, 287] width 18 height 18
click at [223, 279] on input "Baja" at bounding box center [222, 287] width 18 height 18
radio input "true"
type input "BERAZATEGUI"
type input "1884"
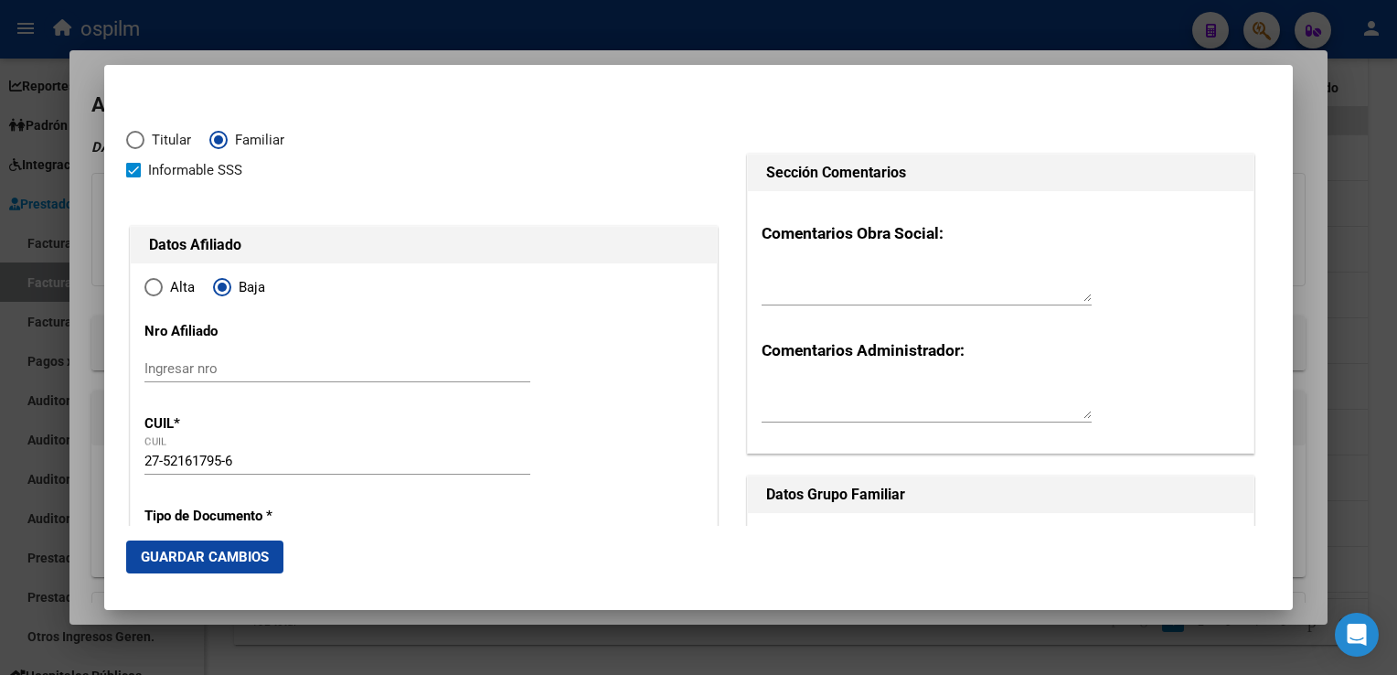
type input "SIN DATO"
type input "5955"
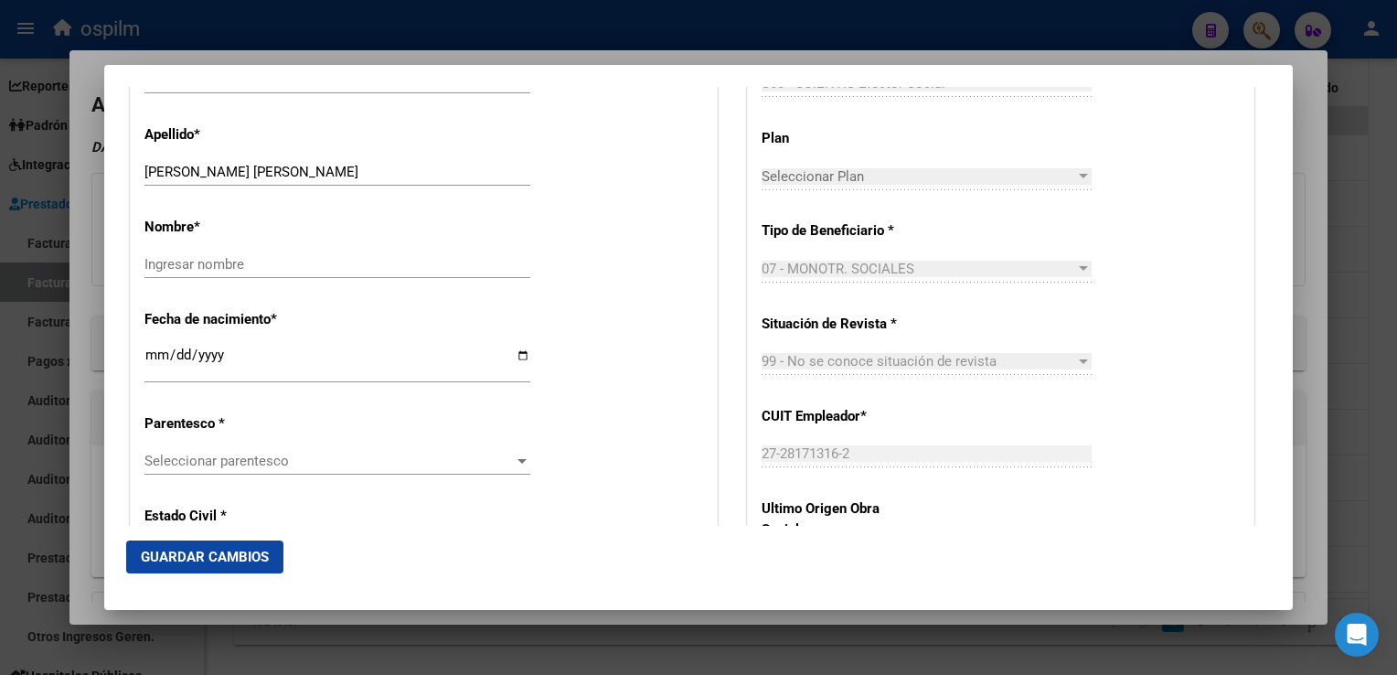
scroll to position [593, 0]
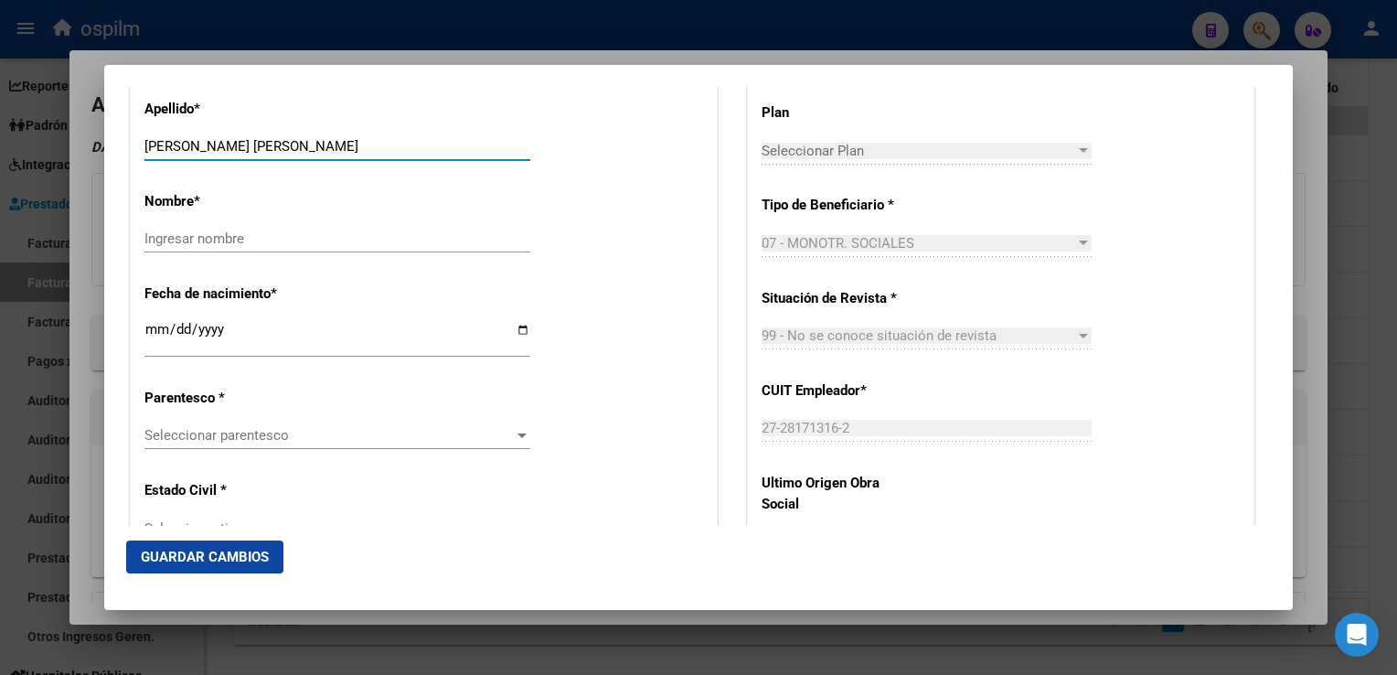
drag, startPoint x: 294, startPoint y: 146, endPoint x: 413, endPoint y: 146, distance: 119.8
click at [413, 146] on input "[PERSON_NAME] [PERSON_NAME]" at bounding box center [337, 146] width 386 height 16
type input "[PERSON_NAME]"
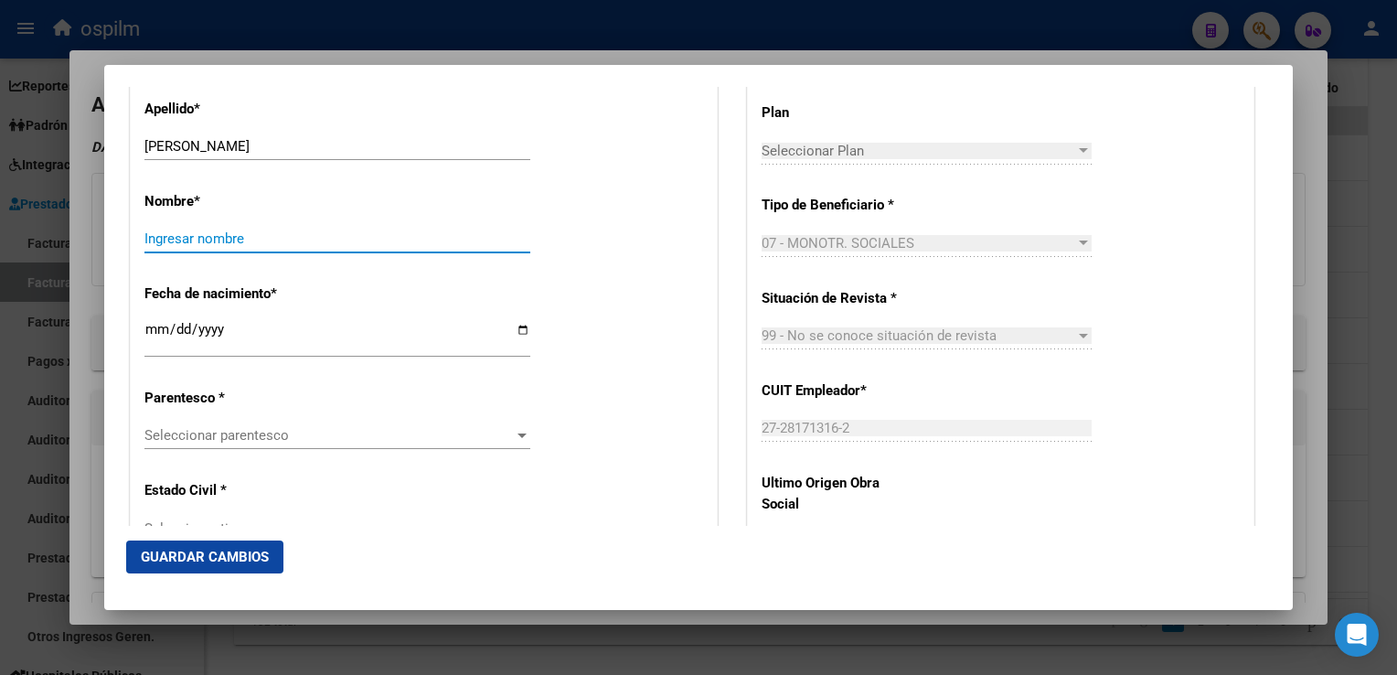
click at [200, 236] on input "Ingresar nombre" at bounding box center [337, 238] width 386 height 16
paste input "[PERSON_NAME]"
type input "[PERSON_NAME]"
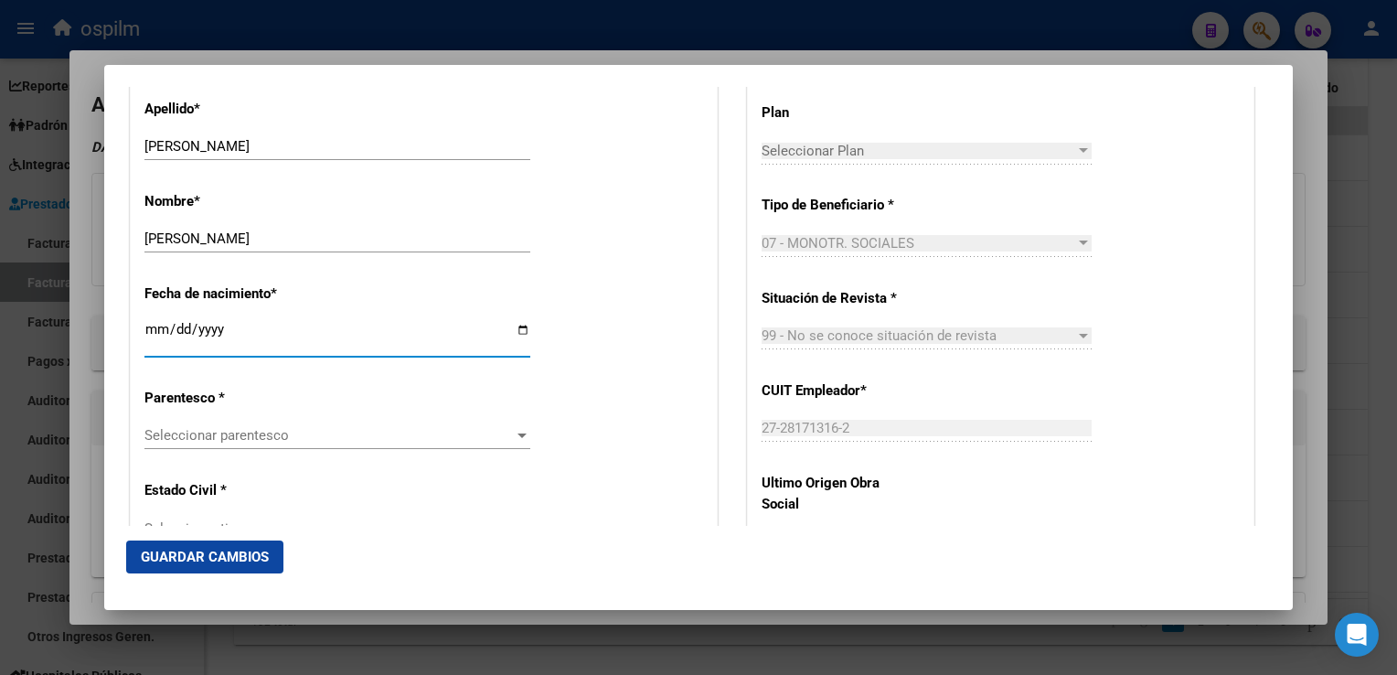
click at [262, 327] on input "[DATE]" at bounding box center [337, 336] width 386 height 29
click at [217, 441] on span "Seleccionar parentesco" at bounding box center [328, 435] width 369 height 16
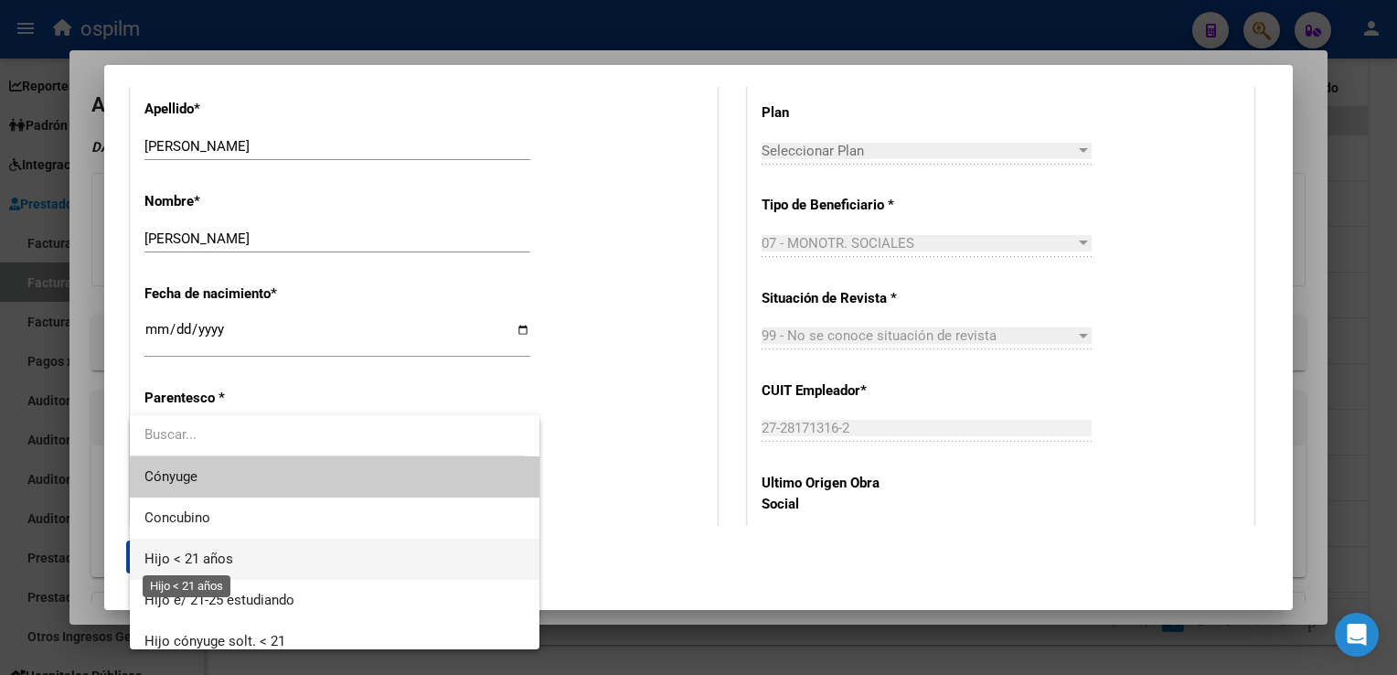
click at [219, 566] on span "Hijo < 21 años" at bounding box center [188, 558] width 89 height 16
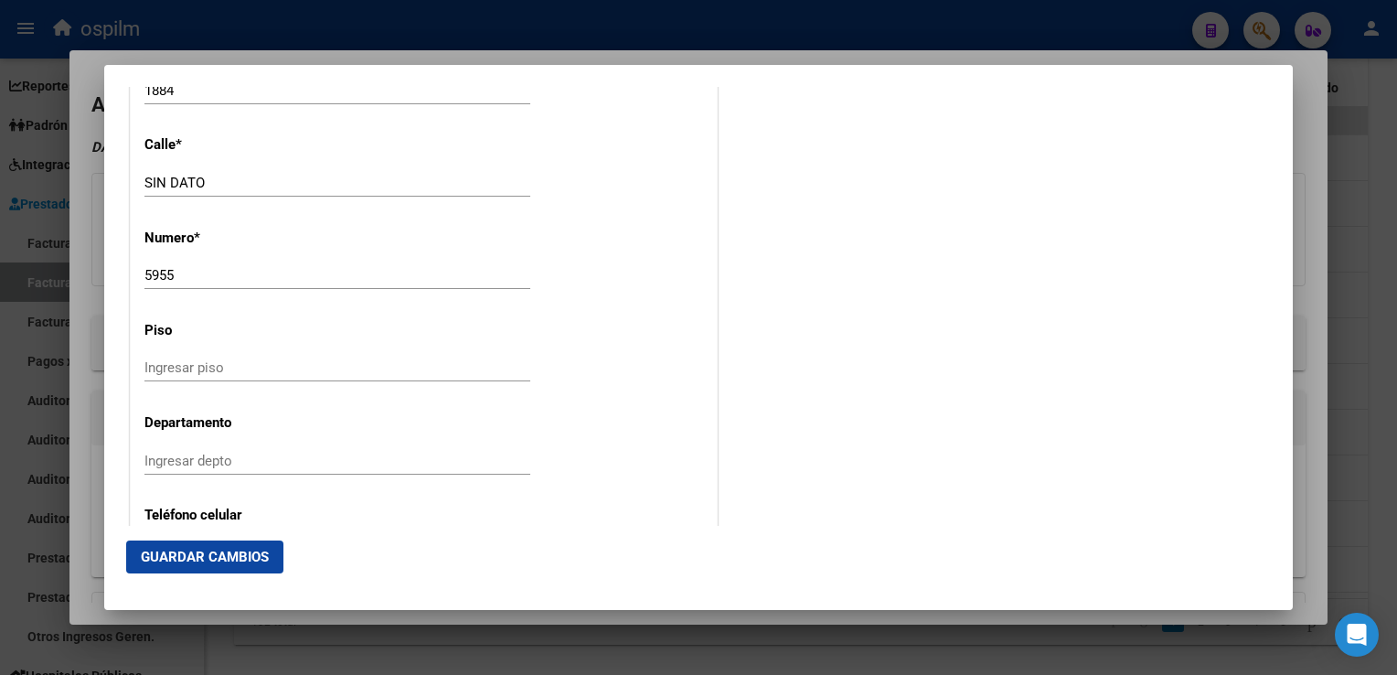
scroll to position [2245, 0]
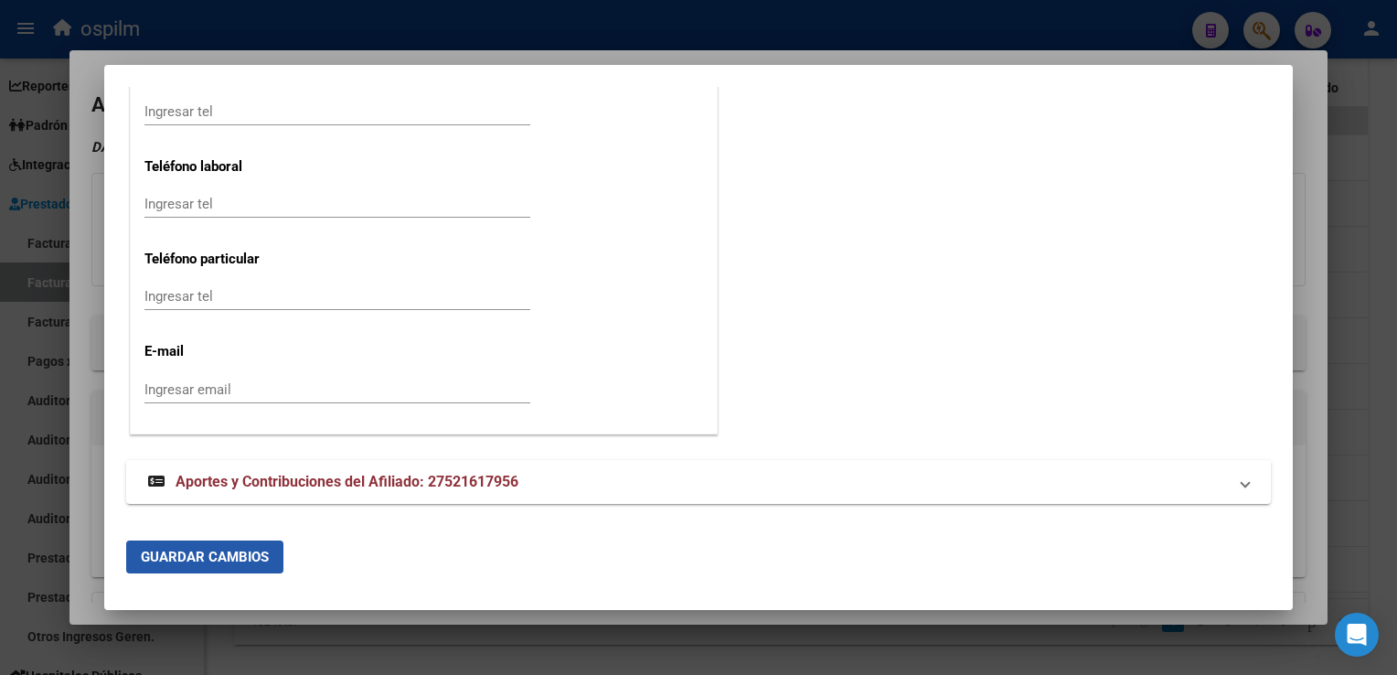
click at [246, 557] on span "Guardar Cambios" at bounding box center [205, 557] width 128 height 16
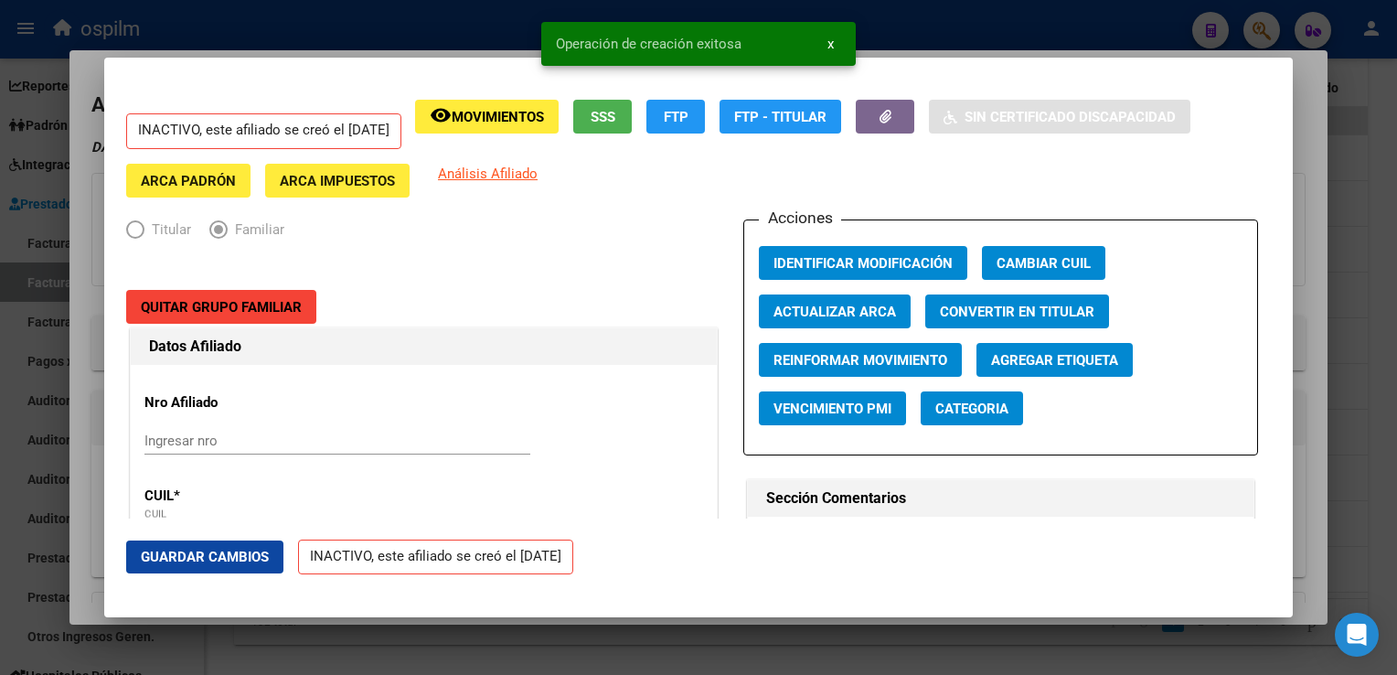
click at [1310, 140] on div at bounding box center [698, 337] width 1397 height 675
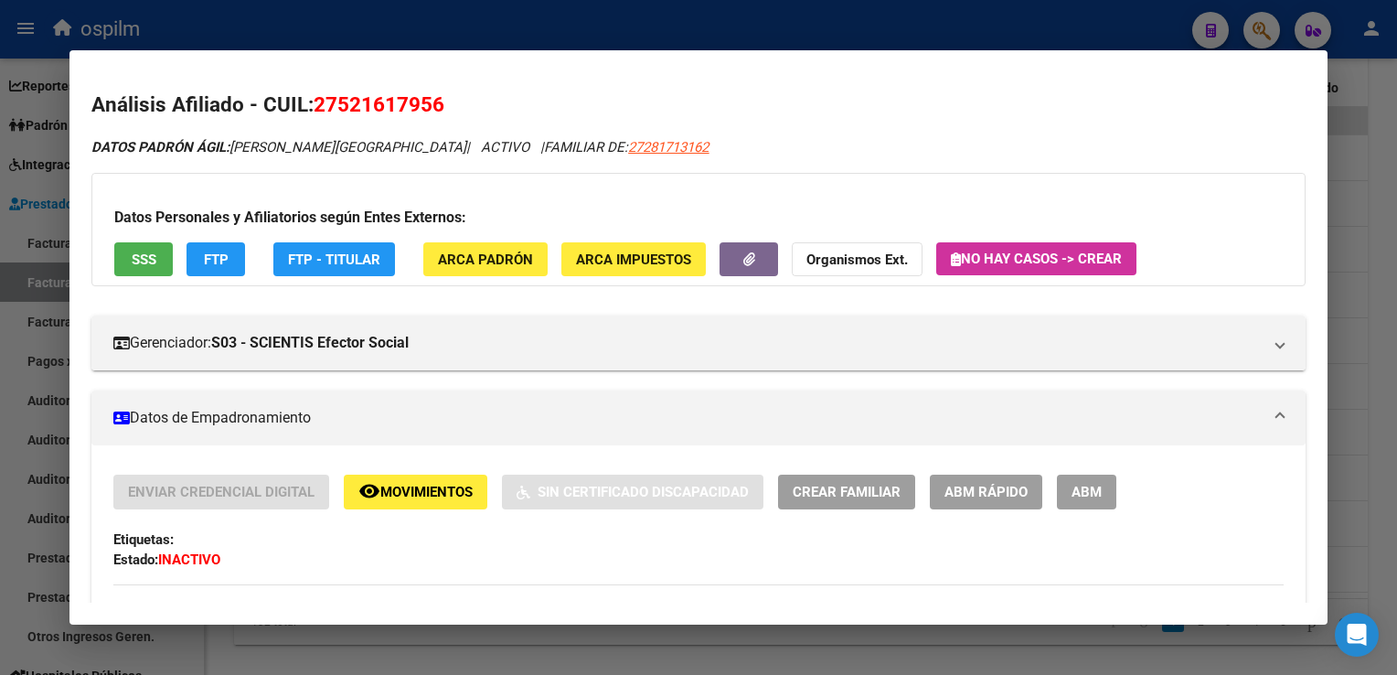
click at [1369, 194] on div at bounding box center [698, 337] width 1397 height 675
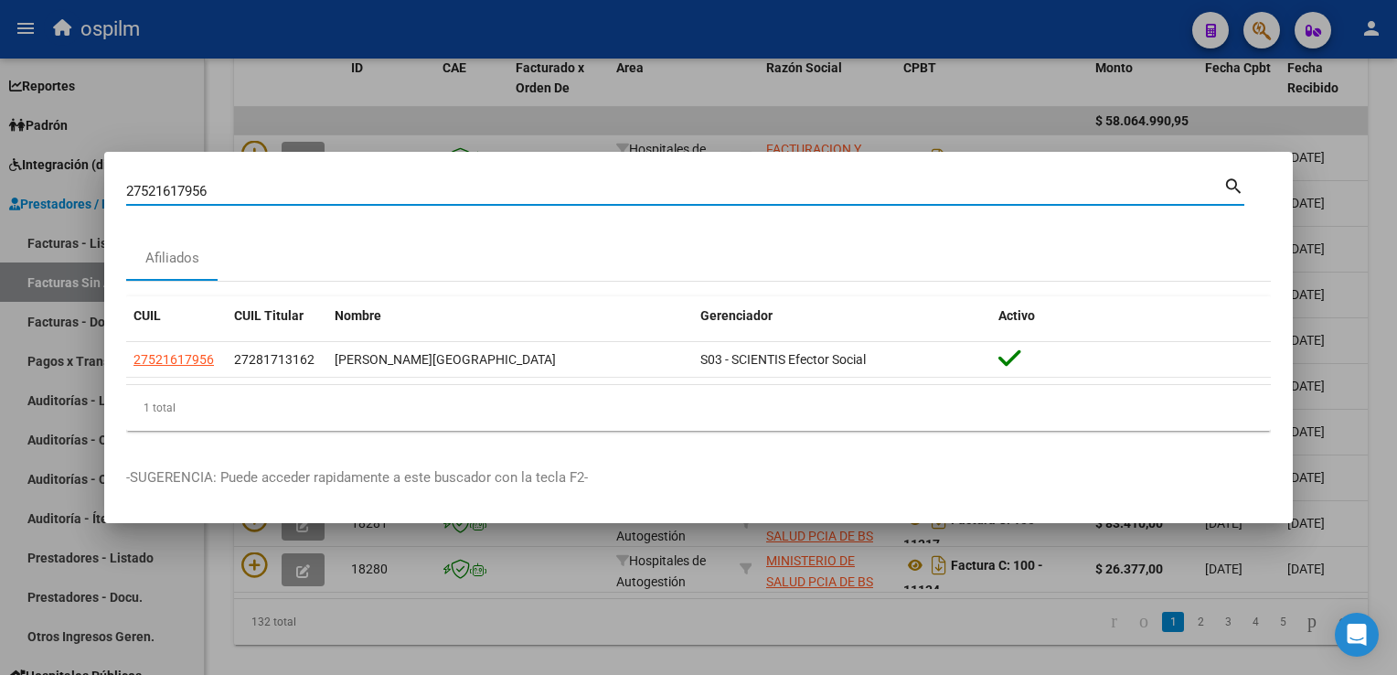
drag, startPoint x: 249, startPoint y: 184, endPoint x: 105, endPoint y: 188, distance: 143.6
click at [62, 193] on div "27521617956 Buscar (apellido, dni, cuil, nro traspaso, cuit, obra social) searc…" at bounding box center [698, 337] width 1397 height 675
paste input "460958100"
type input "27460958100"
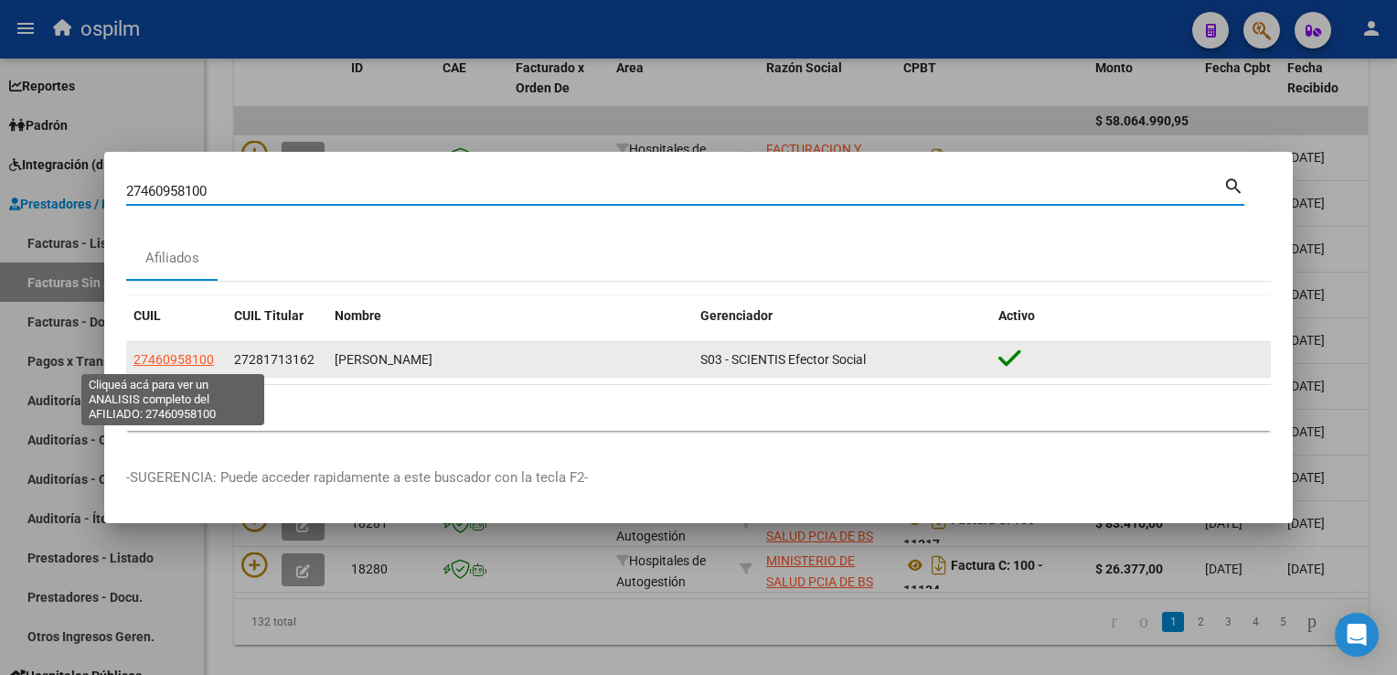
click at [172, 354] on span "27460958100" at bounding box center [173, 359] width 80 height 15
type textarea "27460958100"
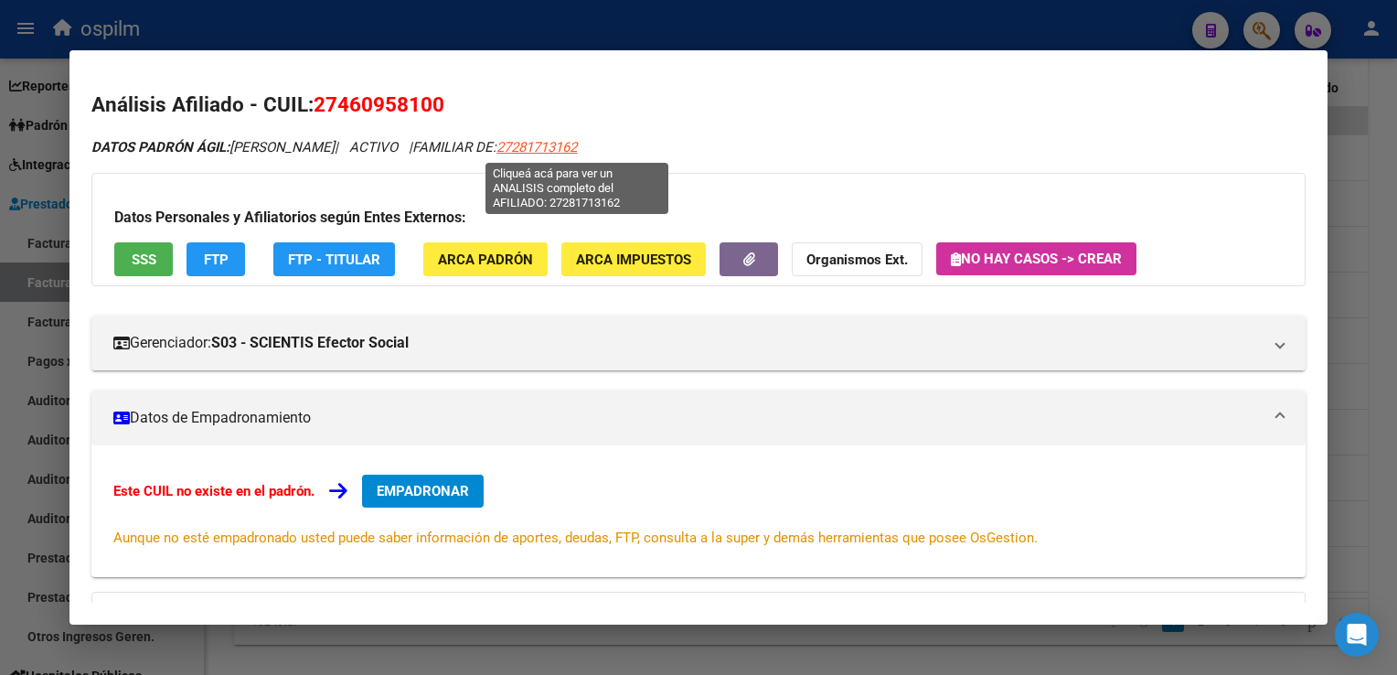
drag, startPoint x: 636, startPoint y: 156, endPoint x: 536, endPoint y: 155, distance: 100.6
click at [536, 155] on div "DATOS PADRÓN ÁGIL: [PERSON_NAME] | ACTIVO | FAMILIAR DE: 27281713162" at bounding box center [697, 147] width 1213 height 21
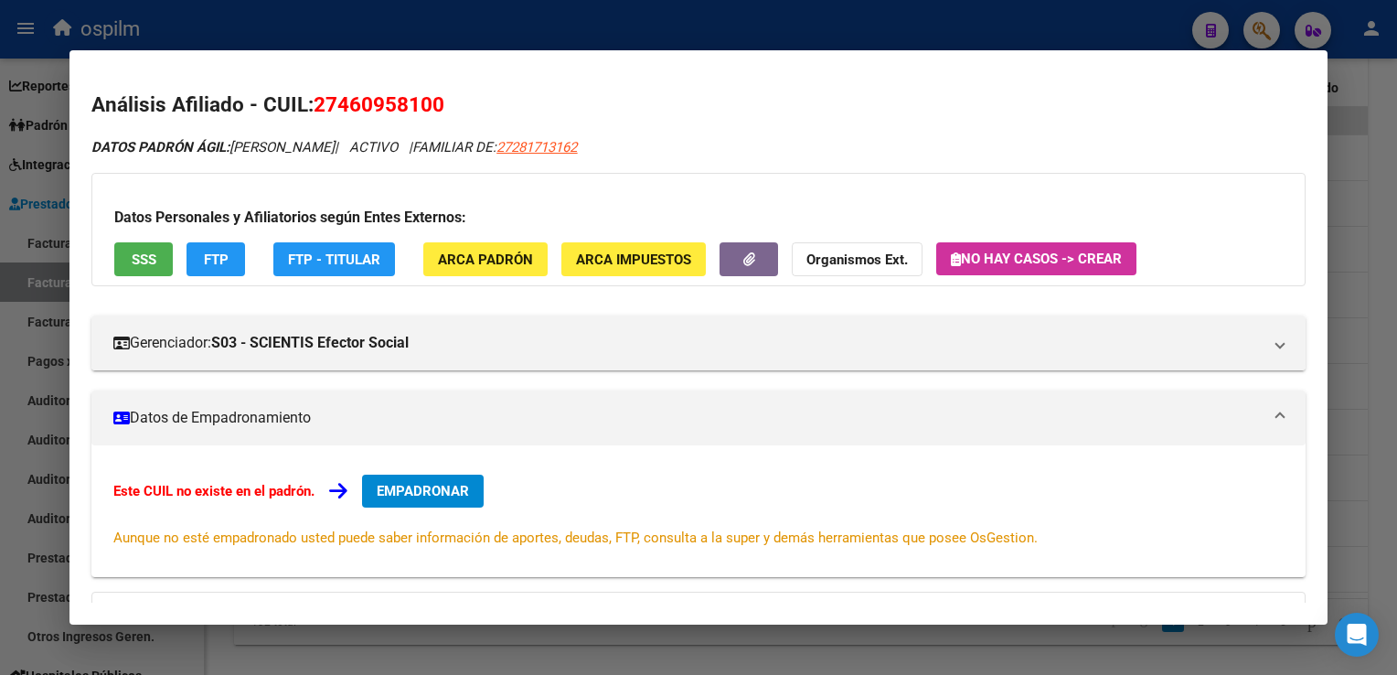
copy span "27281713162"
click at [404, 492] on span "EMPADRONAR" at bounding box center [423, 491] width 92 height 16
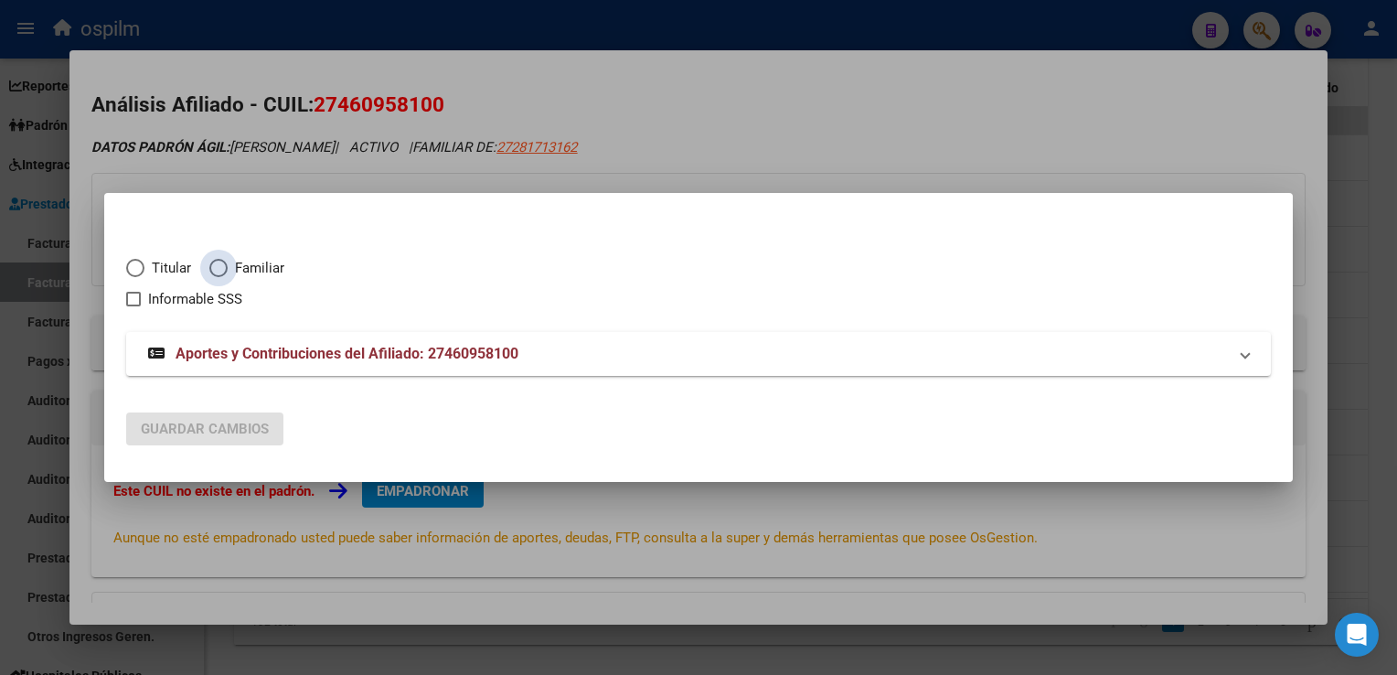
click at [226, 265] on span "Elija una opción" at bounding box center [218, 268] width 18 height 18
click at [226, 265] on input "Familiar" at bounding box center [218, 268] width 18 height 18
radio input "true"
checkbox input "true"
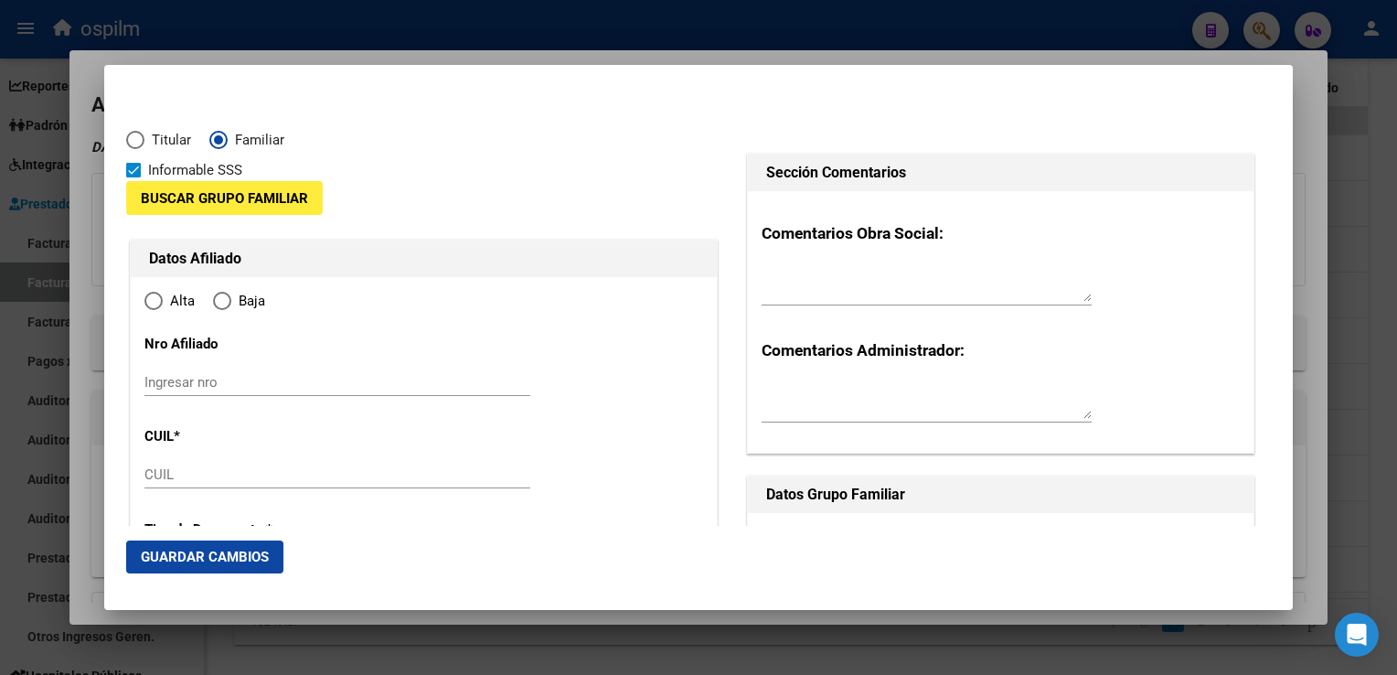
type input "27-46095810-0"
radio input "true"
type input "46095810"
type input "[PERSON_NAME]"
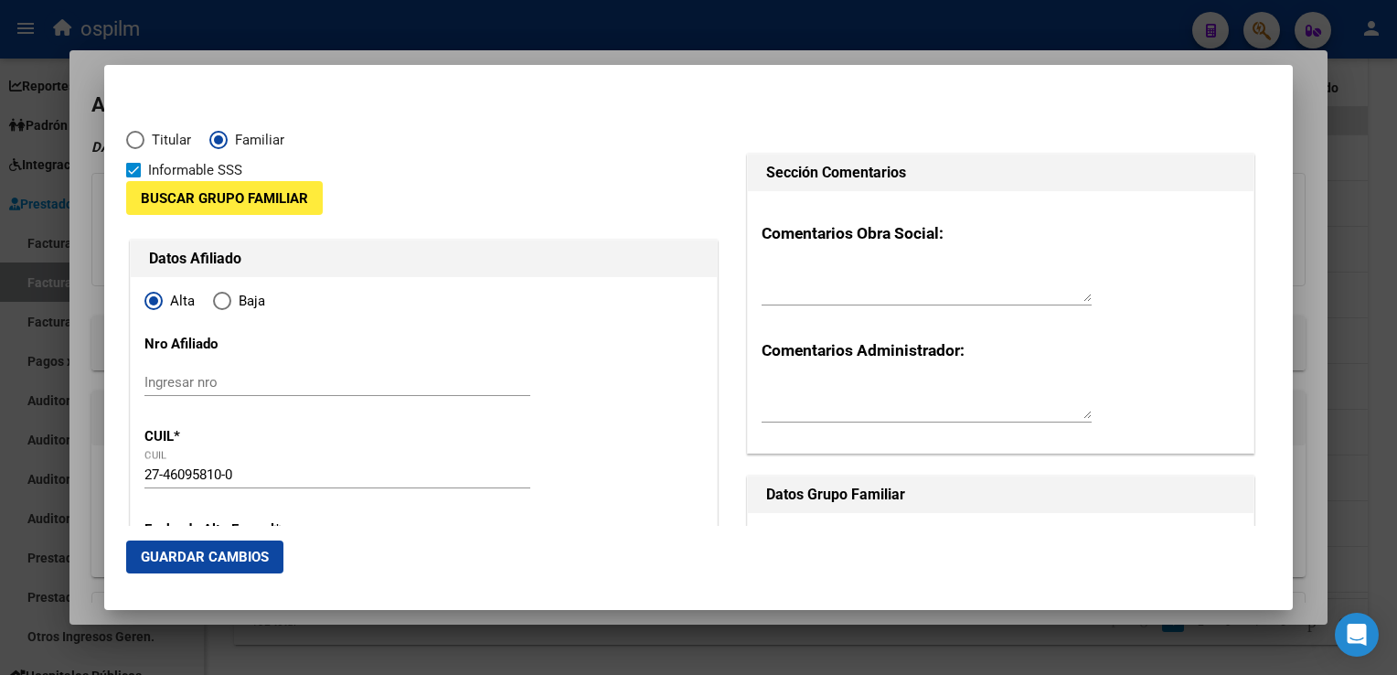
type input "[DATE]"
type input "[PERSON_NAME]"
type input "1885"
type input "CALLE 127"
type input "5955"
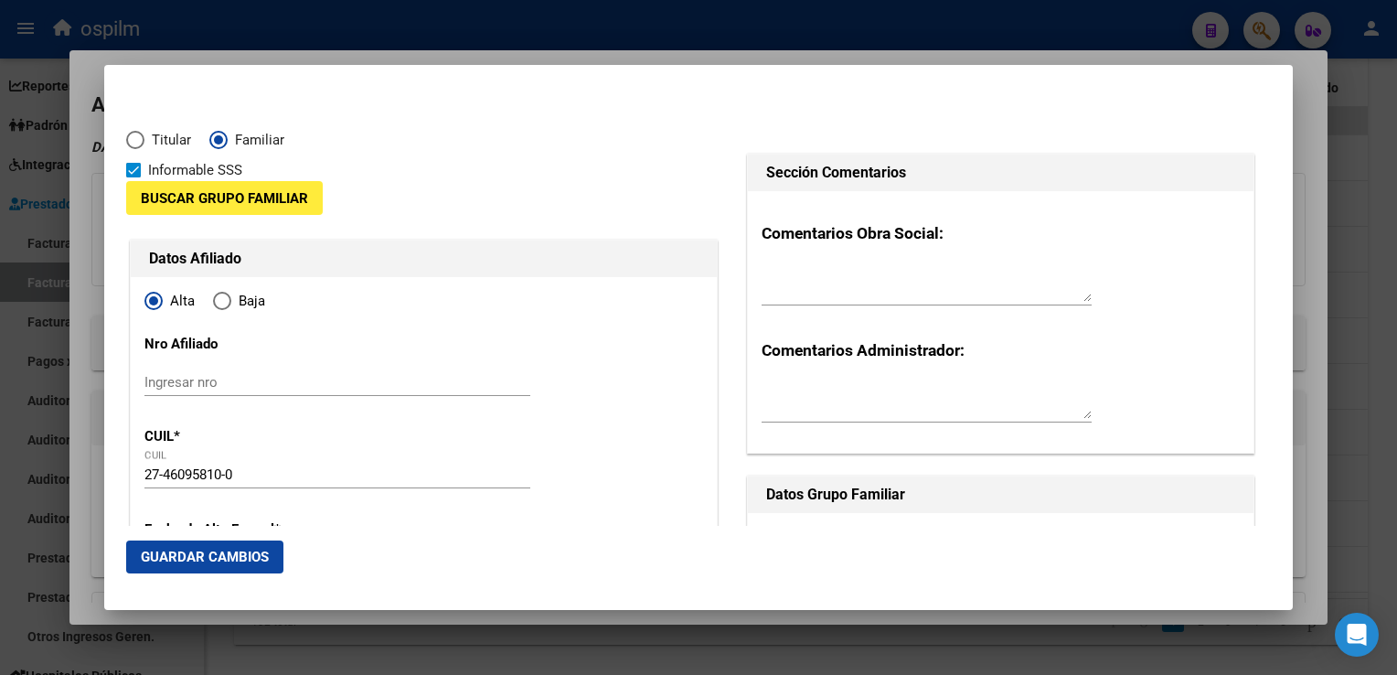
click at [217, 198] on span "Buscar Grupo Familiar" at bounding box center [224, 198] width 167 height 16
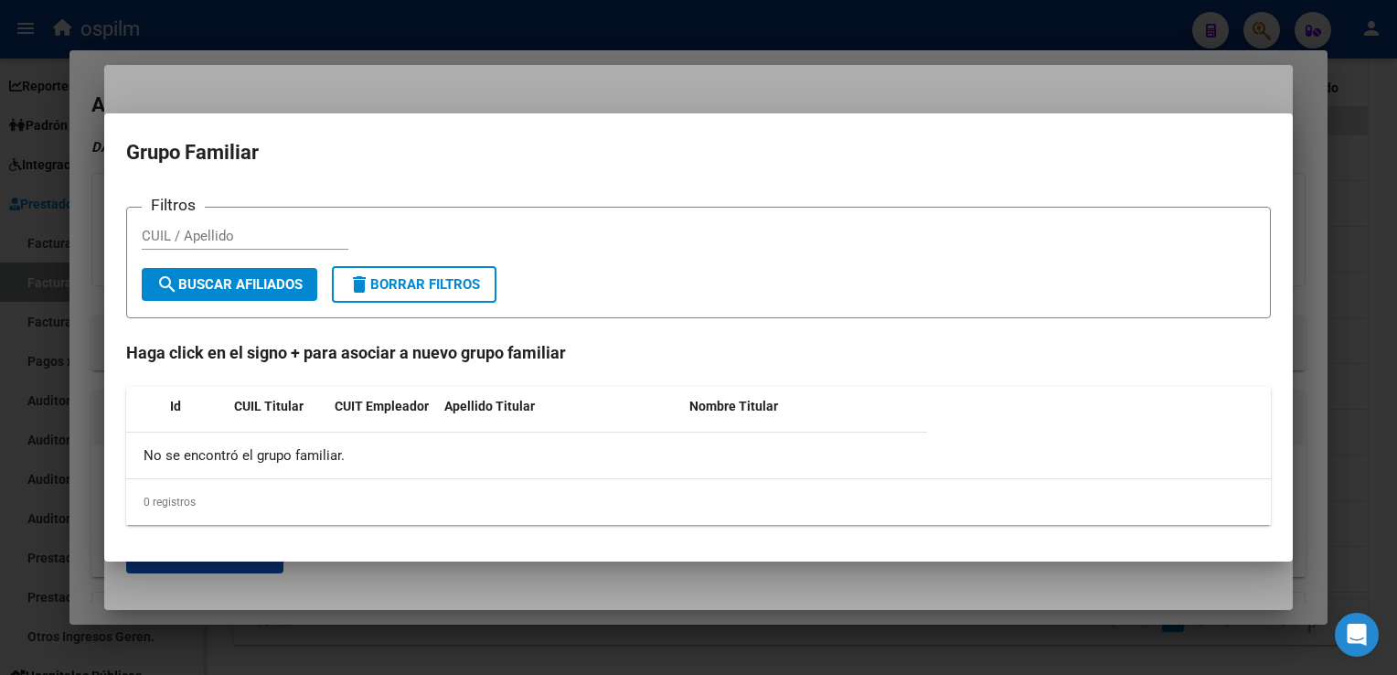
drag, startPoint x: 200, startPoint y: 227, endPoint x: 162, endPoint y: 227, distance: 38.4
drag, startPoint x: 162, startPoint y: 227, endPoint x: 141, endPoint y: 236, distance: 22.9
drag, startPoint x: 141, startPoint y: 236, endPoint x: 280, endPoint y: 133, distance: 173.2
click at [280, 133] on mat-dialog-container "Grupo Familiar Filtros CUIL / Apellido search Buscar Afiliados delete Borrar Fi…" at bounding box center [698, 337] width 1189 height 449
paste input "27281713162"
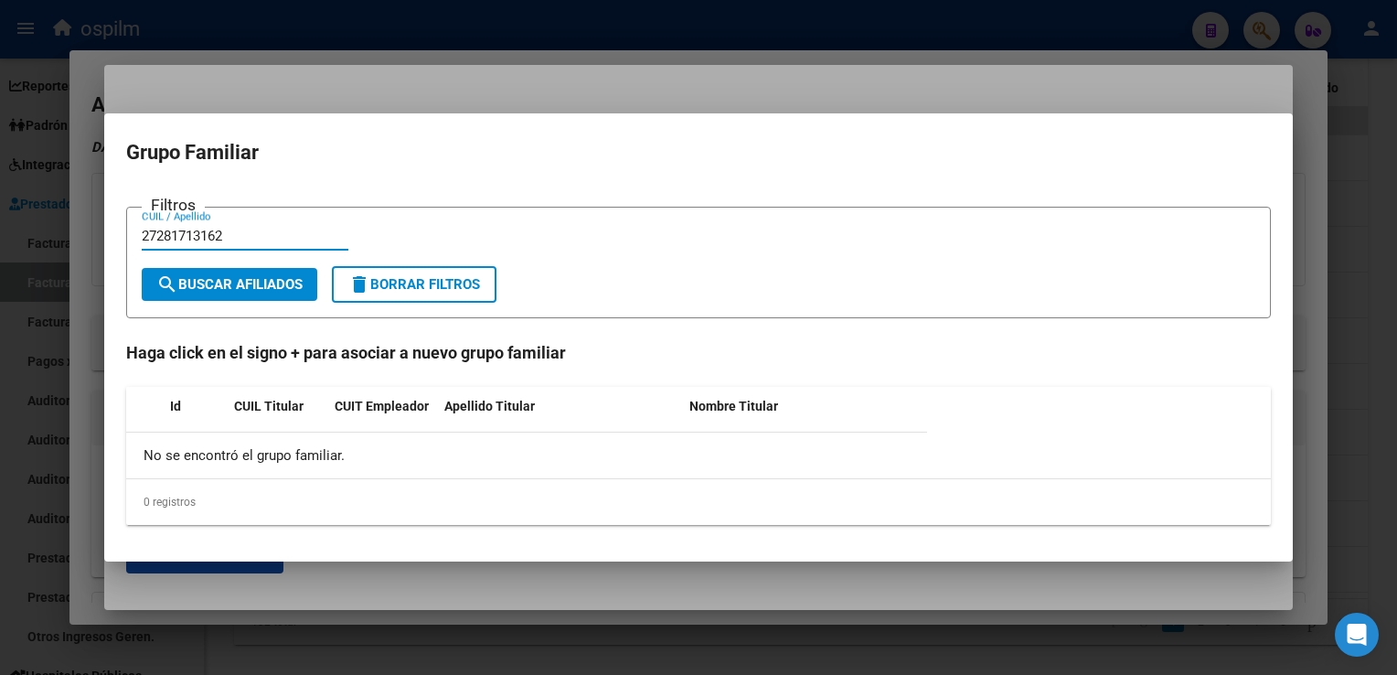
type input "27281713162"
click at [265, 287] on span "search Buscar Afiliados" at bounding box center [229, 284] width 146 height 16
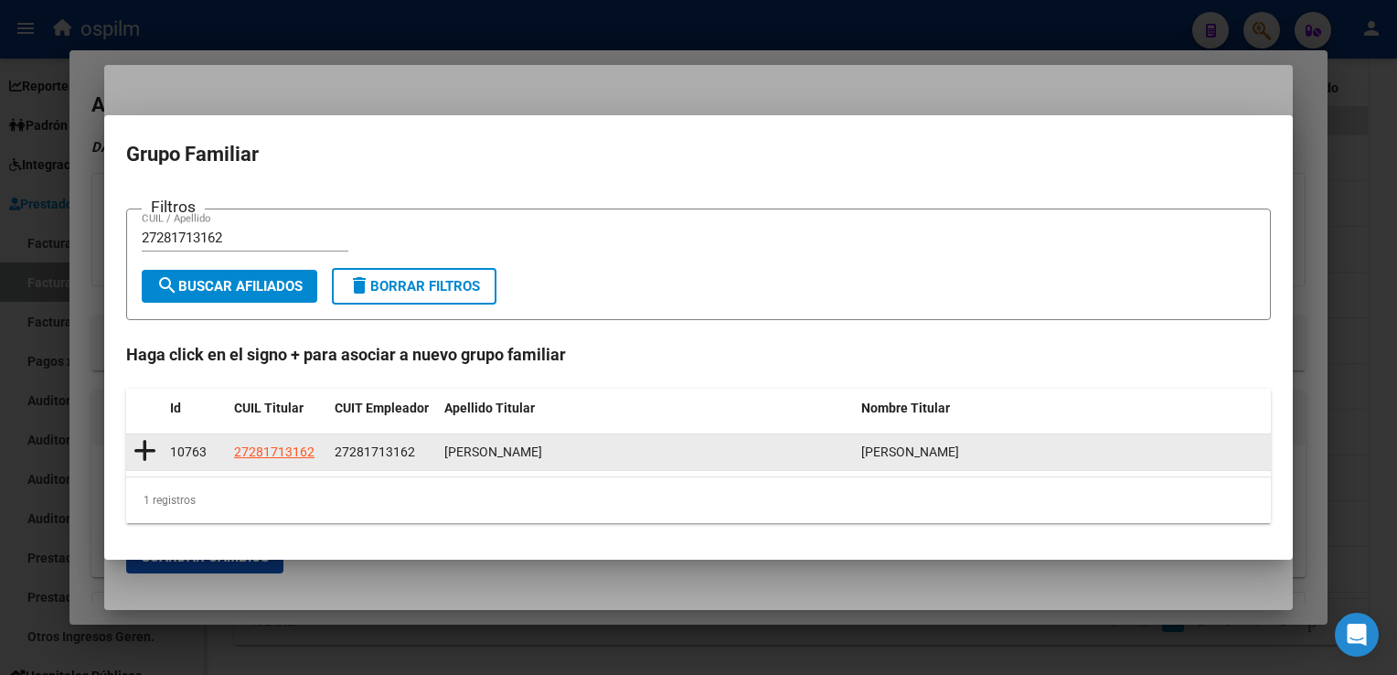
click at [147, 451] on icon at bounding box center [144, 451] width 23 height 26
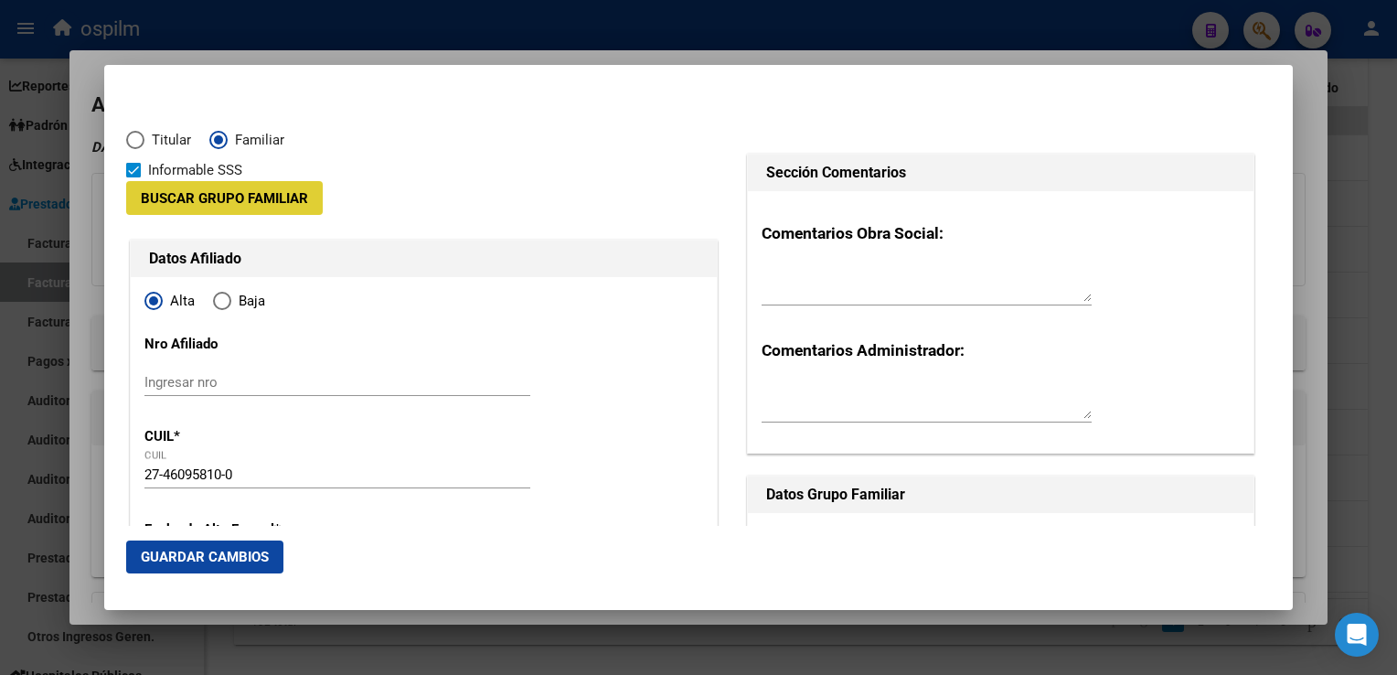
type input "27-28171316-2"
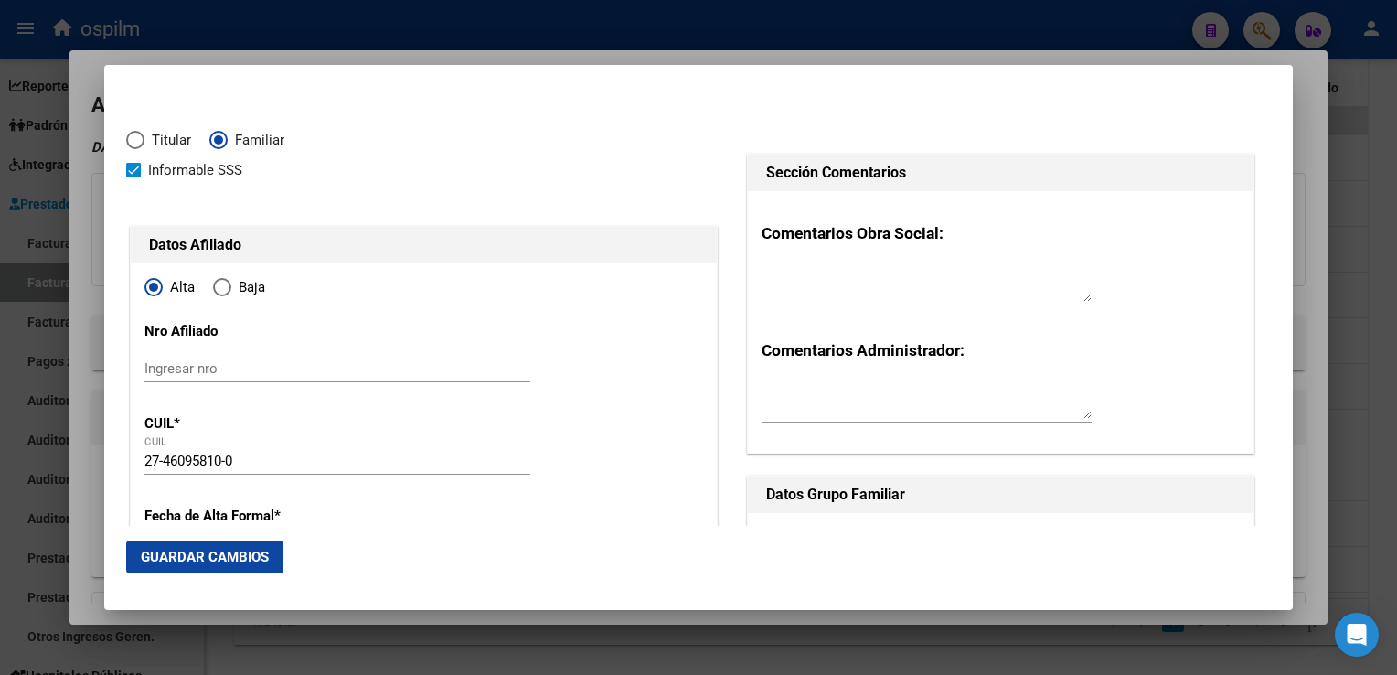
click at [225, 283] on span "Elija una opción" at bounding box center [222, 287] width 18 height 18
click at [225, 283] on input "Baja" at bounding box center [222, 287] width 18 height 18
radio input "true"
type input "BERAZATEGUI"
type input "1884"
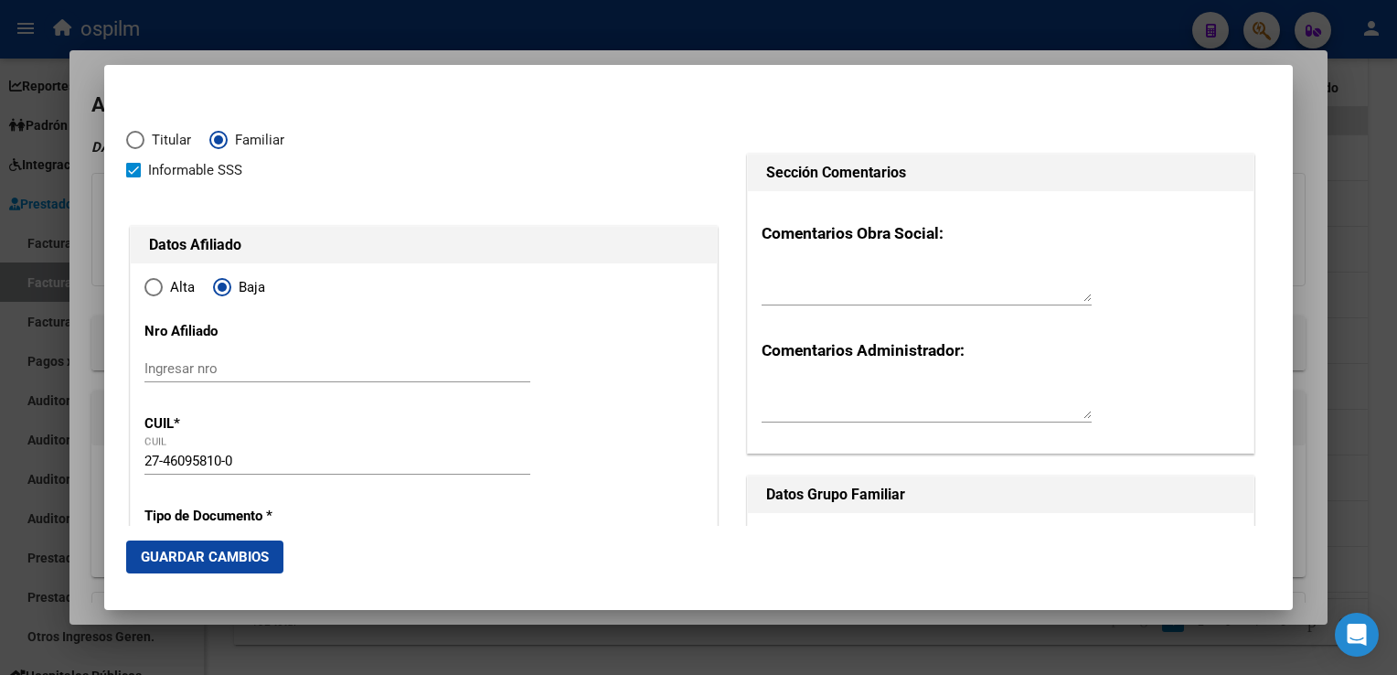
type input "SIN DATO"
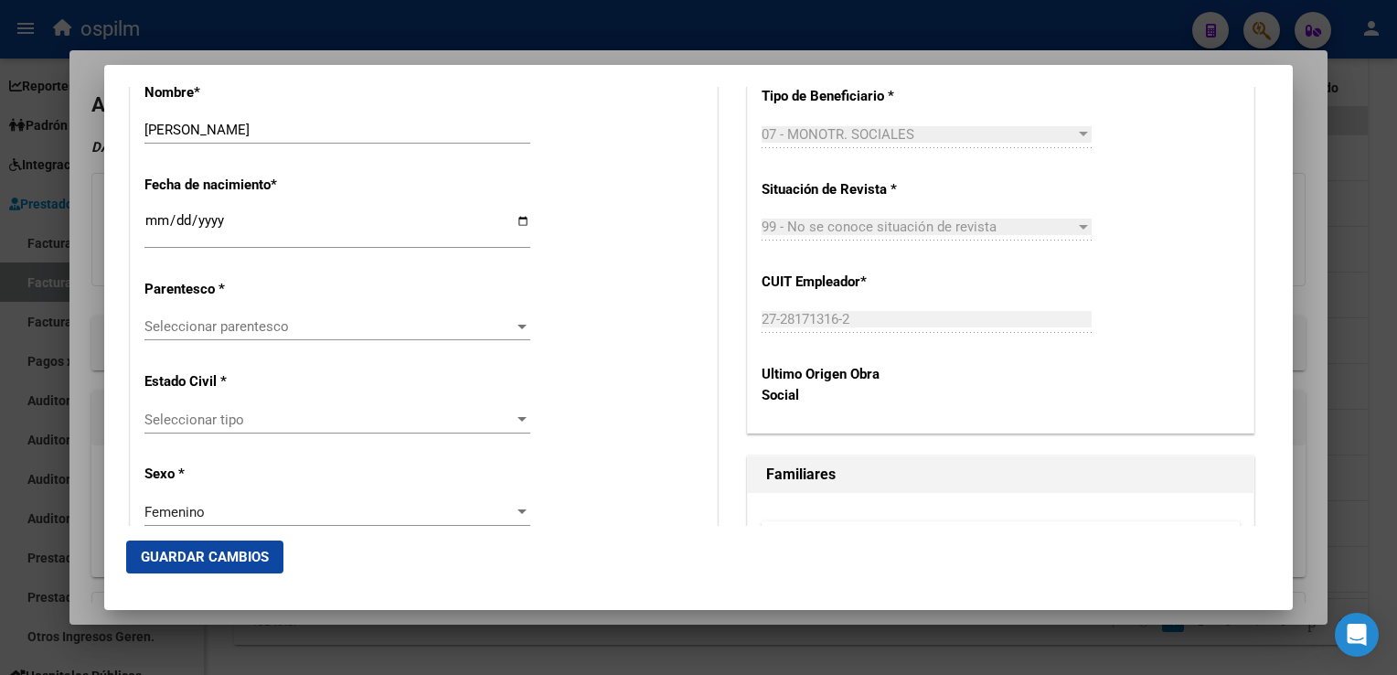
scroll to position [706, 0]
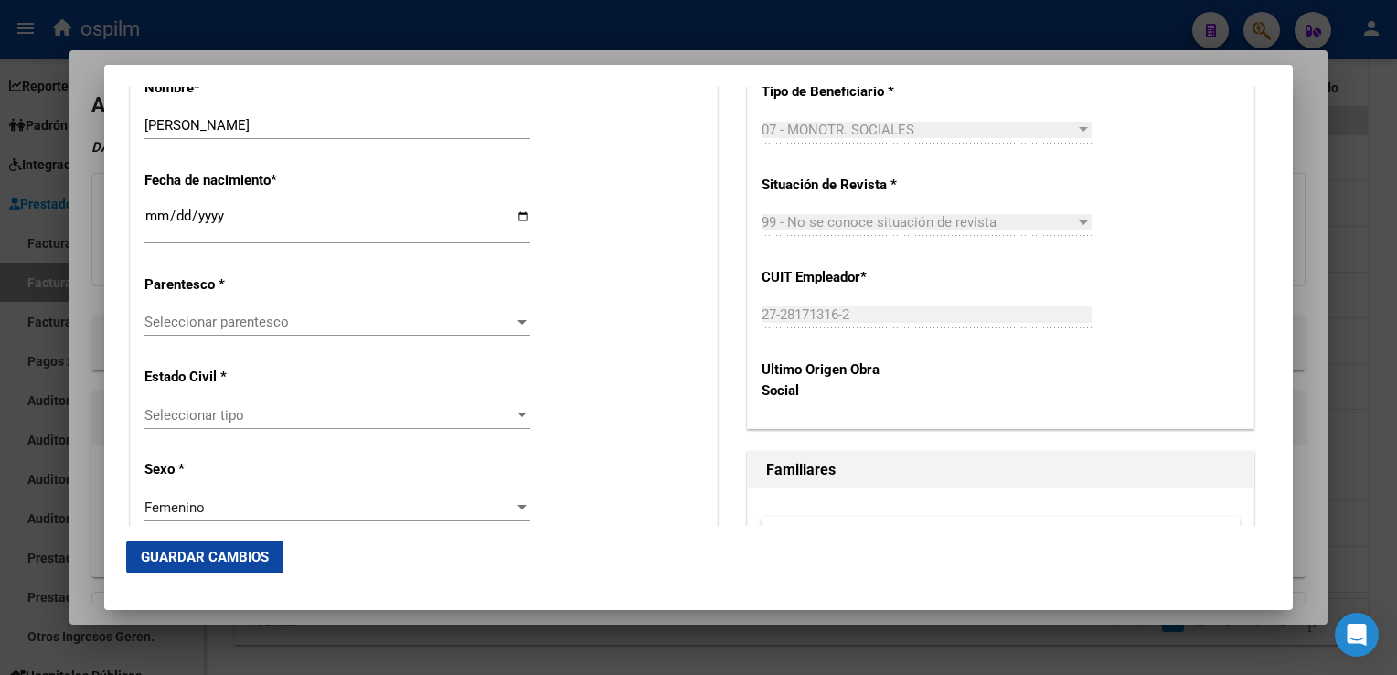
click at [187, 324] on span "Seleccionar parentesco" at bounding box center [328, 322] width 369 height 16
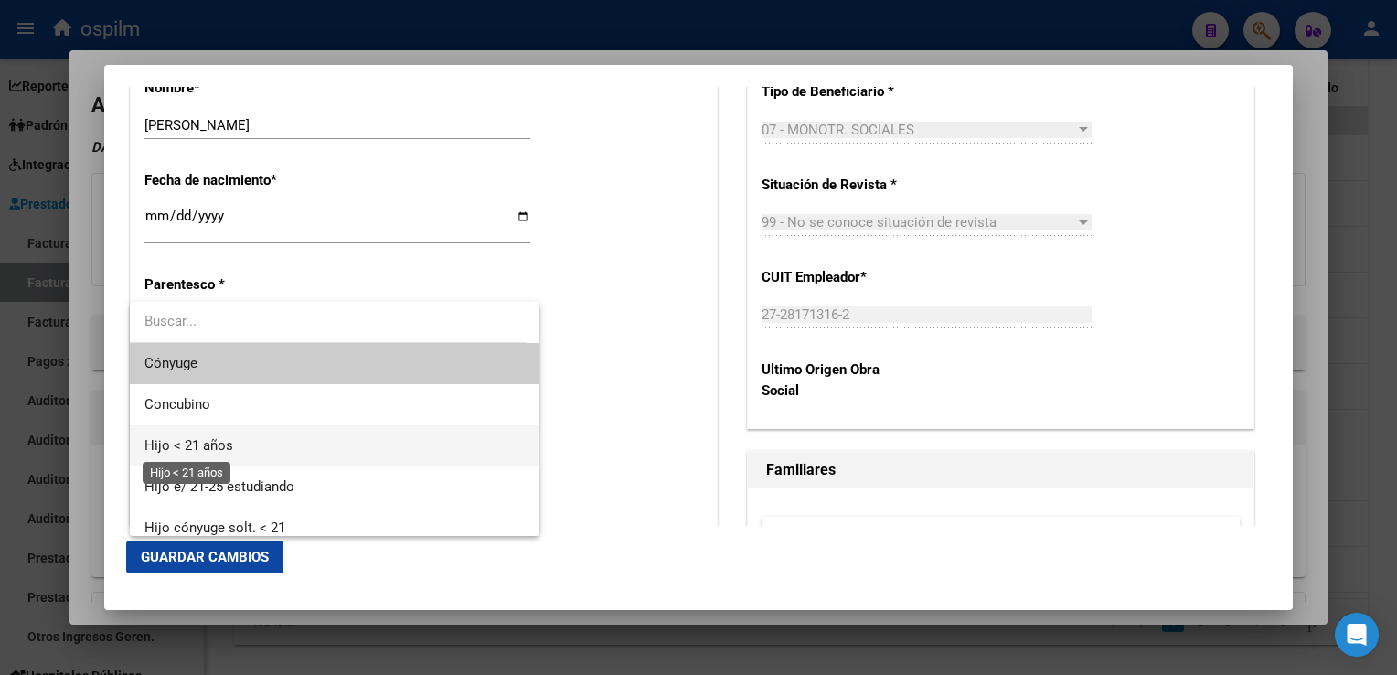
click at [210, 441] on span "Hijo < 21 años" at bounding box center [188, 445] width 89 height 16
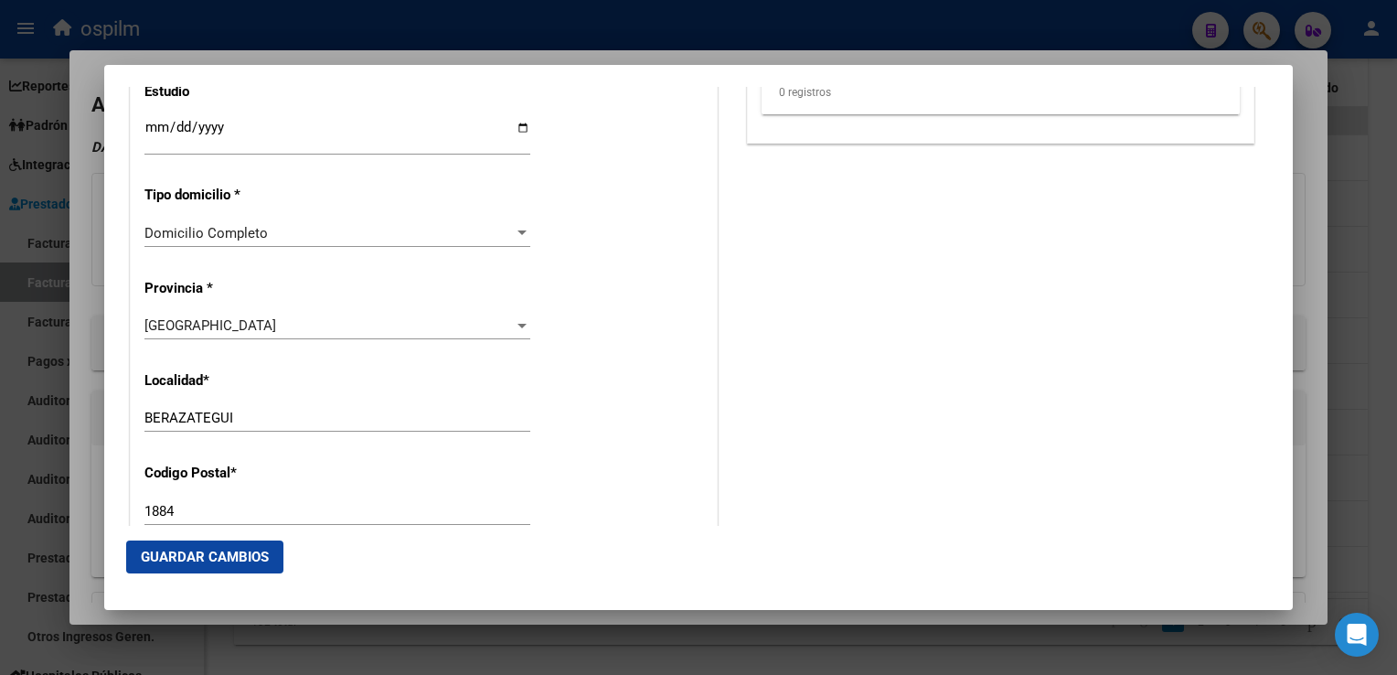
scroll to position [1407, 0]
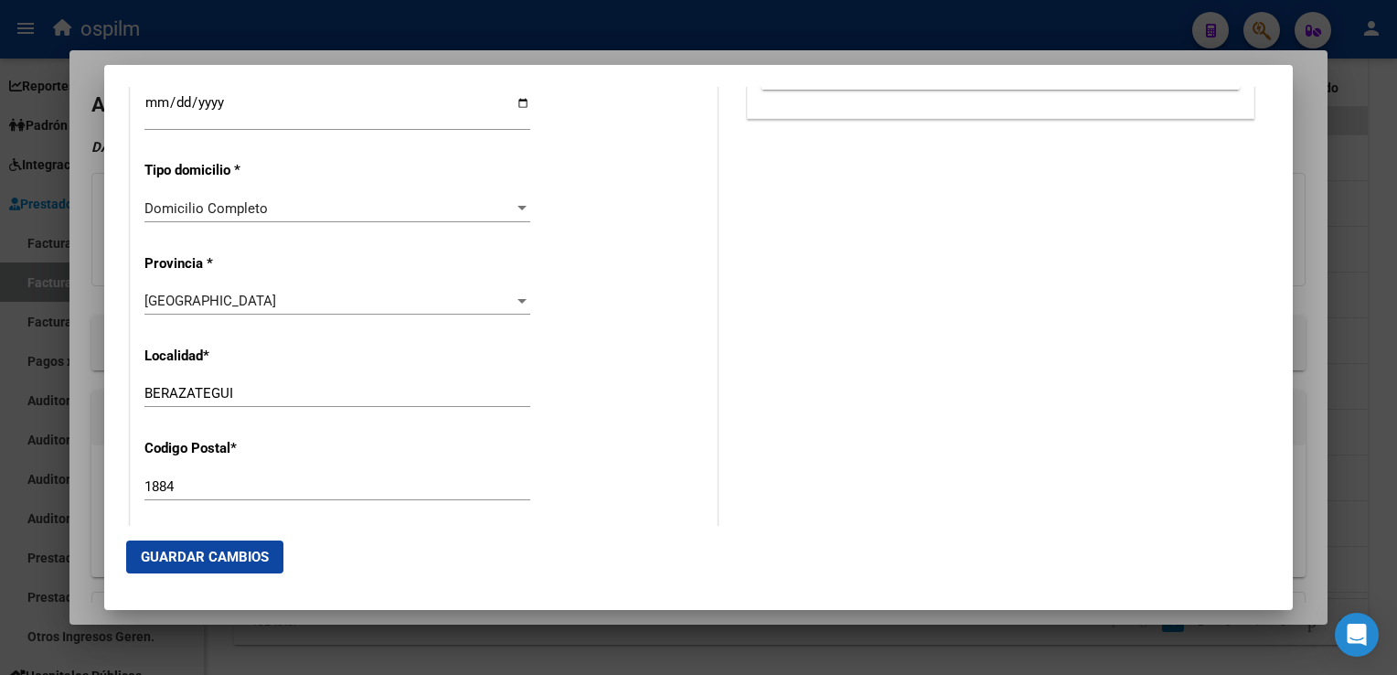
drag, startPoint x: 228, startPoint y: 561, endPoint x: 240, endPoint y: 553, distance: 14.7
click at [230, 561] on span "Guardar Cambios" at bounding box center [205, 557] width 128 height 16
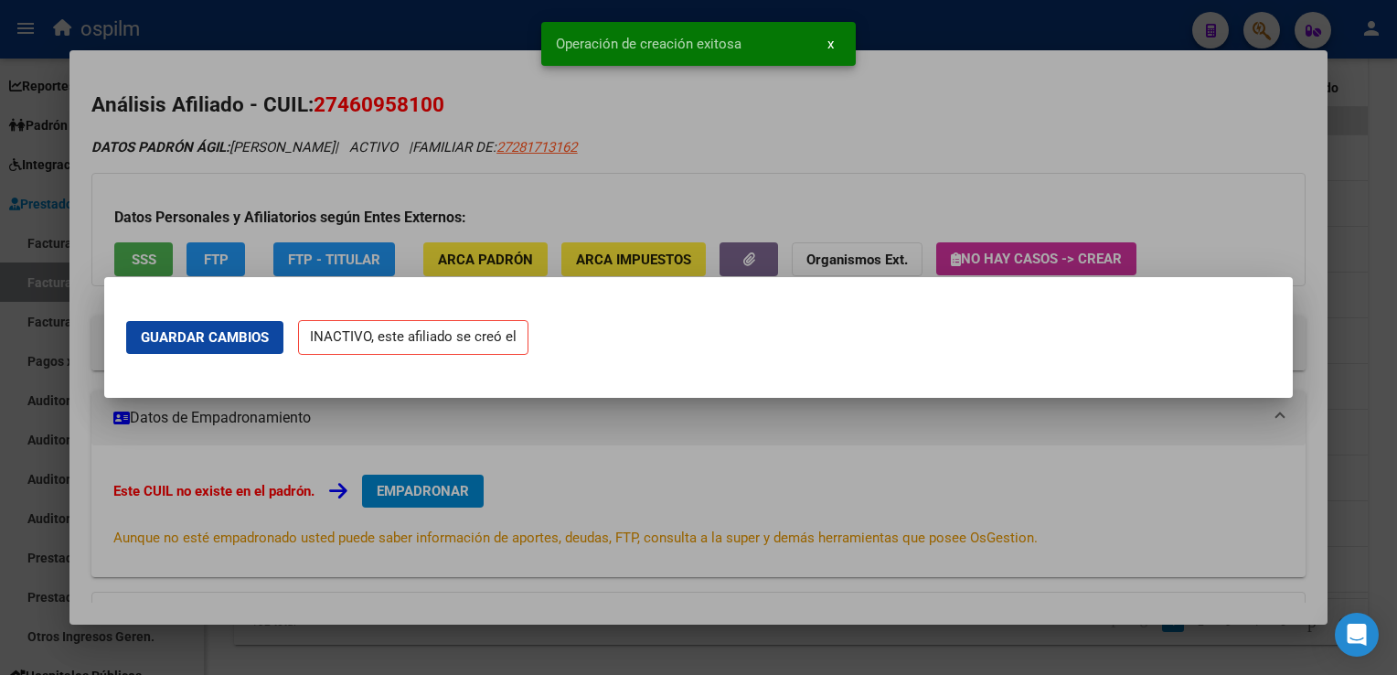
scroll to position [0, 0]
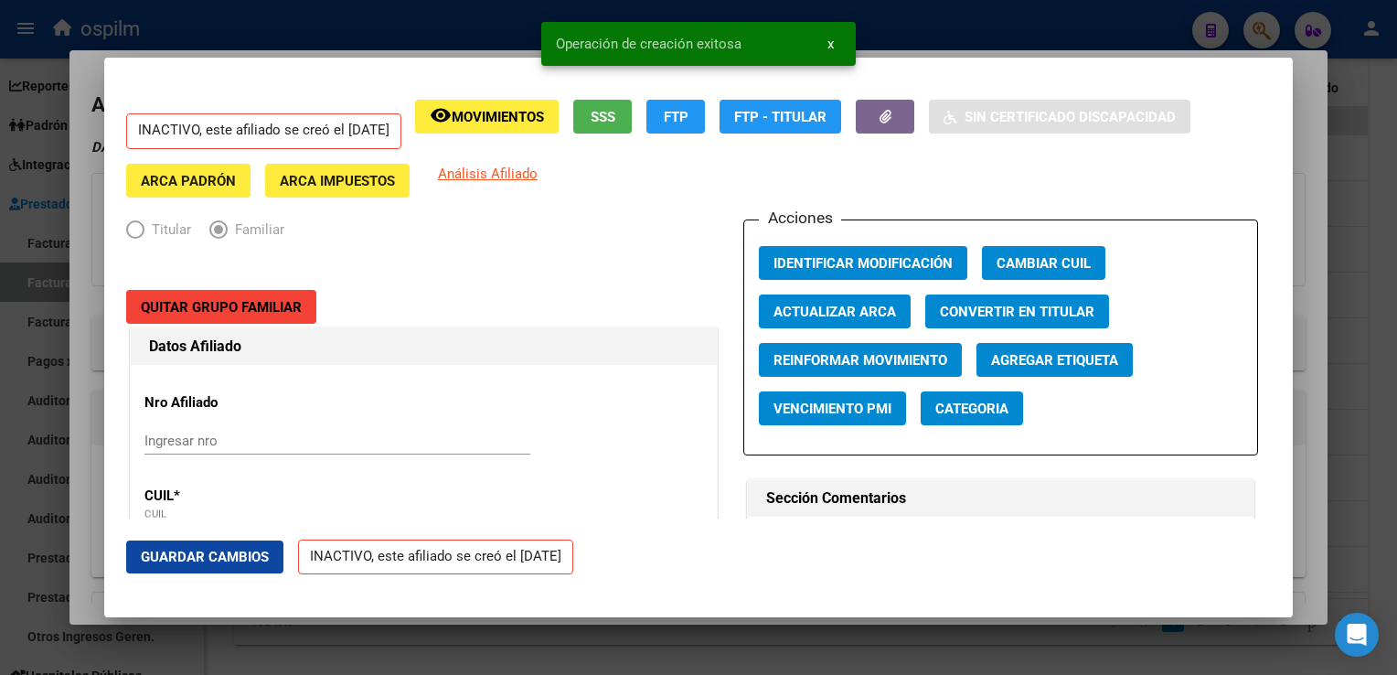
click at [1311, 225] on div at bounding box center [698, 337] width 1397 height 675
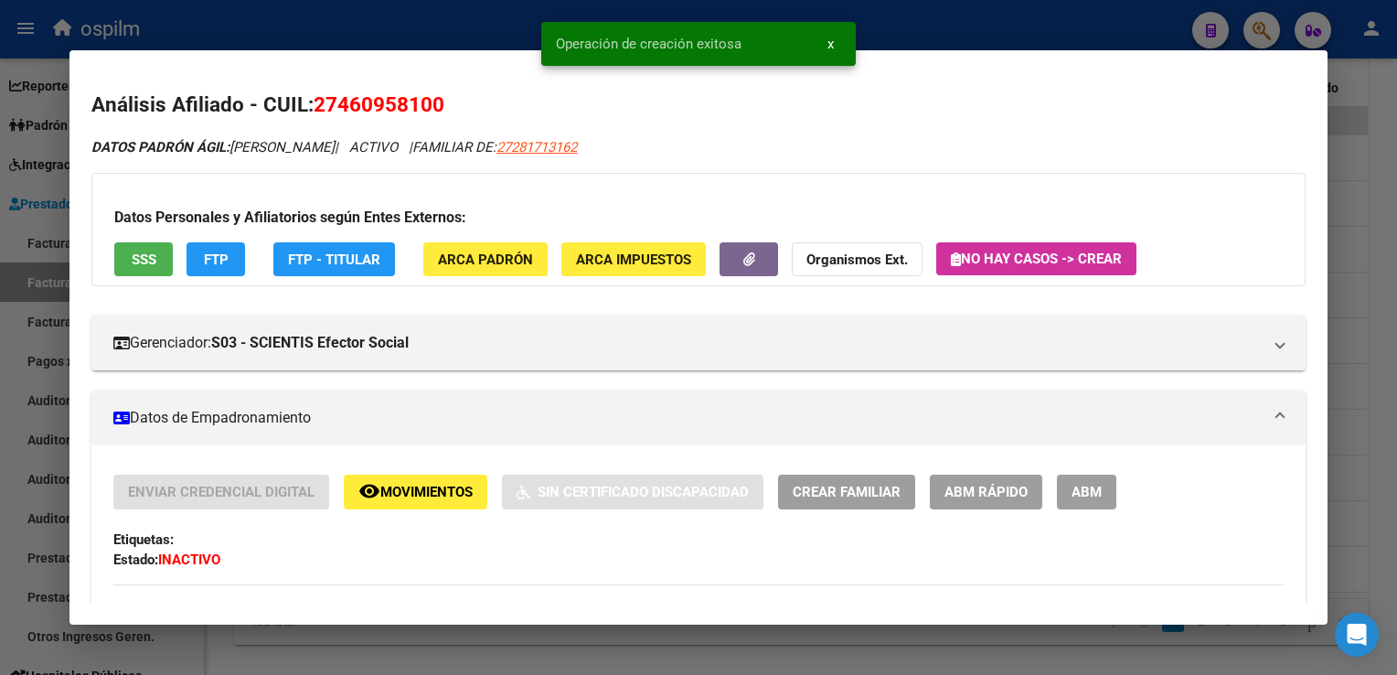
click at [1372, 177] on div at bounding box center [698, 337] width 1397 height 675
